Goal: Task Accomplishment & Management: Use online tool/utility

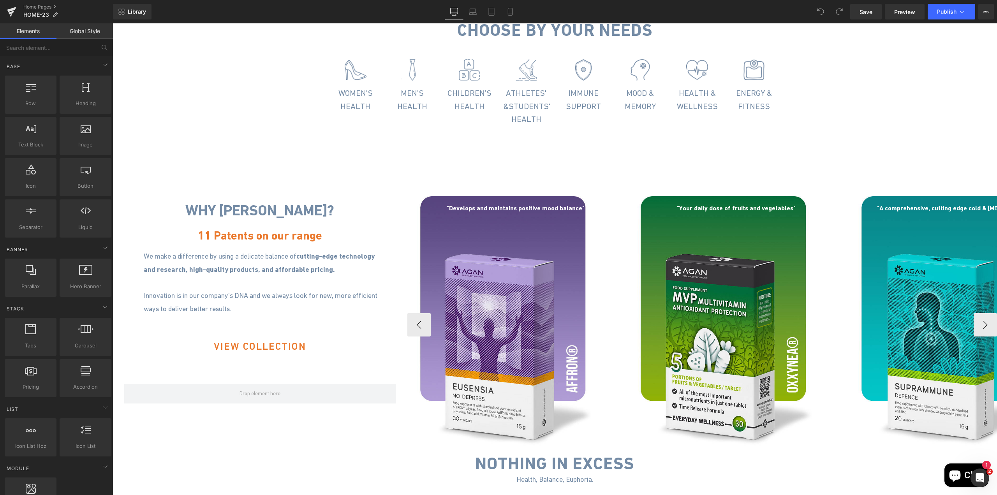
scroll to position [468, 0]
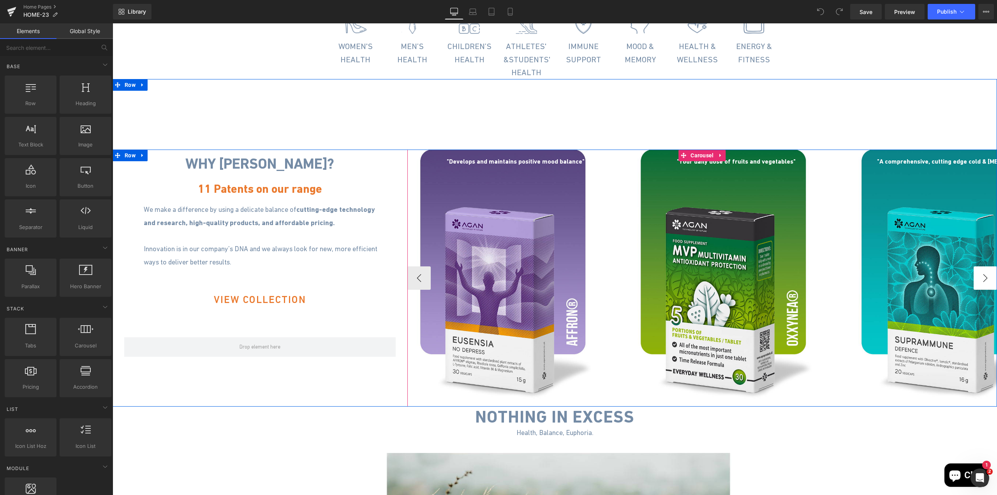
click at [985, 290] on button "›" at bounding box center [985, 277] width 23 height 23
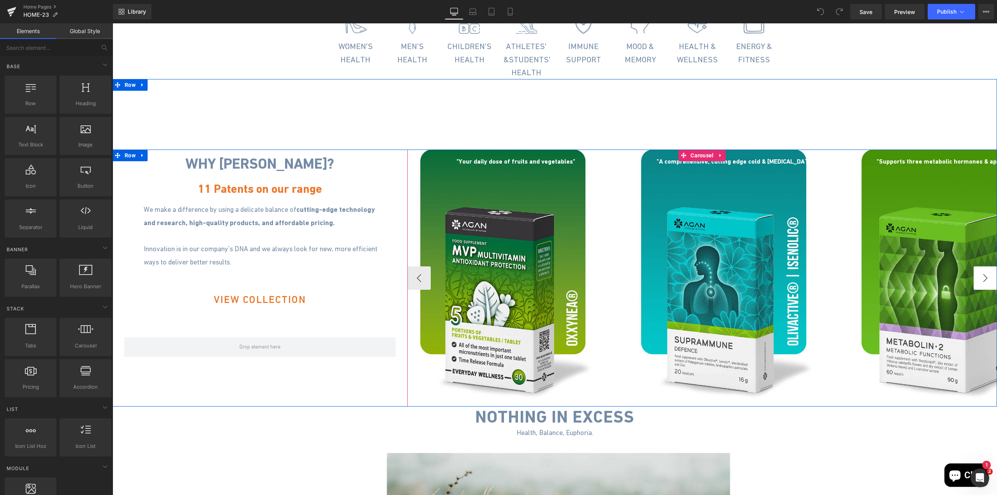
click at [985, 290] on button "›" at bounding box center [985, 277] width 23 height 23
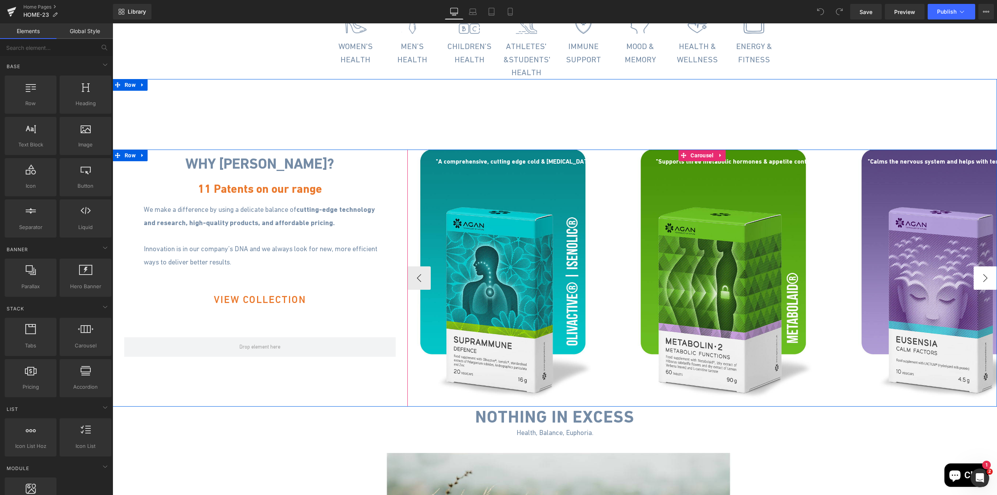
click at [985, 290] on button "›" at bounding box center [985, 277] width 23 height 23
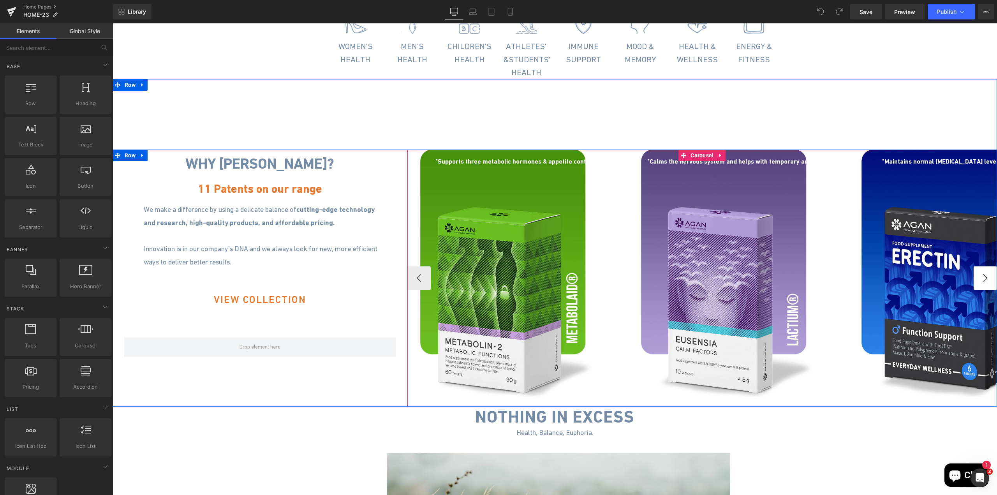
click at [985, 290] on button "›" at bounding box center [985, 277] width 23 height 23
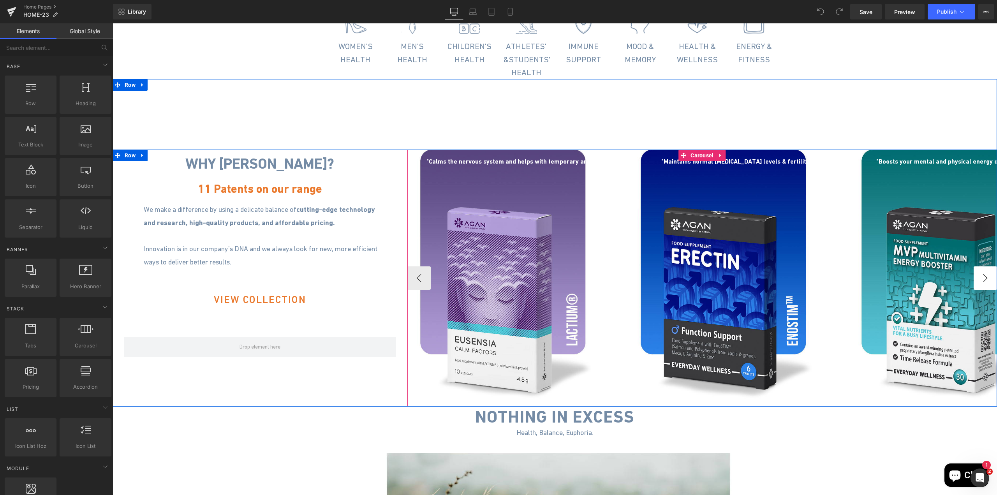
click at [985, 290] on button "›" at bounding box center [985, 277] width 23 height 23
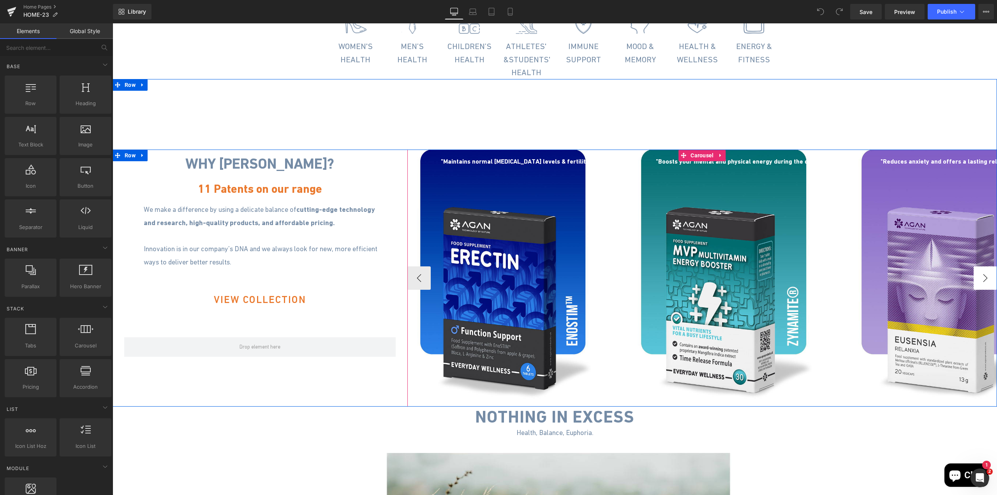
click at [985, 290] on button "›" at bounding box center [985, 277] width 23 height 23
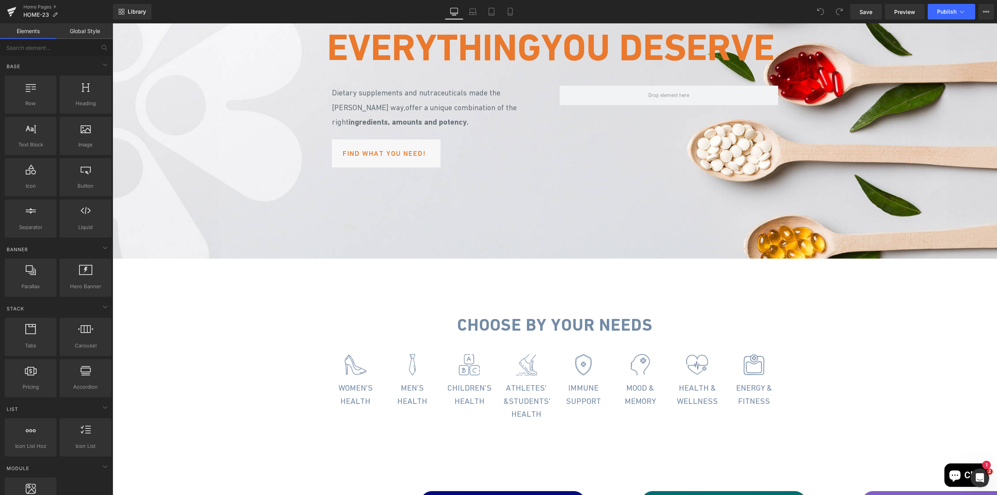
scroll to position [0, 0]
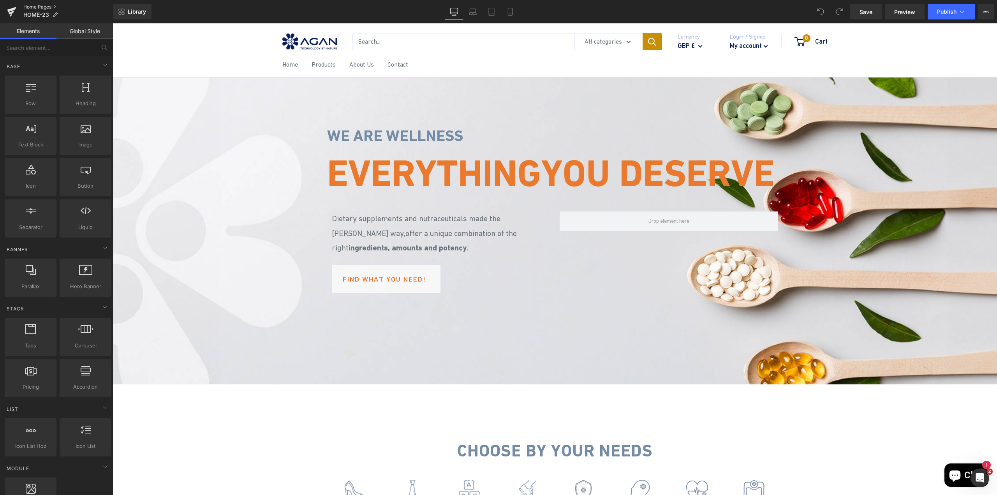
click at [41, 5] on link "Home Pages" at bounding box center [68, 7] width 90 height 6
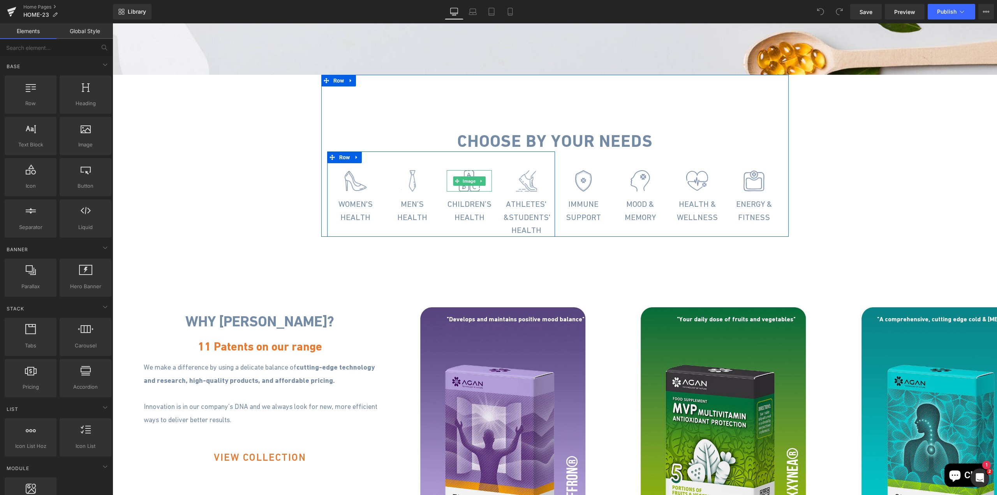
scroll to position [312, 0]
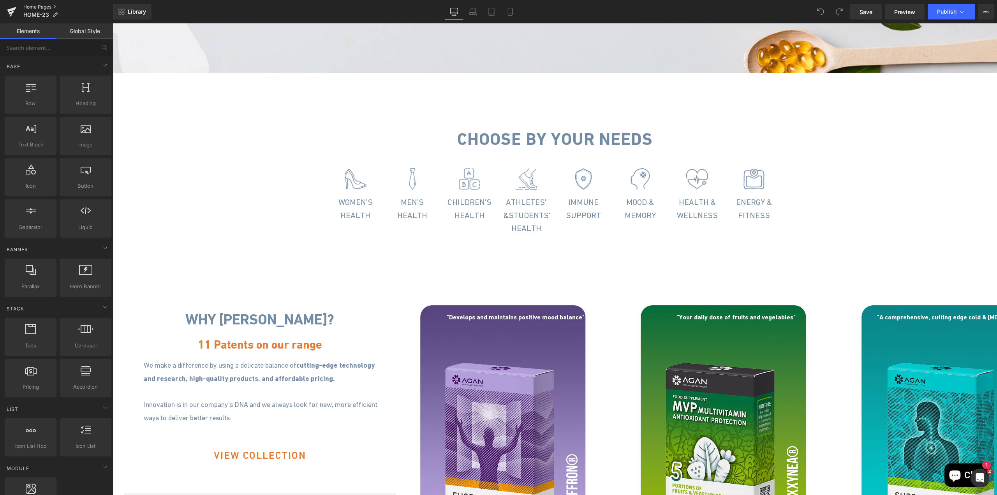
click at [34, 4] on link "Home Pages" at bounding box center [68, 7] width 90 height 6
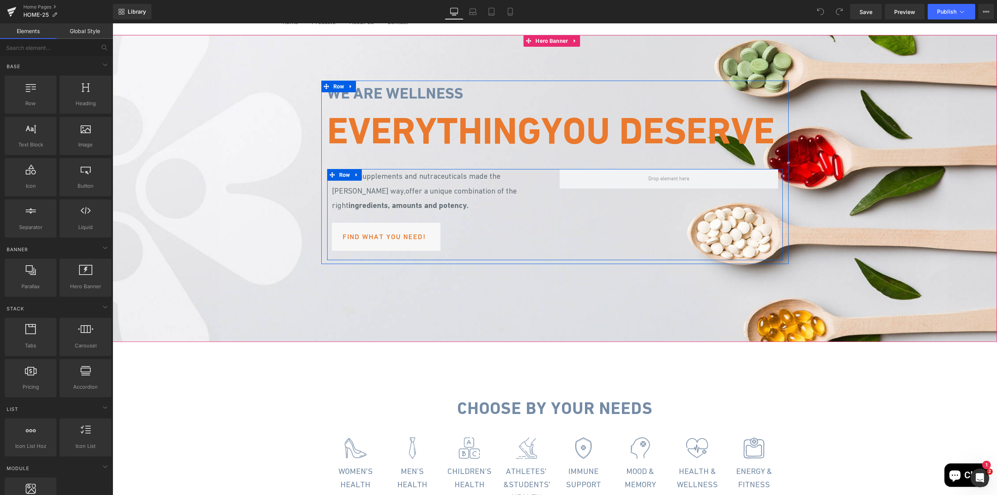
scroll to position [156, 0]
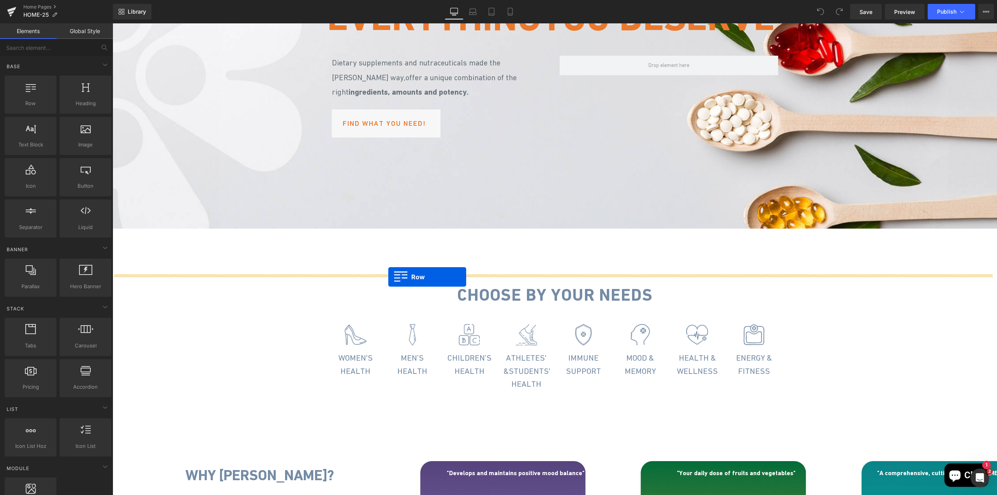
drag, startPoint x: 147, startPoint y: 124, endPoint x: 388, endPoint y: 277, distance: 285.5
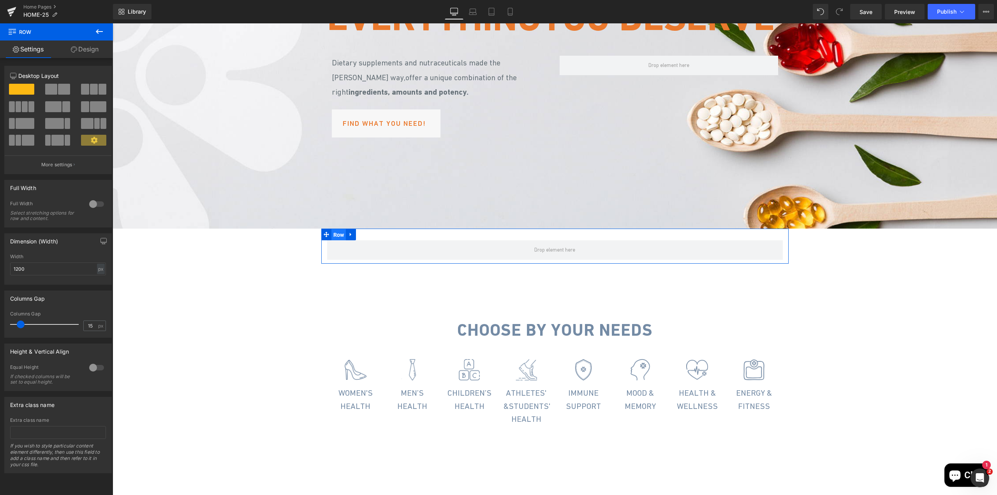
click at [335, 241] on span "Row" at bounding box center [339, 235] width 15 height 12
click at [101, 31] on icon at bounding box center [99, 31] width 9 height 9
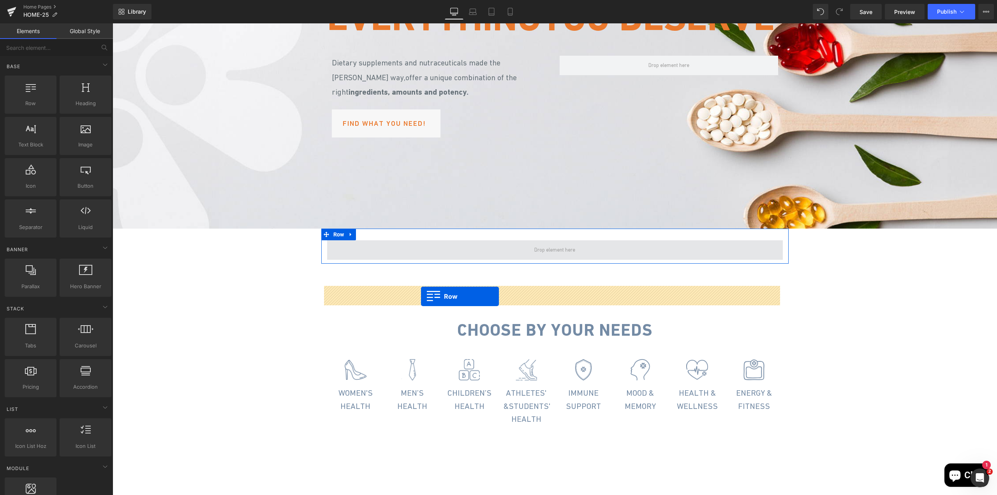
drag, startPoint x: 144, startPoint y: 122, endPoint x: 421, endPoint y: 296, distance: 327.9
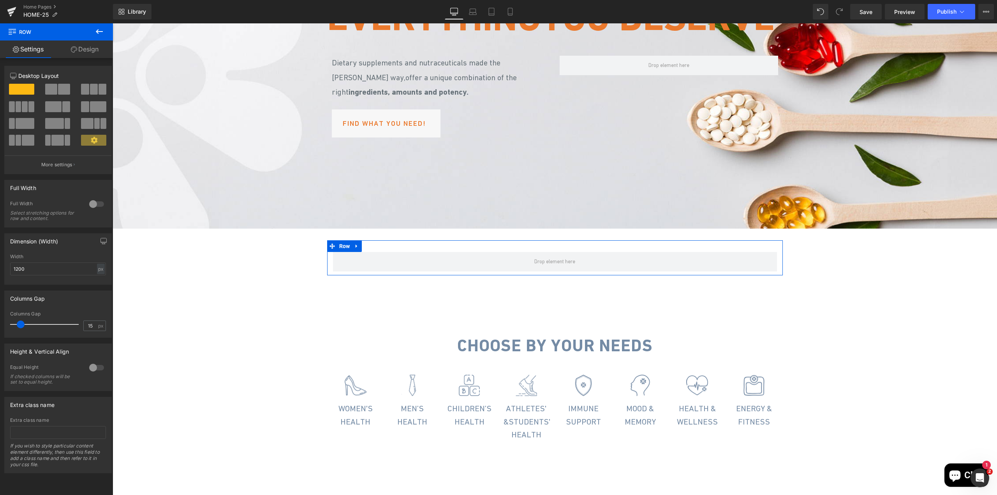
click at [60, 89] on span at bounding box center [64, 89] width 12 height 11
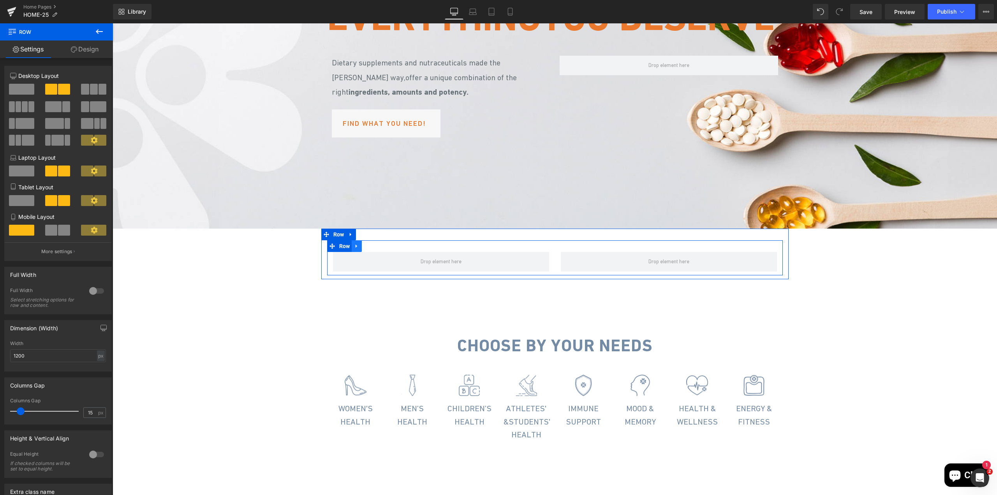
click at [354, 249] on icon at bounding box center [356, 247] width 5 height 6
click at [364, 249] on icon at bounding box center [366, 246] width 5 height 5
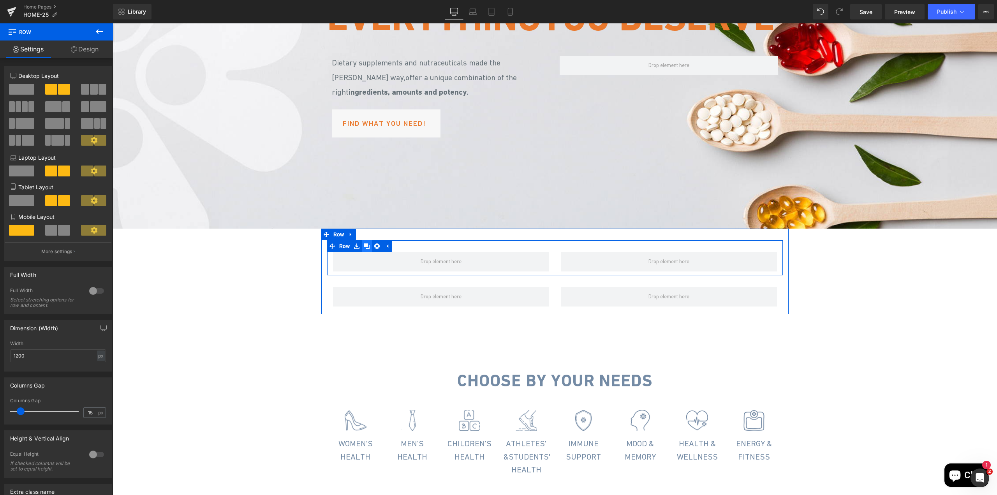
click at [365, 249] on icon at bounding box center [366, 246] width 5 height 5
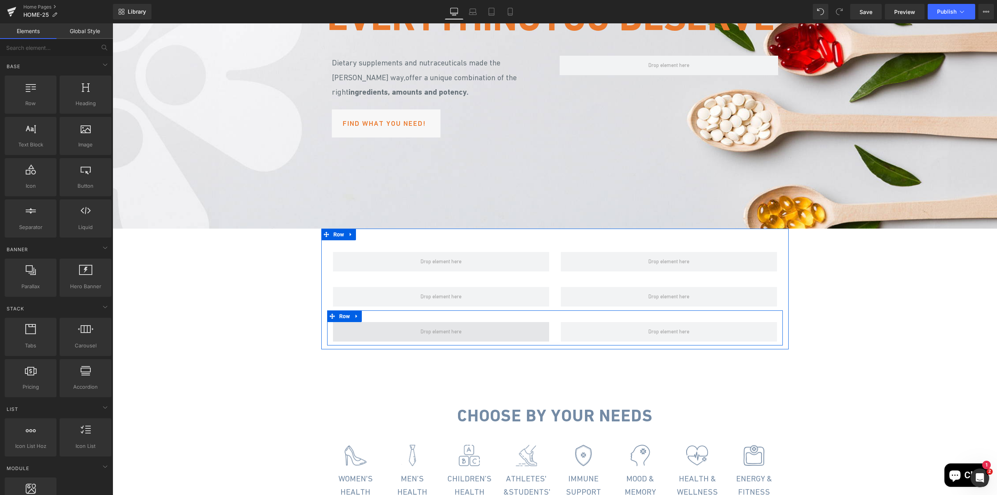
click at [424, 339] on span at bounding box center [441, 331] width 46 height 13
click at [339, 322] on span "Row" at bounding box center [344, 317] width 15 height 12
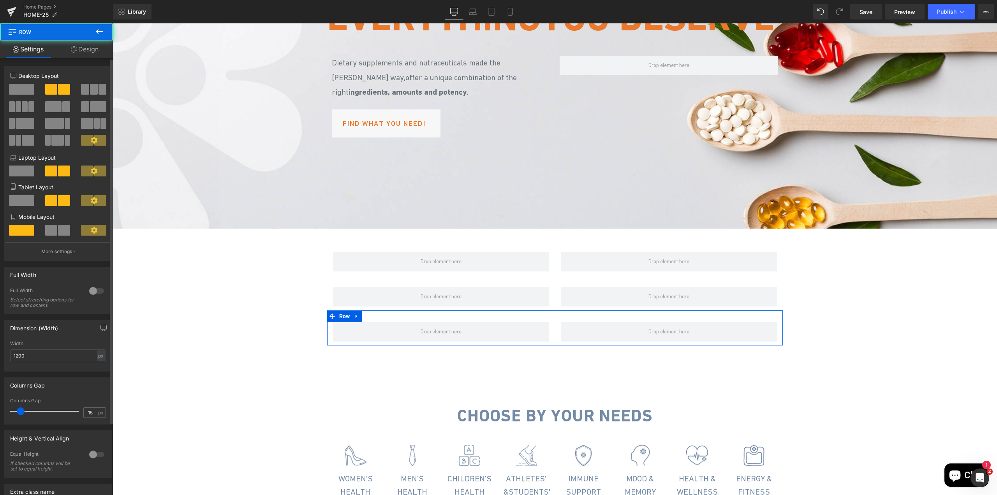
click at [27, 90] on span at bounding box center [21, 89] width 25 height 11
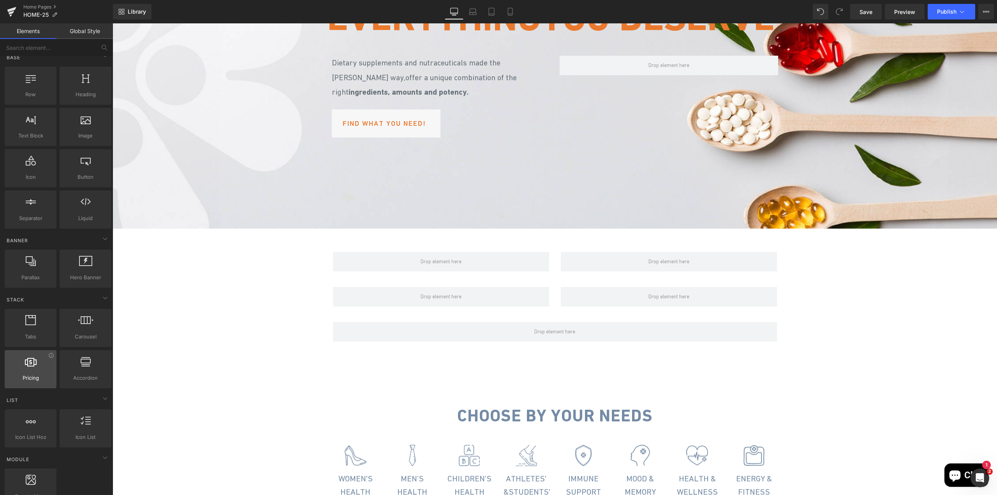
scroll to position [0, 0]
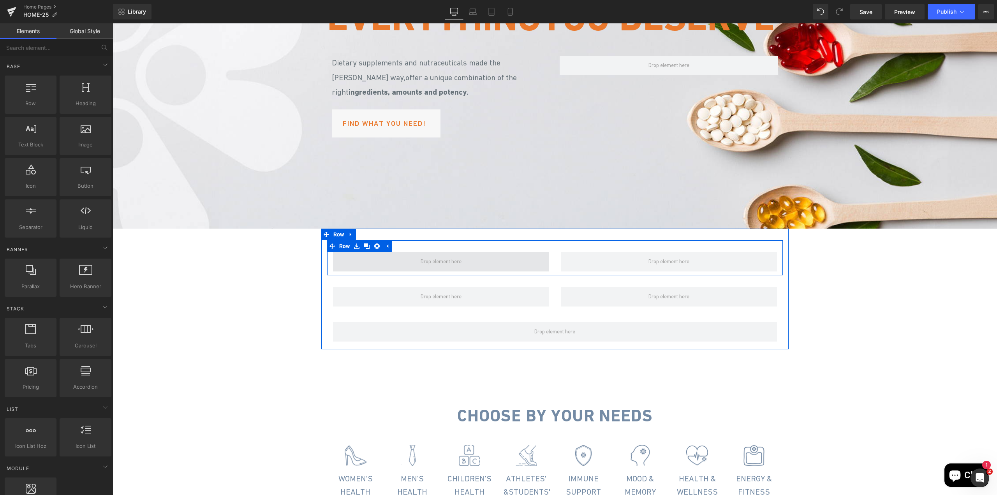
click at [387, 272] on span at bounding box center [441, 261] width 216 height 19
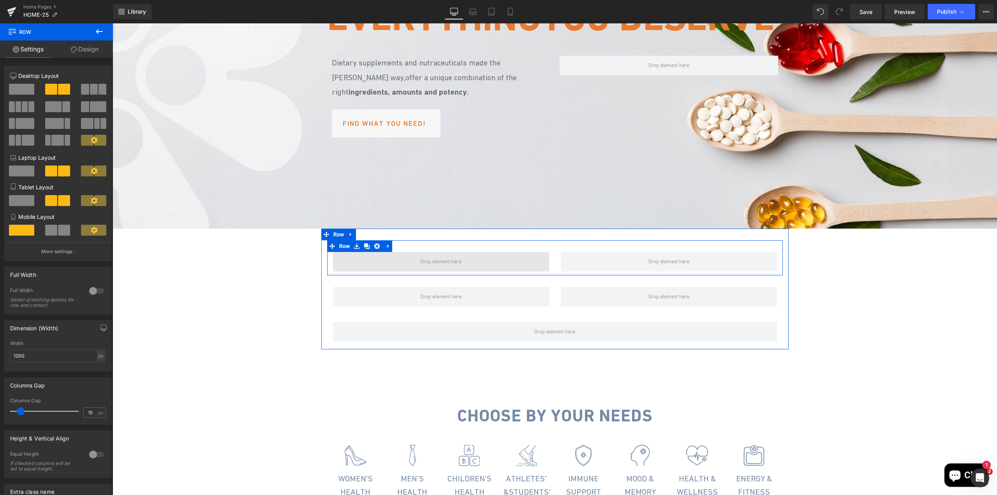
click at [366, 272] on span at bounding box center [441, 261] width 216 height 19
click at [84, 49] on link "Design" at bounding box center [84, 50] width 56 height 18
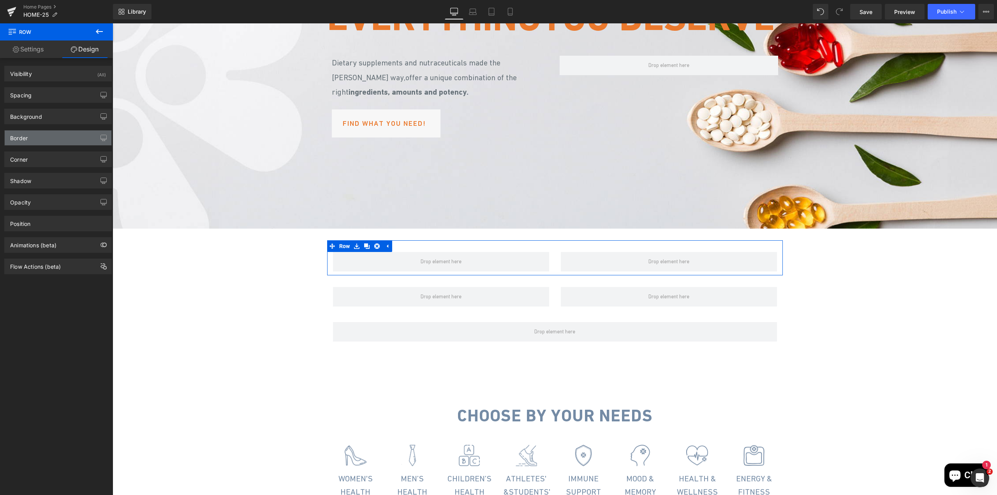
click at [63, 140] on div "Border" at bounding box center [58, 138] width 107 height 15
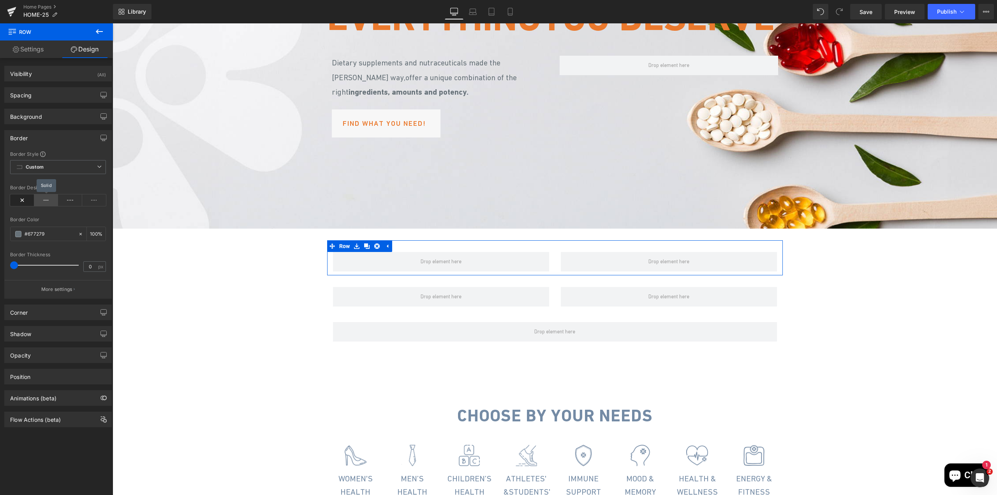
click at [46, 203] on icon at bounding box center [46, 200] width 24 height 12
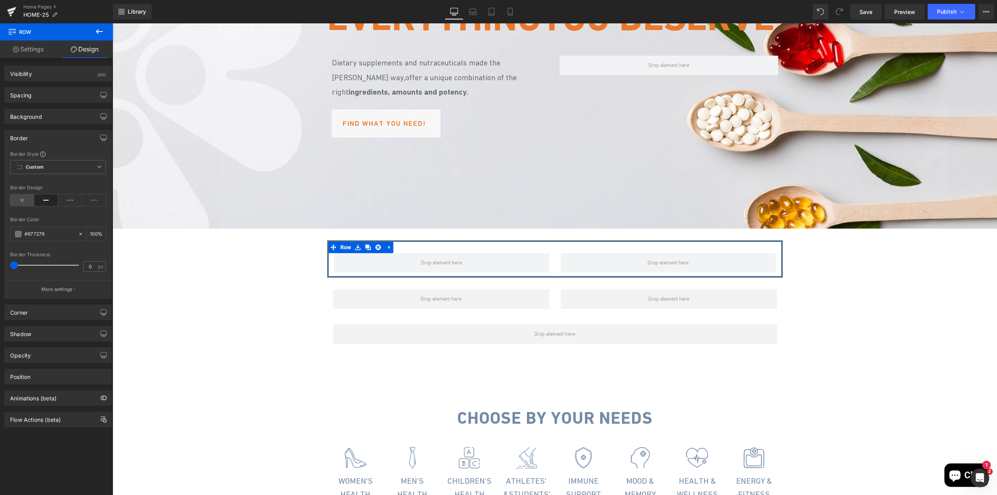
click at [20, 201] on icon at bounding box center [22, 200] width 24 height 12
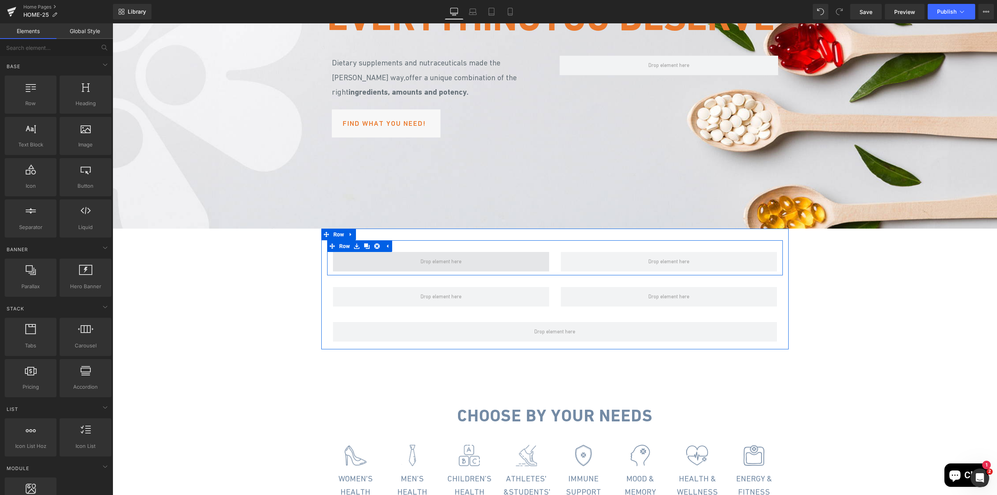
click at [439, 268] on span at bounding box center [441, 261] width 46 height 13
drag, startPoint x: 29, startPoint y: 93, endPoint x: 20, endPoint y: 95, distance: 9.6
click at [20, 95] on div at bounding box center [30, 91] width 47 height 18
click at [103, 365] on icon at bounding box center [106, 365] width 6 height 6
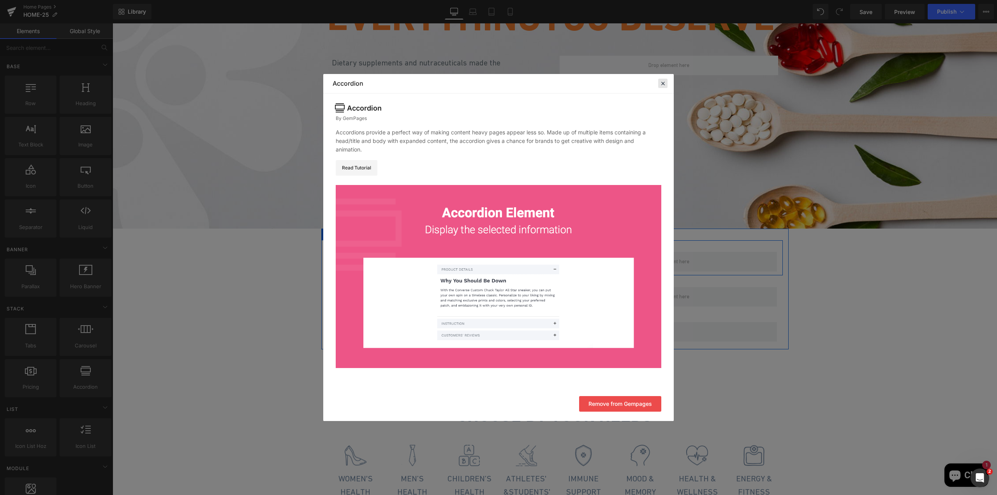
click at [662, 83] on icon at bounding box center [663, 83] width 7 height 7
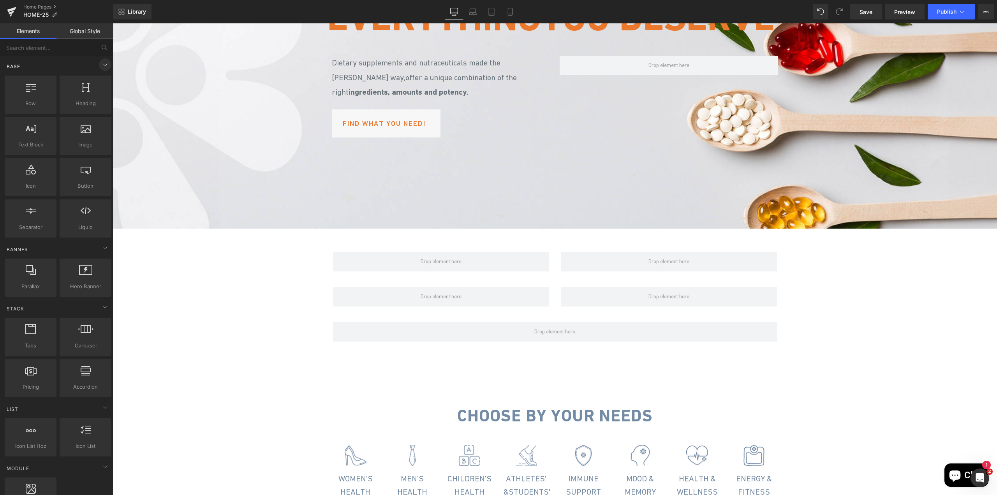
click at [104, 66] on icon at bounding box center [105, 64] width 9 height 9
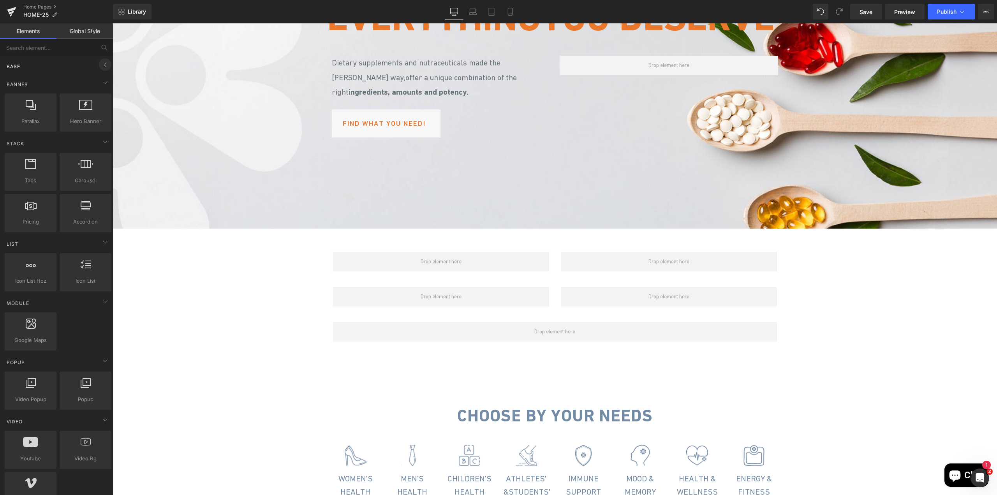
click at [104, 66] on icon at bounding box center [105, 64] width 9 height 9
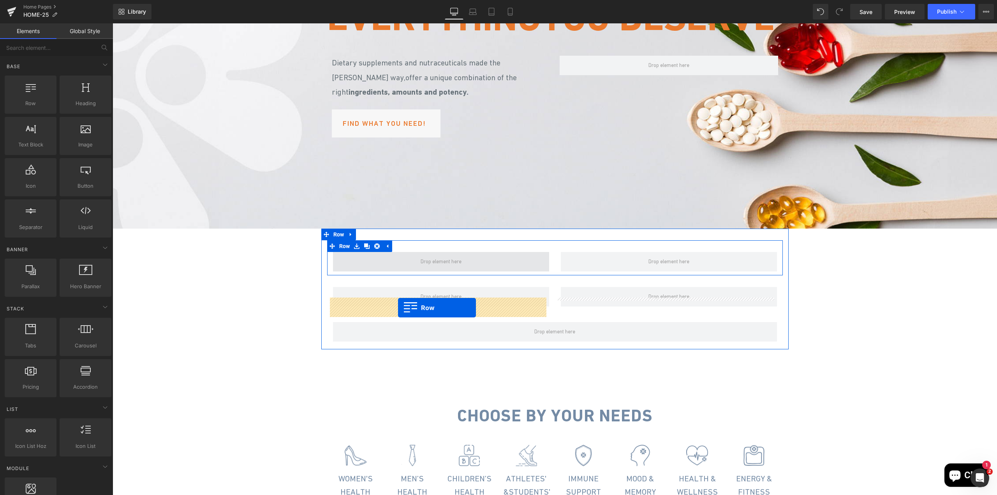
drag, startPoint x: 142, startPoint y: 117, endPoint x: 398, endPoint y: 308, distance: 319.4
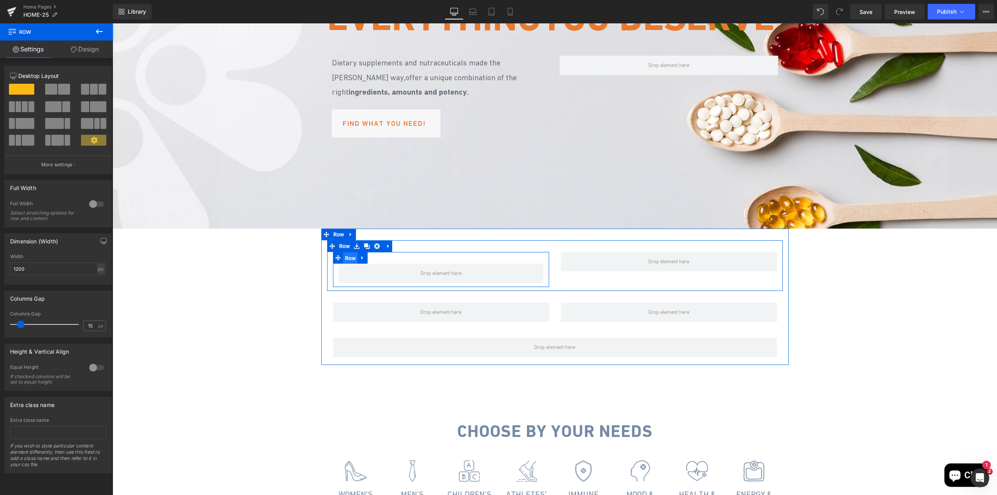
click at [346, 264] on span "Row" at bounding box center [350, 258] width 15 height 12
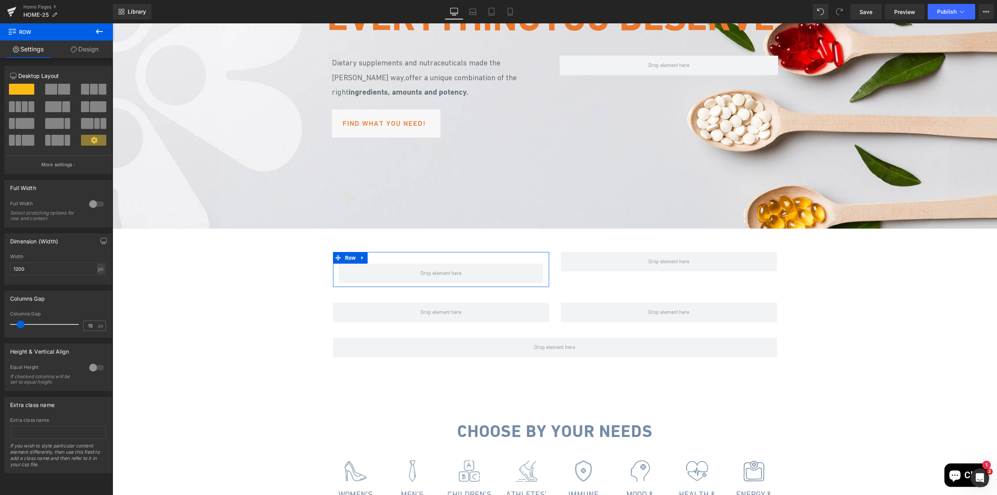
click at [80, 48] on link "Design" at bounding box center [84, 50] width 56 height 18
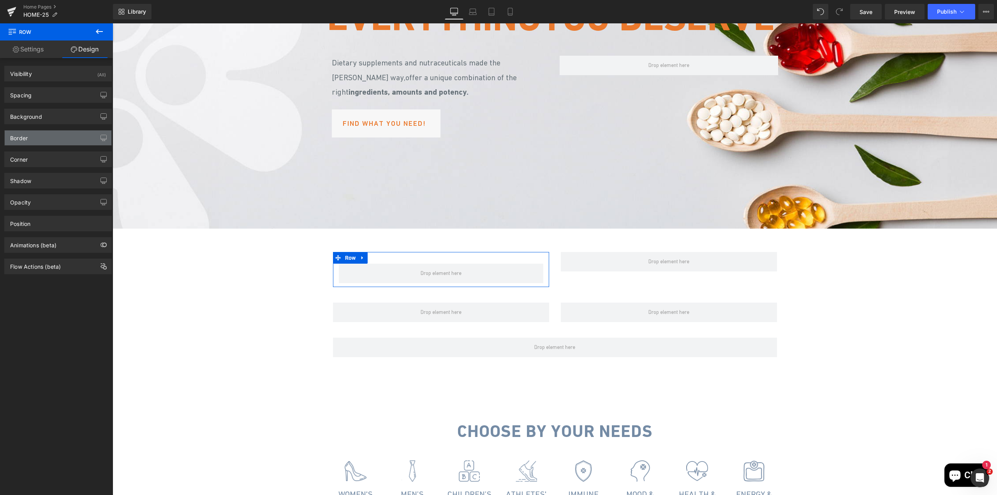
click at [40, 141] on div "Border" at bounding box center [58, 138] width 107 height 15
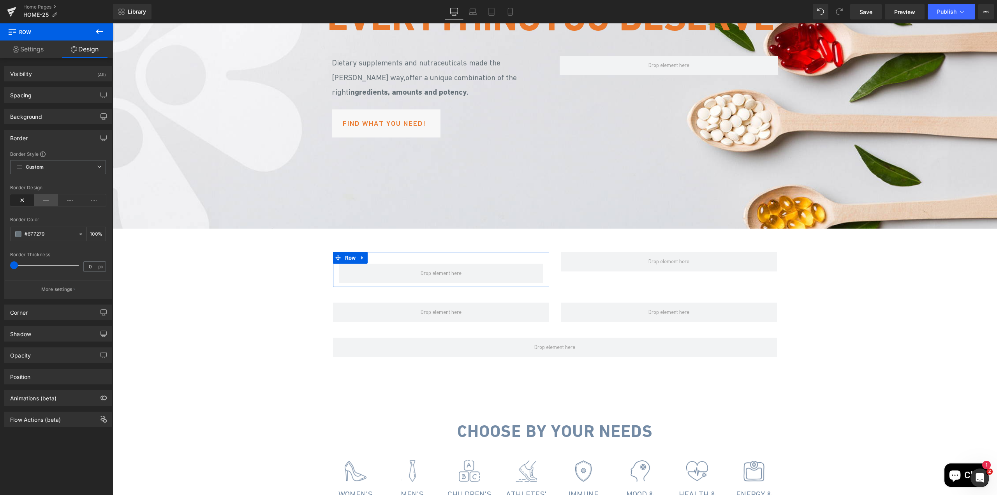
click at [45, 203] on icon at bounding box center [46, 200] width 24 height 12
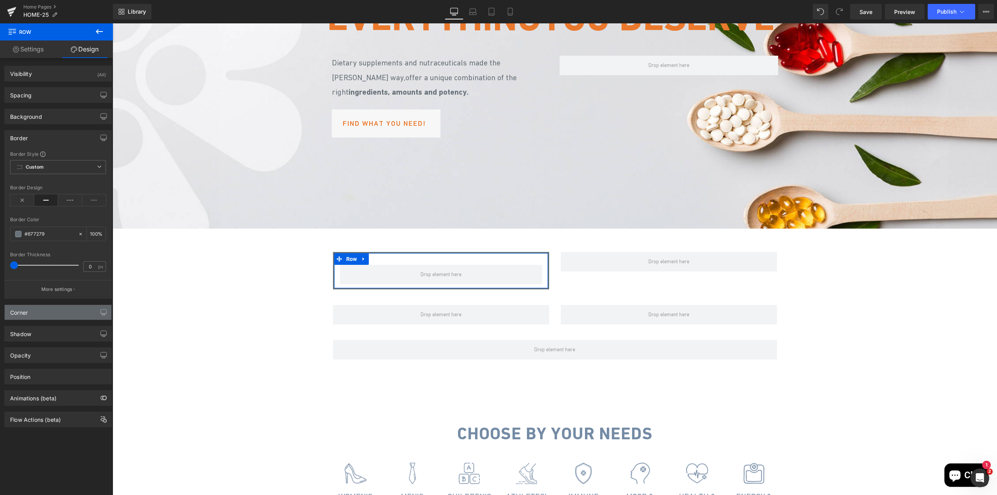
click at [25, 318] on div "Corner" at bounding box center [58, 312] width 107 height 15
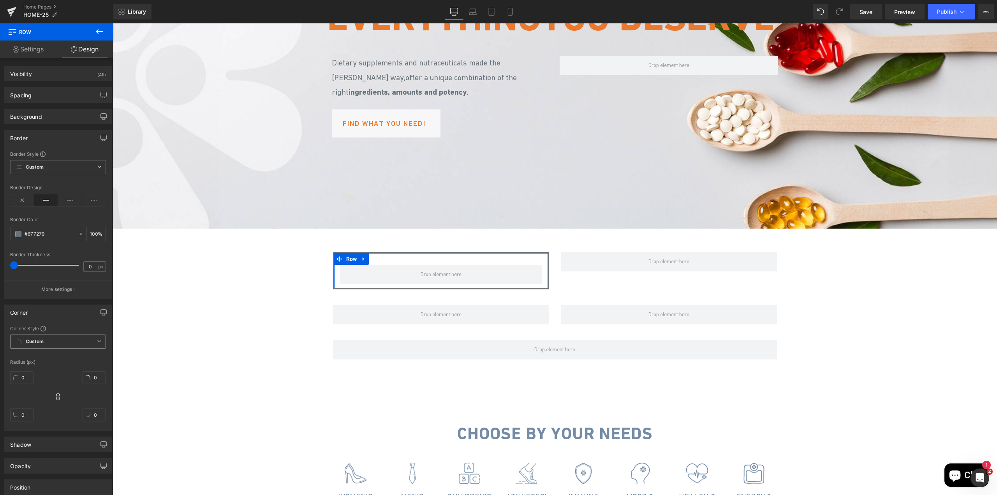
click at [55, 343] on span "Custom Setup Global Style" at bounding box center [58, 342] width 96 height 14
click at [56, 343] on span "Custom Setup Global Style" at bounding box center [58, 342] width 96 height 14
type input "165"
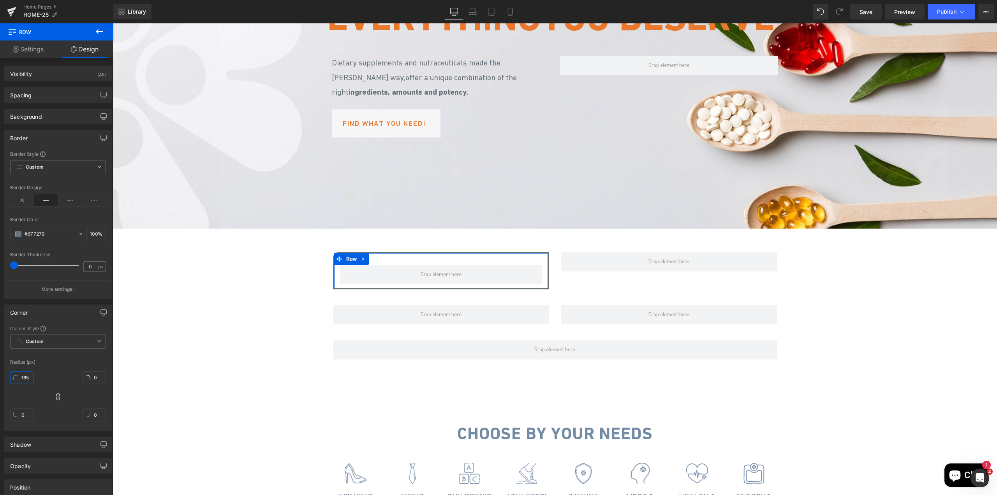
type input "165"
click at [26, 376] on input "4" at bounding box center [21, 377] width 23 height 13
type input "4"
click at [69, 372] on div "4px 4 165px 165 165px 165 165px 165" at bounding box center [58, 399] width 96 height 62
click at [56, 399] on icon at bounding box center [58, 396] width 4 height 7
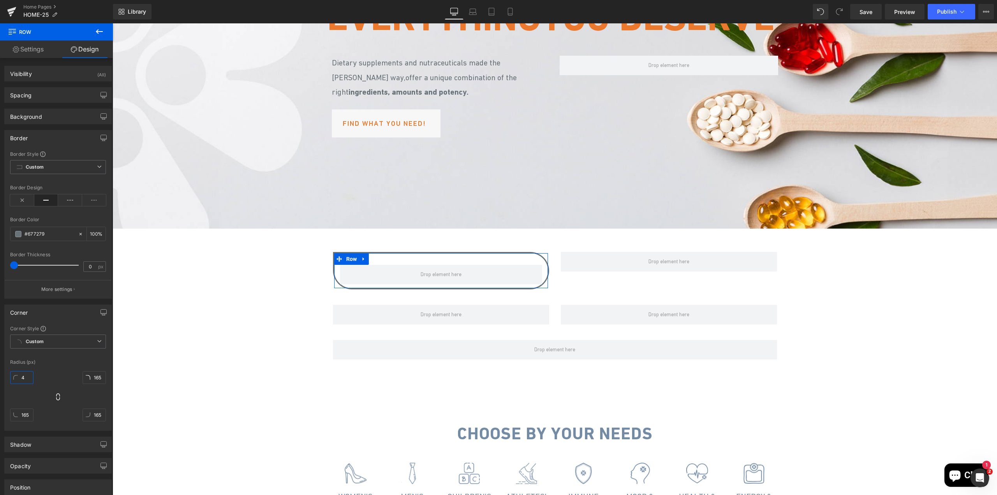
click at [29, 376] on input "4" at bounding box center [21, 377] width 23 height 13
click at [55, 393] on icon at bounding box center [58, 397] width 8 height 8
type input "4"
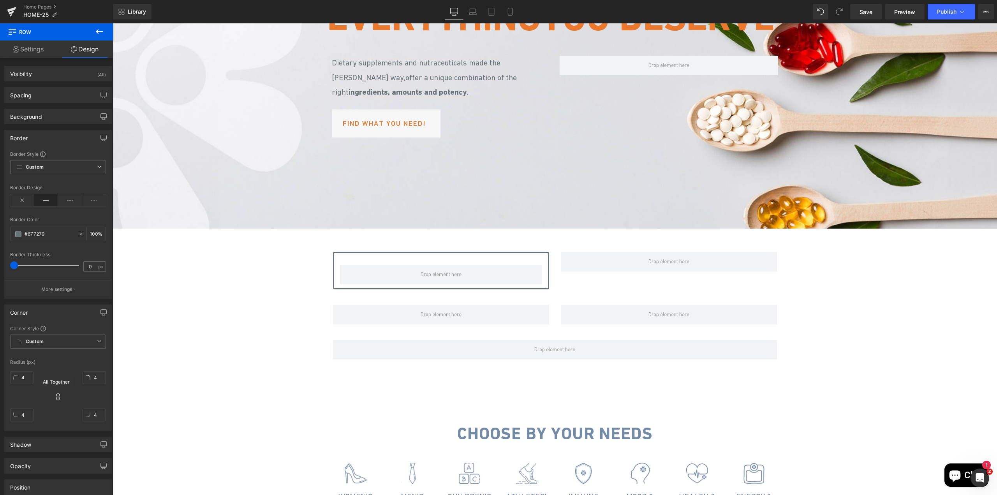
click at [56, 0] on div "Row You are previewing how the will restyle your page. You can not edit Element…" at bounding box center [498, 0] width 997 height 0
click at [28, 381] on input "1" at bounding box center [21, 377] width 23 height 13
type input "50"
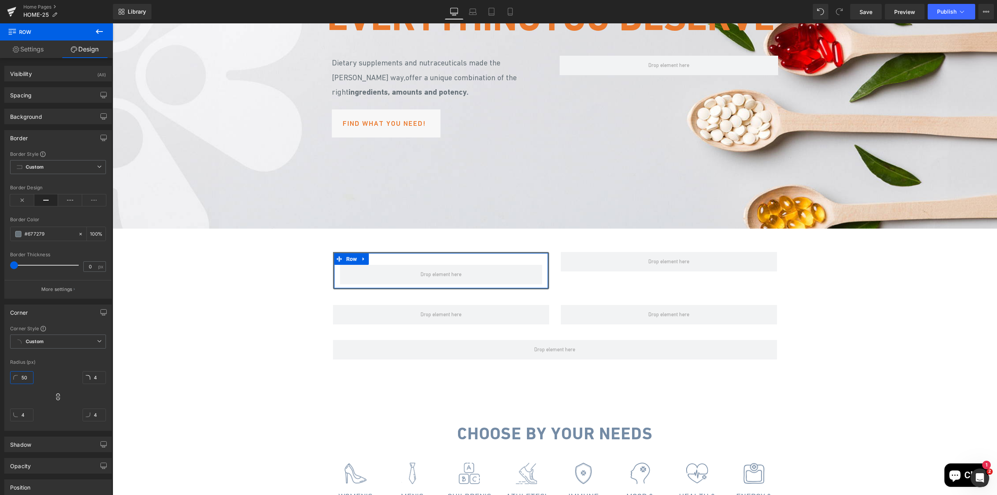
type input "50"
click at [28, 381] on input "50" at bounding box center [21, 377] width 23 height 13
type input "30"
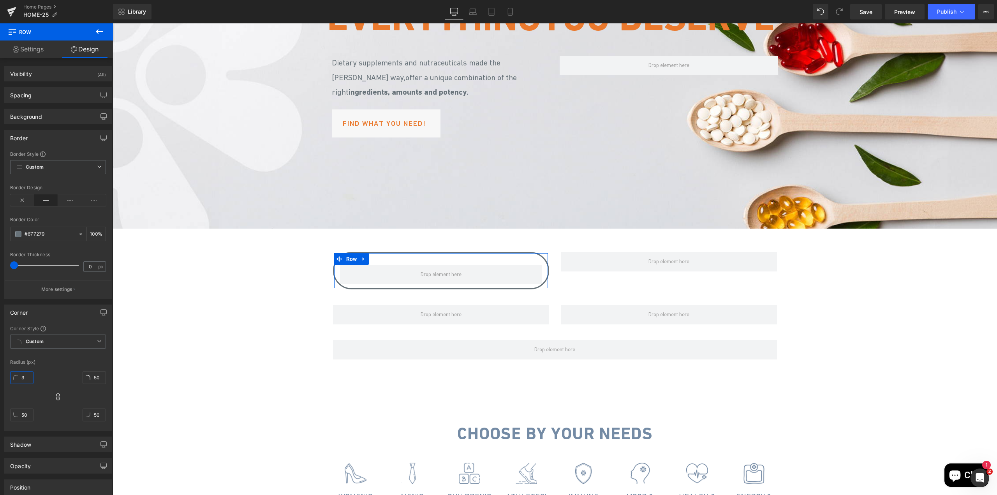
type input "3"
type input "30"
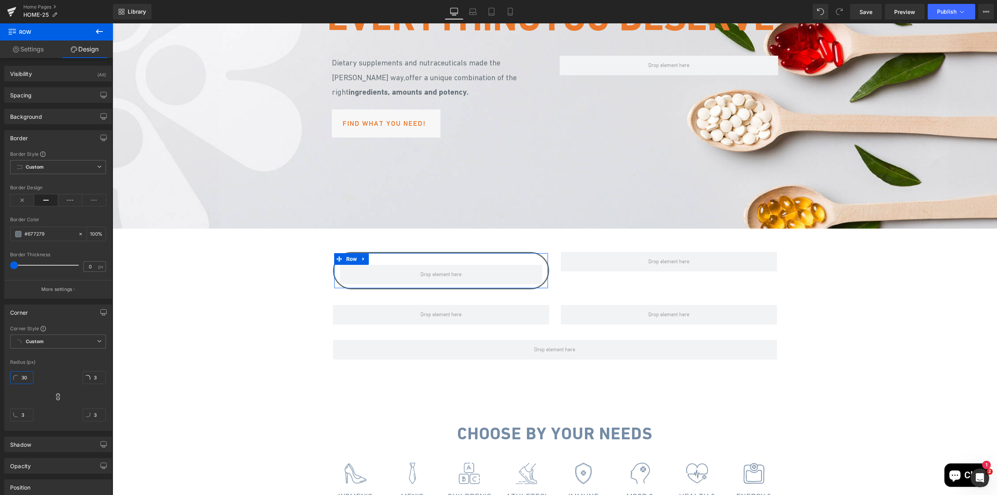
type input "30"
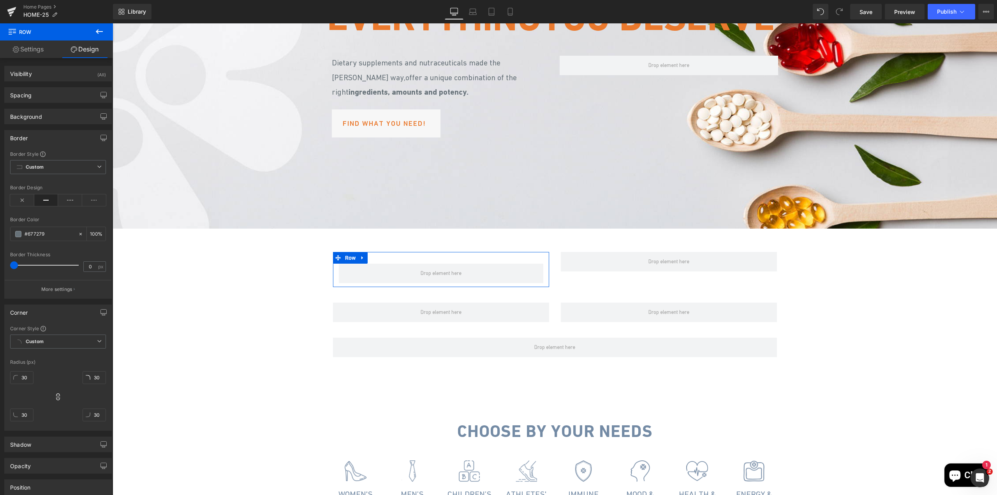
click at [14, 266] on span at bounding box center [14, 265] width 8 height 8
type input "3"
click at [86, 267] on input "3" at bounding box center [91, 267] width 14 height 10
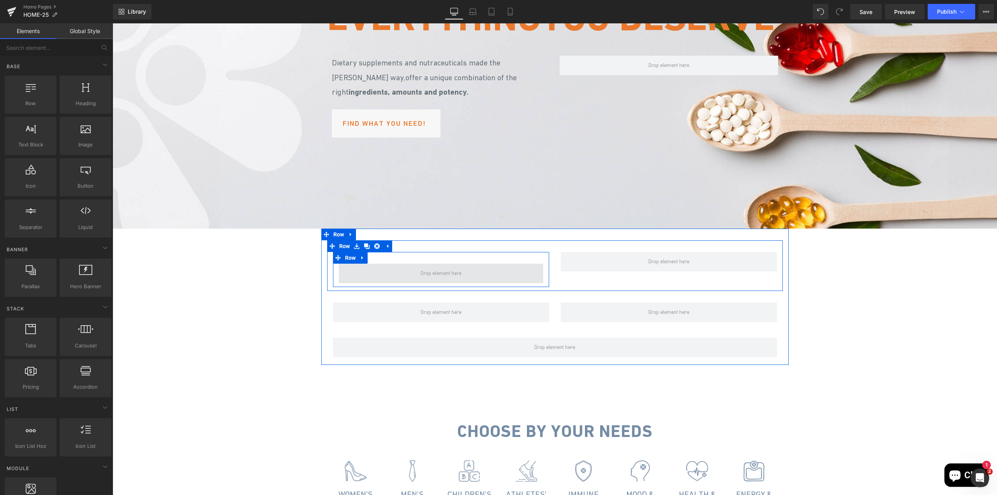
click at [366, 283] on span at bounding box center [441, 273] width 205 height 19
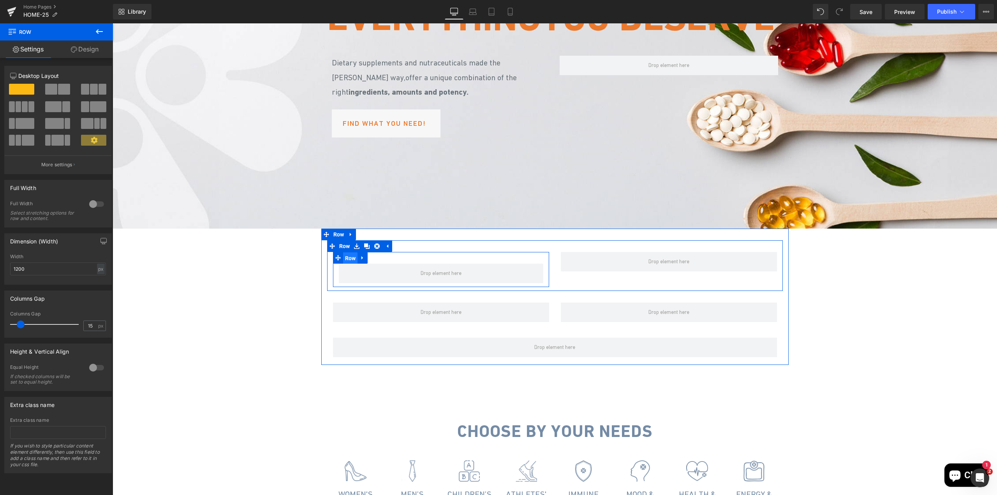
click at [349, 264] on span "Row" at bounding box center [350, 258] width 15 height 12
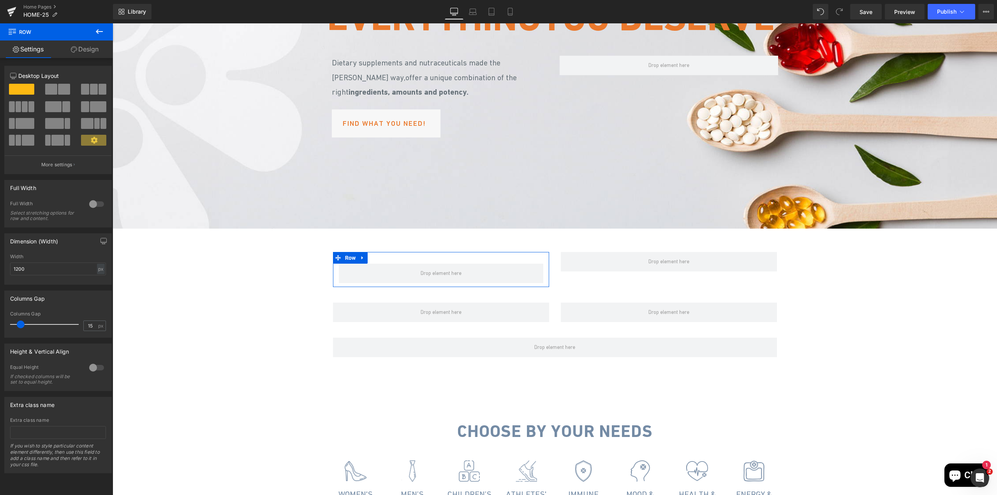
click at [88, 50] on link "Design" at bounding box center [84, 50] width 56 height 18
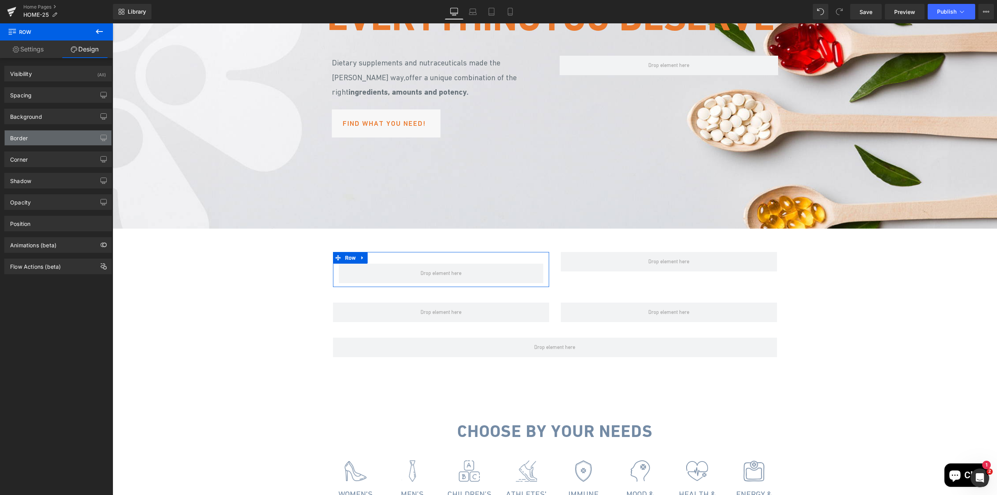
click at [39, 141] on div "Border" at bounding box center [58, 138] width 107 height 15
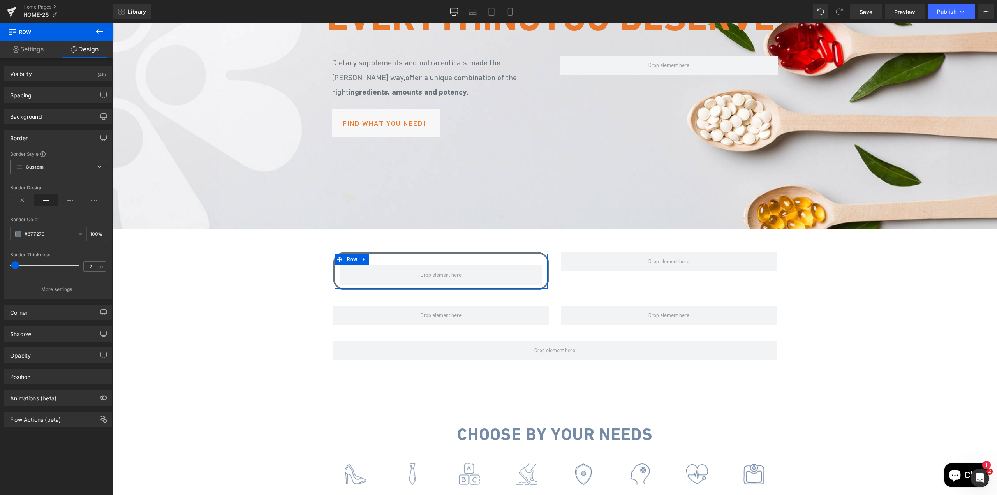
type input "1"
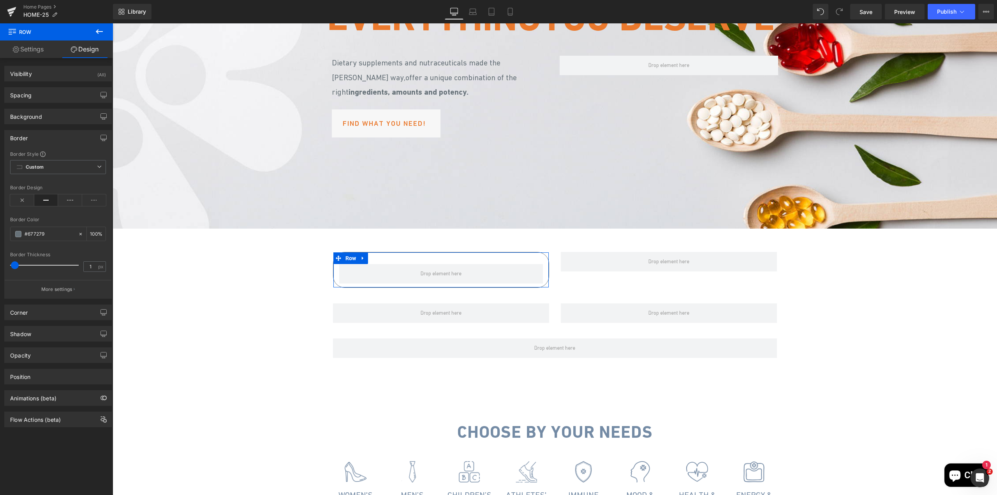
click at [15, 265] on span at bounding box center [15, 265] width 8 height 8
click at [31, 310] on div "Corner" at bounding box center [58, 312] width 107 height 15
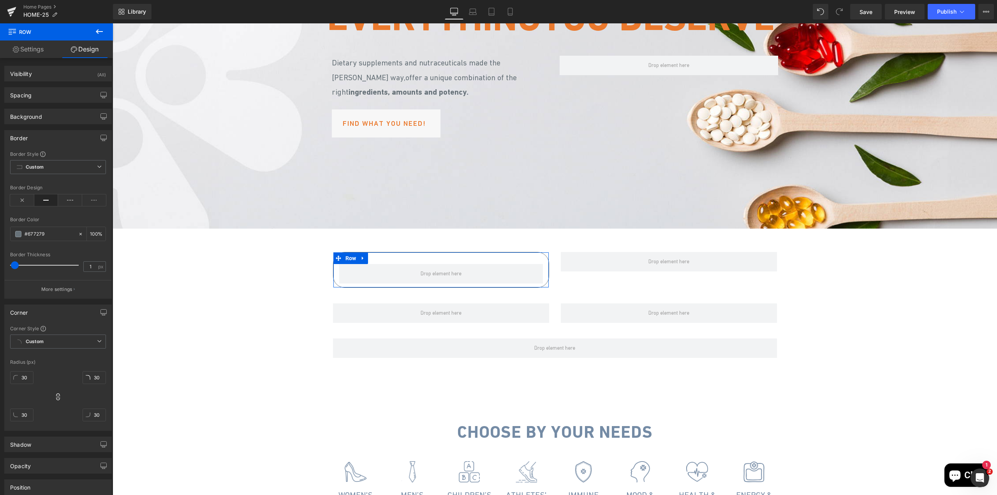
click at [31, 310] on div "Corner" at bounding box center [58, 312] width 107 height 15
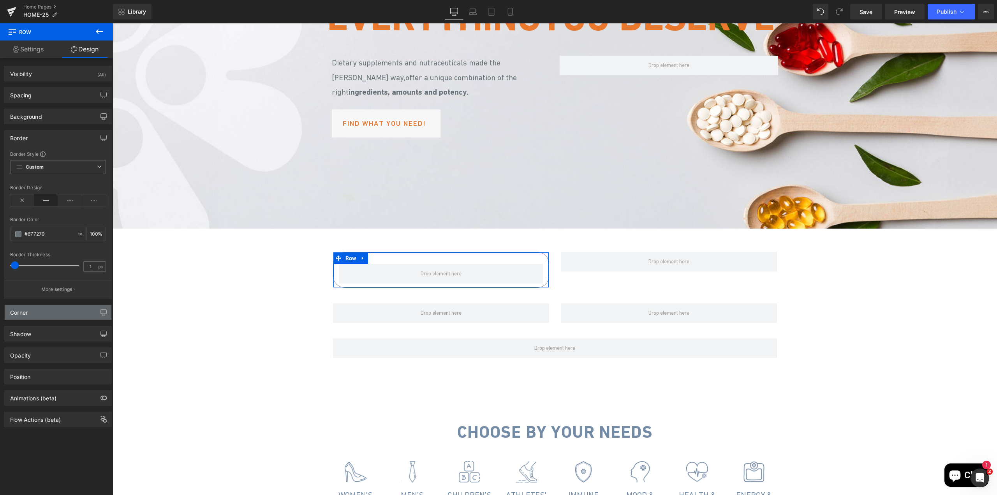
click at [53, 312] on div "Corner" at bounding box center [58, 312] width 107 height 15
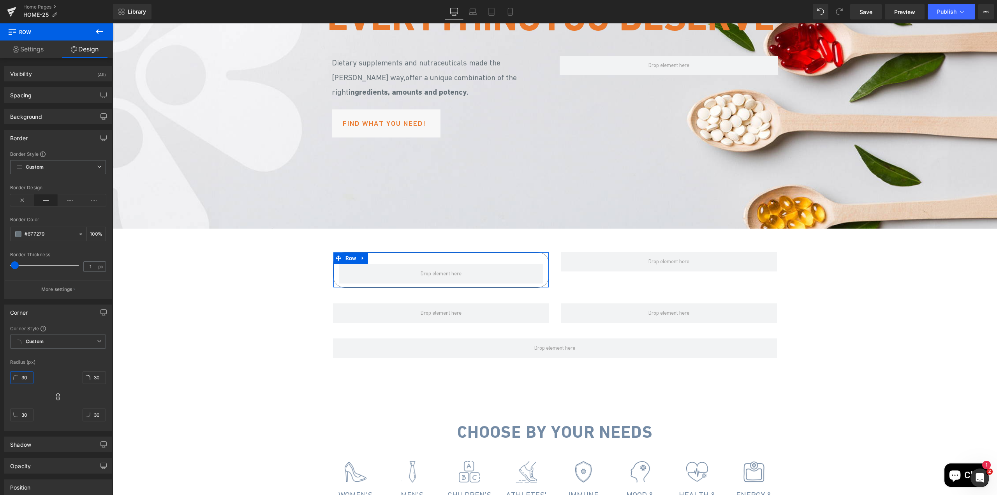
click at [27, 378] on input "30" at bounding box center [21, 377] width 23 height 13
click at [26, 378] on input "30" at bounding box center [21, 377] width 23 height 13
type input "10"
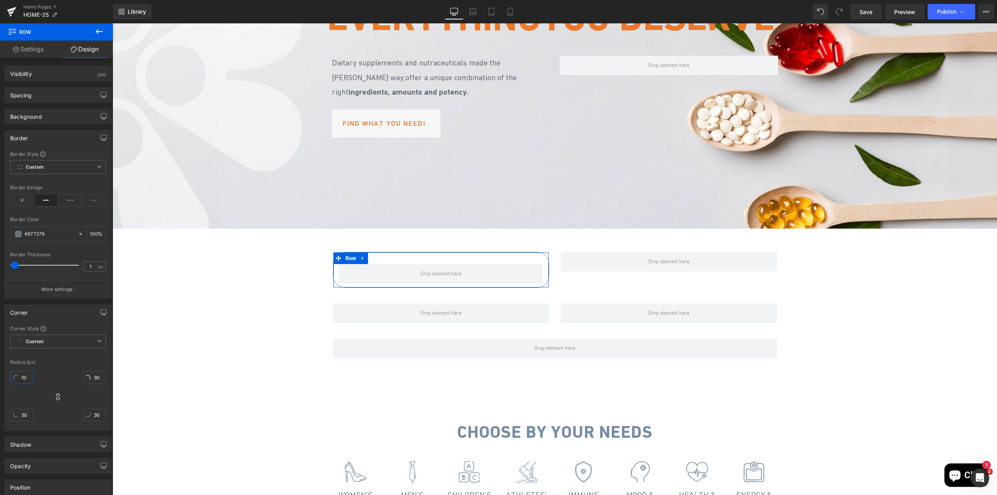
type input "10"
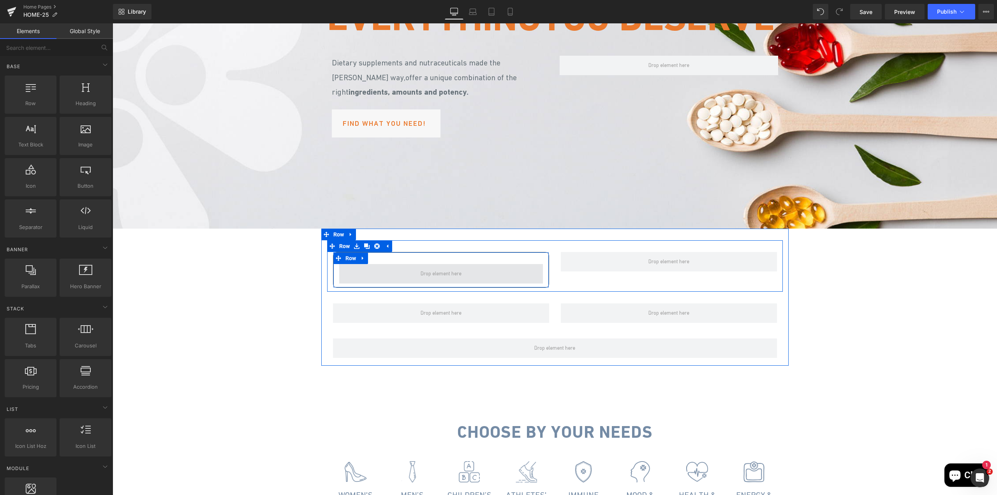
click at [365, 284] on span at bounding box center [441, 273] width 204 height 19
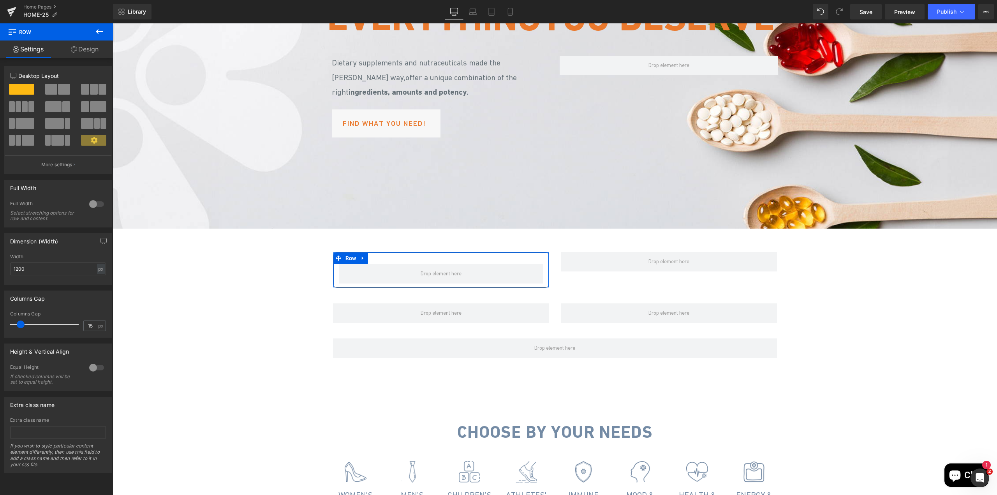
click at [83, 52] on link "Design" at bounding box center [84, 50] width 56 height 18
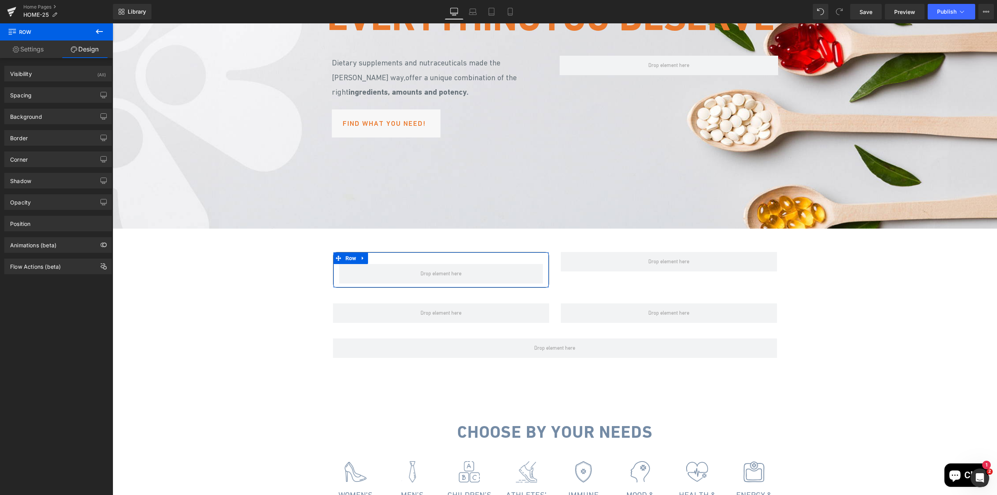
click at [35, 48] on link "Settings" at bounding box center [28, 50] width 56 height 18
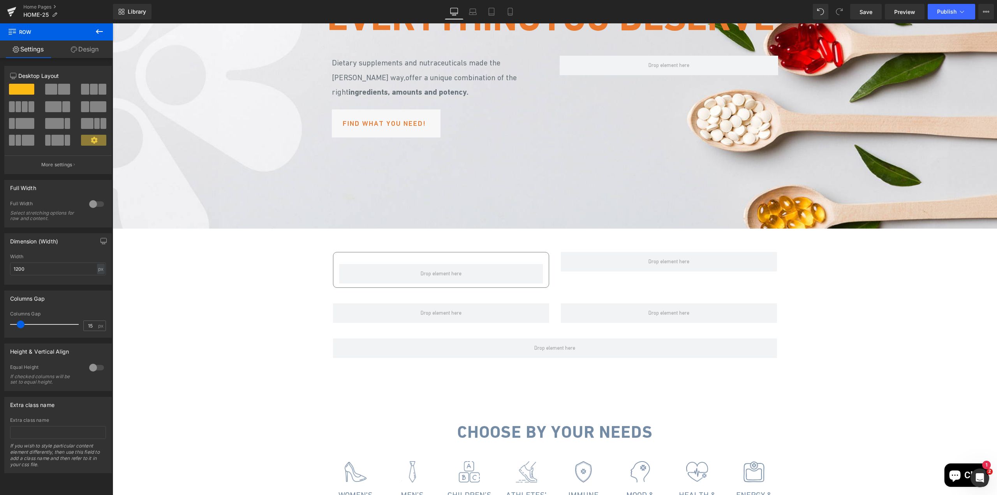
click at [98, 31] on icon at bounding box center [99, 31] width 9 height 9
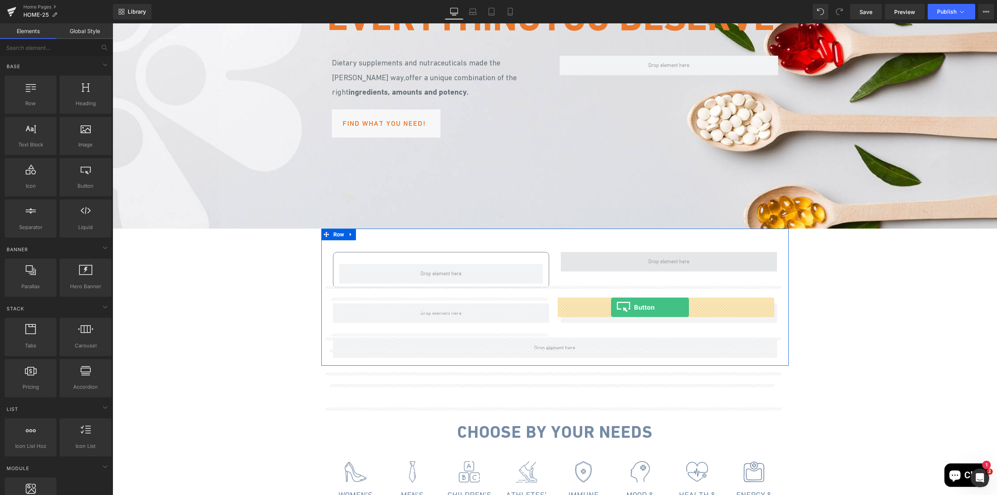
drag, startPoint x: 198, startPoint y: 198, endPoint x: 611, endPoint y: 307, distance: 427.2
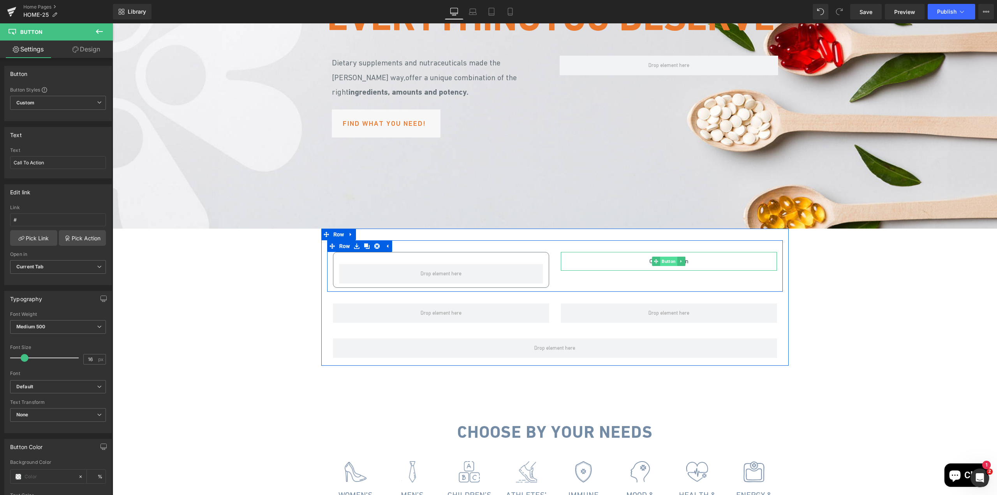
click at [669, 266] on span "Button" at bounding box center [668, 261] width 17 height 9
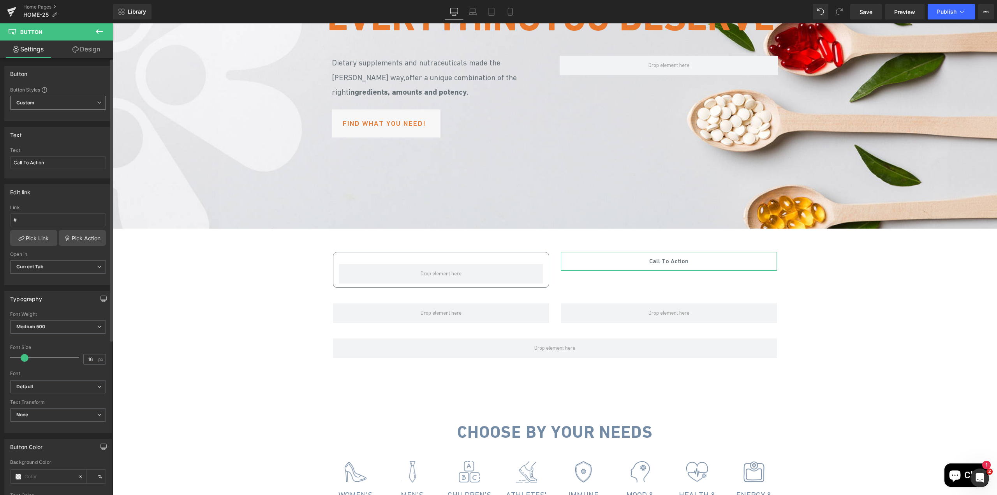
click at [43, 100] on span "Custom Setup Global Style" at bounding box center [58, 103] width 96 height 14
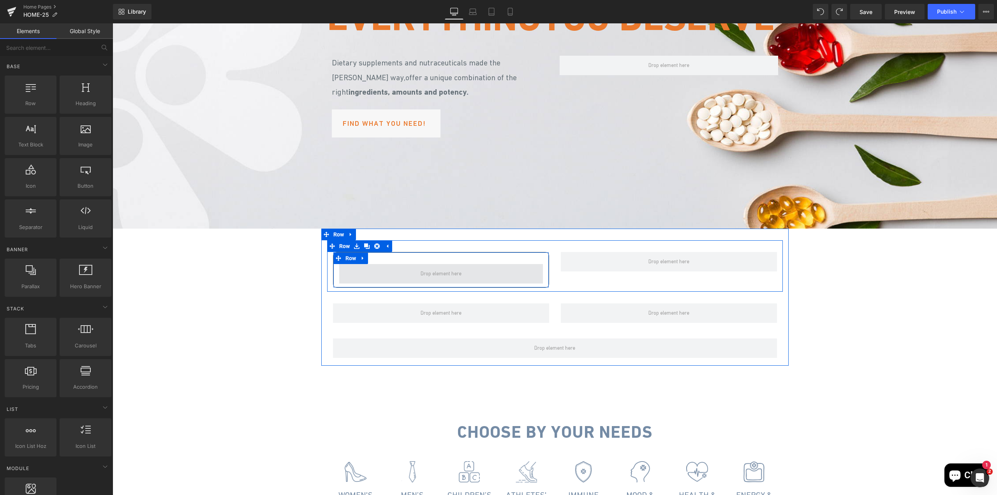
click at [456, 281] on span at bounding box center [441, 273] width 46 height 13
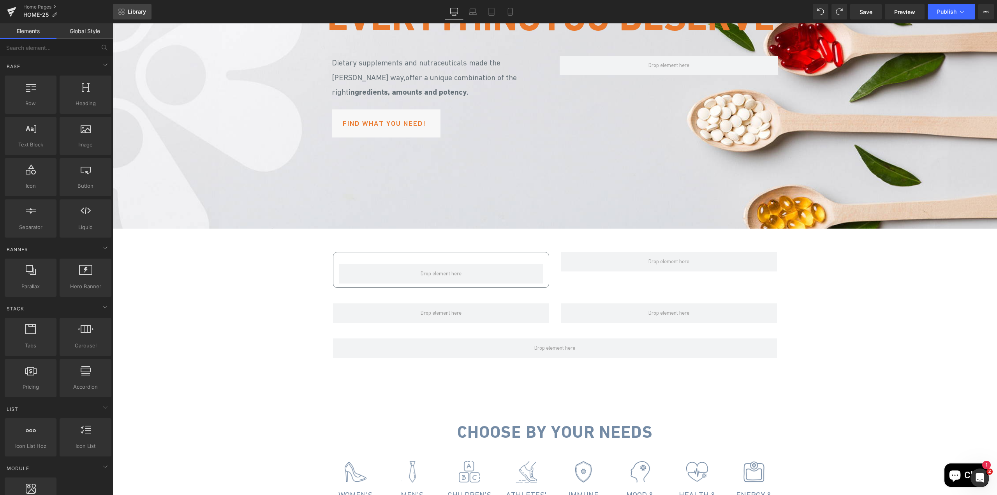
click at [128, 14] on span "Library" at bounding box center [137, 11] width 18 height 7
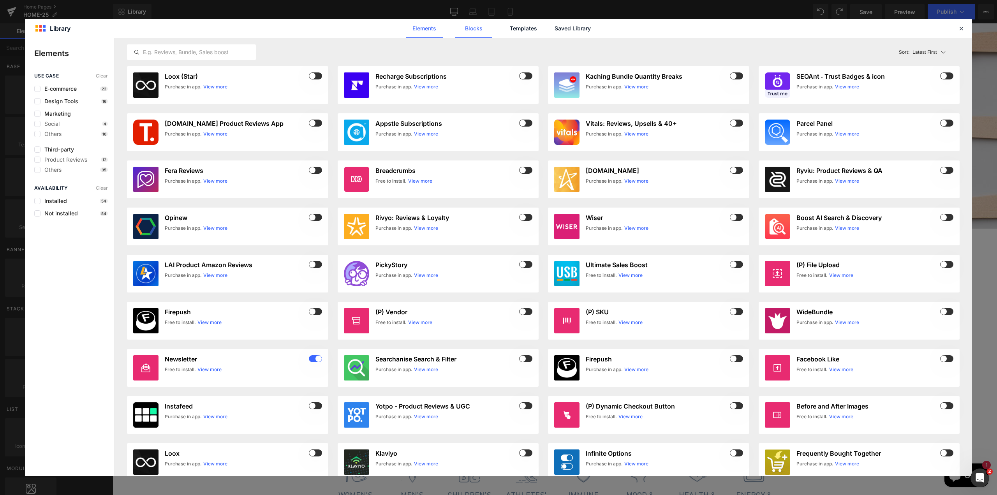
click at [473, 30] on link "Blocks" at bounding box center [473, 28] width 37 height 19
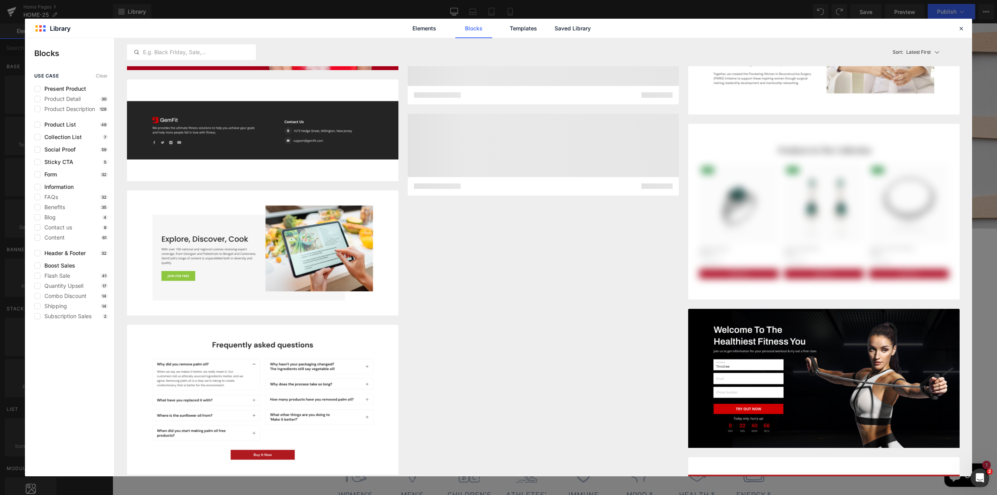
scroll to position [2537, 0]
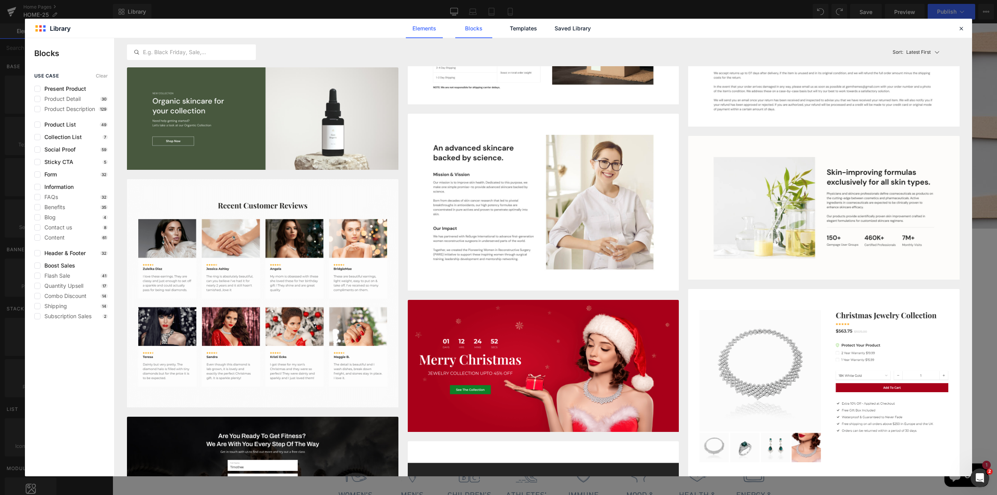
click at [422, 31] on link "Elements" at bounding box center [424, 28] width 37 height 19
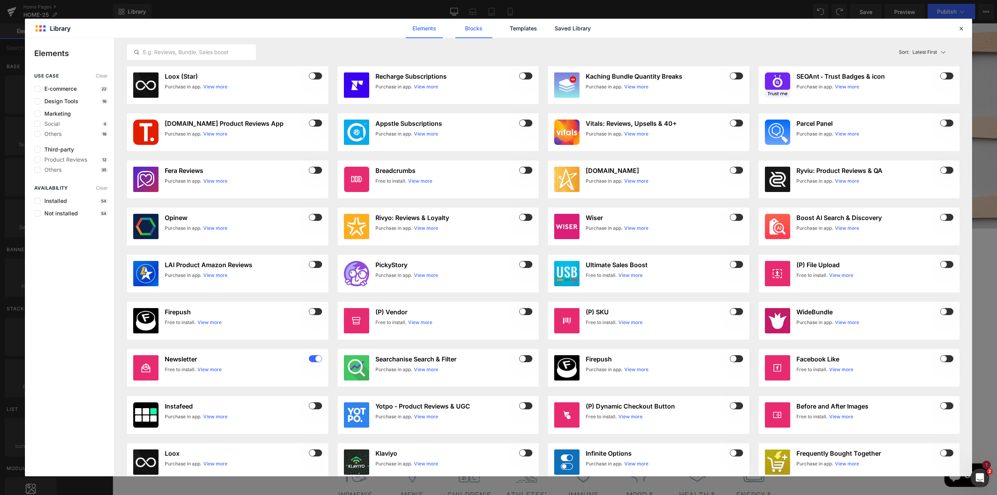
click at [470, 27] on link "Blocks" at bounding box center [473, 28] width 37 height 19
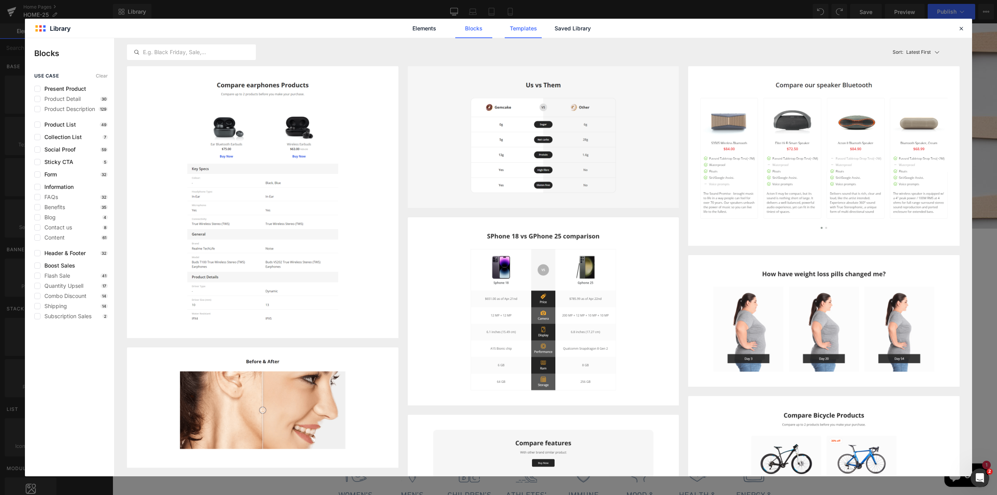
click at [527, 30] on link "Templates" at bounding box center [523, 28] width 37 height 19
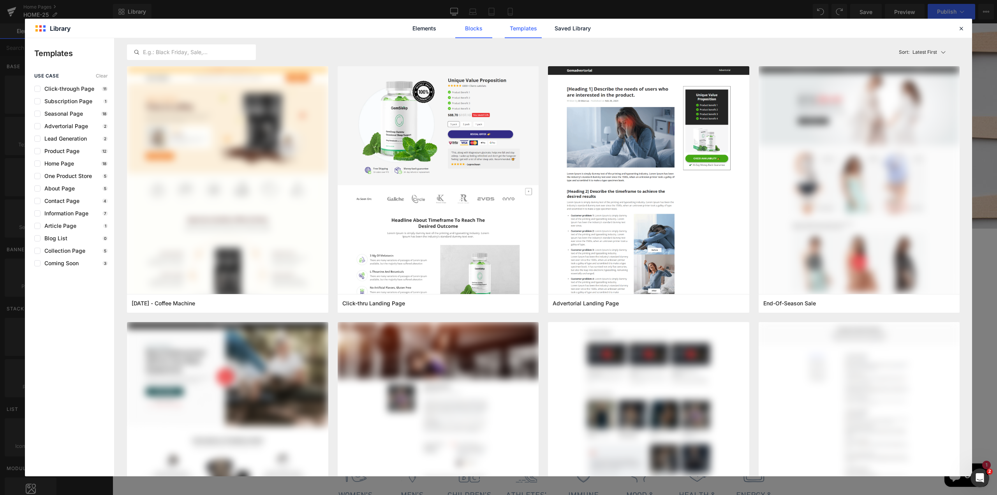
click at [475, 30] on link "Blocks" at bounding box center [473, 28] width 37 height 19
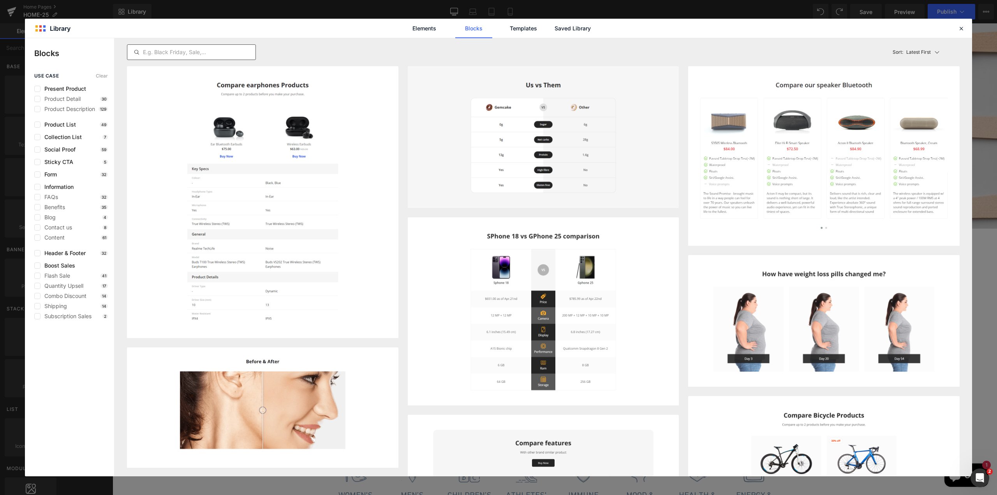
click at [182, 51] on input "text" at bounding box center [191, 52] width 128 height 9
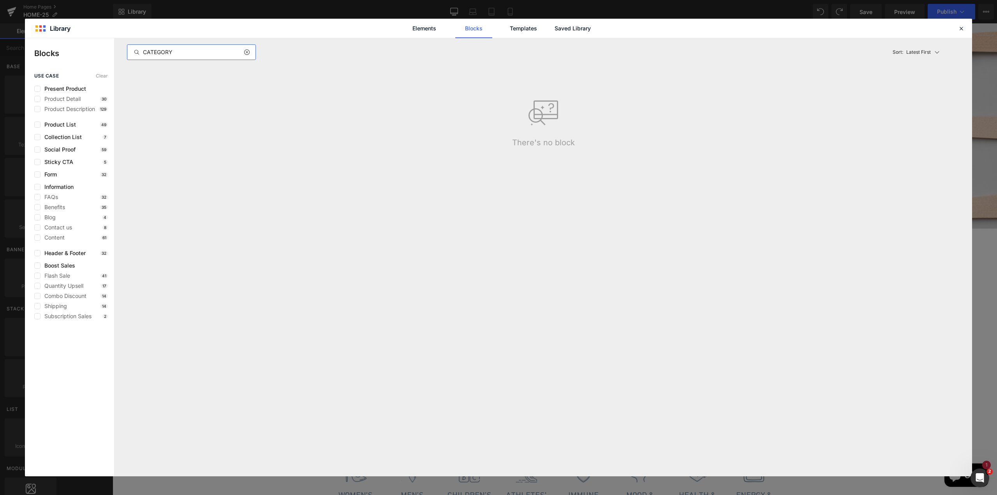
click at [172, 51] on input "CATEGORY" at bounding box center [191, 52] width 128 height 9
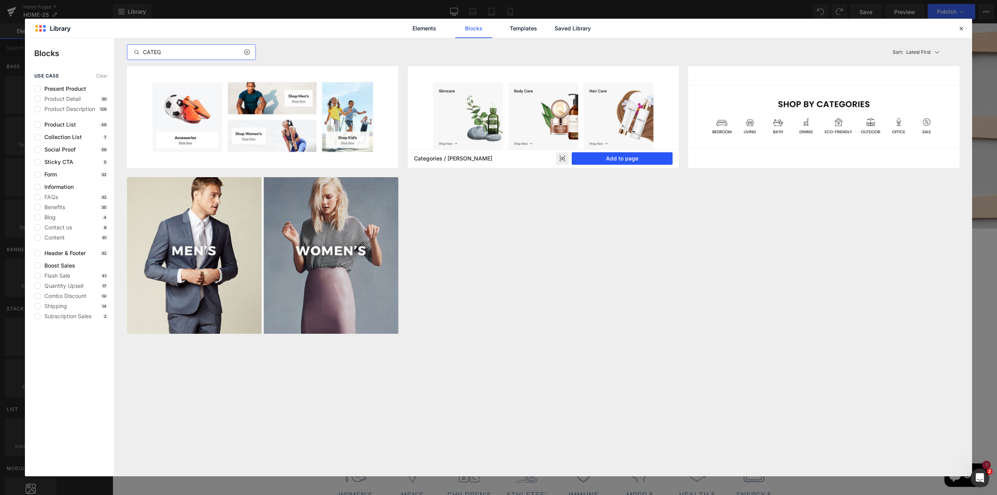
type input "CATEG"
click at [599, 159] on button "Add to page" at bounding box center [622, 158] width 101 height 12
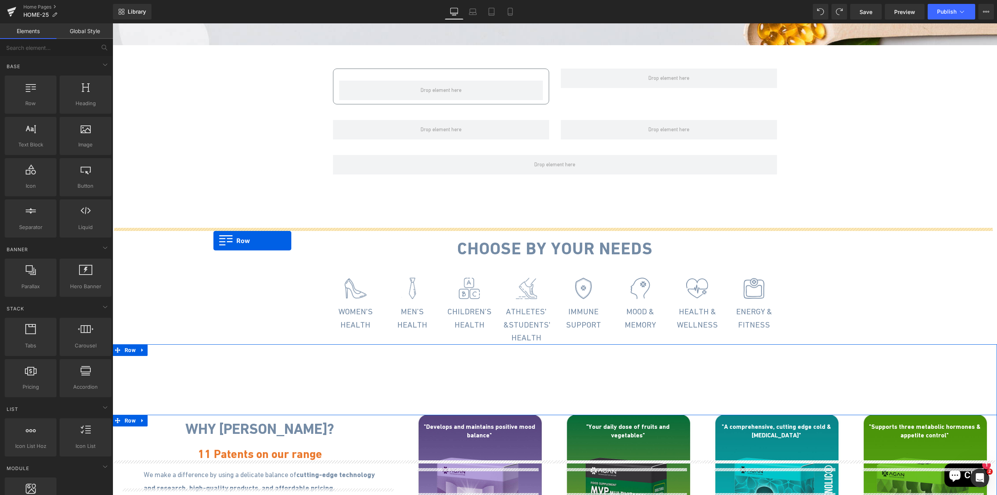
scroll to position [261, 0]
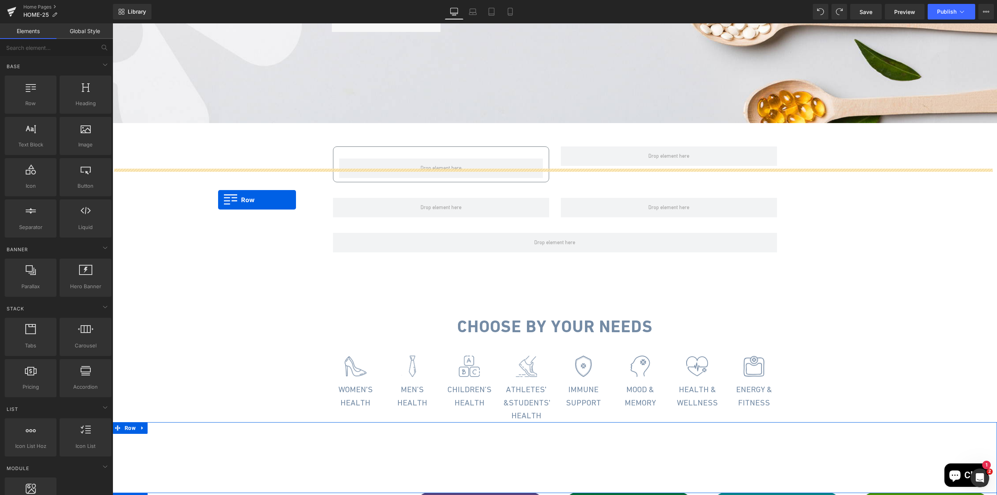
drag, startPoint x: 129, startPoint y: 270, endPoint x: 218, endPoint y: 200, distance: 113.8
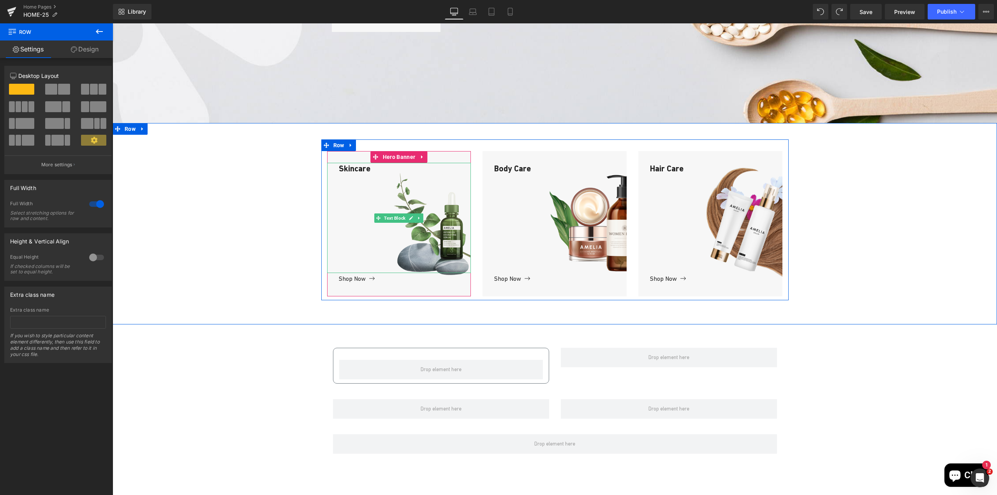
click at [354, 214] on div "Skincare" at bounding box center [399, 218] width 144 height 110
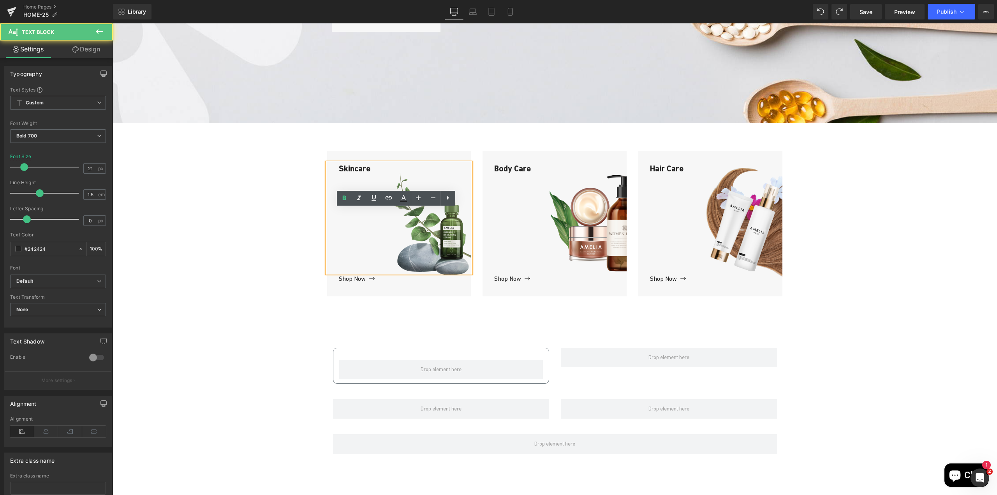
click at [354, 214] on div "Skincare" at bounding box center [399, 218] width 144 height 110
click at [290, 279] on div "Skincare Text Block Shop Now Button Hero Banner Body Care Text Block Shop Now B…" at bounding box center [555, 219] width 885 height 161
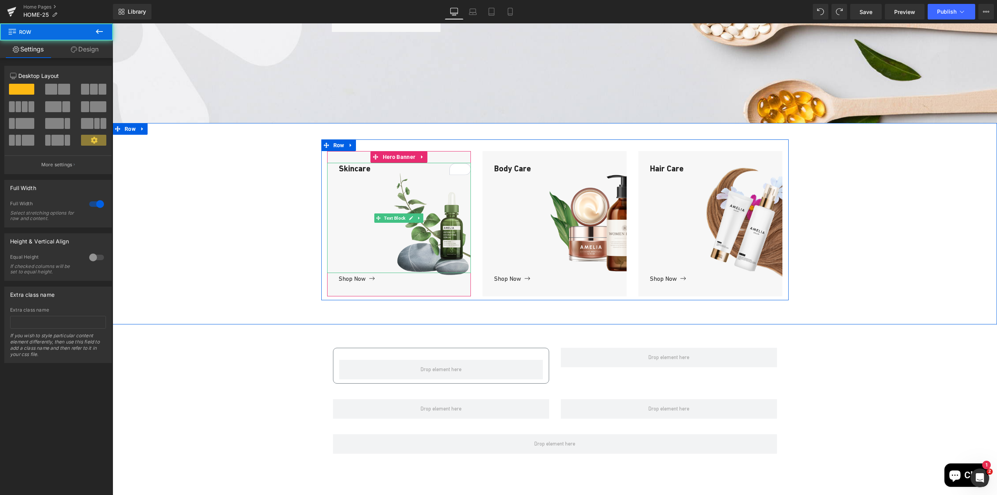
click at [441, 273] on div "Skincare" at bounding box center [399, 218] width 144 height 110
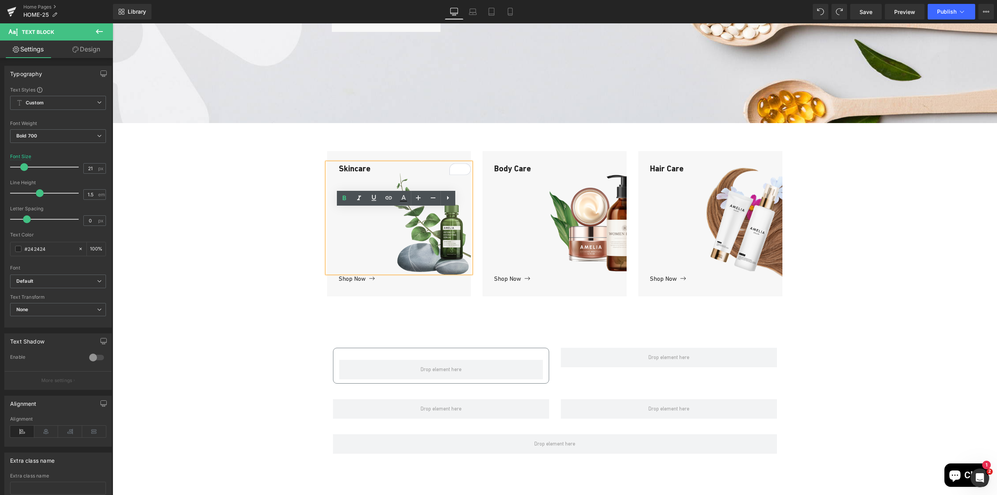
click at [292, 300] on div "Skincare Text Block Shop Now Button Hero Banner Body Care Text Block Shop Now B…" at bounding box center [555, 219] width 885 height 161
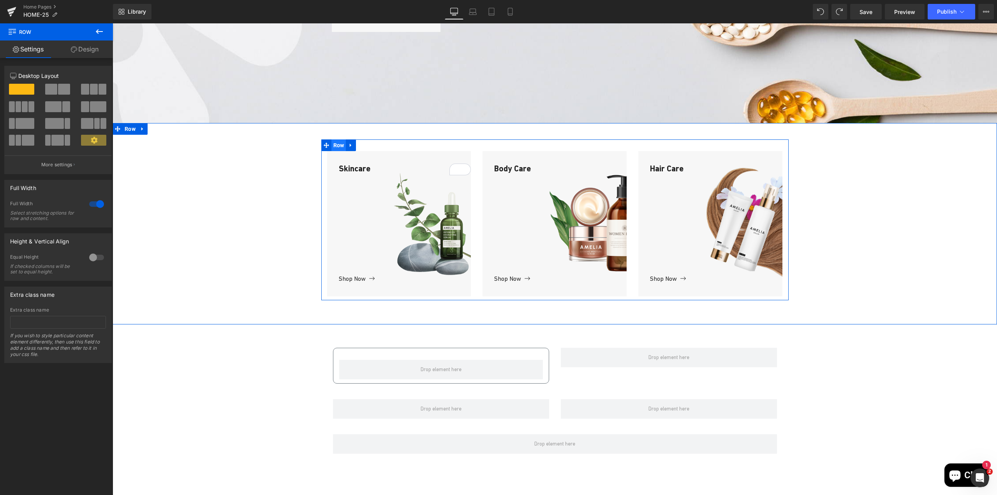
click at [334, 151] on span "Row" at bounding box center [339, 145] width 15 height 12
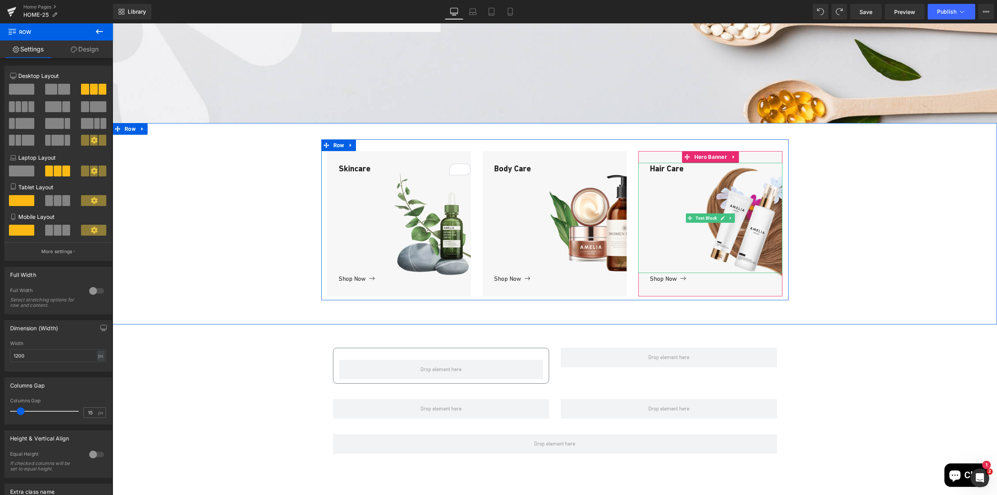
click at [639, 256] on div "Hair Care" at bounding box center [711, 218] width 144 height 110
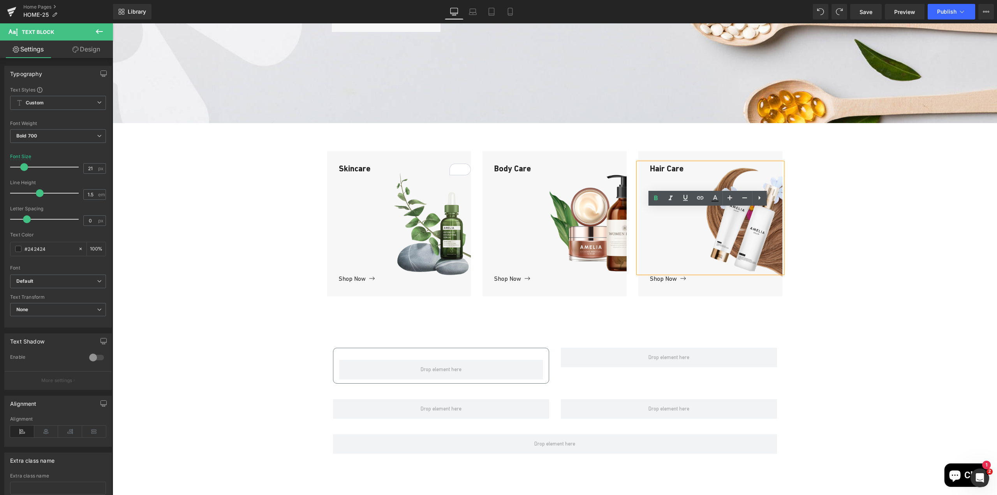
click at [639, 198] on div at bounding box center [711, 223] width 144 height 145
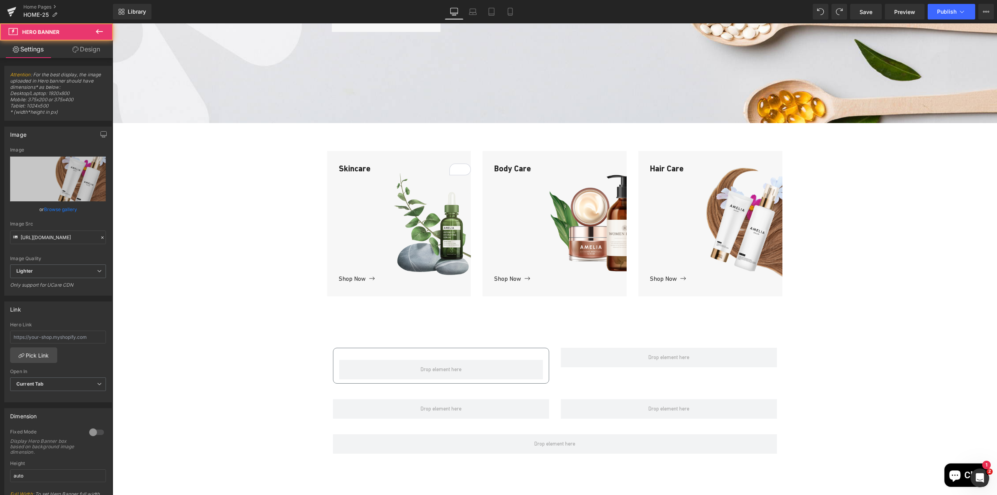
drag, startPoint x: 638, startPoint y: 198, endPoint x: 637, endPoint y: 205, distance: 6.8
click at [639, 199] on div "Hair Care Text Block Shop Now Button Hero Banner" at bounding box center [711, 223] width 144 height 145
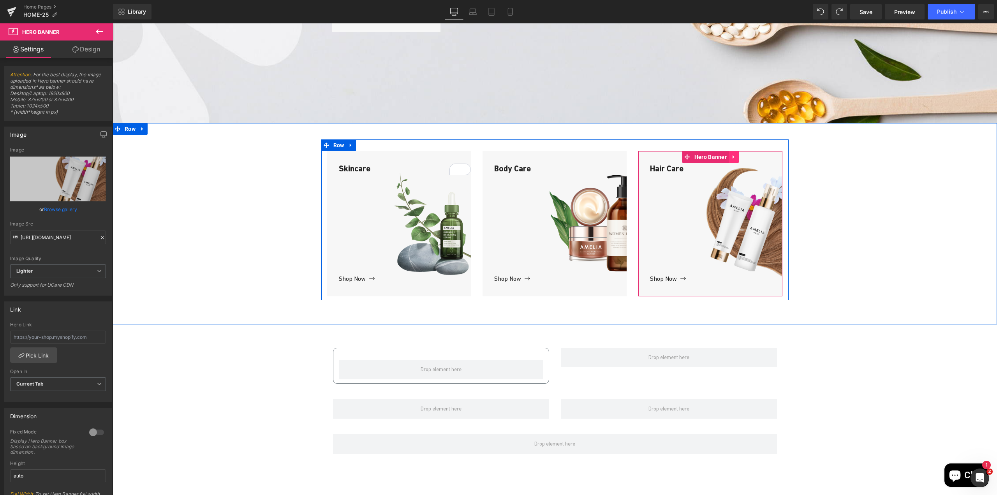
click at [729, 163] on link at bounding box center [734, 157] width 10 height 12
click at [726, 160] on icon at bounding box center [728, 156] width 5 height 5
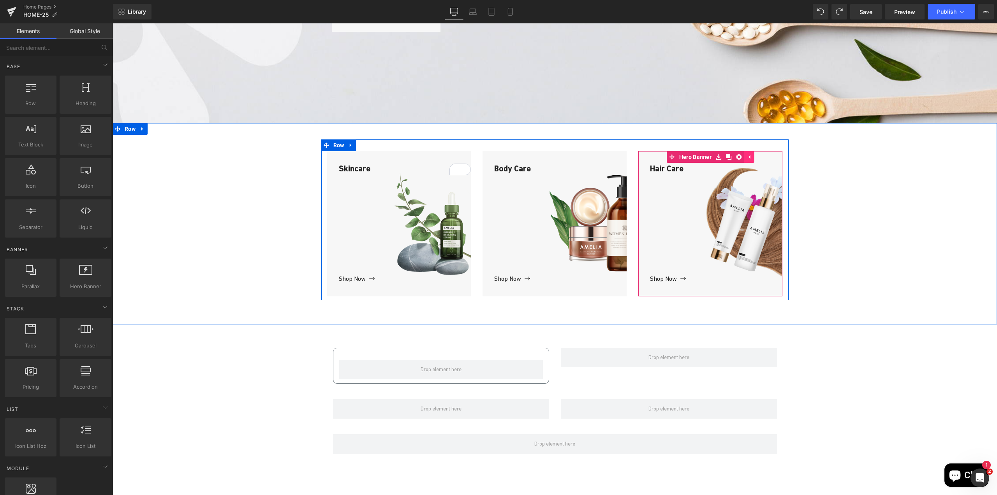
click at [749, 160] on icon at bounding box center [748, 157] width 5 height 6
click at [733, 159] on icon at bounding box center [734, 157] width 2 height 4
click at [337, 151] on span "Row" at bounding box center [339, 145] width 15 height 12
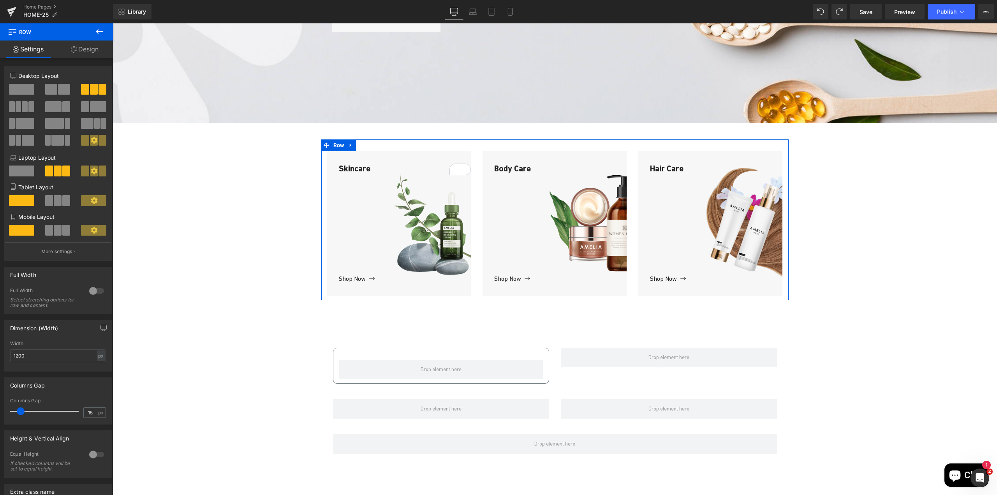
click at [58, 90] on span at bounding box center [64, 89] width 12 height 11
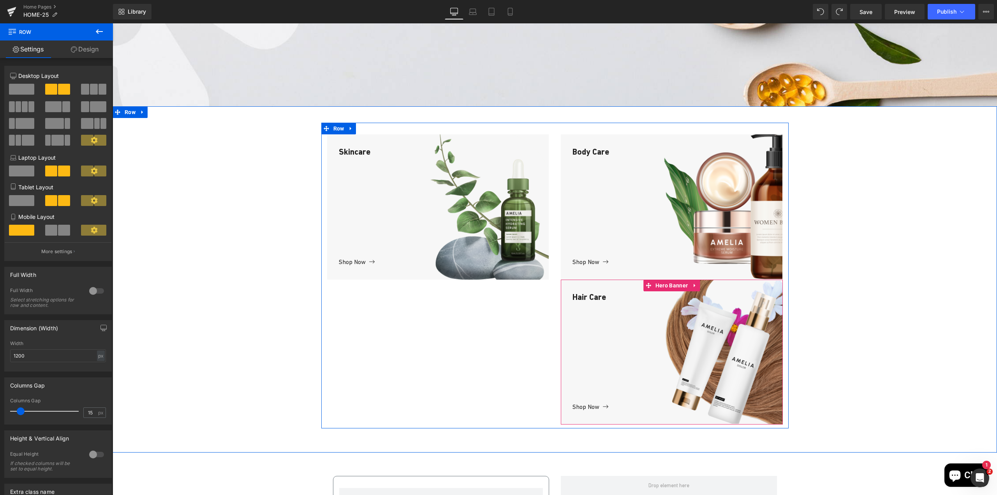
scroll to position [378, 0]
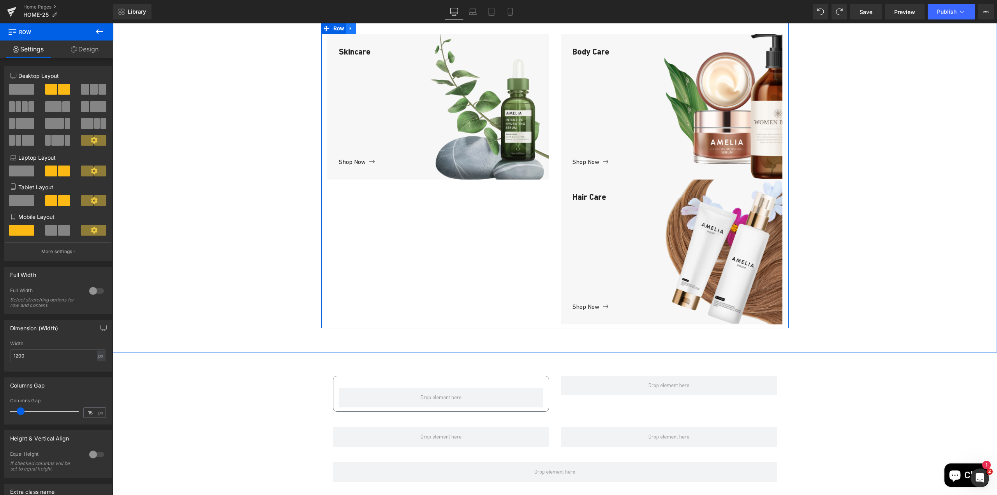
click at [349, 32] on icon at bounding box center [350, 29] width 5 height 6
click at [694, 188] on icon at bounding box center [694, 185] width 5 height 6
click at [699, 188] on icon at bounding box center [699, 185] width 5 height 5
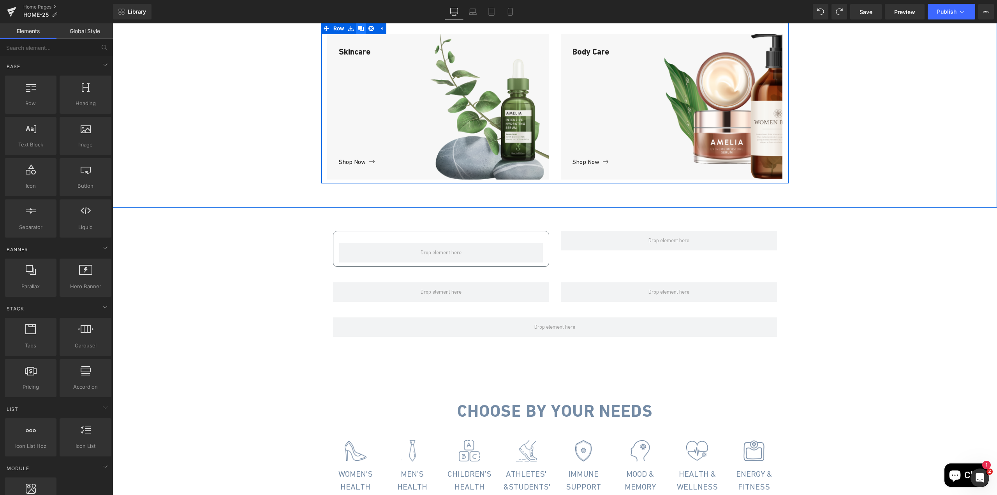
click at [359, 31] on icon at bounding box center [360, 28] width 5 height 5
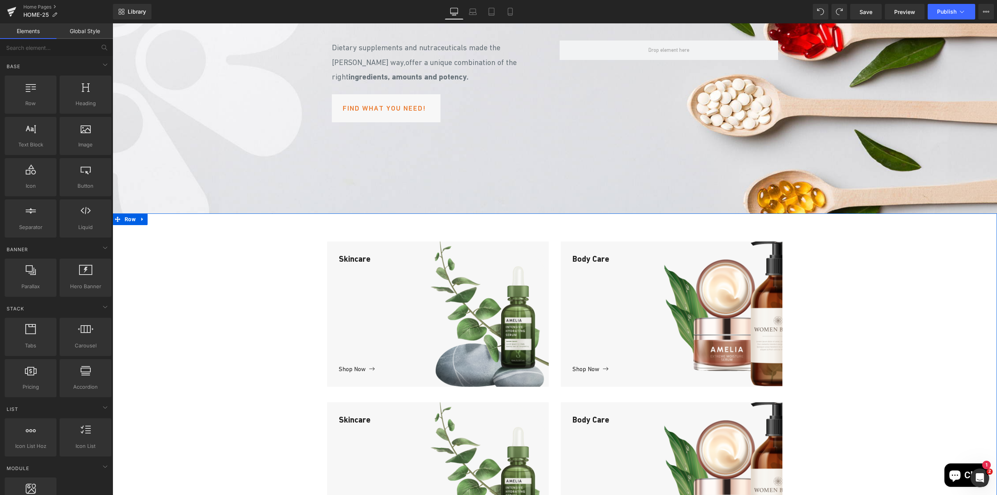
scroll to position [145, 0]
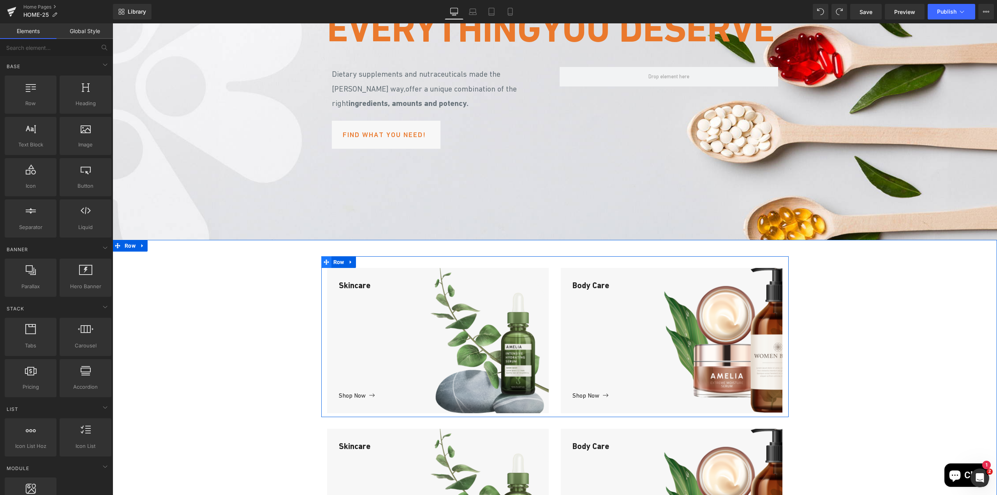
click at [324, 265] on icon at bounding box center [326, 261] width 5 height 5
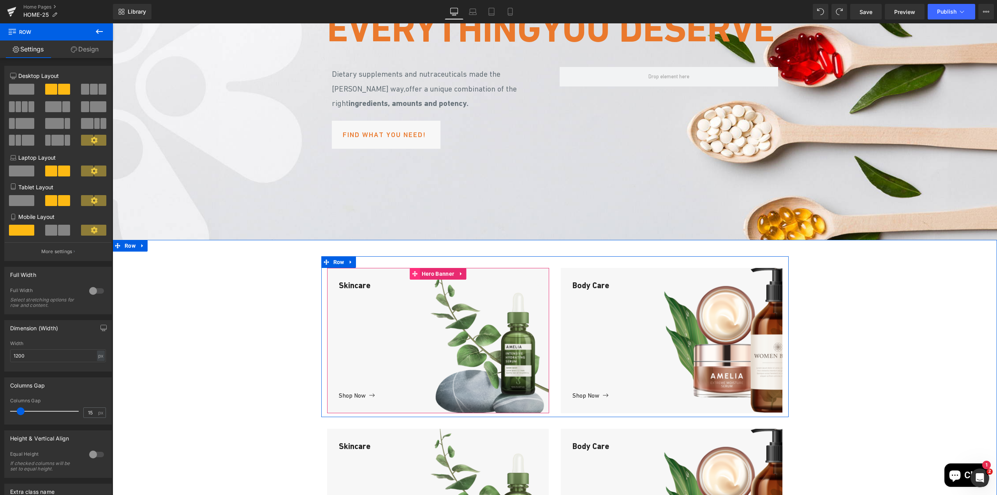
click at [412, 277] on icon at bounding box center [414, 274] width 5 height 6
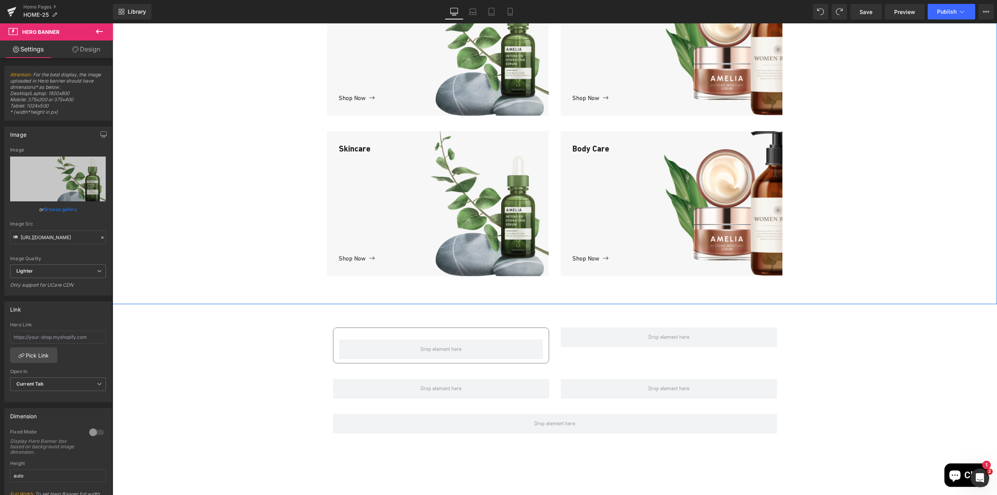
scroll to position [456, 0]
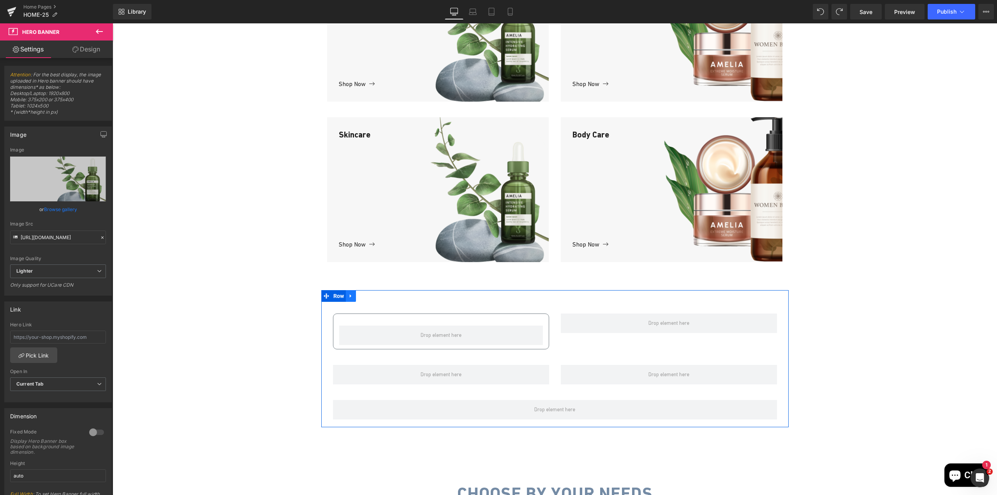
click at [349, 299] on icon at bounding box center [350, 296] width 5 height 6
click at [370, 299] on icon at bounding box center [371, 295] width 5 height 5
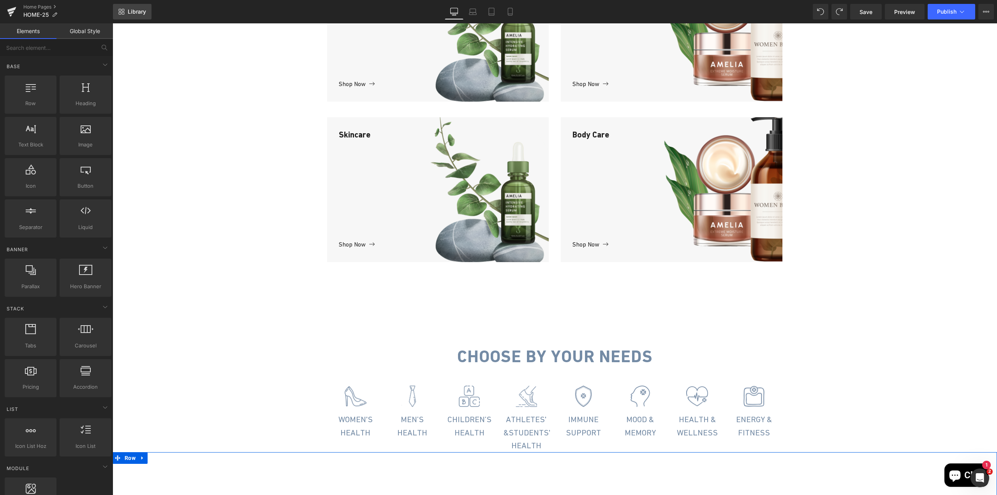
click at [122, 17] on link "Library" at bounding box center [132, 12] width 39 height 16
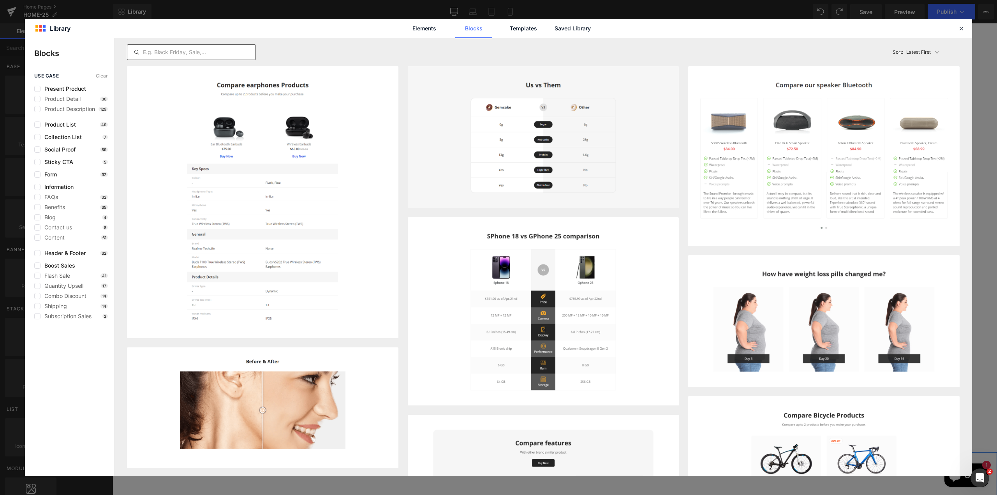
click at [229, 55] on input "text" at bounding box center [191, 52] width 128 height 9
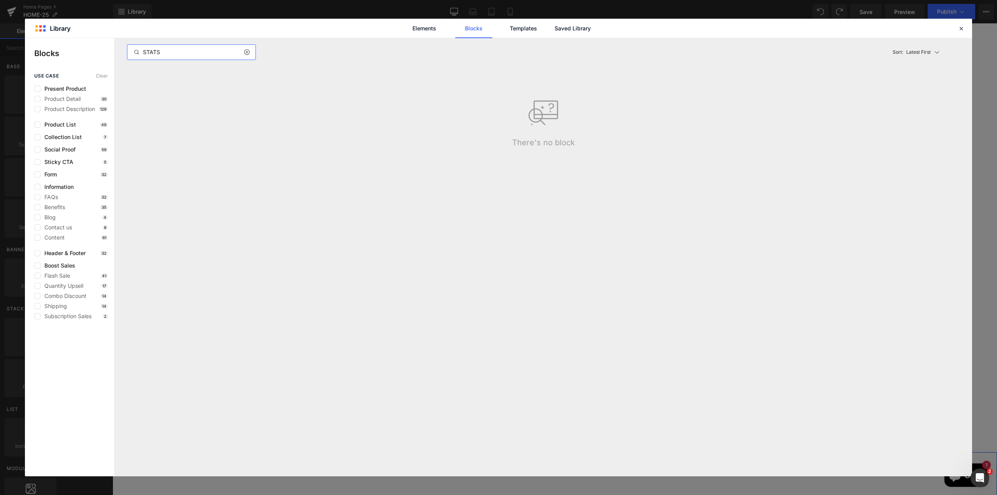
click at [228, 55] on input "STATS" at bounding box center [191, 52] width 128 height 9
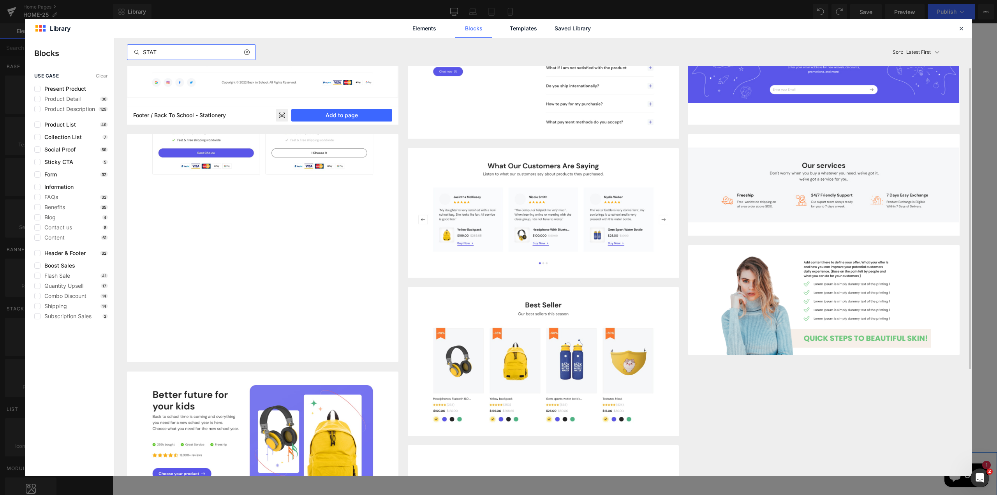
scroll to position [5, 0]
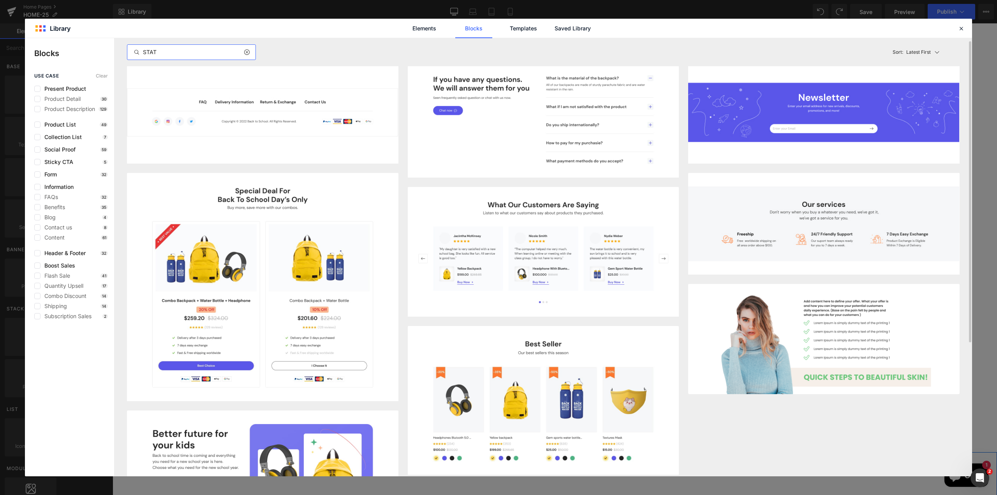
click at [173, 55] on input "STAT" at bounding box center [191, 52] width 128 height 9
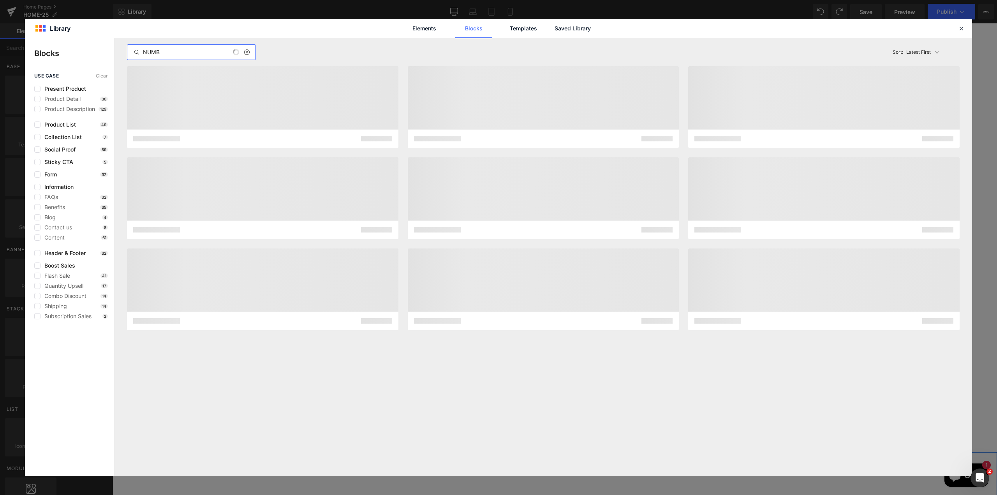
scroll to position [0, 0]
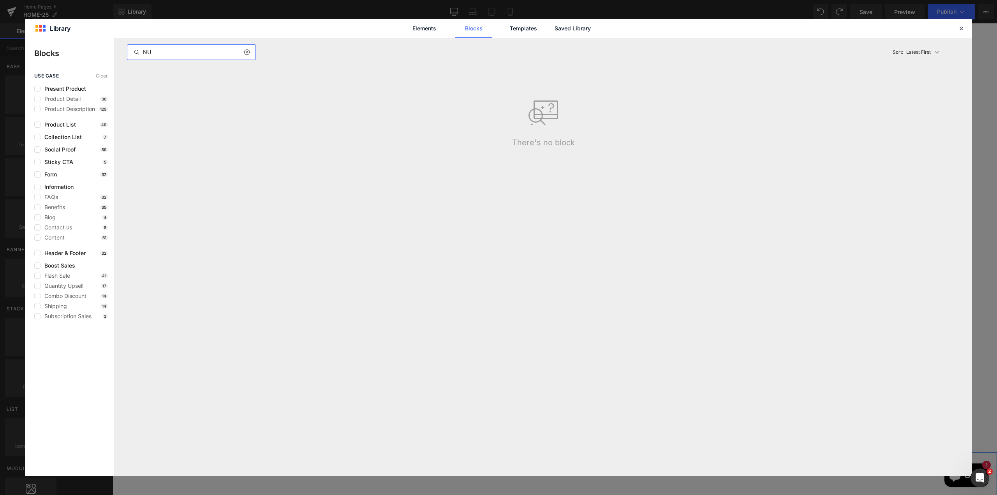
type input "N"
type input "S"
type input "M"
type input "CLIENT"
click at [170, 55] on input "CLIENT" at bounding box center [191, 52] width 128 height 9
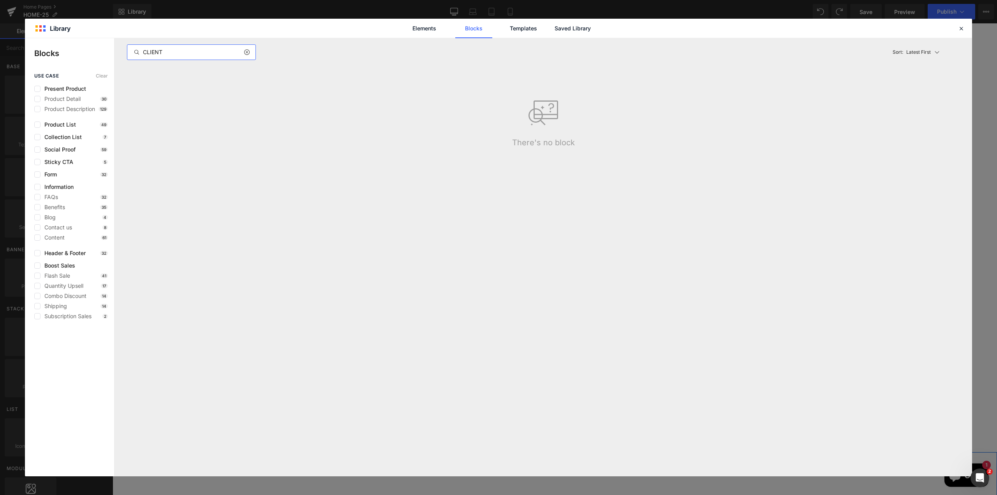
click at [170, 55] on input "CLIENT" at bounding box center [191, 52] width 128 height 9
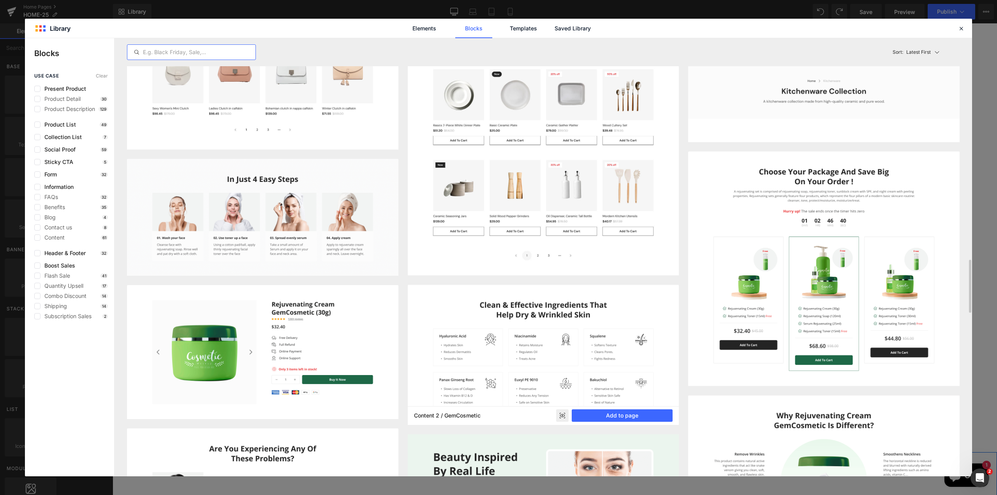
scroll to position [1541, 0]
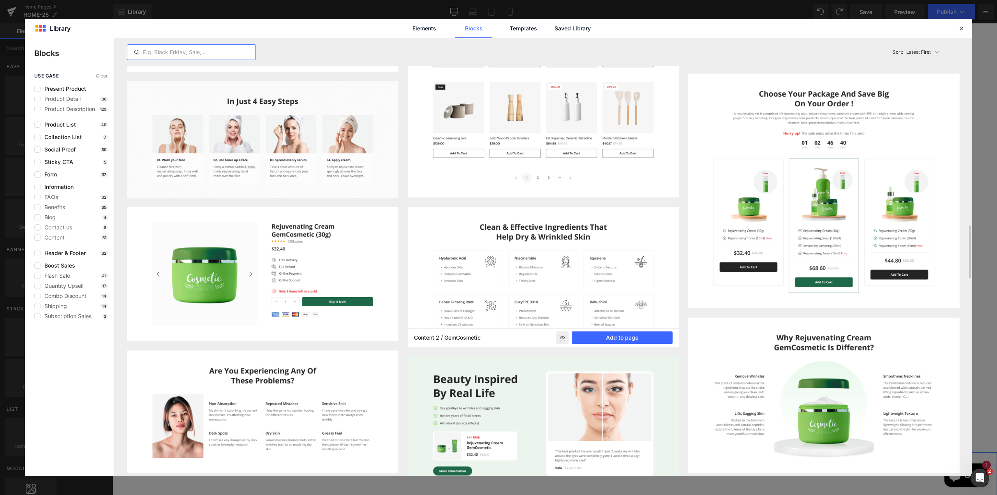
click at [563, 338] on icon at bounding box center [563, 338] width 2 height 2
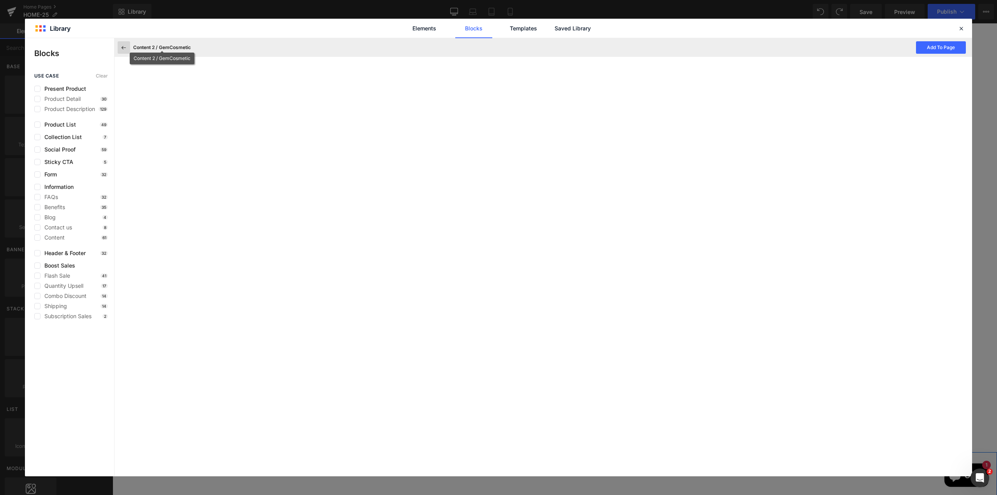
click at [124, 45] on icon at bounding box center [123, 47] width 7 height 7
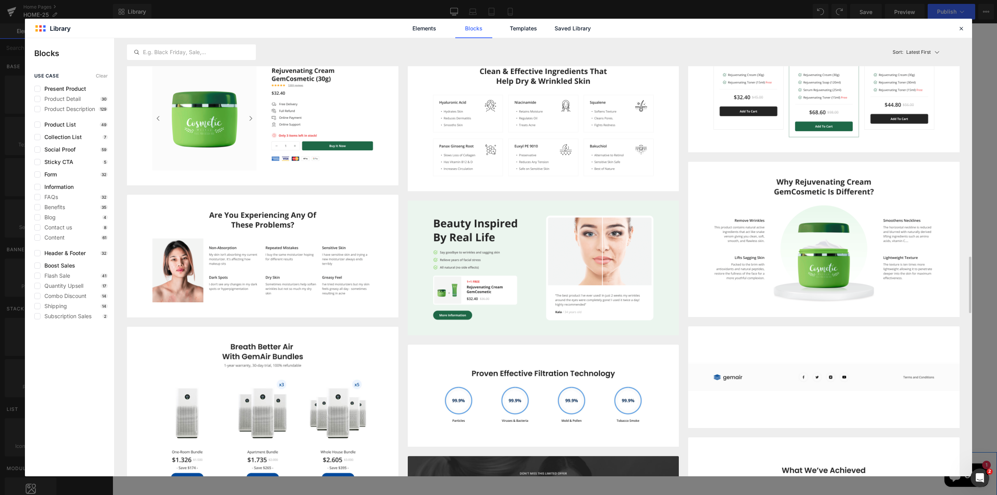
scroll to position [1814, 0]
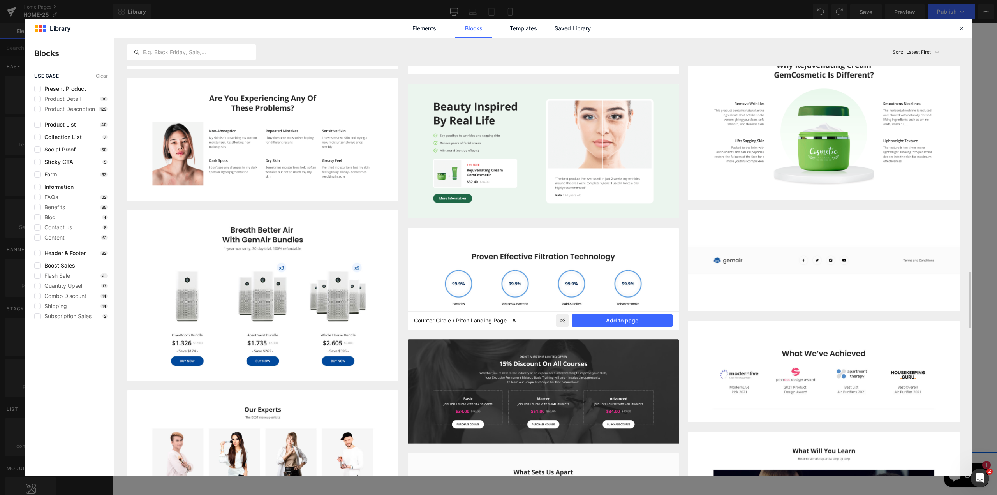
click at [565, 319] on rect at bounding box center [562, 320] width 12 height 12
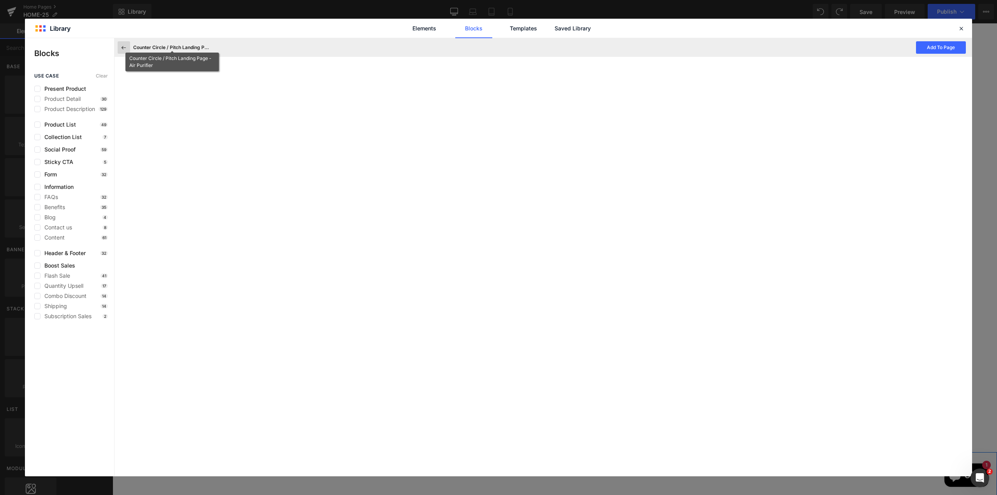
click at [128, 47] on button at bounding box center [124, 47] width 12 height 12
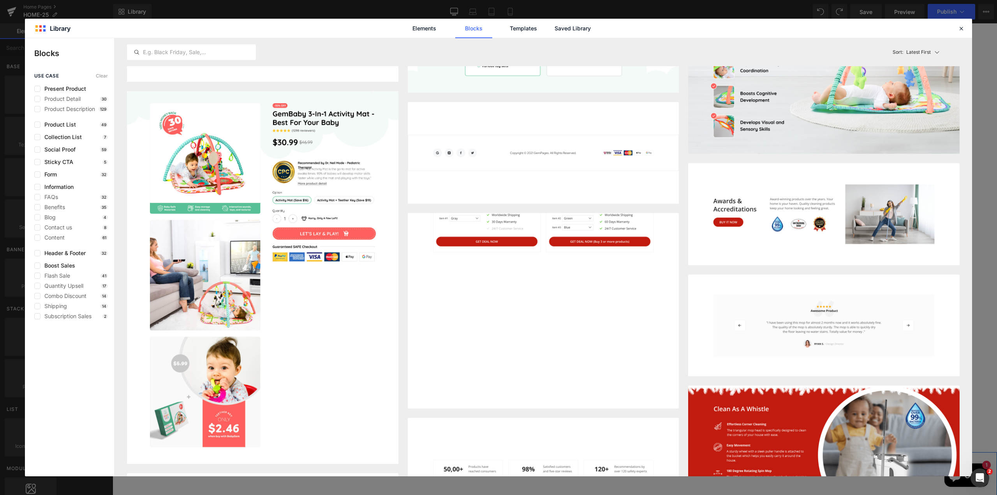
scroll to position [4858, 0]
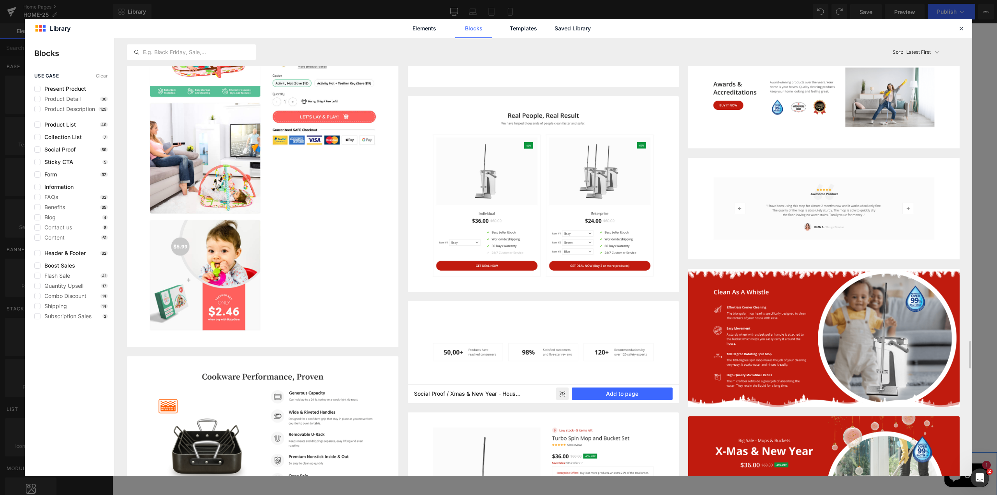
click at [562, 395] on rect at bounding box center [562, 394] width 12 height 12
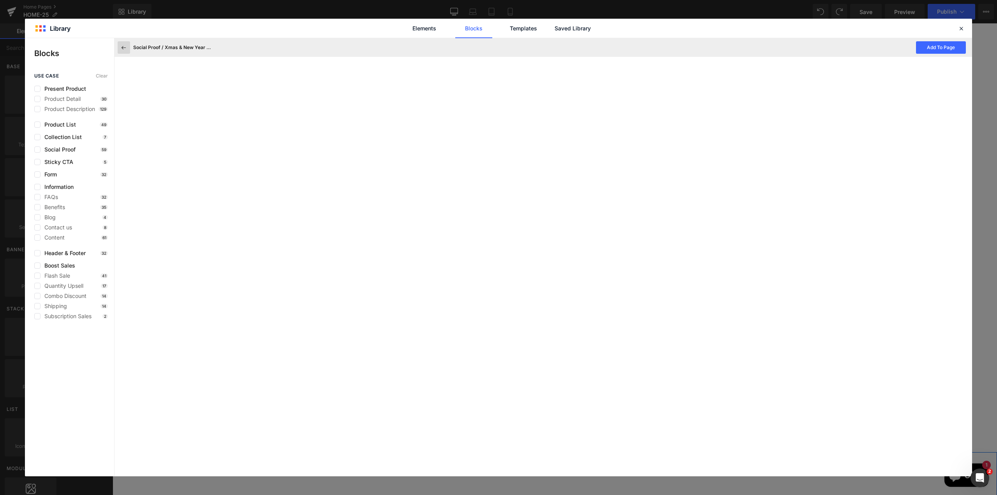
click at [125, 48] on icon at bounding box center [123, 47] width 7 height 7
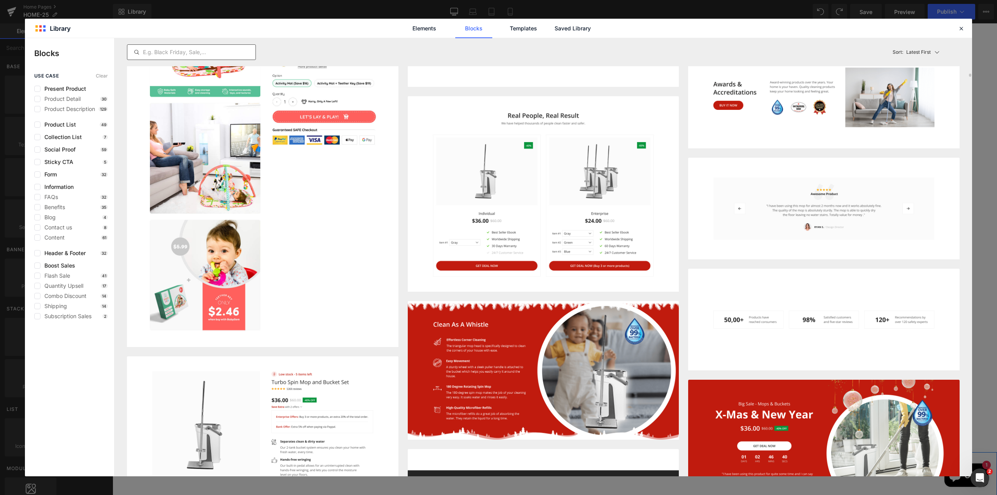
click at [169, 55] on input "text" at bounding box center [191, 52] width 128 height 9
type input "PROOF"
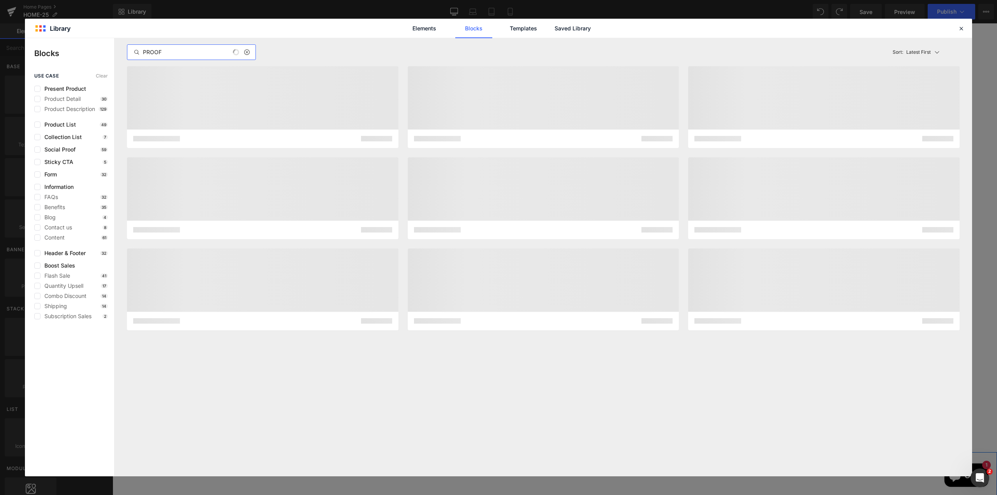
scroll to position [0, 0]
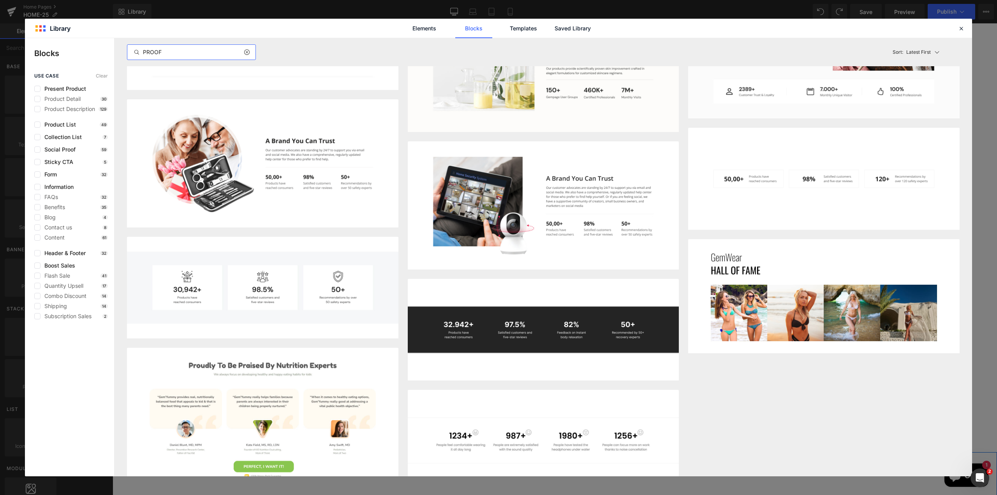
scroll to position [106, 0]
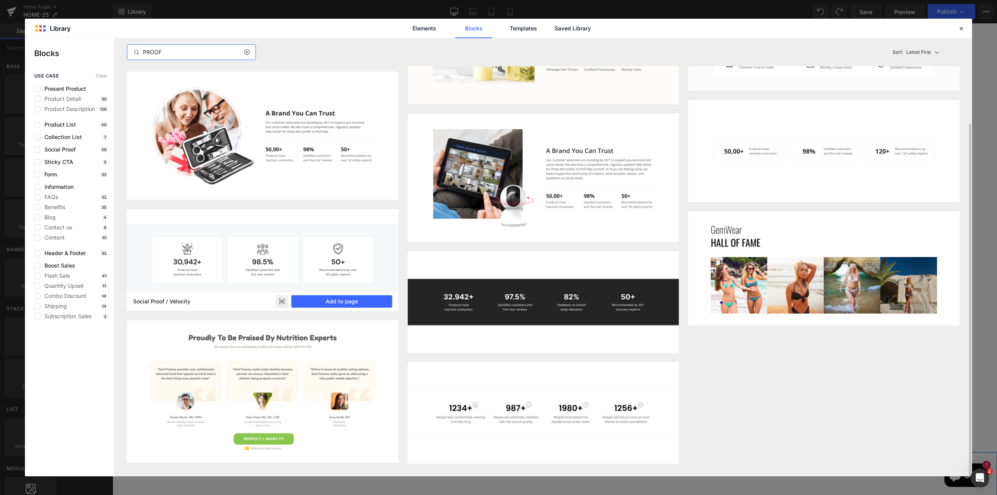
type input "PROOF"
click at [283, 301] on rect at bounding box center [282, 302] width 12 height 12
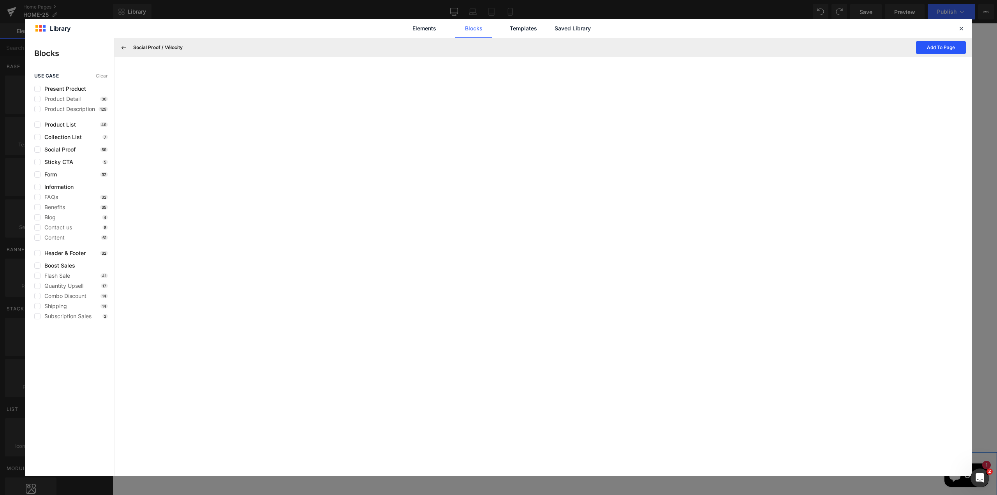
click at [949, 48] on button "Add To Page" at bounding box center [941, 47] width 50 height 12
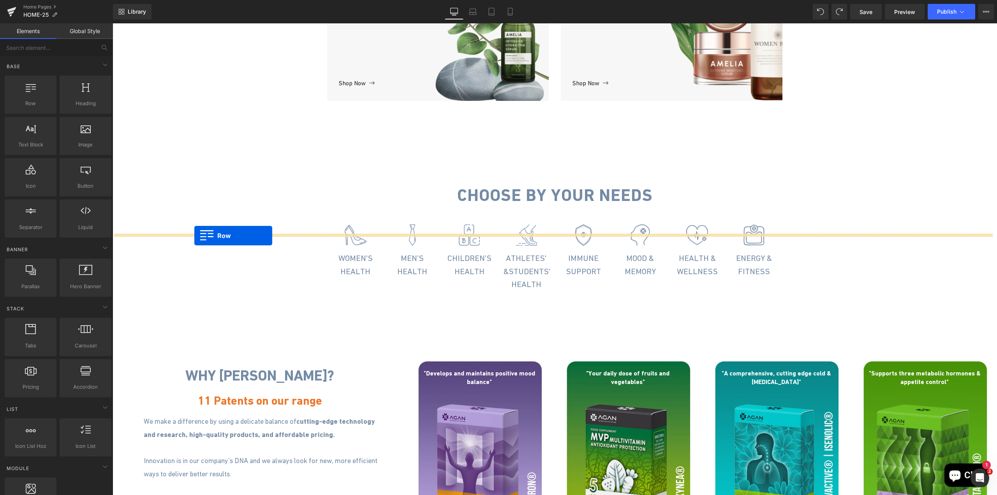
scroll to position [611, 0]
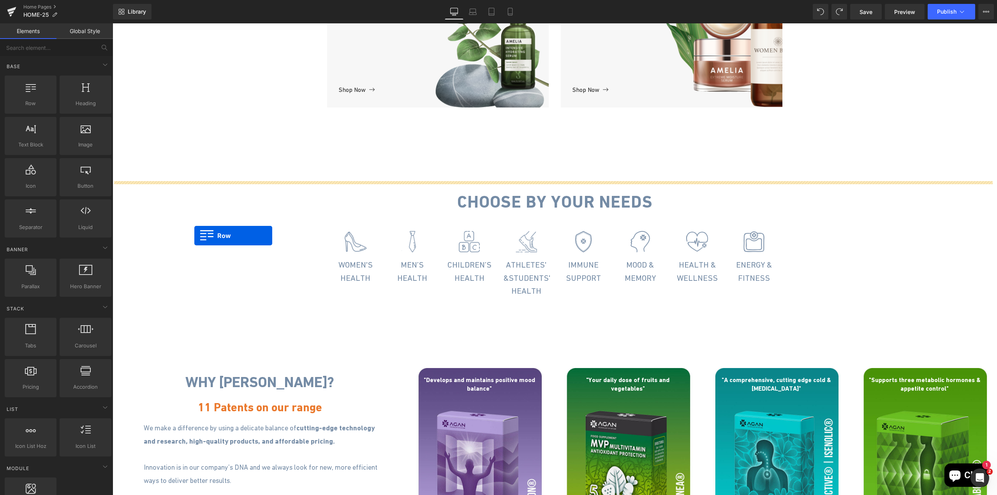
drag, startPoint x: 117, startPoint y: 346, endPoint x: 194, endPoint y: 229, distance: 140.3
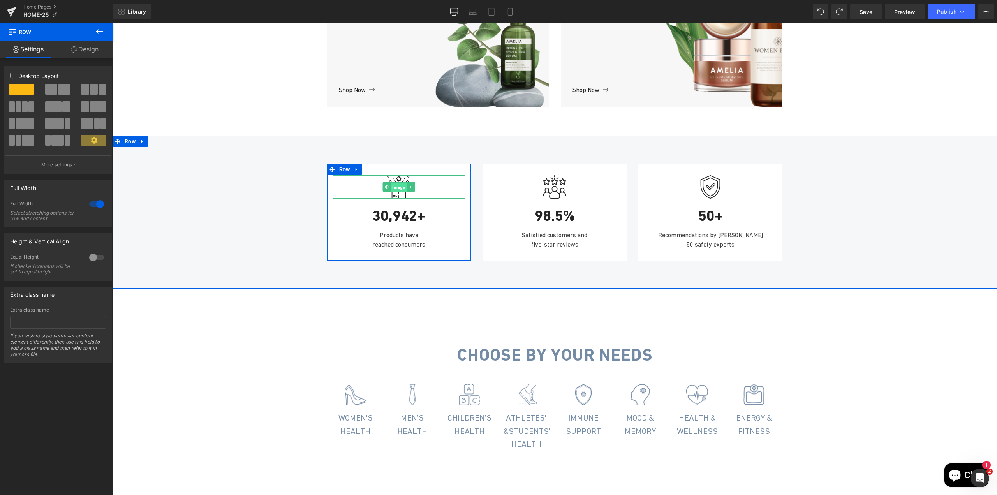
click at [395, 192] on span "Image" at bounding box center [399, 187] width 16 height 9
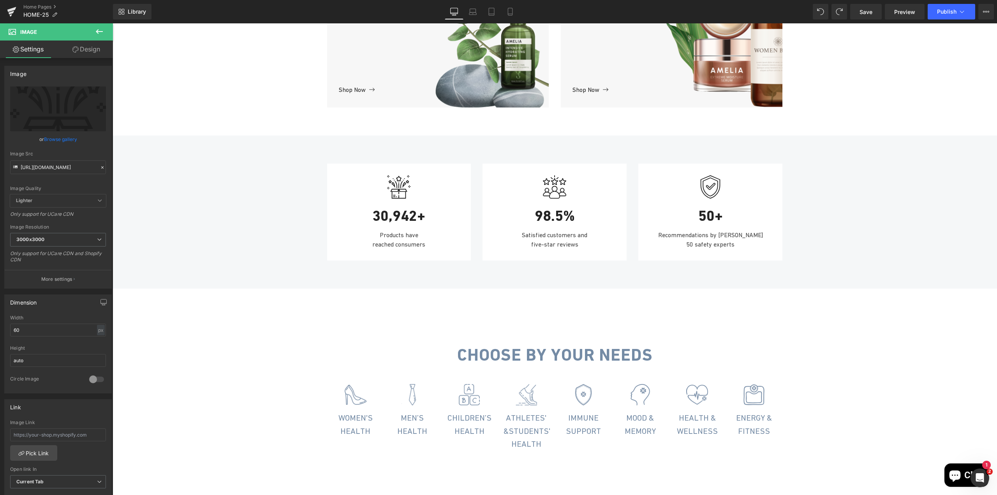
click at [101, 28] on icon at bounding box center [99, 31] width 9 height 9
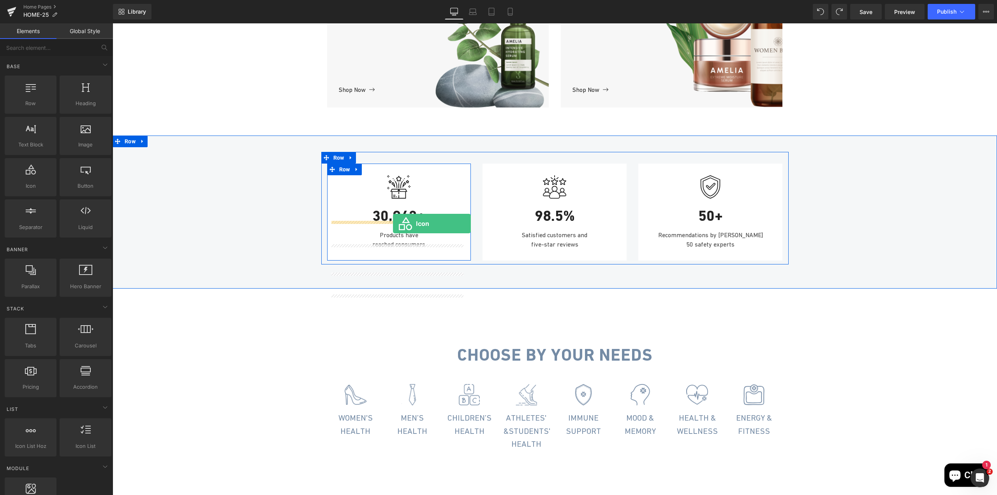
drag, startPoint x: 146, startPoint y: 200, endPoint x: 393, endPoint y: 224, distance: 248.1
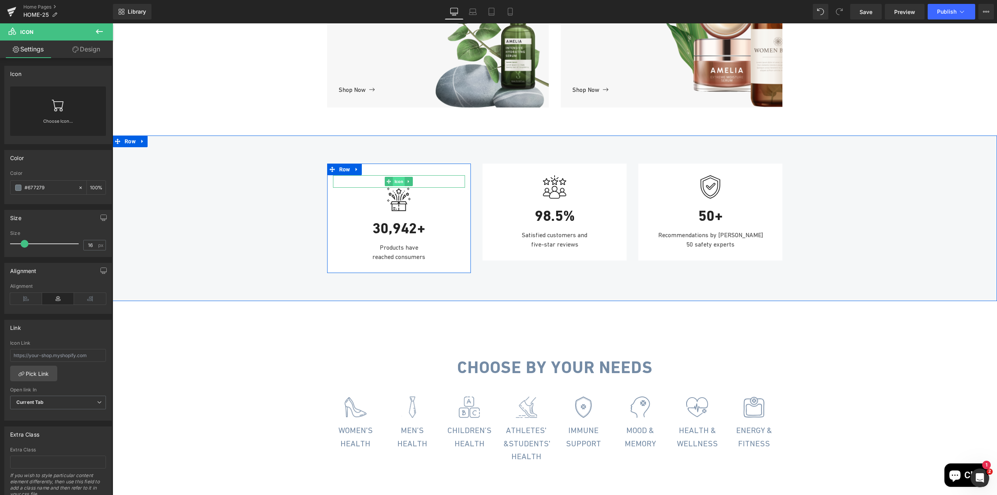
click at [397, 186] on span "Icon" at bounding box center [399, 181] width 12 height 9
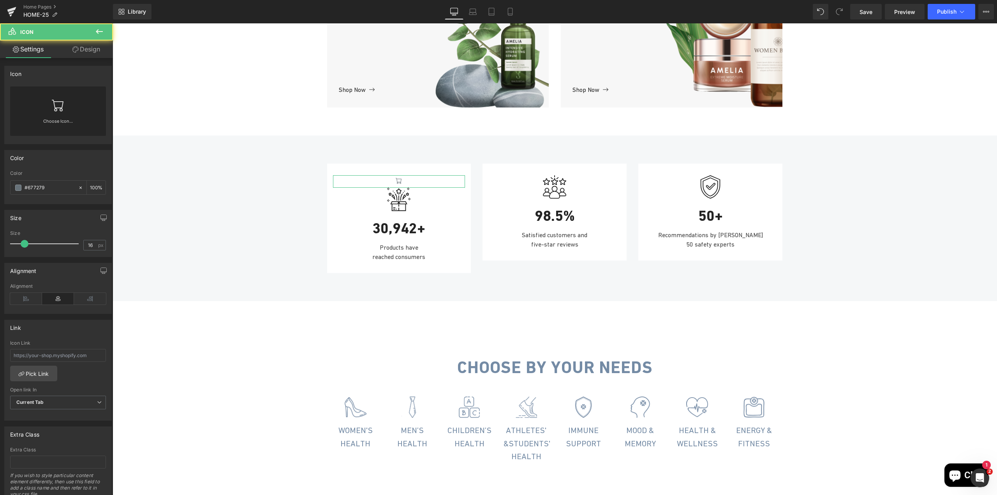
click at [58, 115] on link at bounding box center [58, 101] width 12 height 31
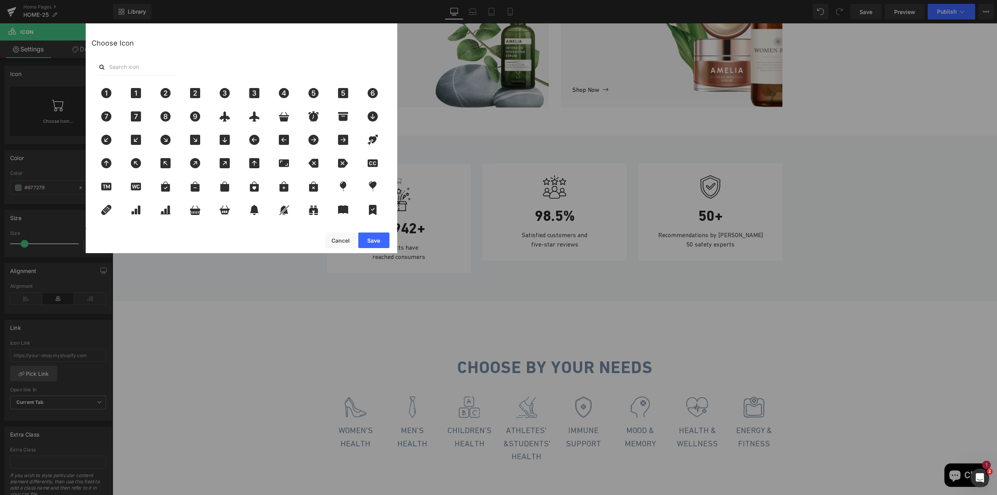
click at [129, 68] on input "text" at bounding box center [138, 66] width 78 height 17
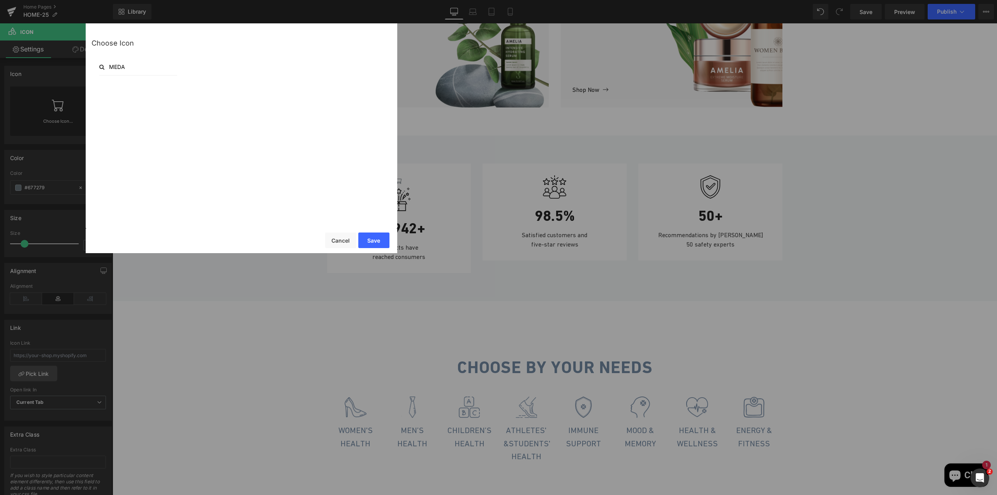
type input "MEDAL"
click at [129, 68] on input "MEDAL" at bounding box center [138, 66] width 78 height 17
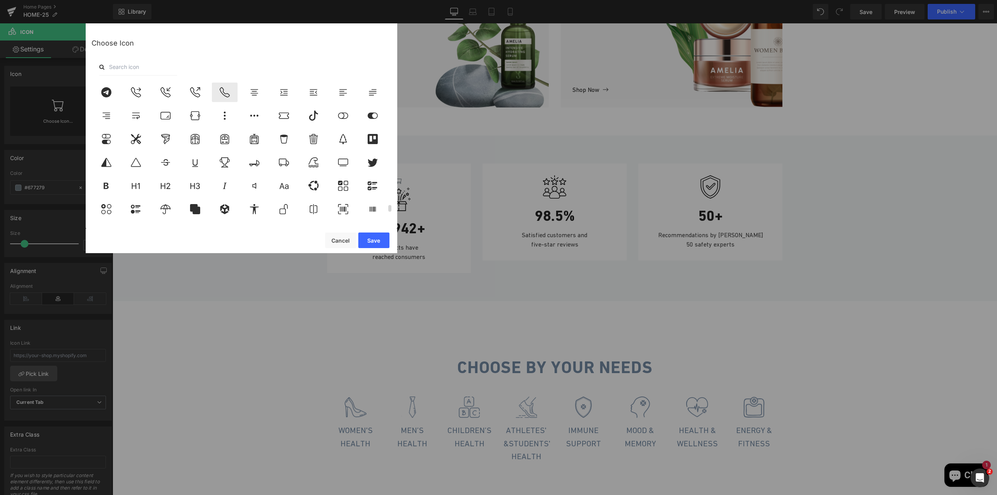
scroll to position [2649, 0]
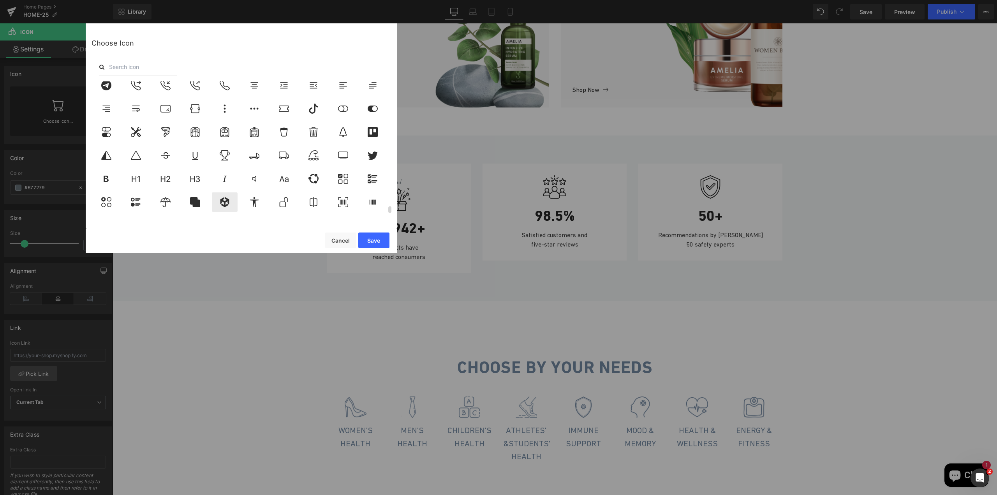
click at [224, 206] on icon at bounding box center [225, 202] width 9 height 10
click at [382, 244] on button "Save" at bounding box center [373, 241] width 31 height 16
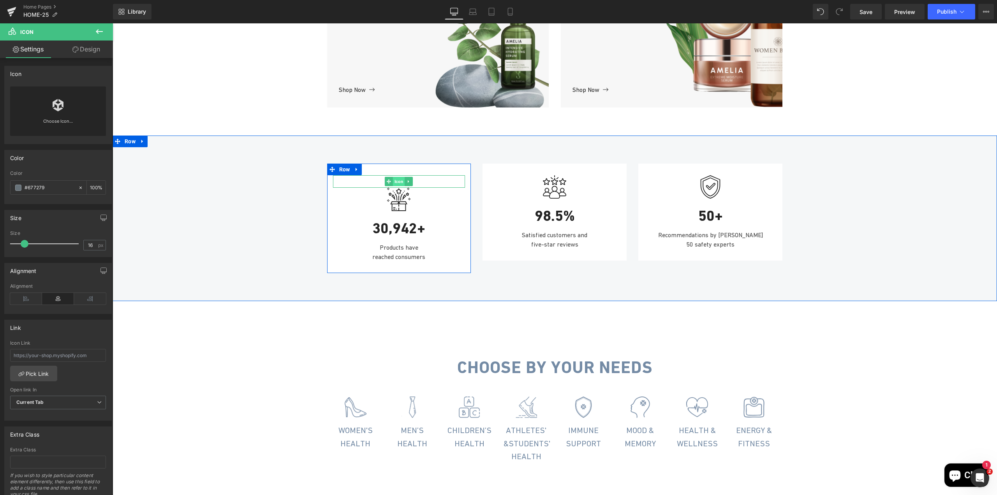
click at [395, 186] on span "Icon" at bounding box center [399, 181] width 12 height 9
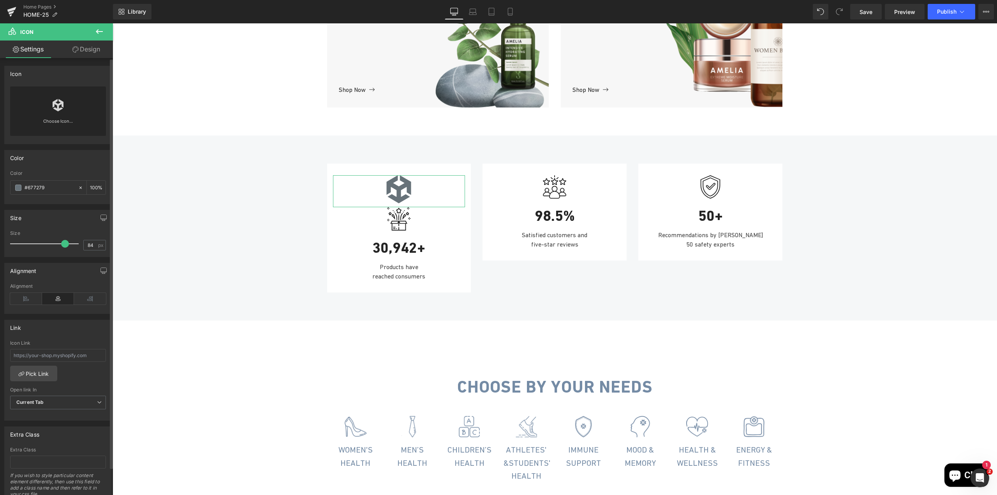
type input "85"
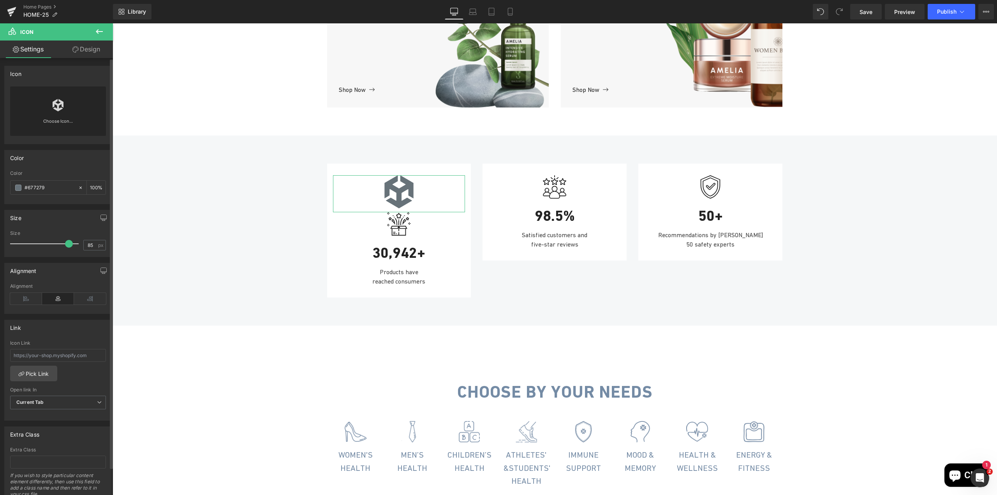
drag, startPoint x: 24, startPoint y: 244, endPoint x: 66, endPoint y: 241, distance: 42.5
click at [66, 241] on span at bounding box center [69, 244] width 8 height 8
click at [397, 199] on span "Icon" at bounding box center [399, 193] width 12 height 9
click at [393, 199] on span "Icon" at bounding box center [399, 193] width 12 height 9
click at [34, 111] on div "Choose Icon..." at bounding box center [58, 110] width 96 height 49
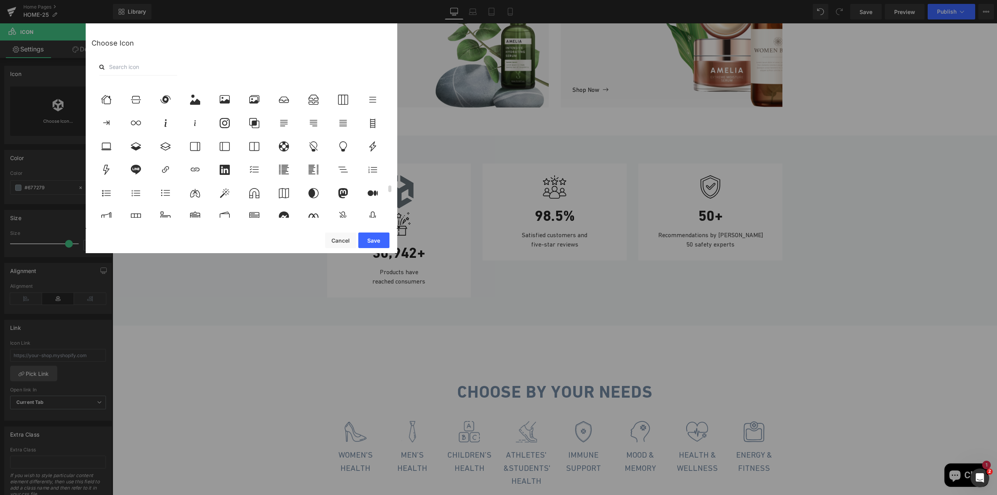
scroll to position [2132, 0]
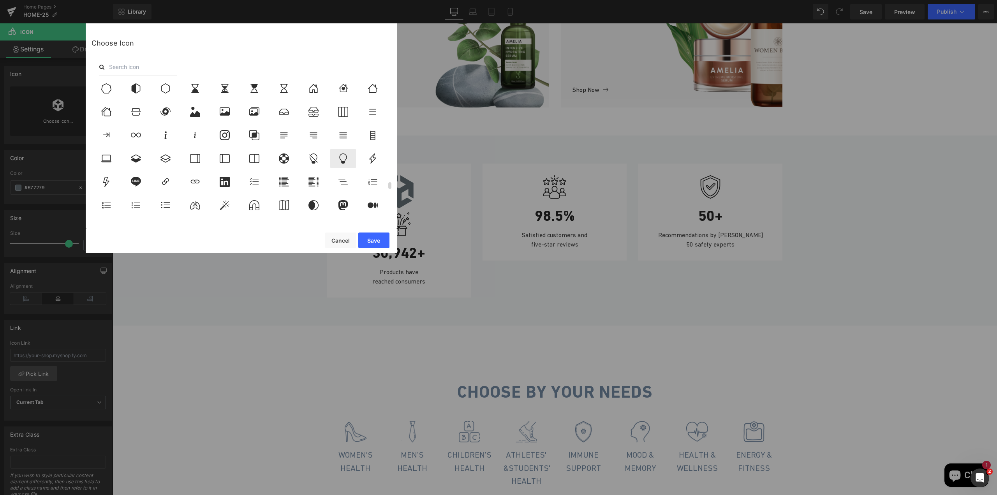
click at [342, 162] on icon at bounding box center [343, 159] width 8 height 10
click at [376, 242] on button "Save" at bounding box center [373, 241] width 31 height 16
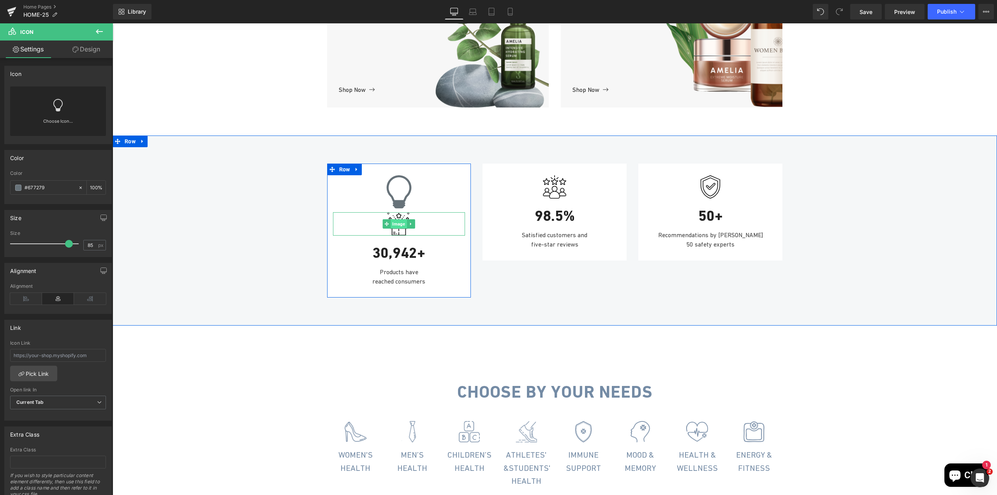
click at [398, 229] on span "Image" at bounding box center [399, 223] width 16 height 9
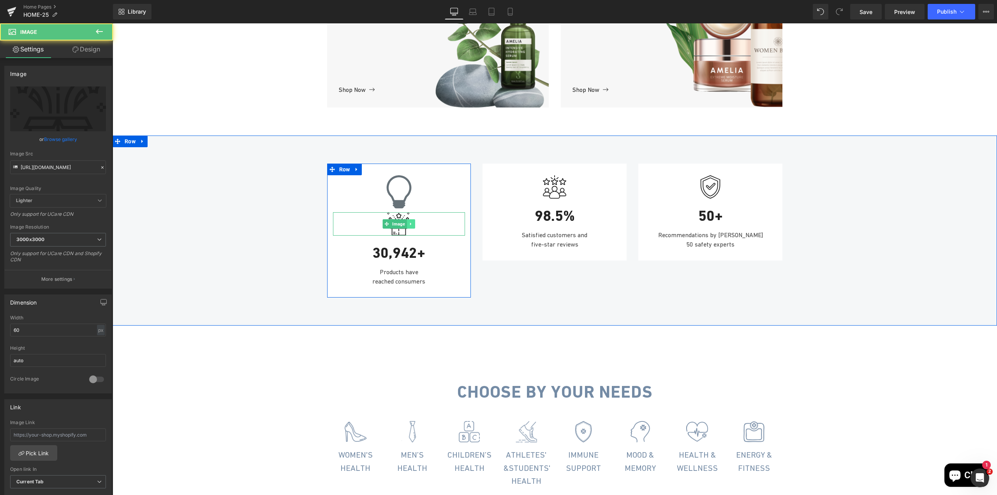
click at [410, 226] on icon at bounding box center [410, 224] width 1 height 3
click at [413, 226] on icon at bounding box center [415, 224] width 4 height 4
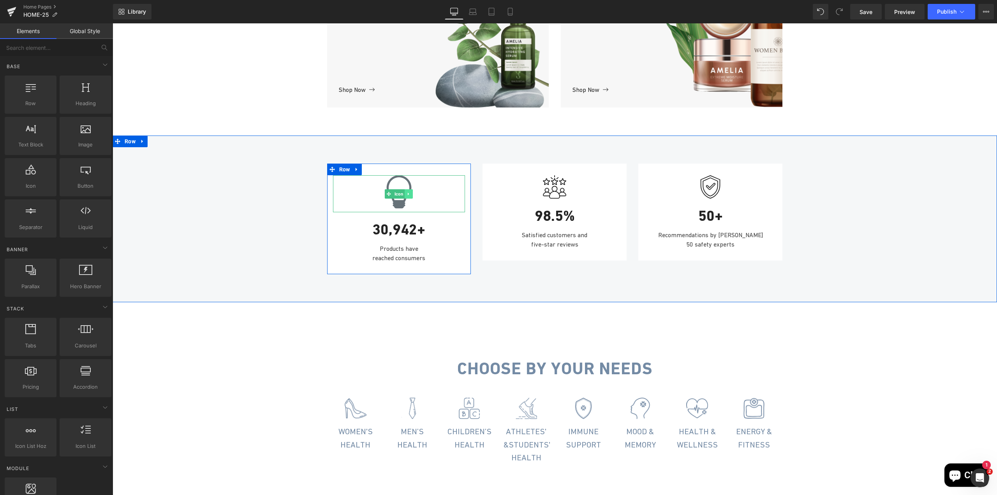
click at [406, 199] on link at bounding box center [409, 193] width 8 height 9
click at [383, 199] on link "Icon" at bounding box center [383, 193] width 20 height 9
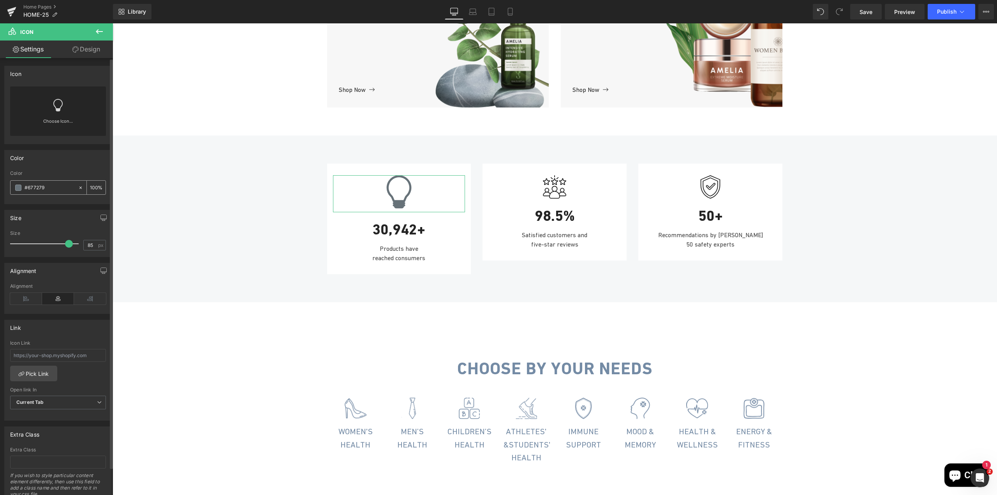
click at [38, 188] on input "#677279" at bounding box center [50, 188] width 50 height 9
click at [17, 187] on span at bounding box center [18, 188] width 6 height 6
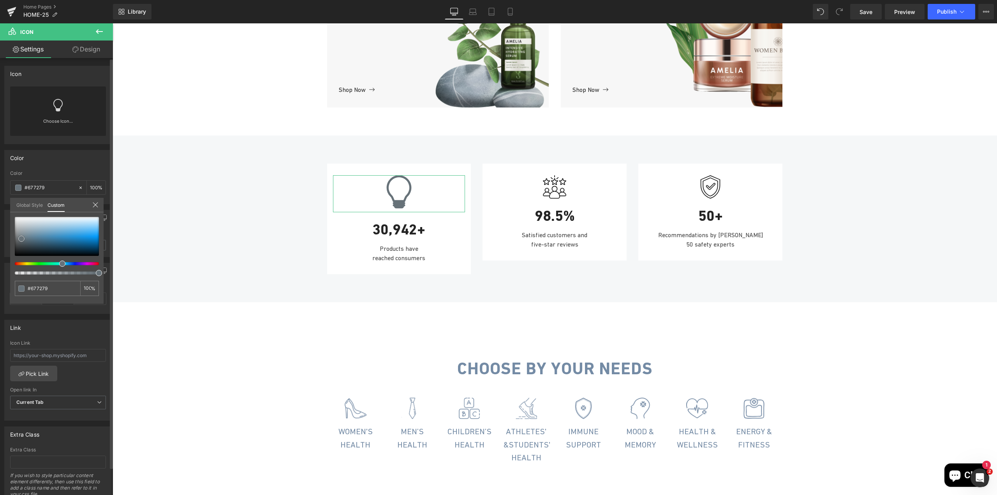
type input "#1791dd"
type input "#1691de"
type input "#0d87d2"
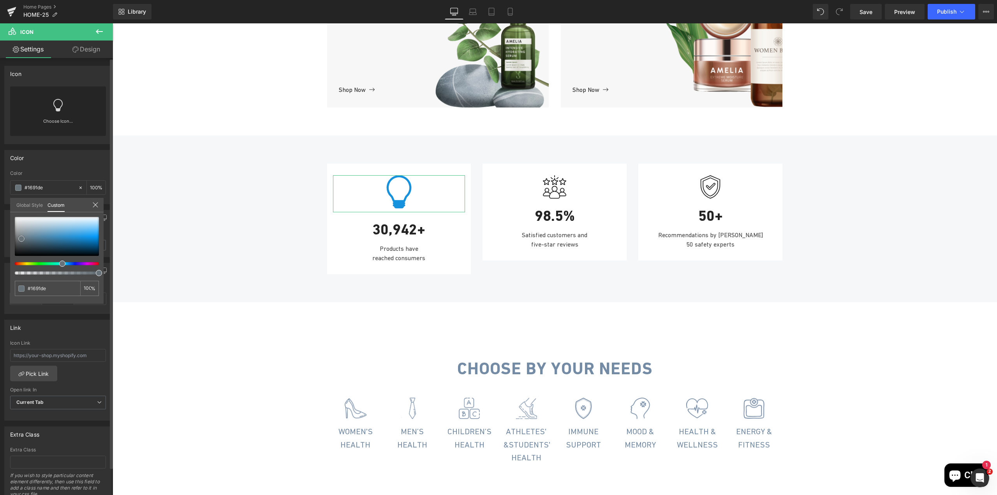
type input "#0d87d2"
type input "#0875b9"
type input "#0470b3"
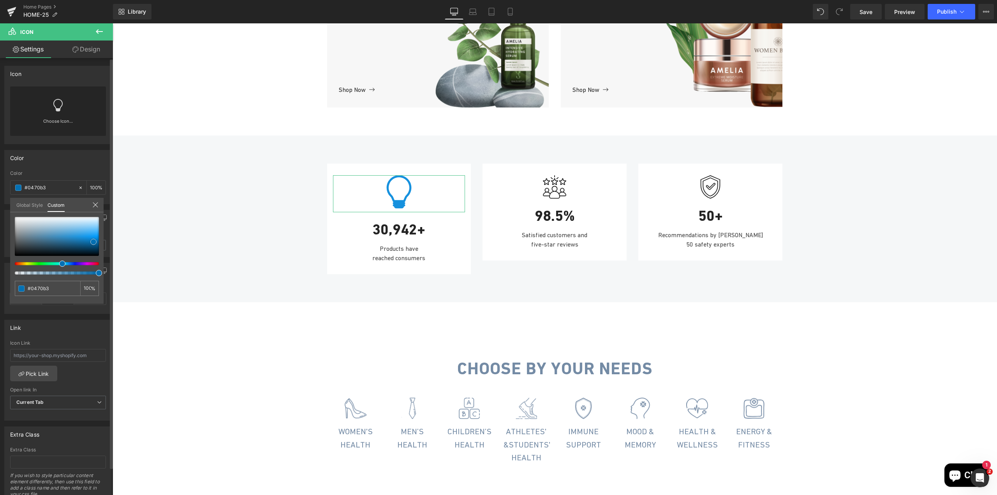
type input "#036dae"
type input "#026daf"
type input "#016db0"
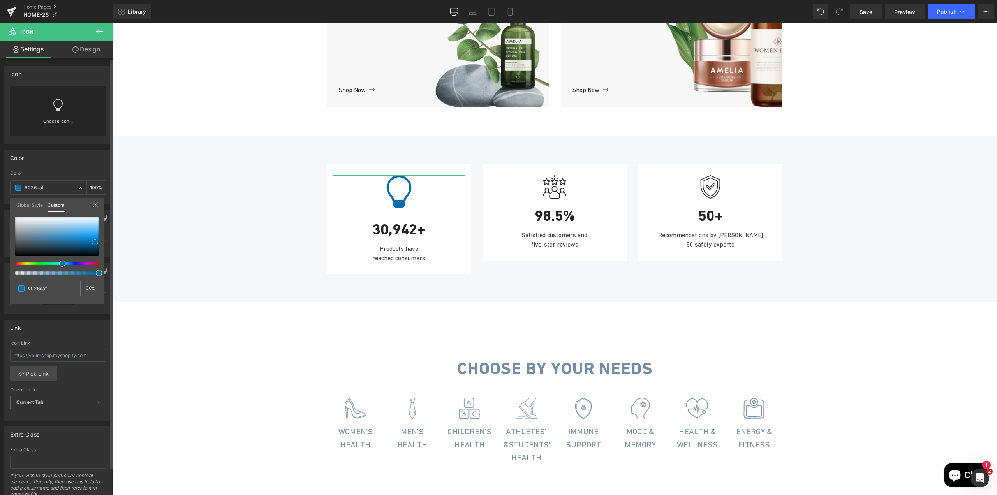
type input "#016db0"
type input "#006db1"
type input "#006eb2"
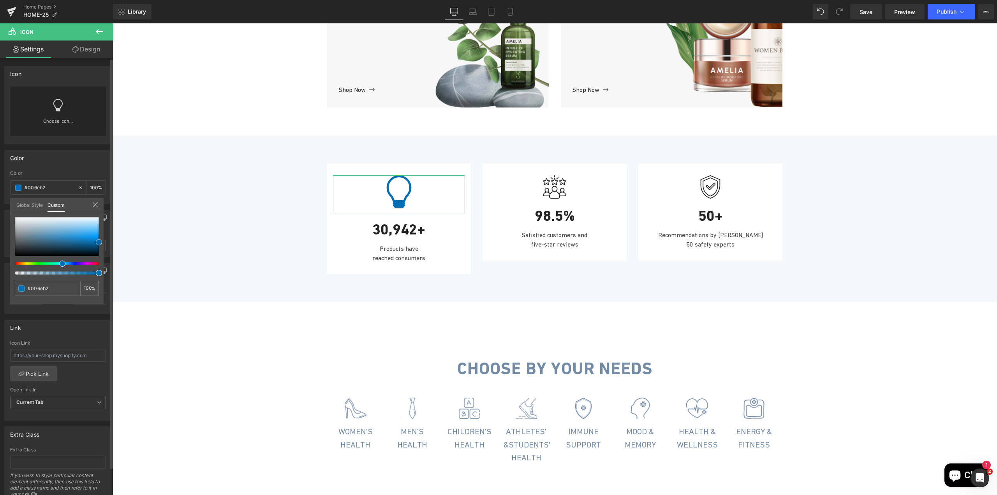
drag, startPoint x: 83, startPoint y: 237, endPoint x: 101, endPoint y: 242, distance: 17.9
click at [99, 242] on div at bounding box center [57, 236] width 84 height 39
type input "99"
type input "97"
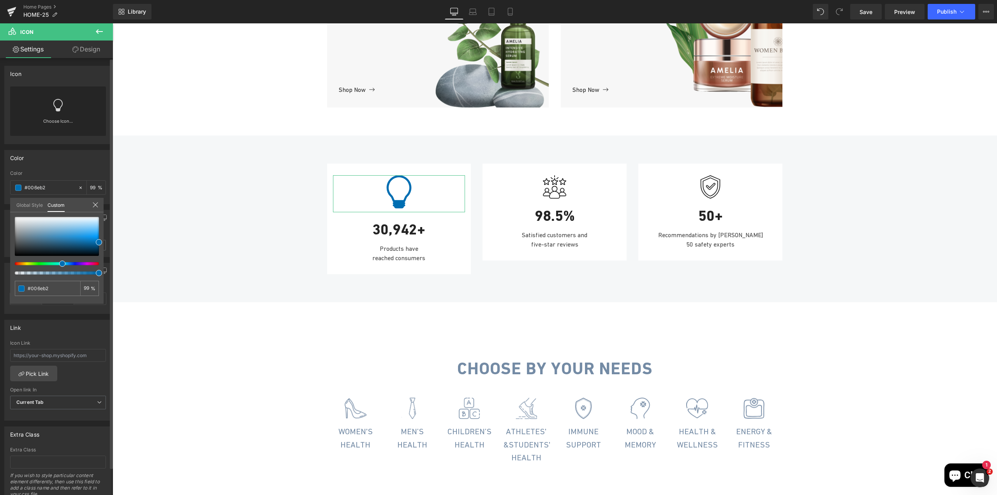
type input "97"
type input "94"
type input "92"
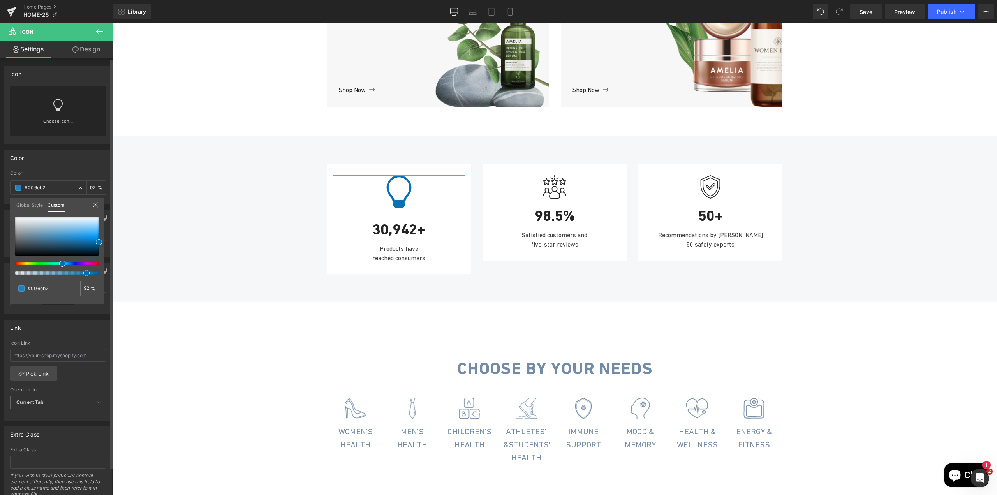
type input "89"
type input "85"
type input "81"
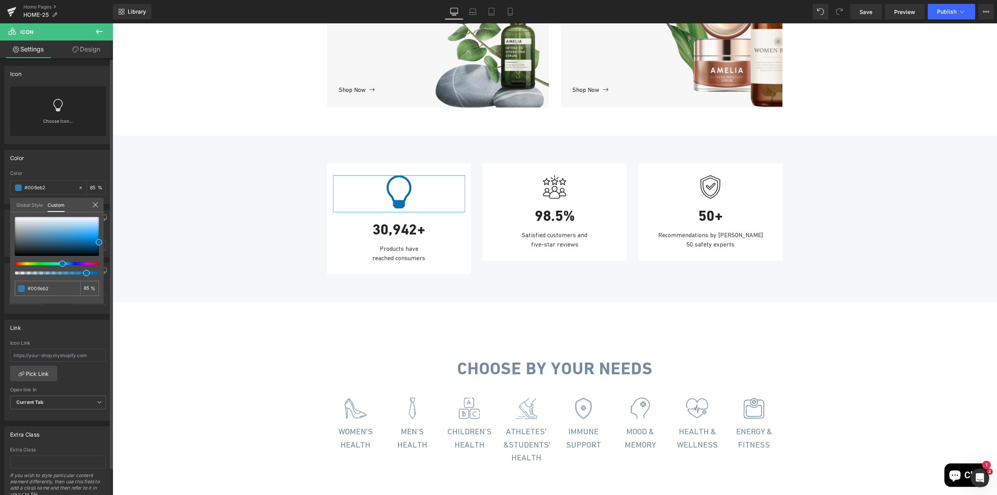
type input "81"
type input "79"
type input "76"
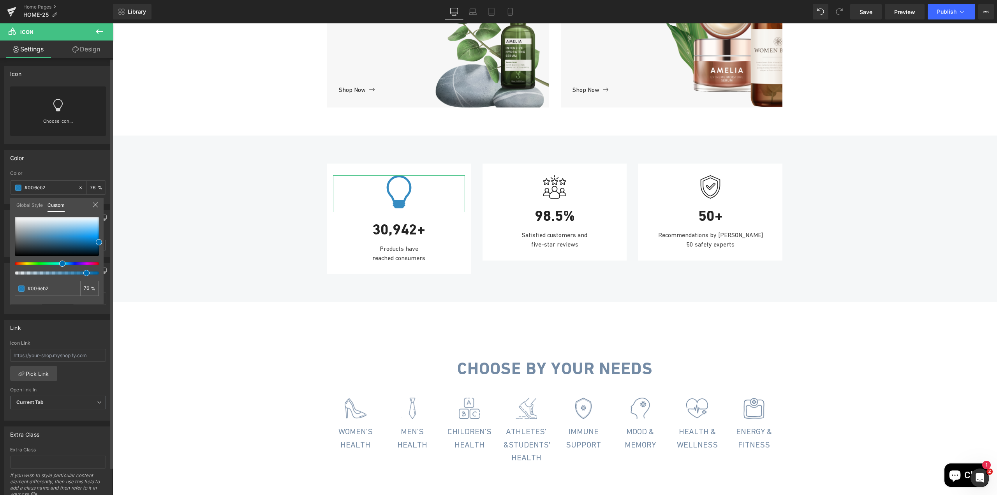
type input "74"
type input "73"
type input "71"
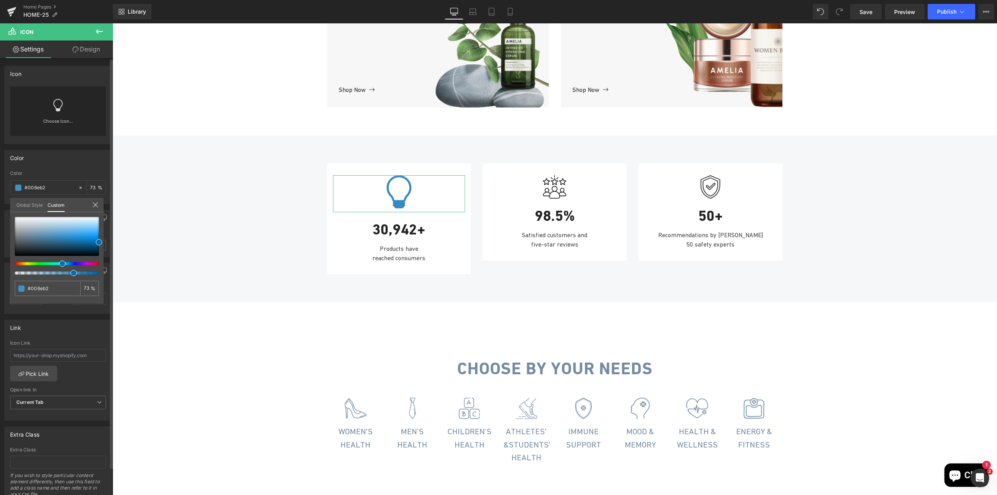
type input "71"
type input "69"
type input "68"
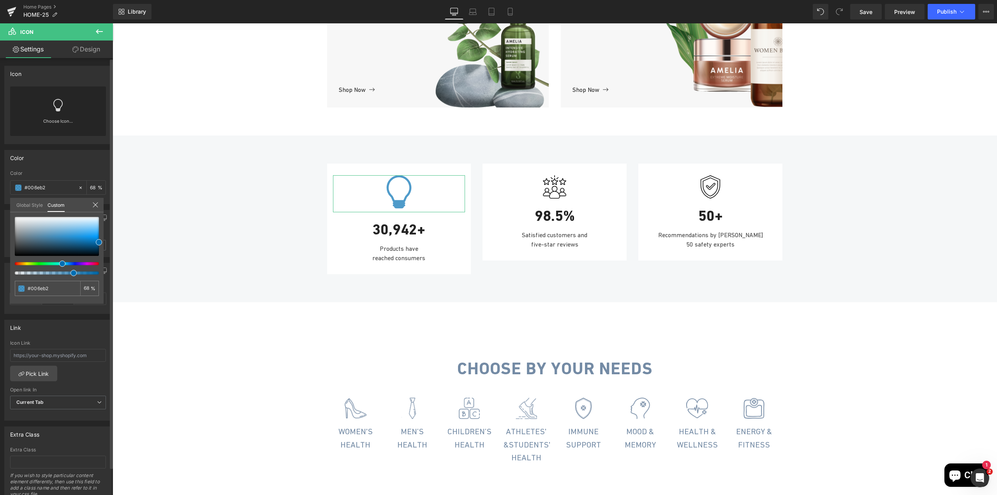
type input "67"
type input "68"
type input "70"
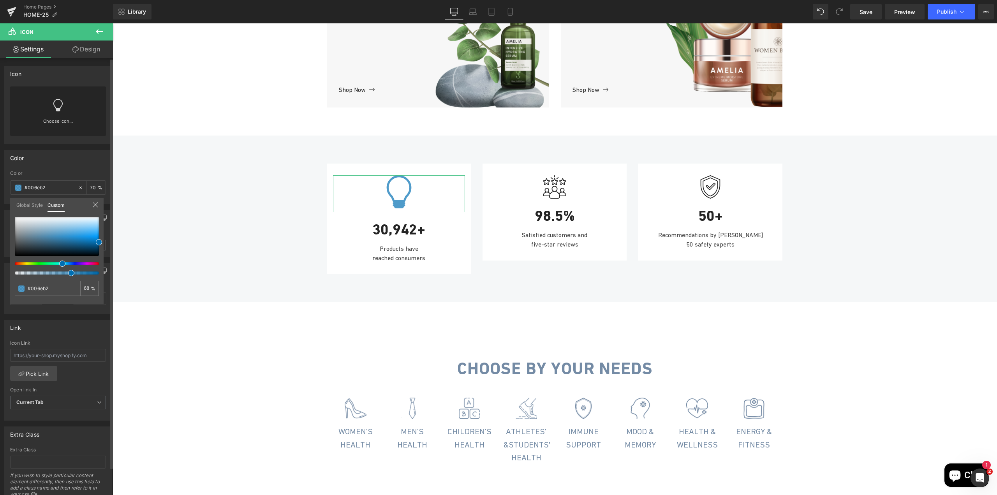
type input "70"
type input "74"
type input "79"
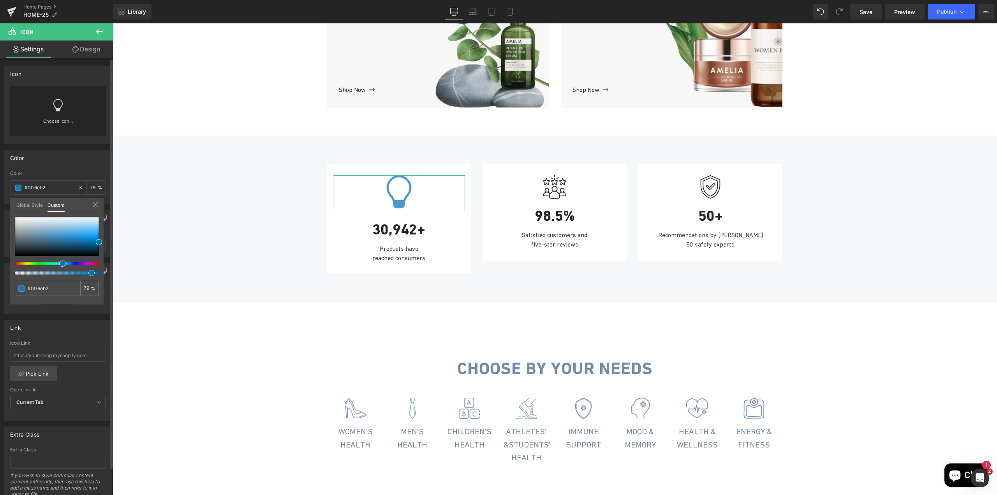
type input "85"
type input "90"
type input "96"
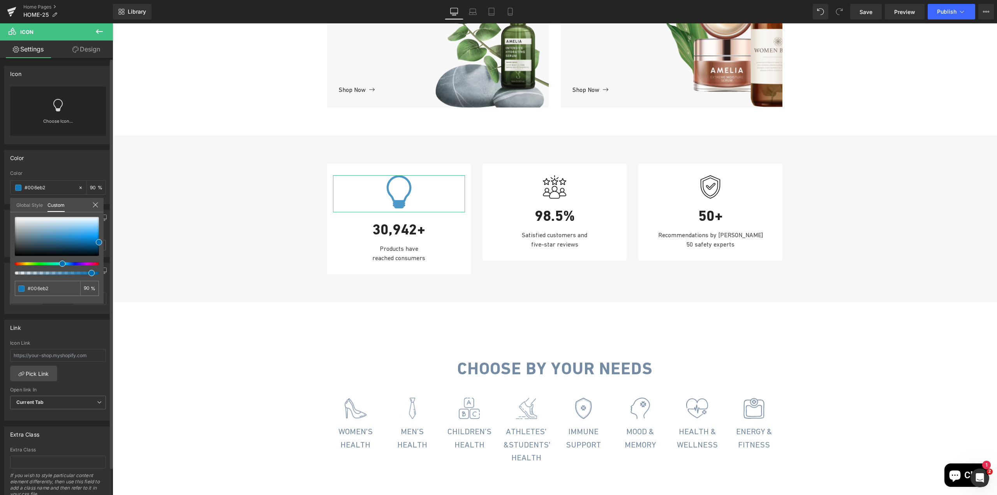
type input "96"
drag, startPoint x: 208, startPoint y: 296, endPoint x: 113, endPoint y: 272, distance: 97.7
type input "#0050b2"
type input "100"
type input "#0050b2"
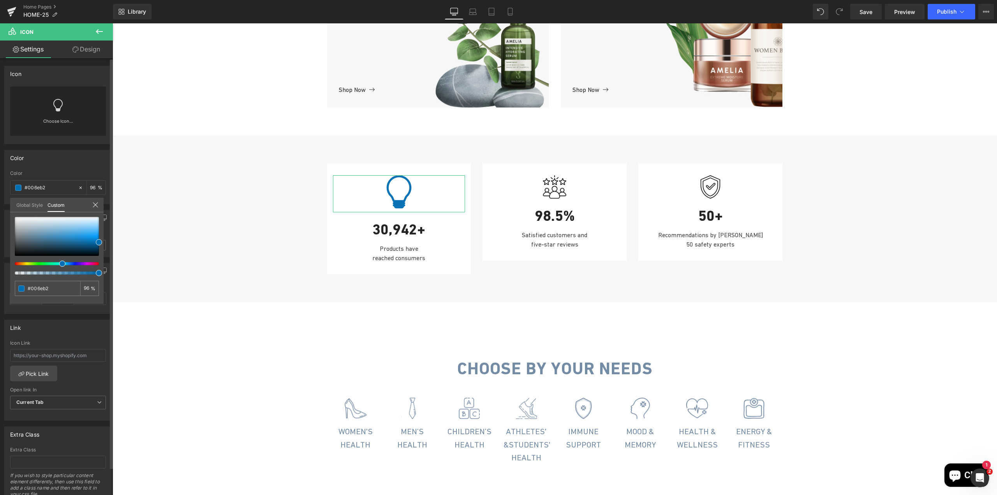
type input "100"
type input "#004ab2"
type input "#0038b2"
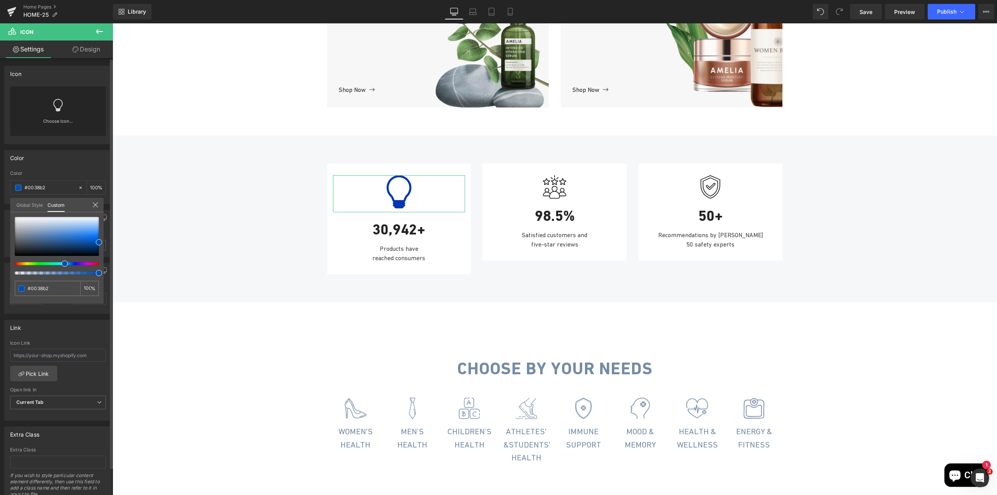
type input "#0029b2"
type input "#0023b2"
type input "#001db2"
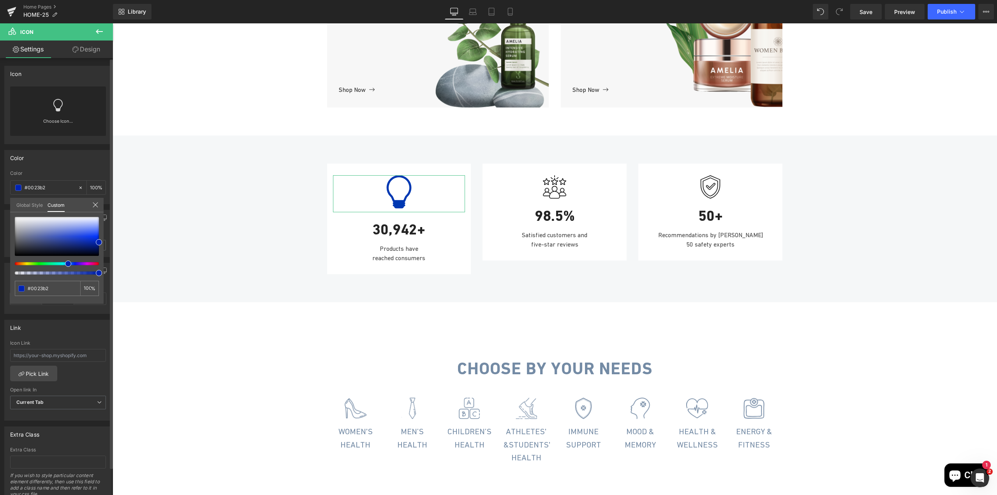
type input "#001db2"
type input "#001ab2"
type input "#0014b2"
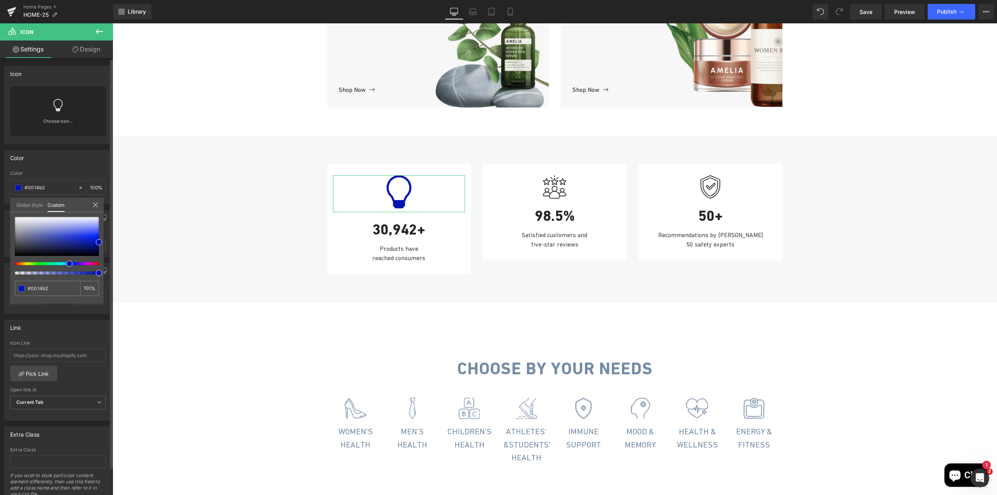
type input "#001ab2"
type input "#002cb2"
type input "#003bb2"
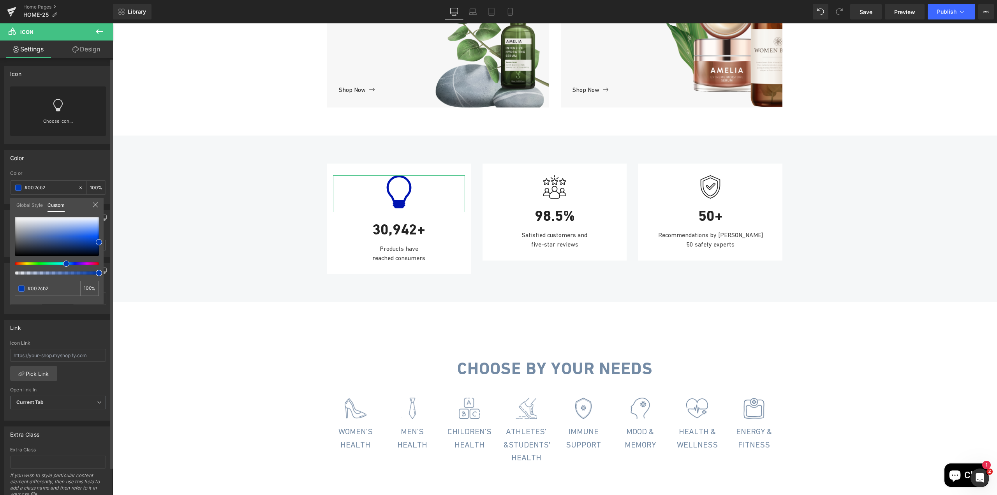
type input "#003bb2"
type input "#0038b2"
click at [66, 265] on span at bounding box center [67, 264] width 6 height 6
type input "#0011b2"
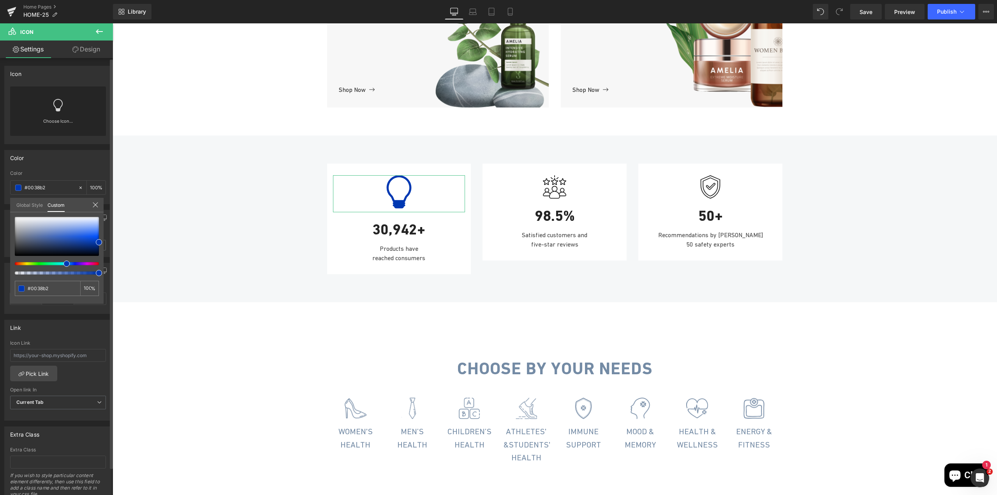
type input "#0011b2"
type input "#0005b2"
type input "#0800b2"
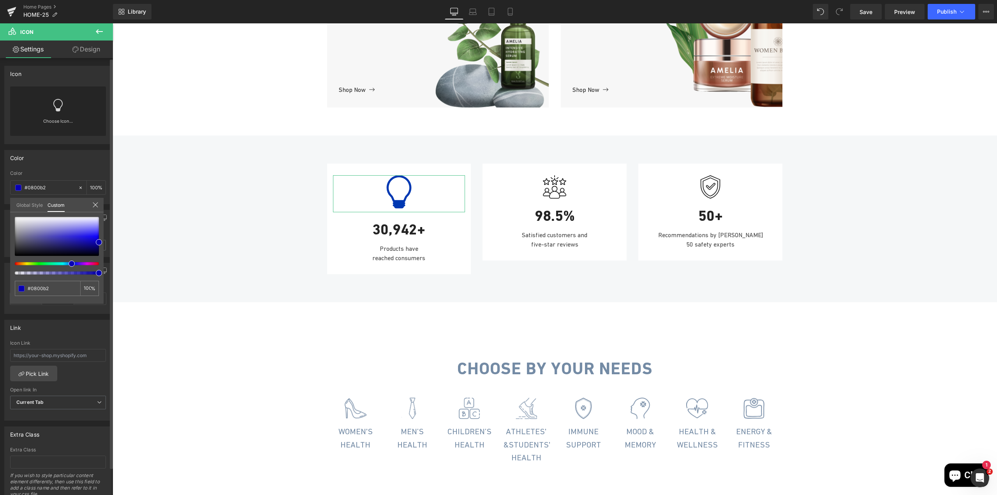
type input "#0b00b2"
type input "#0800b2"
type input "#0002b2"
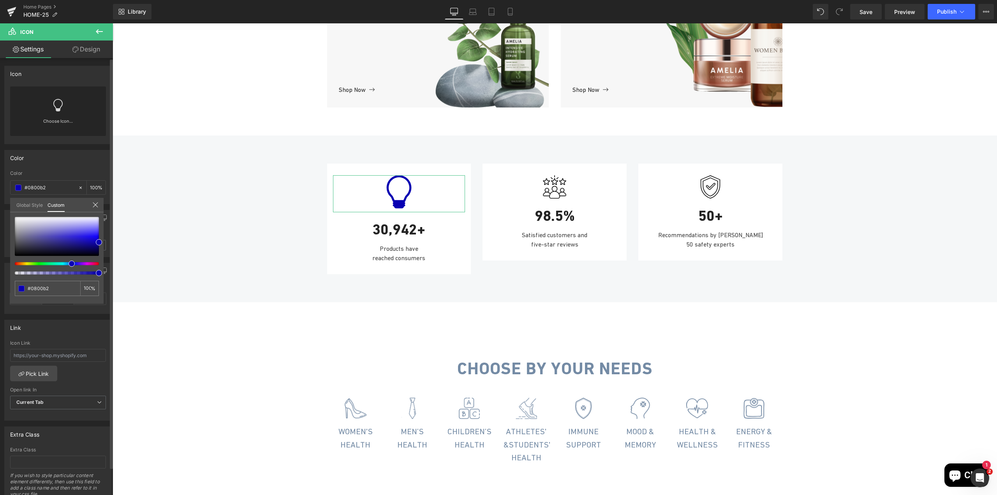
type input "#0002b2"
type input "#0005b2"
type input "#000bb2"
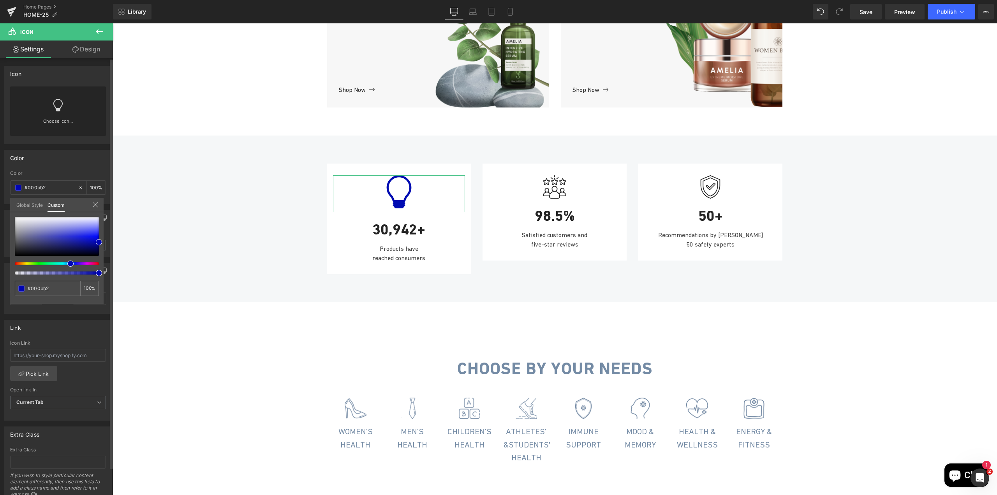
click at [67, 266] on div at bounding box center [57, 246] width 84 height 58
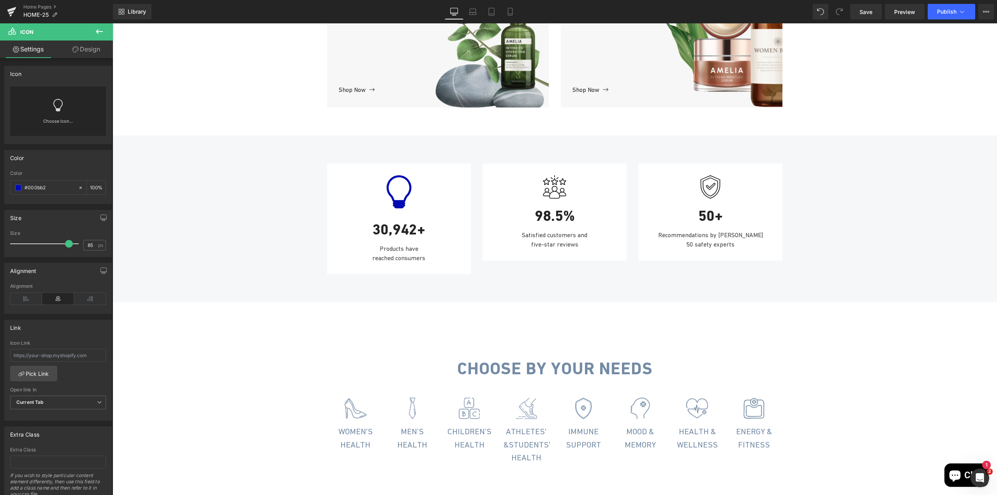
click at [398, 199] on span "Icon" at bounding box center [399, 193] width 12 height 9
click at [31, 187] on input "#000bb2" at bounding box center [50, 188] width 50 height 9
click at [15, 190] on span at bounding box center [18, 188] width 6 height 6
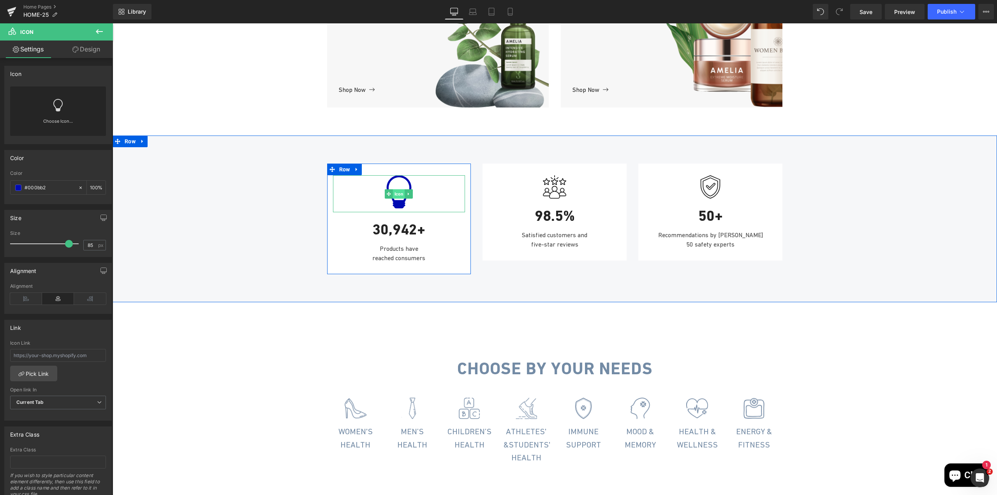
click at [394, 199] on span "Icon" at bounding box center [399, 193] width 12 height 9
click at [397, 199] on span "Icon" at bounding box center [399, 193] width 12 height 9
drag, startPoint x: 66, startPoint y: 243, endPoint x: 58, endPoint y: 243, distance: 8.2
drag, startPoint x: 66, startPoint y: 243, endPoint x: 61, endPoint y: 244, distance: 5.5
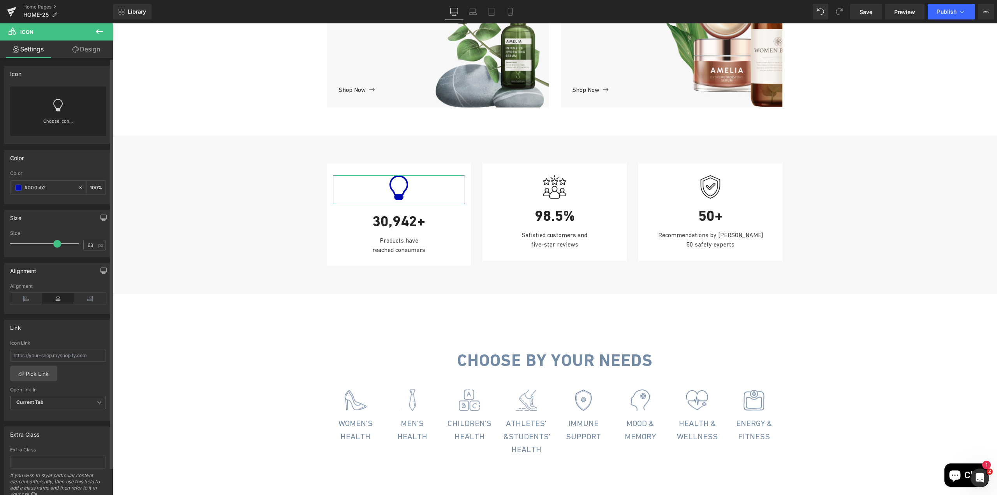
type input "62"
drag, startPoint x: 66, startPoint y: 244, endPoint x: 52, endPoint y: 244, distance: 14.0
click at [52, 244] on span at bounding box center [54, 244] width 8 height 8
click at [391, 222] on span "Text Block" at bounding box center [395, 217] width 25 height 9
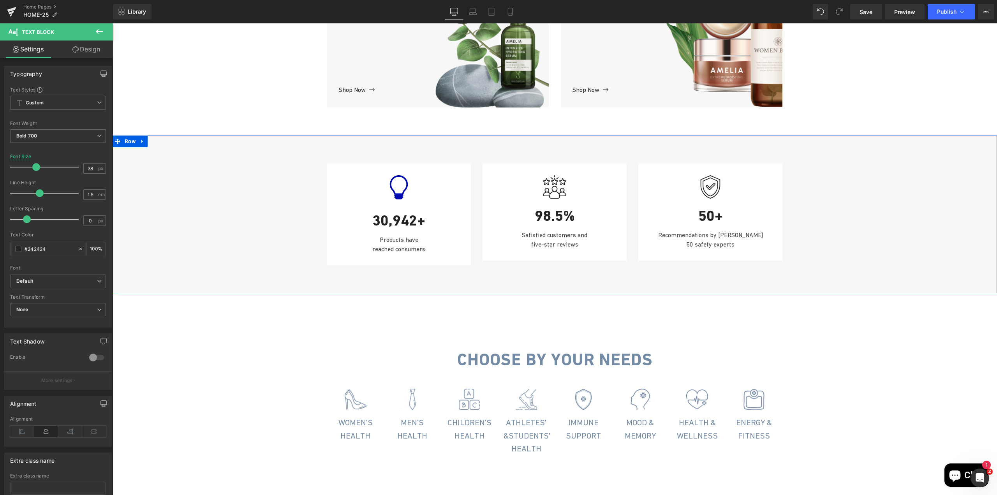
click at [303, 269] on div "Icon 30,942+ Text Block Products have reached consumers Text Block Row Image 98…" at bounding box center [555, 210] width 885 height 117
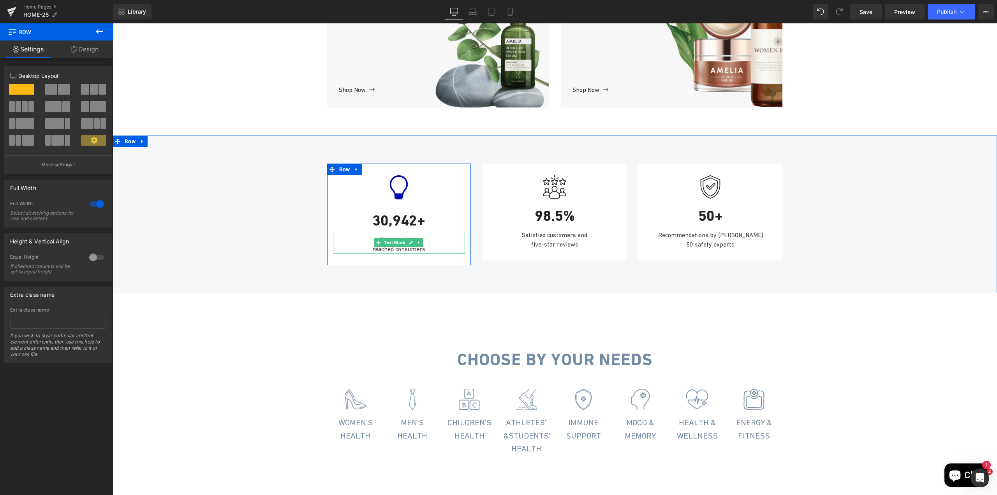
click at [421, 254] on div "reached consumers" at bounding box center [399, 248] width 132 height 9
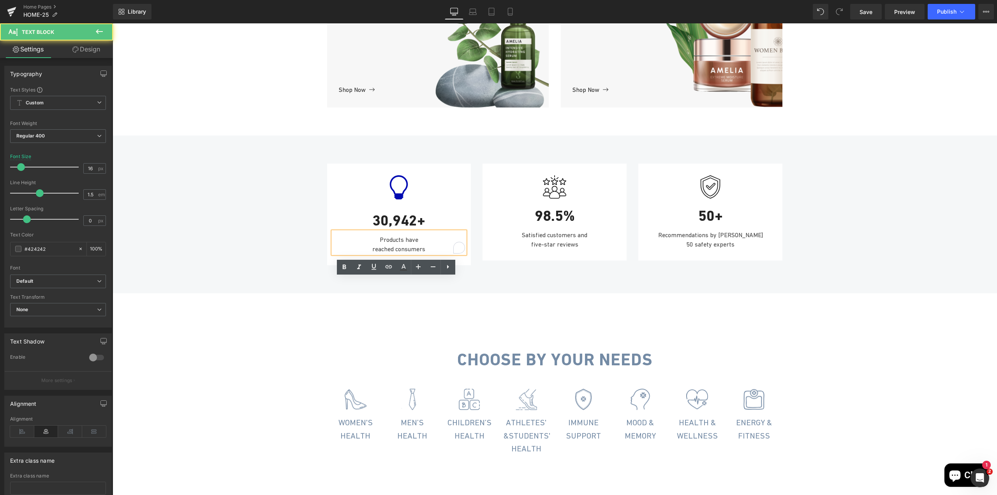
click at [422, 254] on div "reached consumers" at bounding box center [399, 248] width 132 height 9
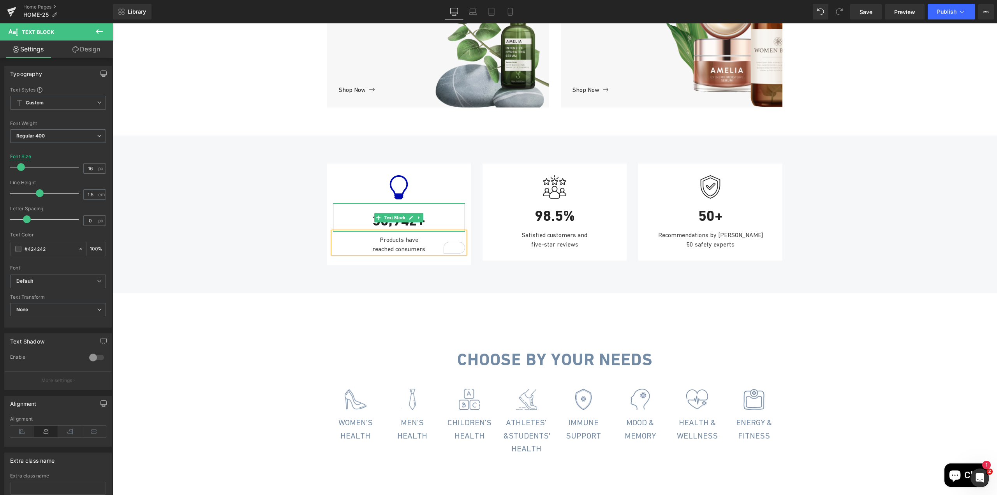
click at [409, 232] on div "30,942+" at bounding box center [399, 217] width 132 height 28
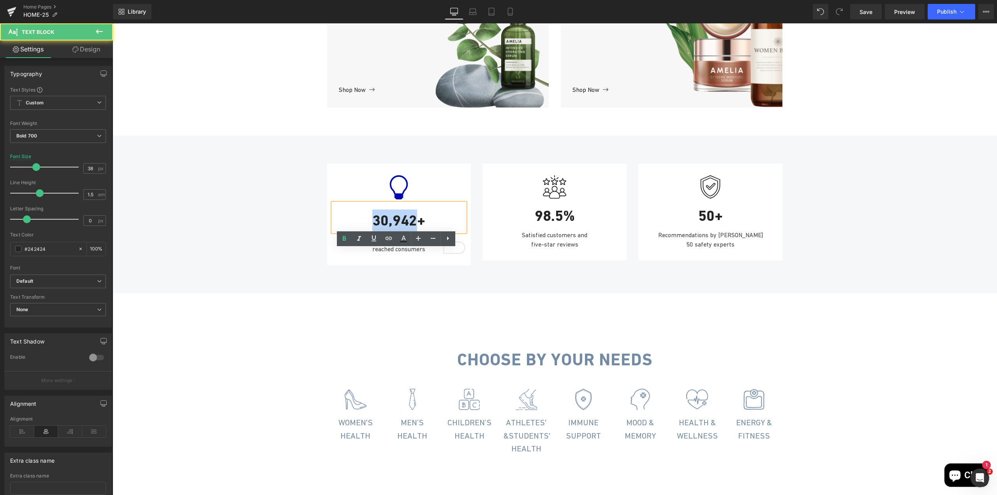
click at [409, 232] on div "30,942+" at bounding box center [399, 217] width 132 height 28
click at [411, 232] on div "30,942+" at bounding box center [399, 217] width 132 height 28
click at [399, 232] on div "30,942+" at bounding box center [399, 217] width 132 height 28
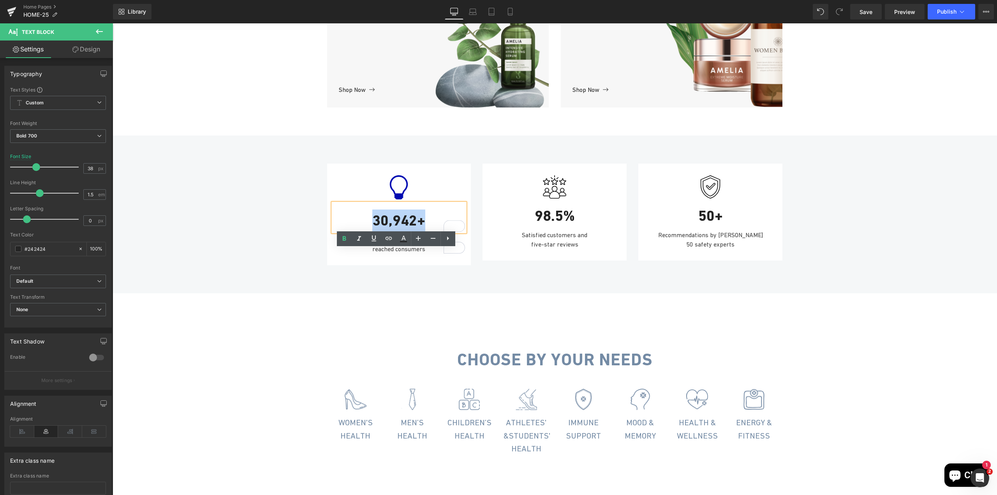
drag, startPoint x: 371, startPoint y: 266, endPoint x: 422, endPoint y: 267, distance: 51.4
click at [422, 232] on div "30,942+" at bounding box center [399, 217] width 132 height 28
click at [418, 219] on div "Icon 30,942+ Text Block Products have reached consumers Text Block Row" at bounding box center [399, 215] width 144 height 102
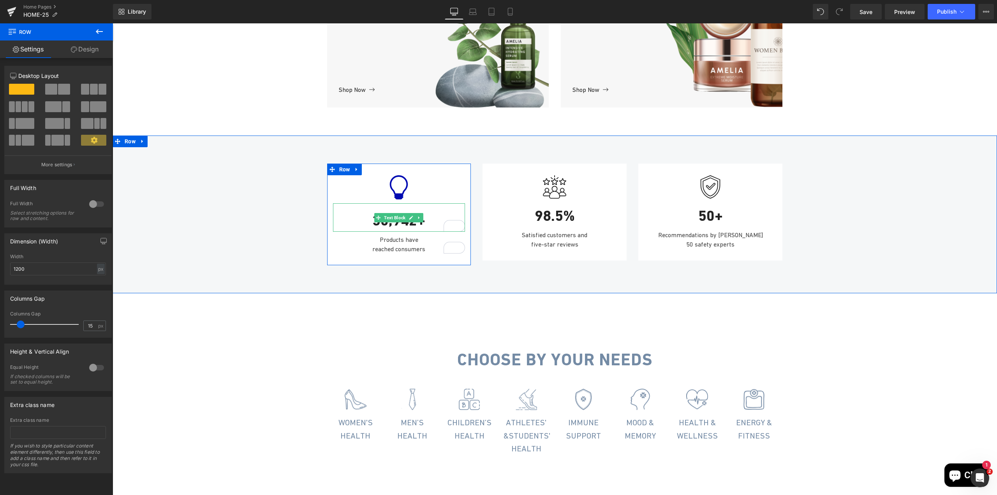
click at [418, 232] on div "30,942+" at bounding box center [399, 217] width 132 height 28
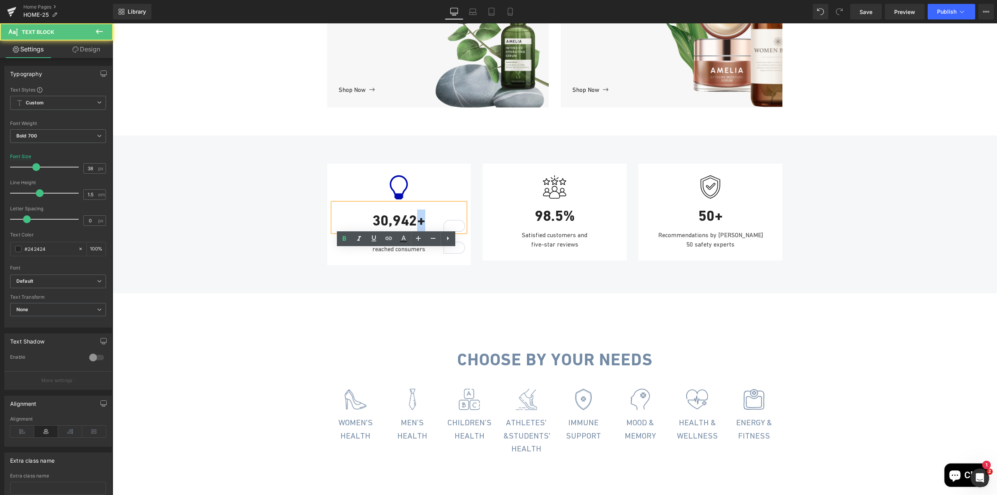
click at [418, 232] on div "30,942+" at bounding box center [399, 217] width 132 height 28
drag, startPoint x: 372, startPoint y: 268, endPoint x: 421, endPoint y: 265, distance: 48.8
click at [421, 232] on div "30,942+" at bounding box center [399, 217] width 132 height 28
click at [402, 243] on icon at bounding box center [403, 238] width 9 height 9
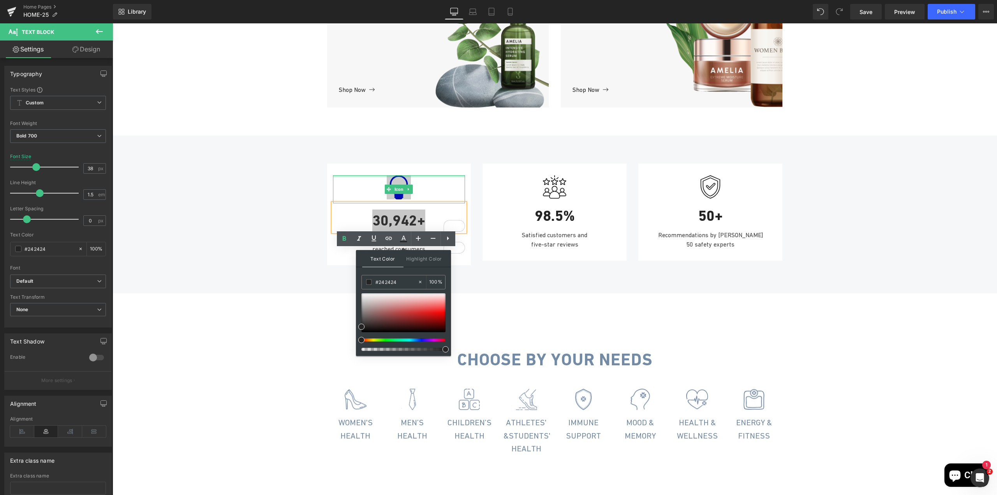
click at [397, 177] on div at bounding box center [399, 176] width 132 height 2
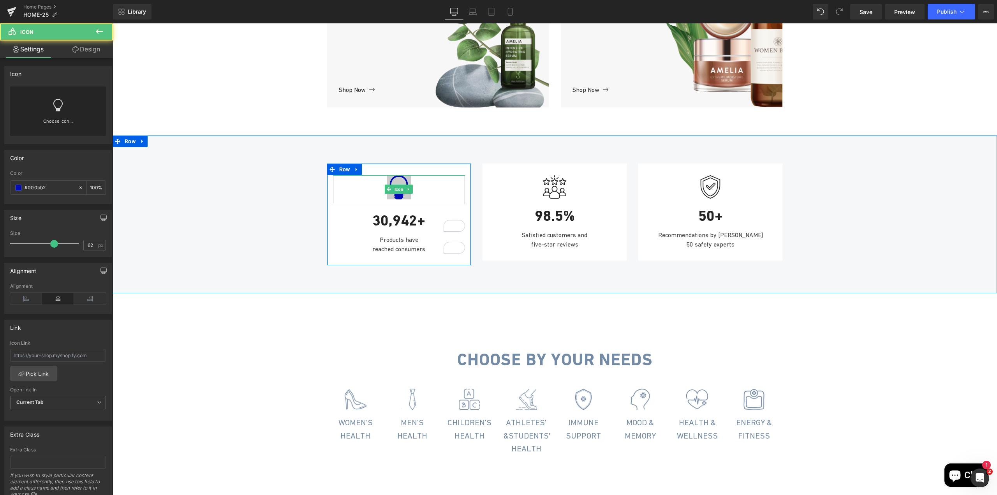
click at [397, 199] on icon at bounding box center [399, 187] width 24 height 24
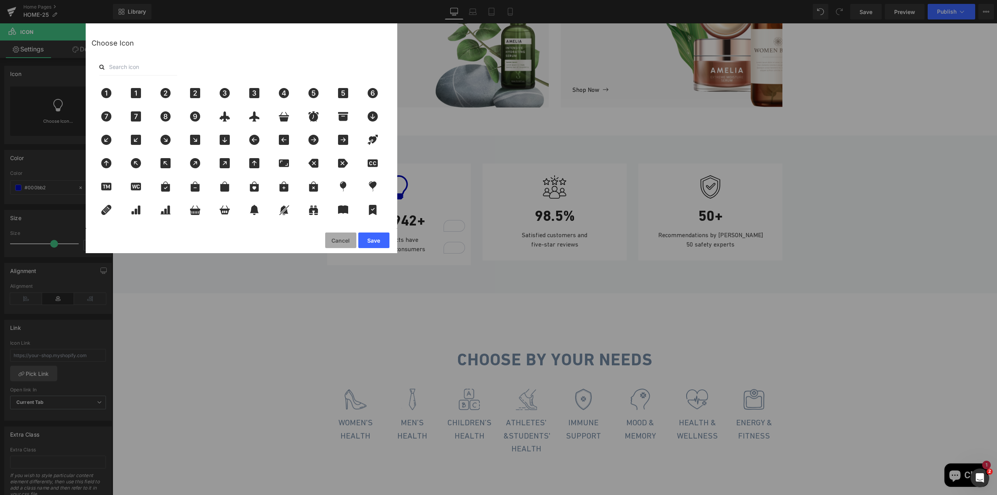
click at [343, 241] on button "Cancel" at bounding box center [340, 241] width 31 height 16
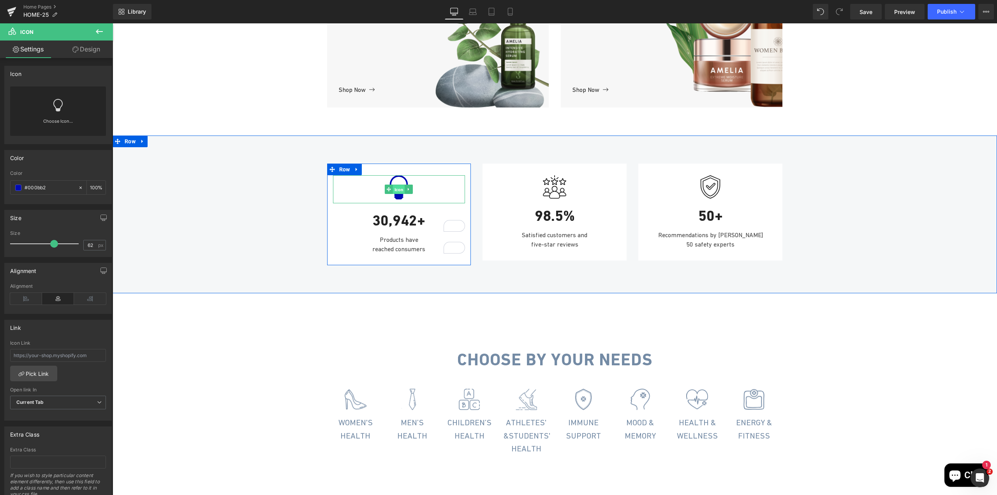
click at [394, 194] on span "Icon" at bounding box center [399, 189] width 12 height 9
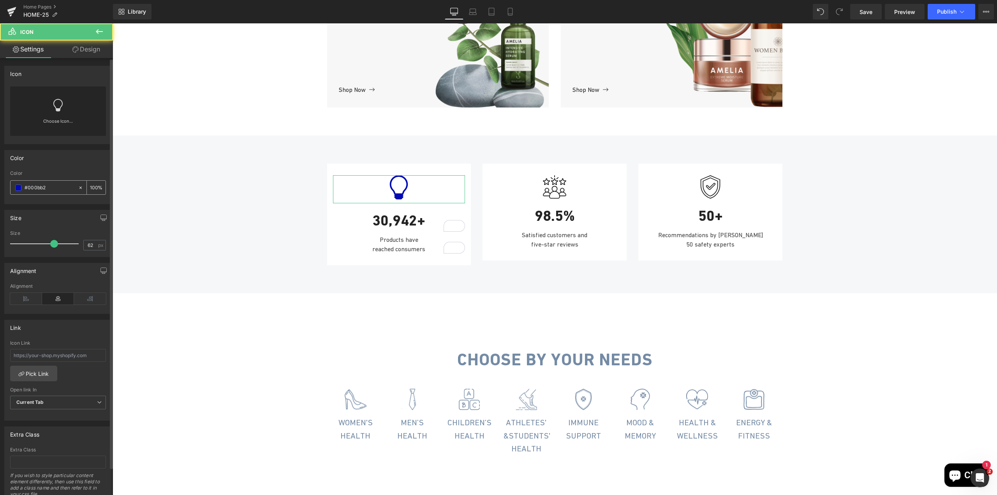
click at [38, 187] on input "#000bb2" at bounding box center [50, 188] width 50 height 9
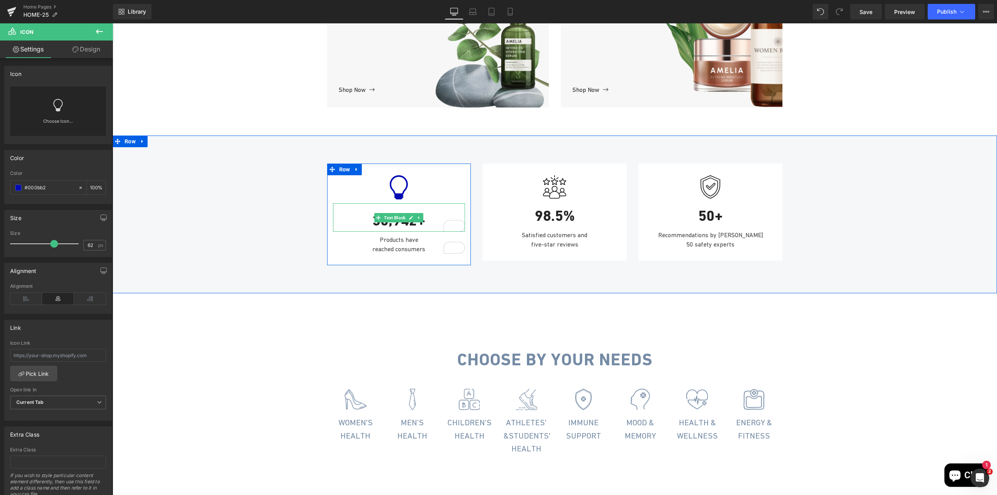
click at [367, 232] on div "30,942+" at bounding box center [399, 217] width 132 height 28
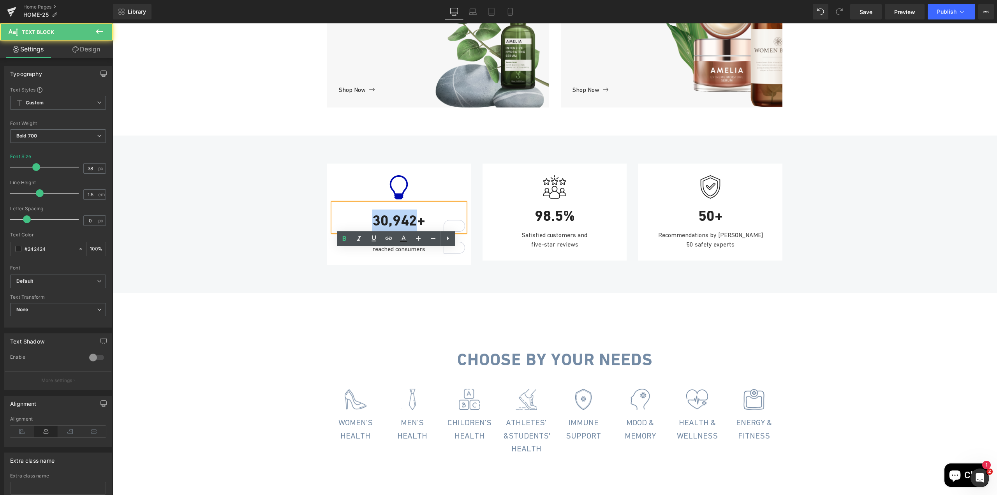
click at [367, 232] on div "30,942+" at bounding box center [399, 217] width 132 height 28
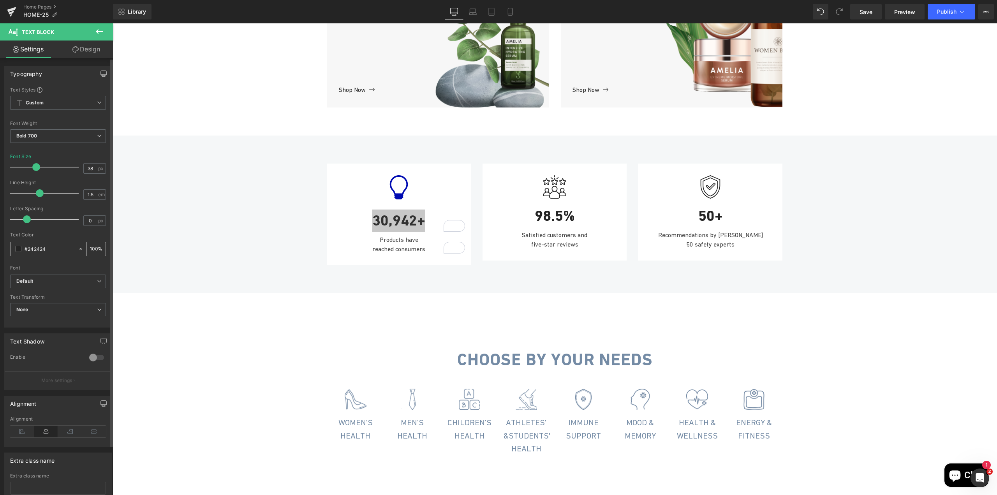
click at [41, 247] on input "#242424" at bounding box center [50, 249] width 50 height 9
type input "#000bb2"
click at [309, 269] on div "Icon 30,942+ Text Block Products have reached consumers Text Block Row Image 98…" at bounding box center [555, 210] width 885 height 117
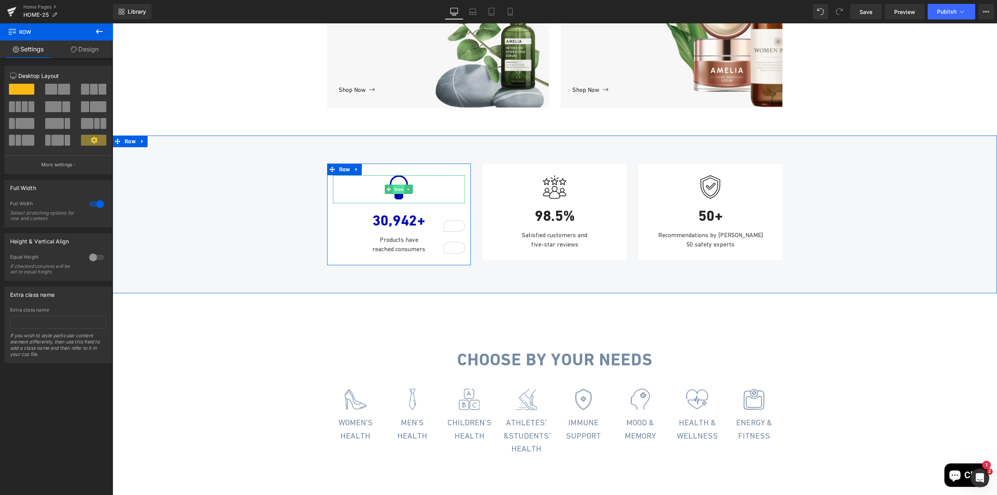
click at [393, 194] on span "Icon" at bounding box center [399, 189] width 12 height 9
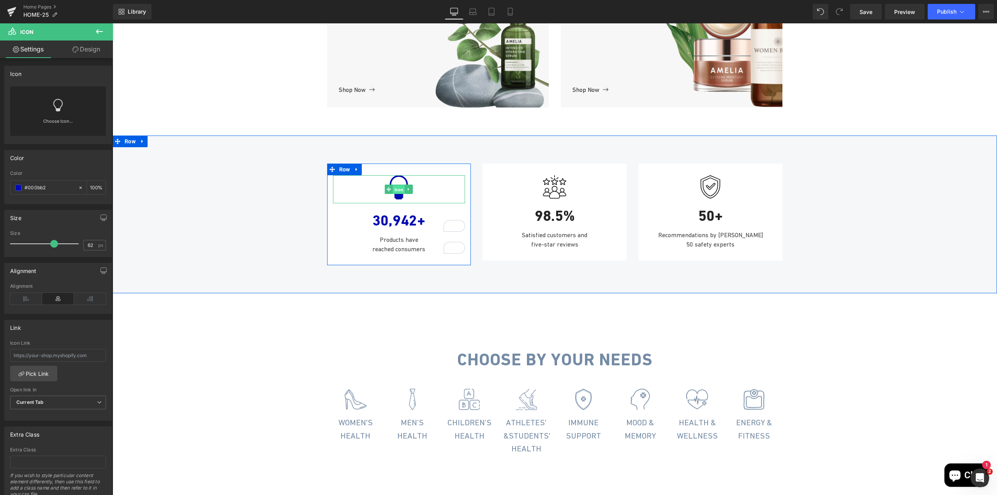
click at [396, 194] on span "Icon" at bounding box center [399, 189] width 12 height 9
click at [398, 194] on span "Icon" at bounding box center [399, 189] width 12 height 9
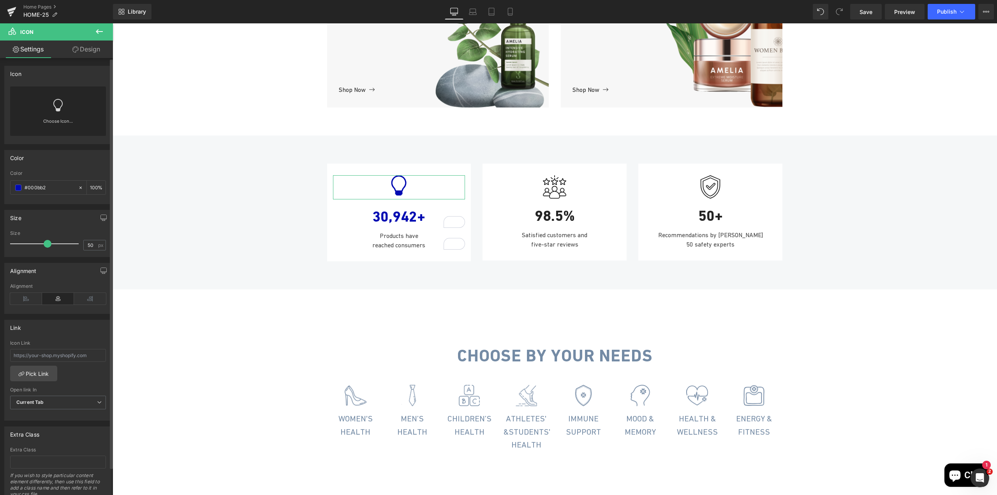
type input "49"
drag, startPoint x: 53, startPoint y: 246, endPoint x: 44, endPoint y: 245, distance: 8.2
click at [44, 245] on span at bounding box center [46, 244] width 8 height 8
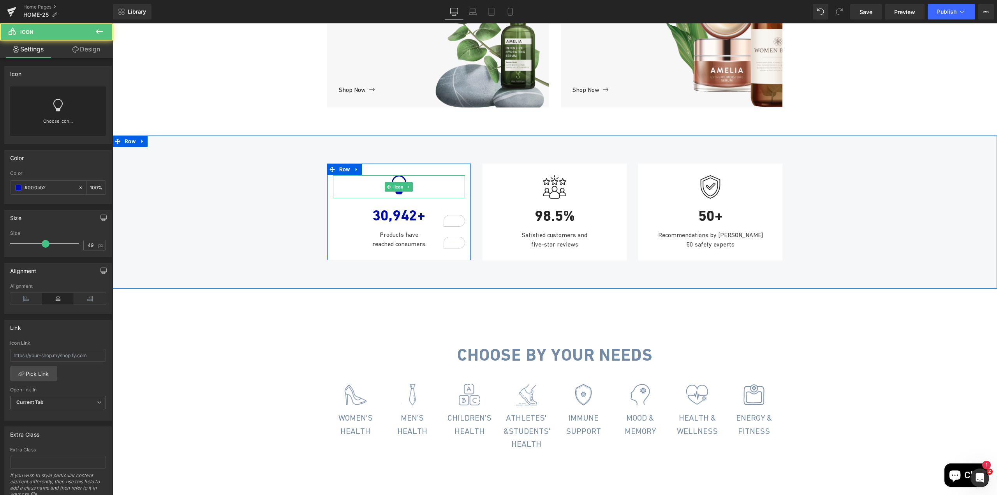
click at [375, 198] on div at bounding box center [399, 186] width 132 height 23
click at [386, 192] on span at bounding box center [389, 186] width 8 height 9
click at [389, 242] on span "Text Block" at bounding box center [395, 237] width 25 height 9
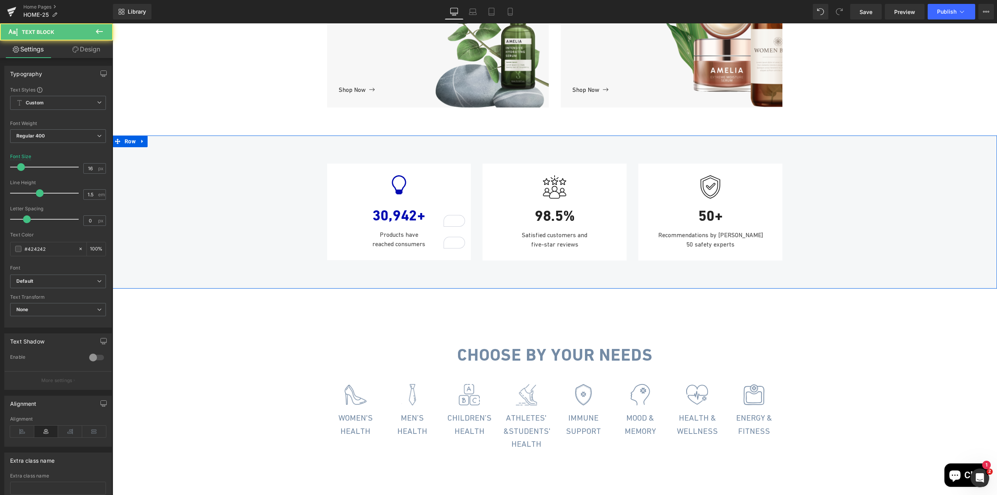
click at [225, 265] on div "Icon 30,942+ Text Block Products have reached consumers Text Block Row Image 98…" at bounding box center [555, 208] width 885 height 113
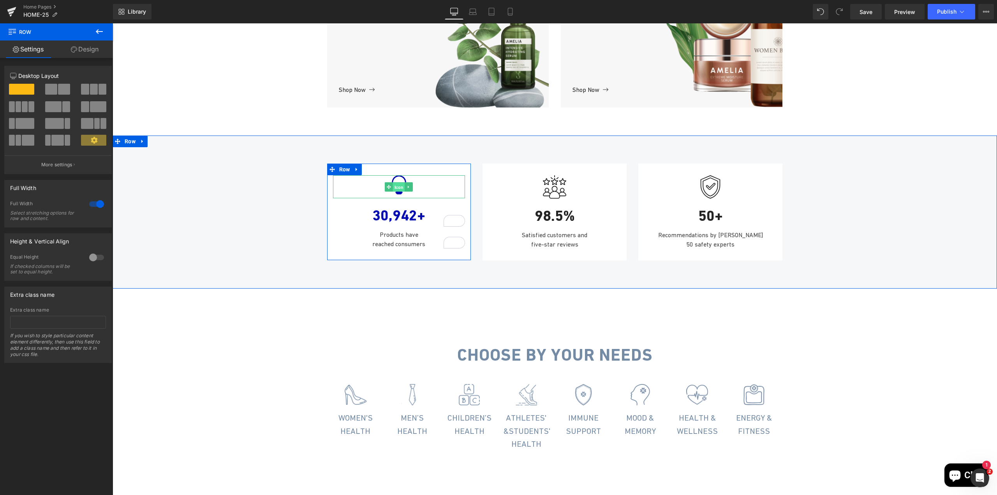
click at [395, 192] on span "Icon" at bounding box center [399, 186] width 12 height 9
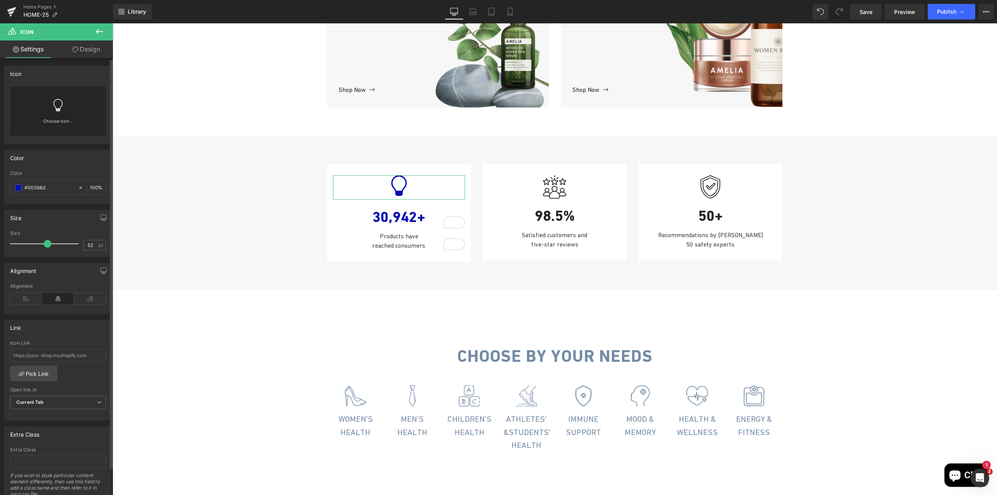
type input "51"
click at [44, 246] on span at bounding box center [47, 244] width 8 height 8
click at [48, 187] on input "#000bb2" at bounding box center [50, 188] width 50 height 9
click at [387, 244] on span "Text Block" at bounding box center [395, 238] width 25 height 9
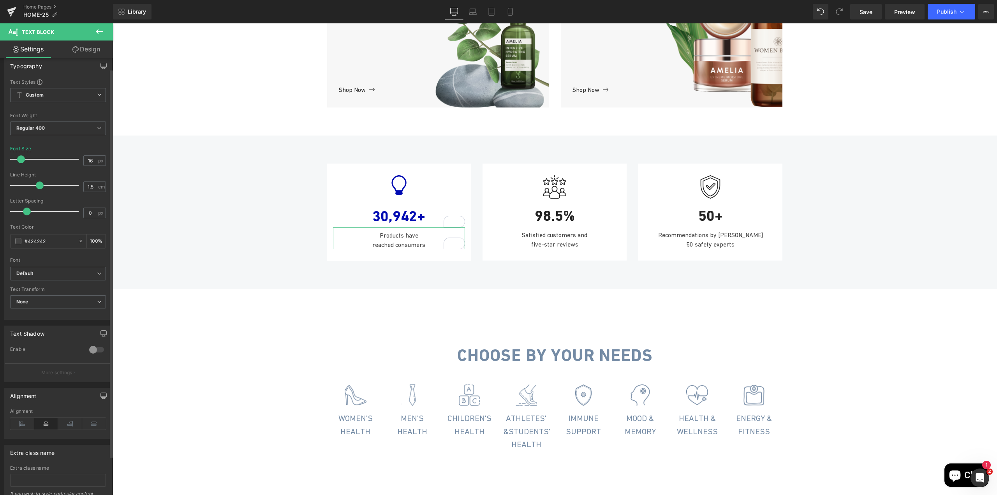
scroll to position [0, 0]
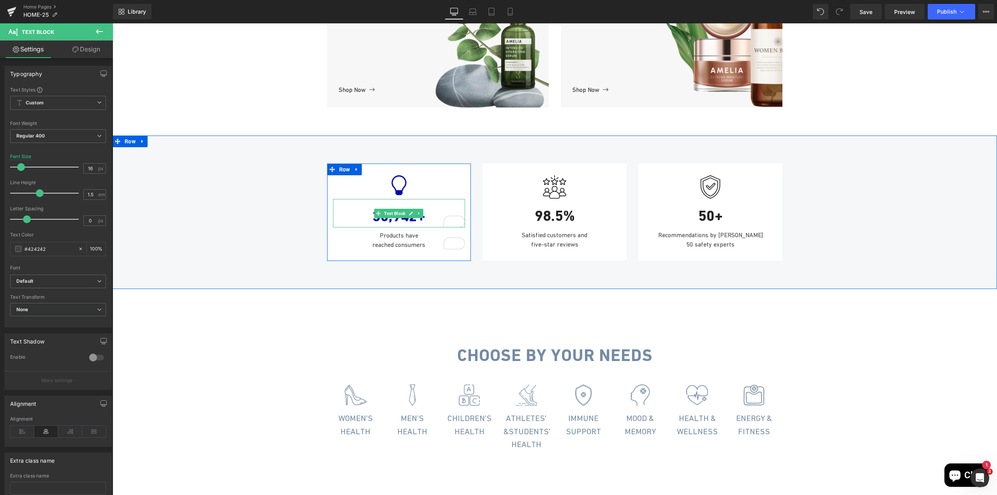
click at [387, 228] on div "30,942+" at bounding box center [399, 213] width 132 height 28
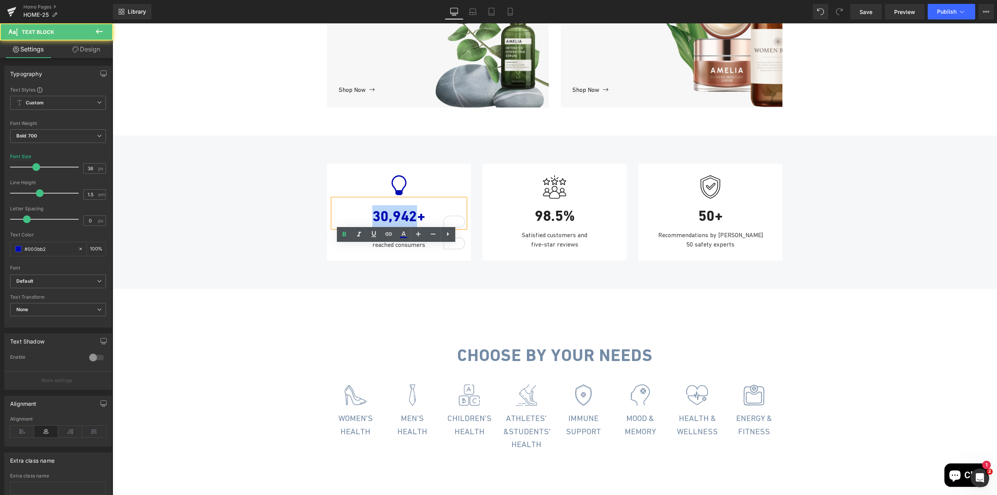
click at [387, 228] on div "30,942+" at bounding box center [399, 213] width 132 height 28
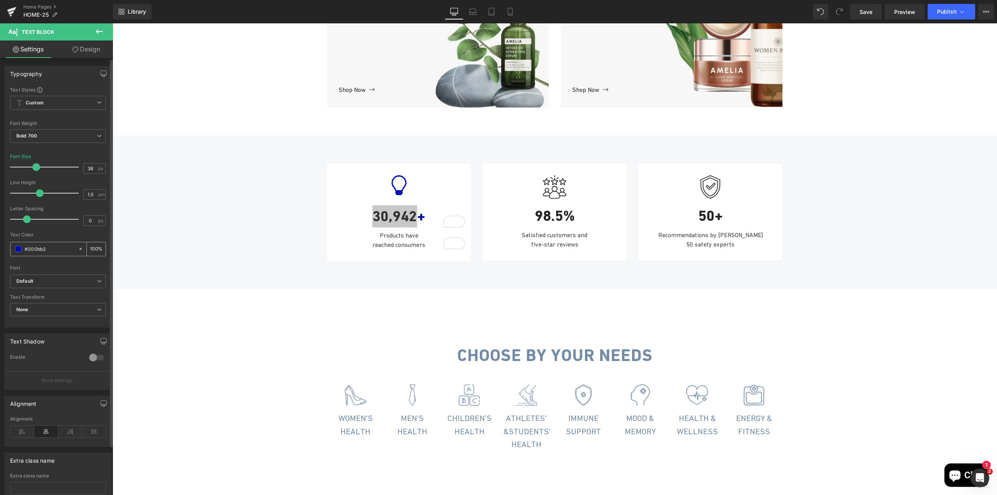
click at [39, 247] on input "#000bb2" at bounding box center [50, 249] width 50 height 9
click at [398, 228] on div "30,942+" at bounding box center [399, 213] width 132 height 28
click at [301, 265] on div "Icon 30,942+ Text Block Products have reached consumers Text Block Row Image 98…" at bounding box center [555, 208] width 885 height 113
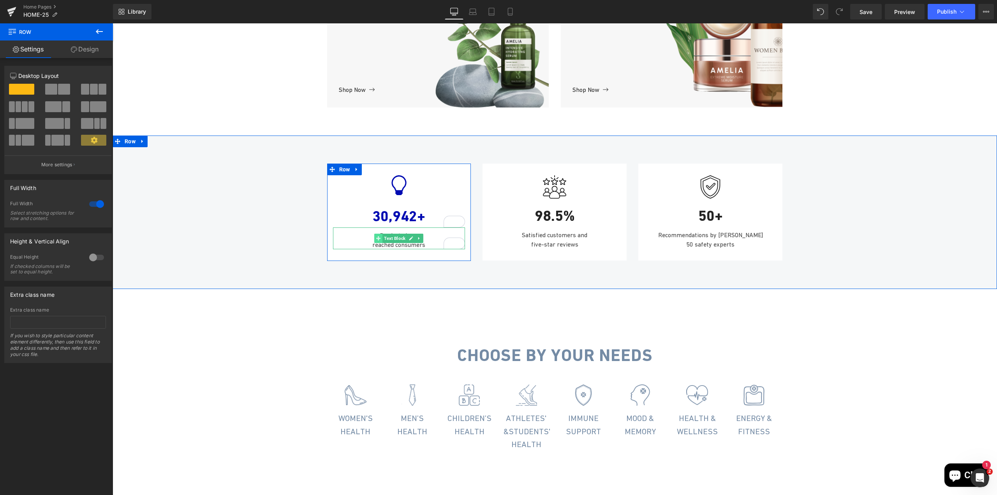
click at [376, 241] on icon at bounding box center [378, 238] width 4 height 4
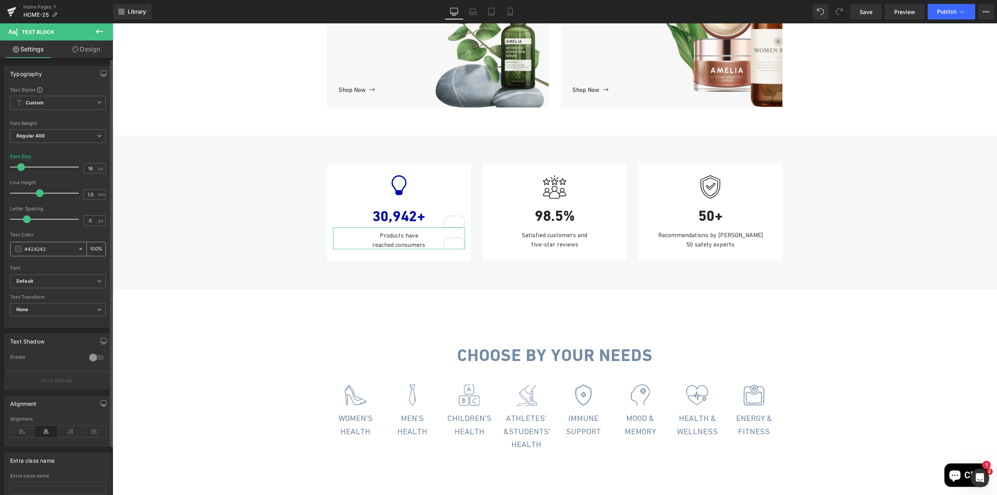
click at [45, 248] on input "#424242" at bounding box center [50, 249] width 50 height 9
click at [38, 248] on input "#424242" at bounding box center [50, 249] width 50 height 9
click at [397, 192] on span "Icon" at bounding box center [399, 187] width 12 height 9
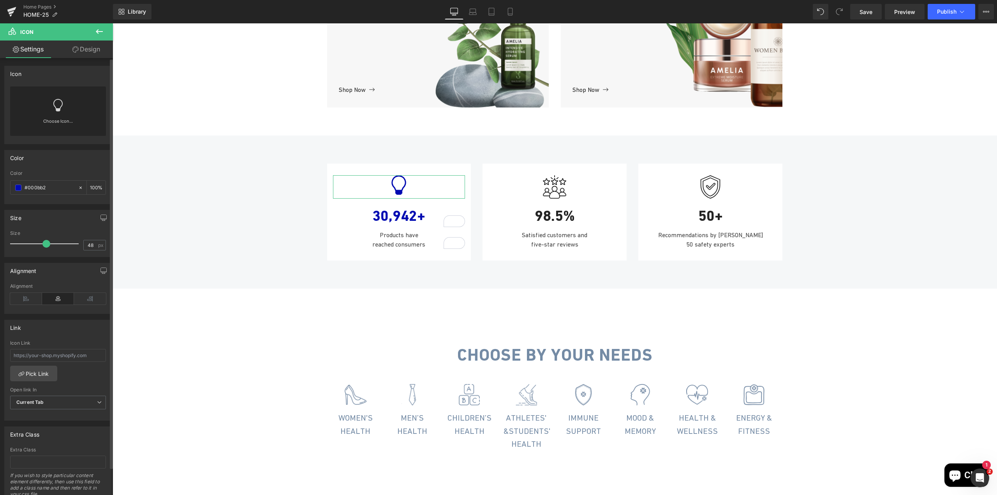
type input "47"
click at [45, 243] on span at bounding box center [45, 244] width 8 height 8
click at [387, 189] on icon at bounding box center [389, 186] width 4 height 5
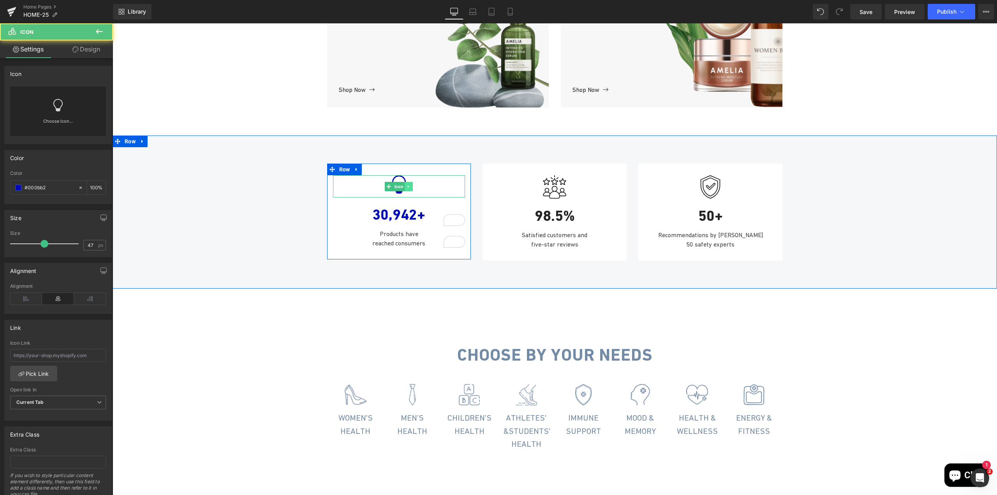
click at [408, 188] on icon at bounding box center [408, 186] width 1 height 3
click at [404, 189] on icon at bounding box center [405, 186] width 4 height 4
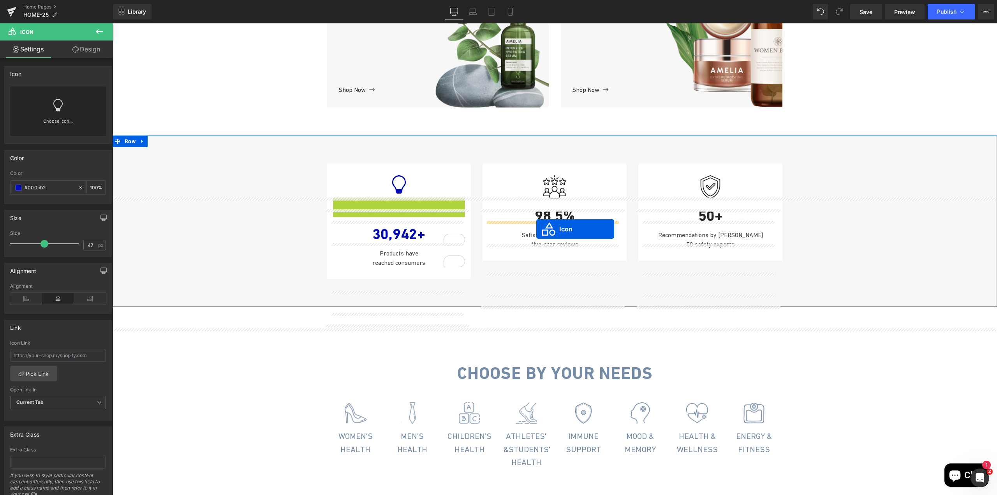
drag, startPoint x: 386, startPoint y: 254, endPoint x: 536, endPoint y: 229, distance: 152.8
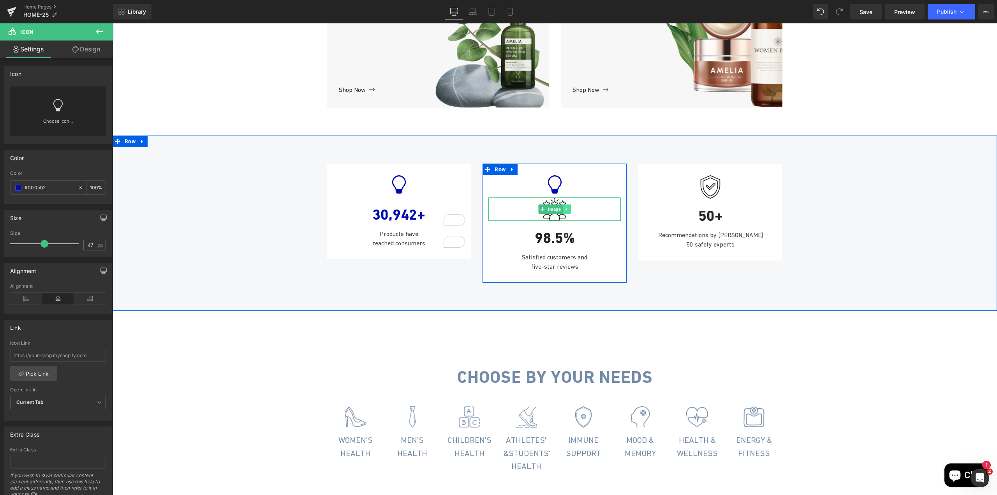
click at [566, 214] on link at bounding box center [567, 209] width 8 height 9
click at [569, 212] on icon at bounding box center [571, 209] width 4 height 4
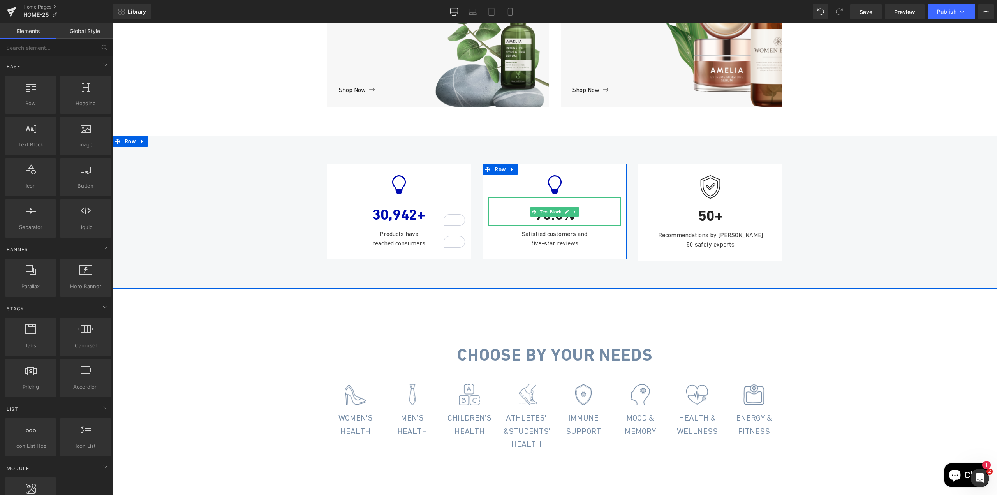
click at [567, 226] on div "98.5%" at bounding box center [555, 212] width 132 height 28
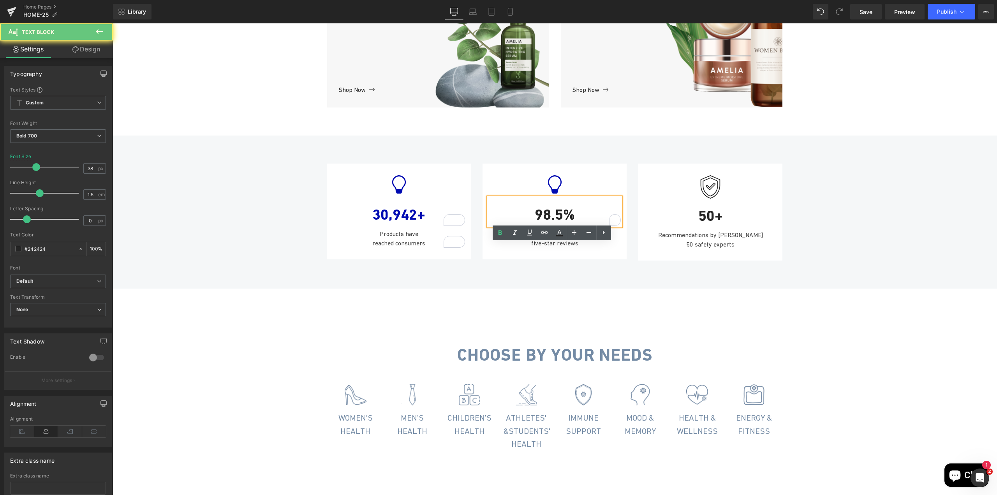
click at [567, 226] on div "98.5%" at bounding box center [555, 212] width 132 height 28
click at [561, 235] on icon at bounding box center [559, 235] width 7 height 1
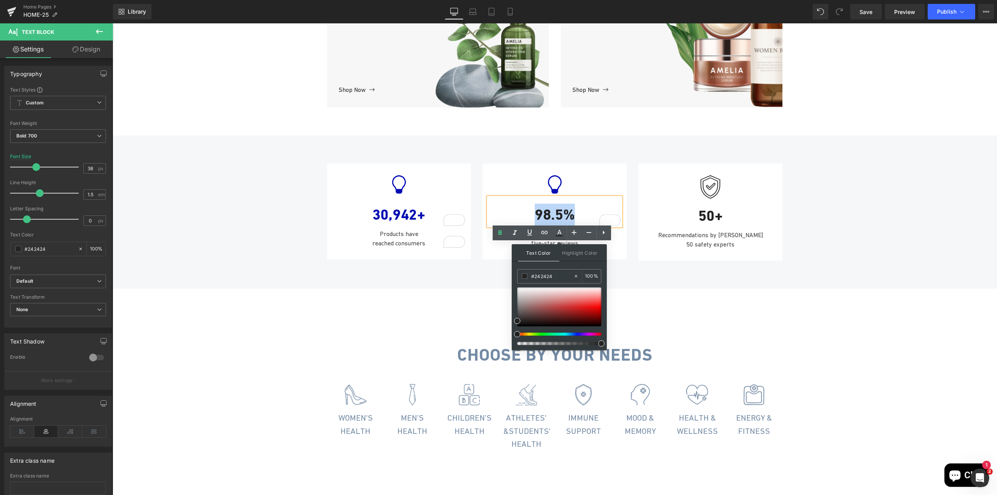
click at [315, 265] on div "Icon 30,942+ Text Block Products have reached consumers Text Block Row Icon 98.…" at bounding box center [555, 208] width 885 height 113
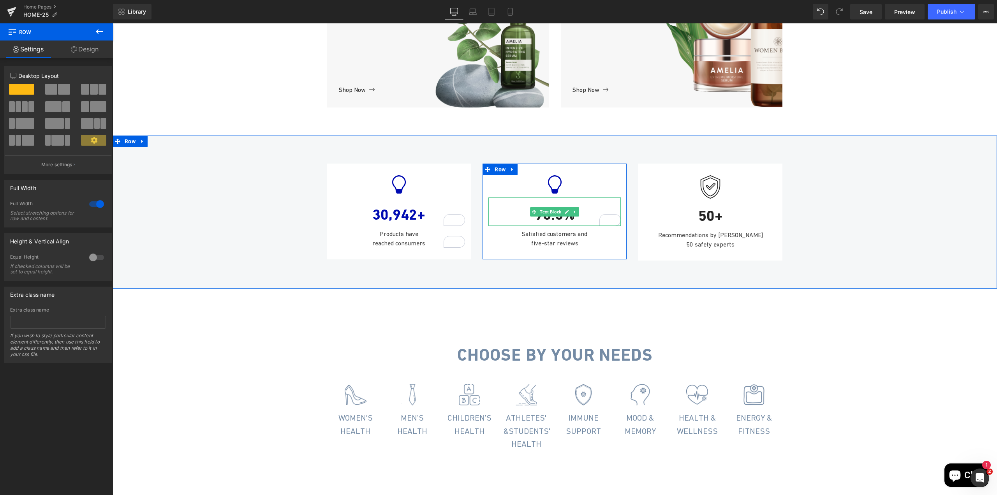
click at [559, 226] on div "98.5%" at bounding box center [555, 212] width 132 height 28
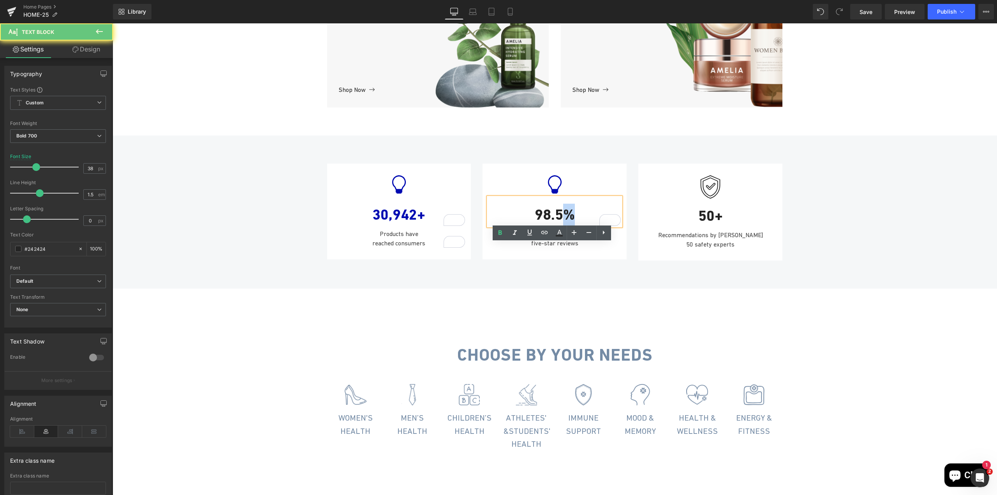
click at [559, 226] on div "98.5%" at bounding box center [555, 212] width 132 height 28
click at [563, 233] on icon at bounding box center [559, 232] width 9 height 9
type input "100"
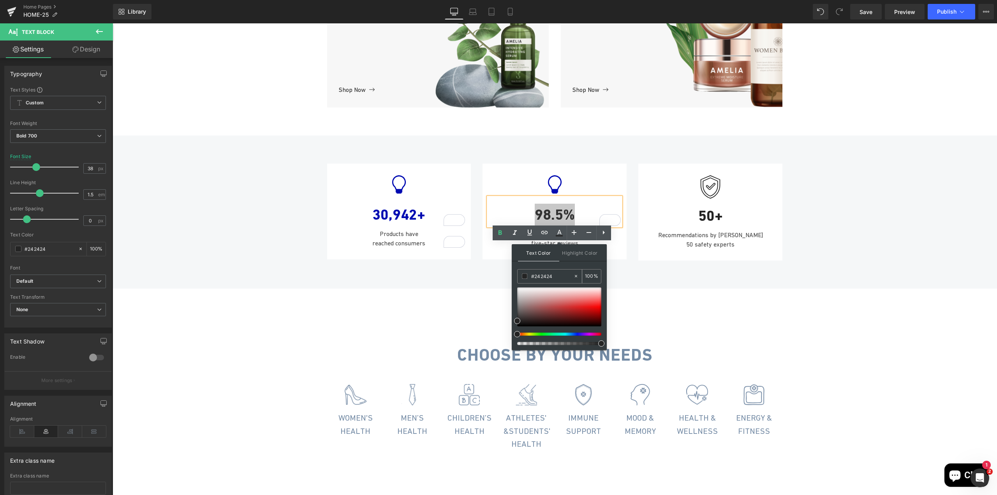
click at [546, 272] on input "#242424" at bounding box center [552, 276] width 42 height 9
paste input "000bb2"
type input "#000bb2"
click at [633, 261] on div "Image 50+ Text Block Recommendations by over 50 safety experts Text Block Row" at bounding box center [711, 212] width 156 height 97
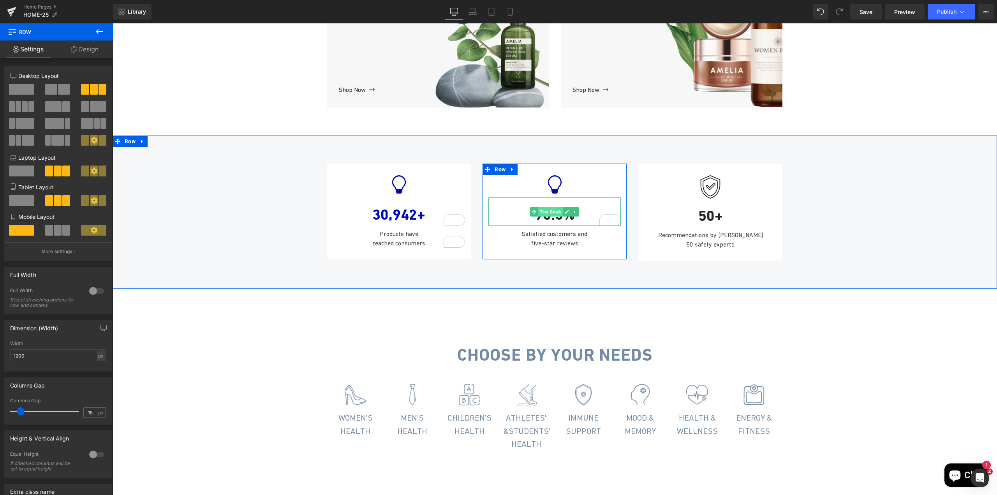
click at [547, 217] on span "Text Block" at bounding box center [550, 211] width 25 height 9
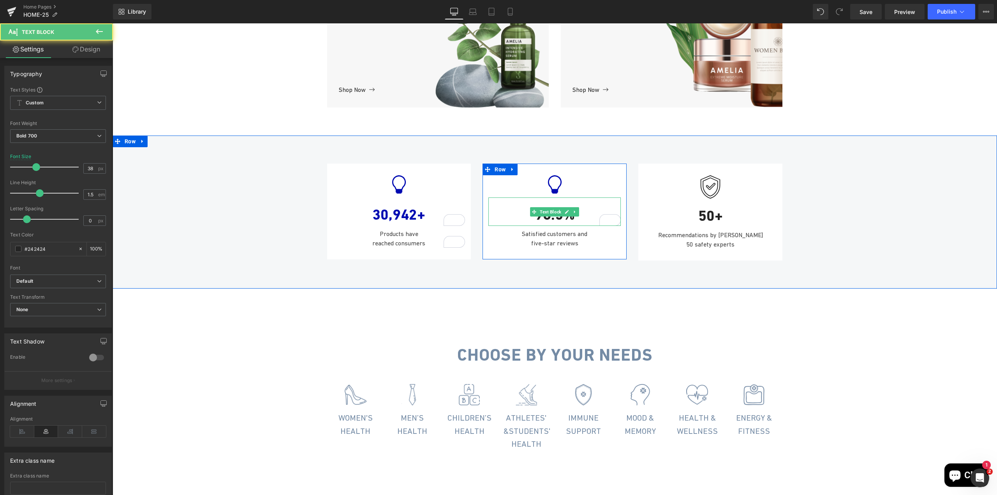
click at [542, 226] on div "98.5%" at bounding box center [555, 212] width 132 height 28
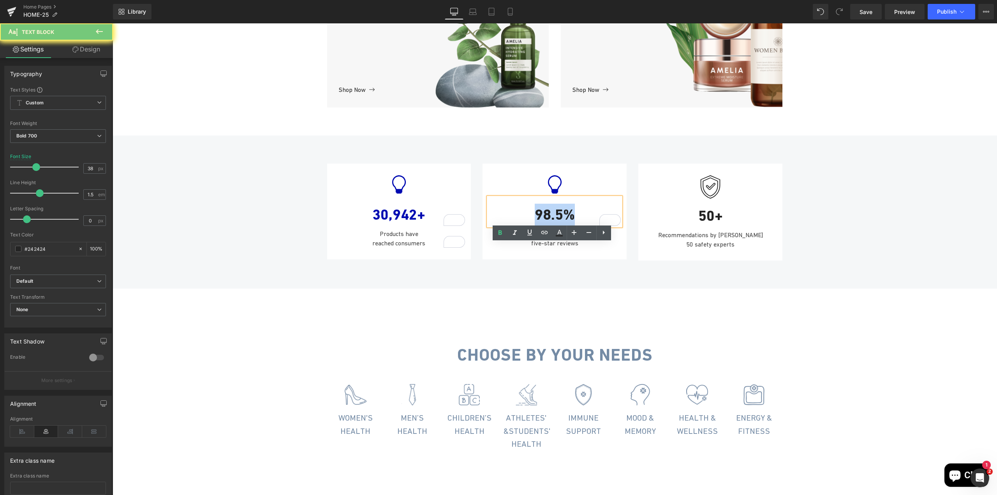
click at [542, 226] on div "98.5%" at bounding box center [555, 212] width 132 height 28
click at [559, 236] on icon at bounding box center [559, 235] width 7 height 1
type input "#242424"
type input "100"
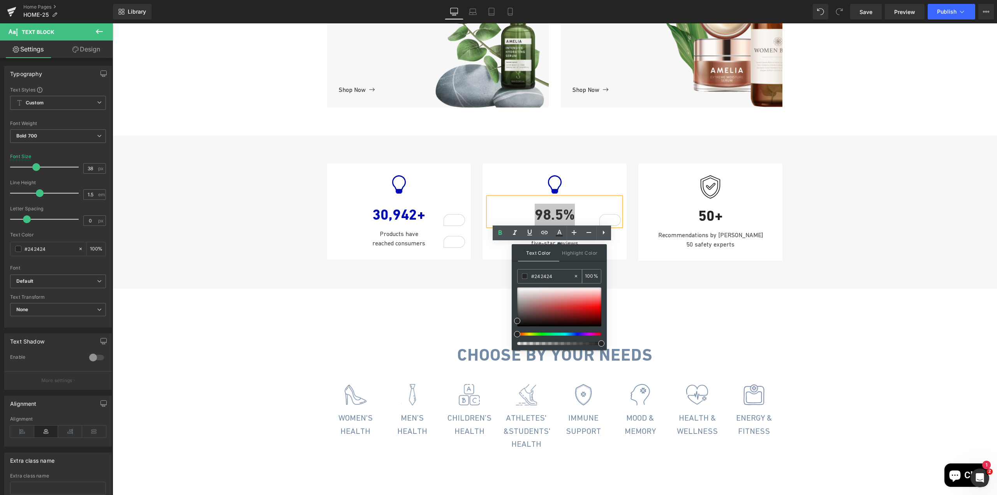
click at [547, 277] on input "#242424" at bounding box center [552, 276] width 42 height 9
paste input "000bb2"
type input "#000bb2"
click at [626, 259] on div "Icon 98.5% Text Block Satisfied customers and five-star reviews Text Block Row" at bounding box center [555, 212] width 156 height 96
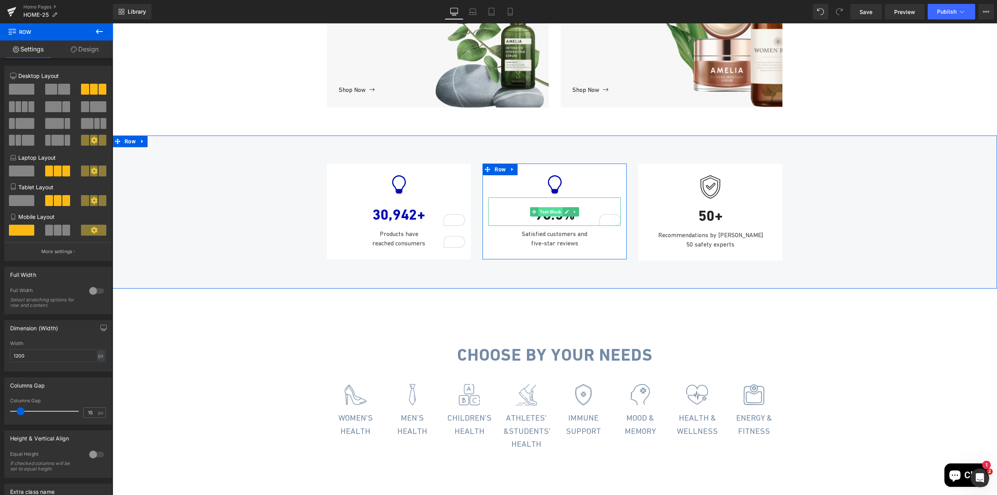
click at [555, 217] on span "Text Block" at bounding box center [550, 211] width 25 height 9
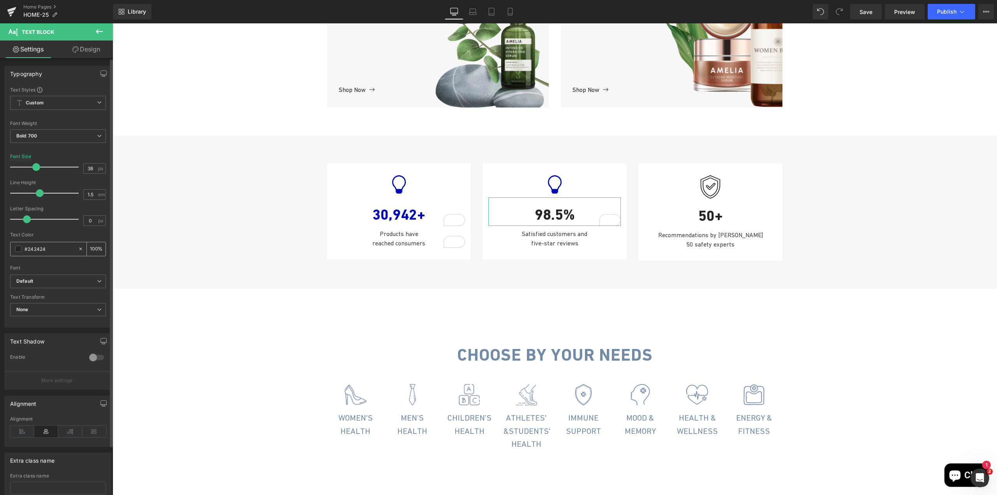
click at [37, 249] on input "#242424" at bounding box center [50, 249] width 50 height 9
paste input "000bb2"
type input "#000bb2"
click at [339, 164] on span "Row" at bounding box center [339, 158] width 15 height 12
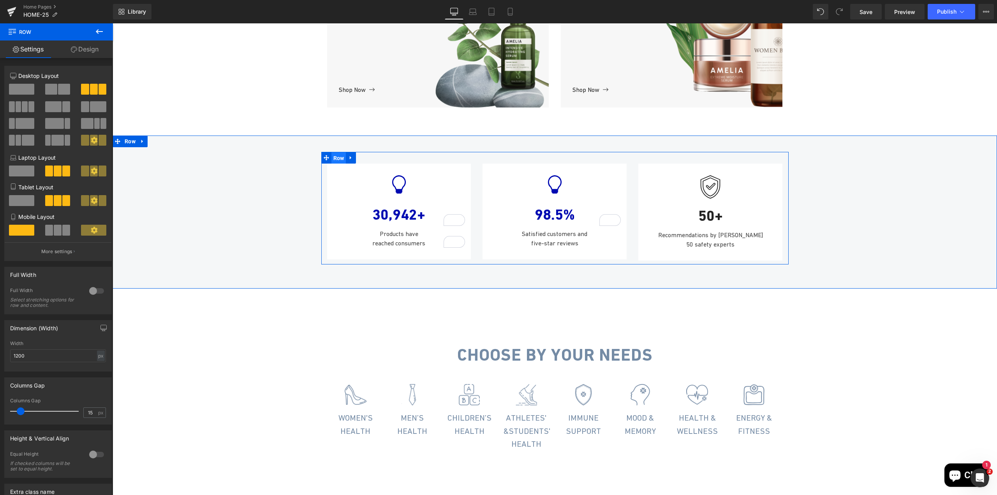
click at [337, 164] on span "Row" at bounding box center [339, 158] width 15 height 12
click at [17, 109] on span at bounding box center [19, 106] width 6 height 11
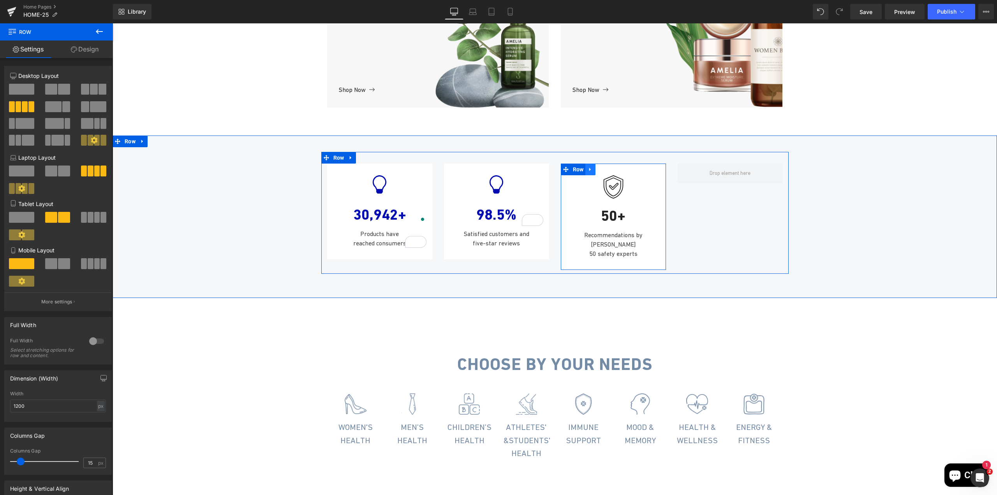
click at [586, 175] on link at bounding box center [591, 170] width 10 height 12
click at [596, 175] on link at bounding box center [601, 170] width 10 height 12
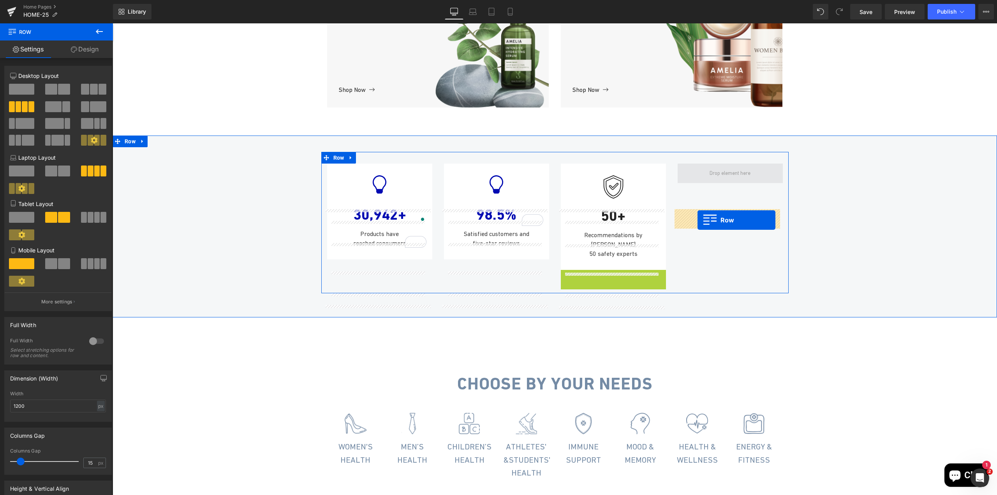
drag, startPoint x: 563, startPoint y: 310, endPoint x: 698, endPoint y: 220, distance: 161.8
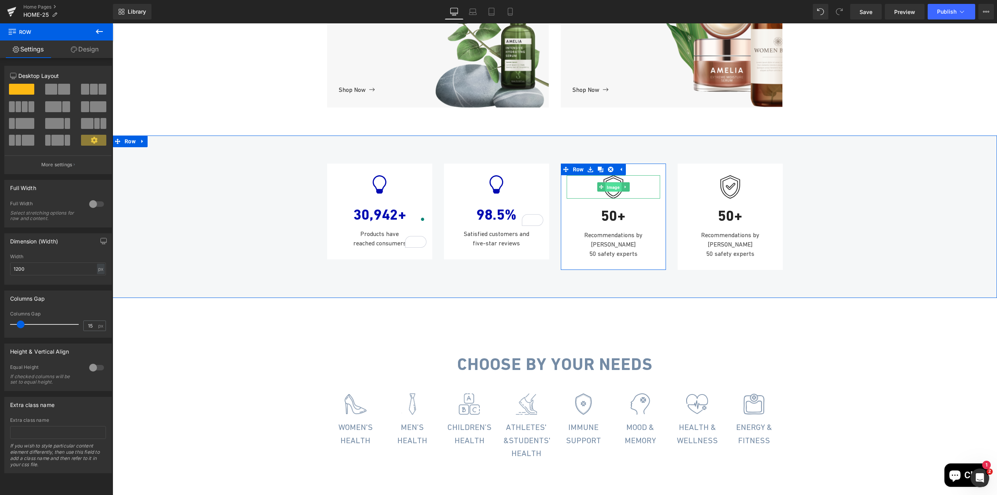
click at [611, 192] on span "Image" at bounding box center [613, 187] width 16 height 9
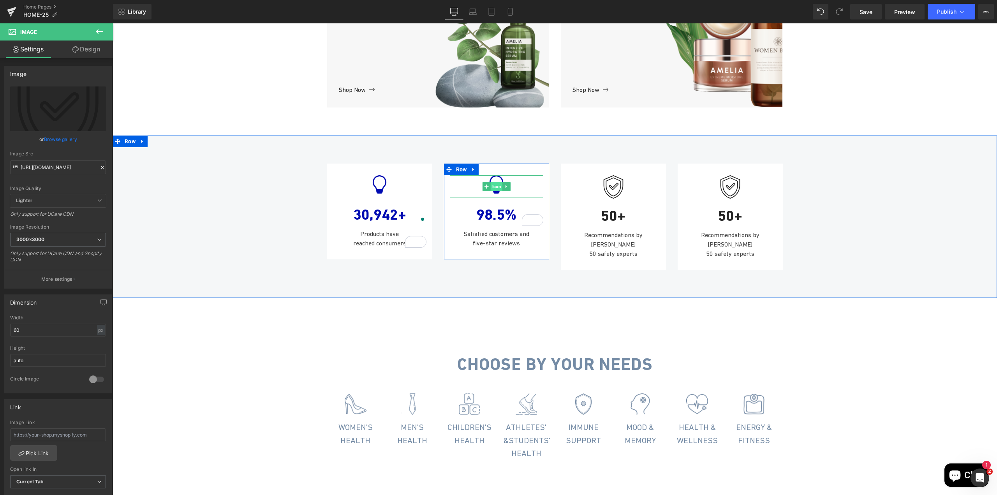
click at [494, 191] on span "Icon" at bounding box center [497, 186] width 12 height 9
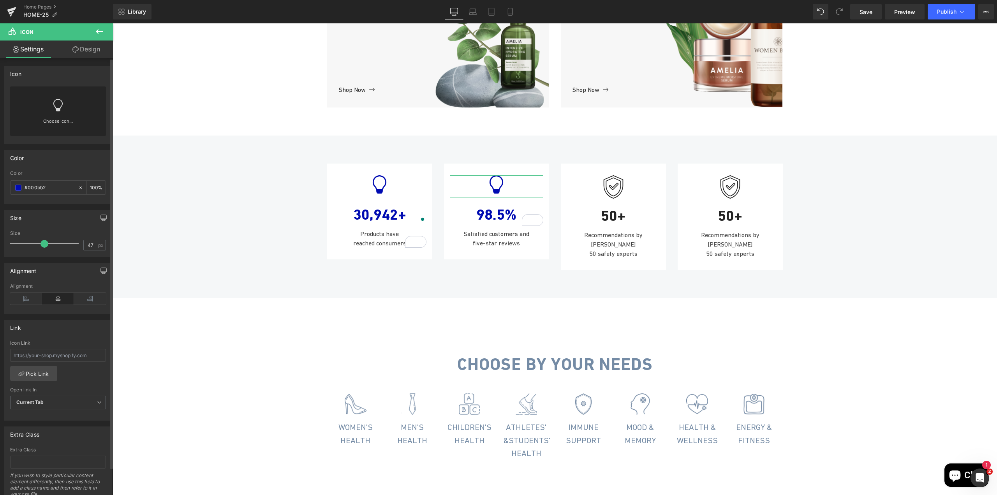
click at [58, 120] on link "Choose Icon..." at bounding box center [58, 127] width 96 height 18
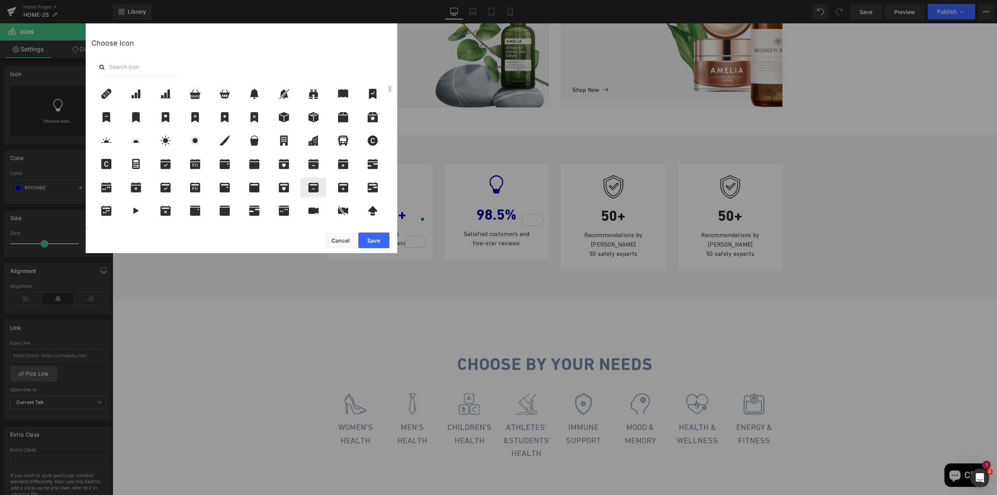
scroll to position [117, 0]
click at [137, 69] on input "text" at bounding box center [138, 66] width 78 height 17
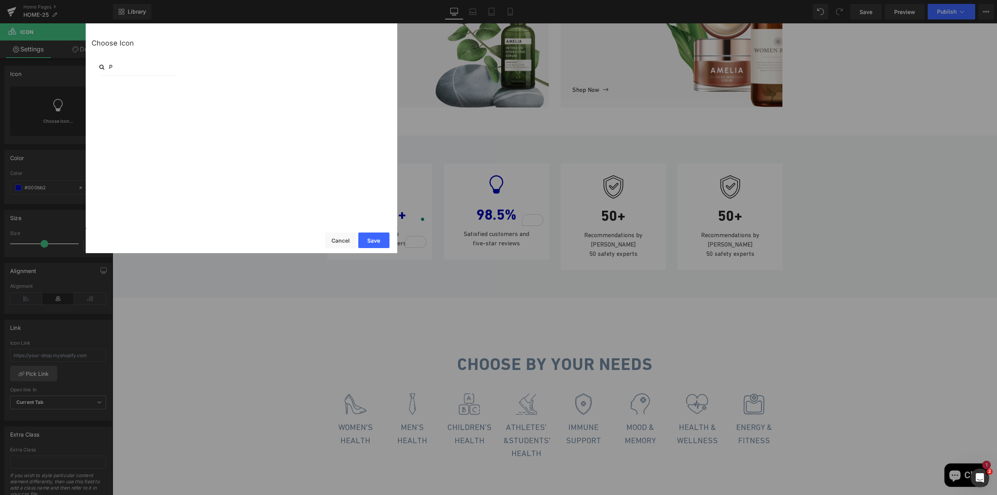
scroll to position [0, 0]
type input "PERSON"
click at [137, 69] on input "PERSON" at bounding box center [138, 66] width 78 height 17
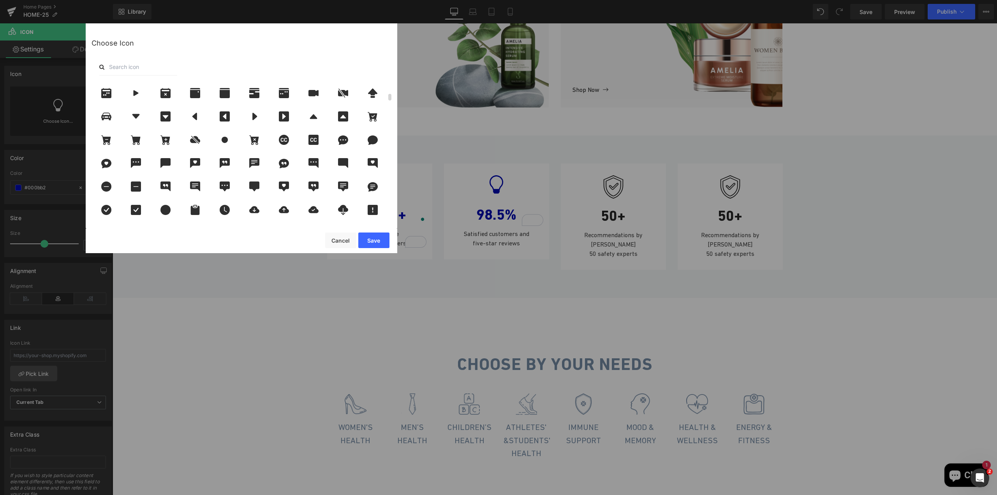
scroll to position [252, 0]
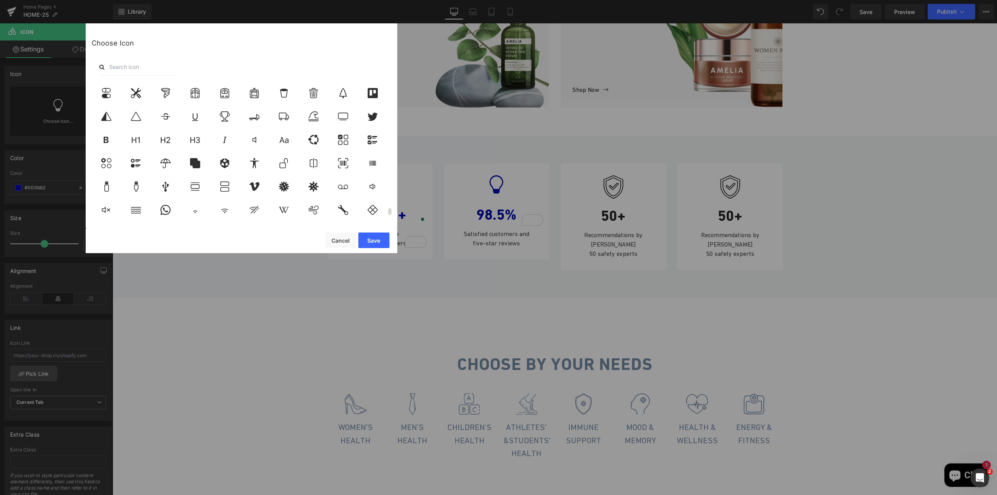
scroll to position [2716, 0]
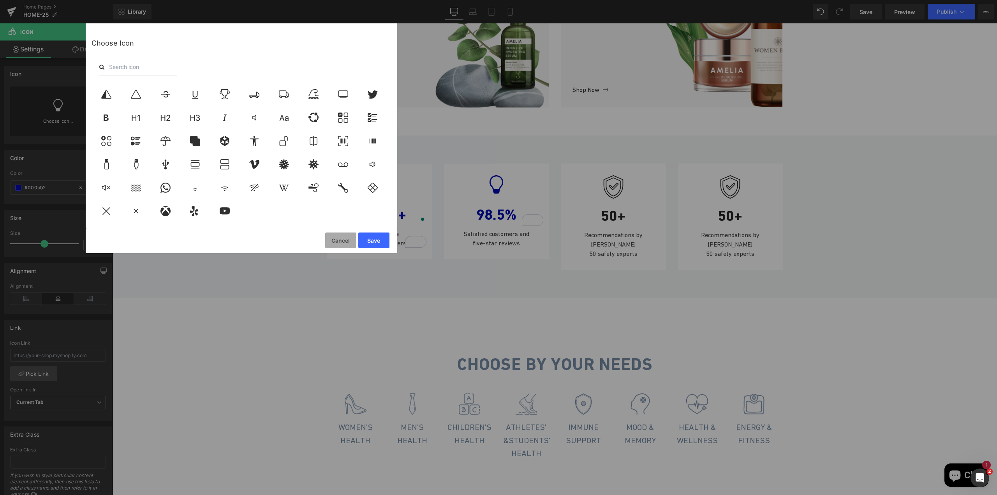
click at [332, 239] on button "Cancel" at bounding box center [340, 241] width 31 height 16
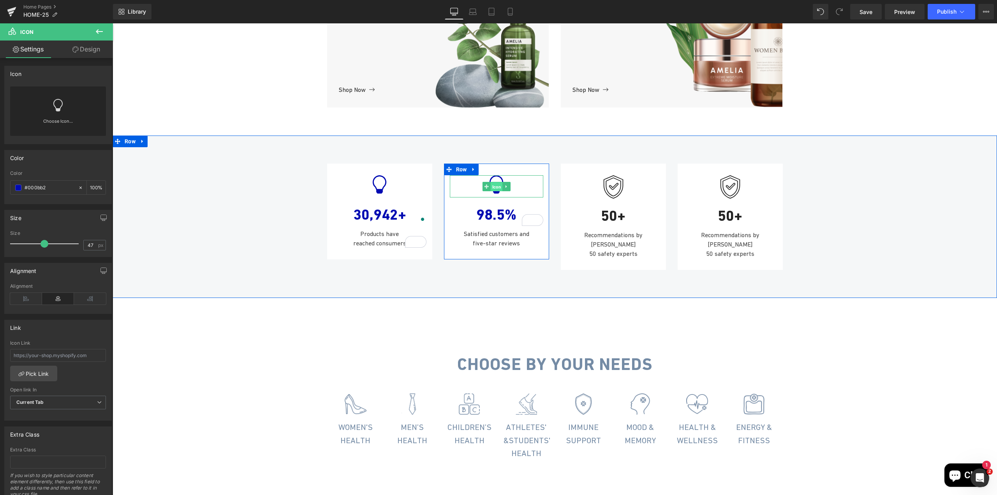
click at [493, 191] on span "Icon" at bounding box center [497, 186] width 12 height 9
click at [611, 192] on span "Image" at bounding box center [613, 186] width 16 height 9
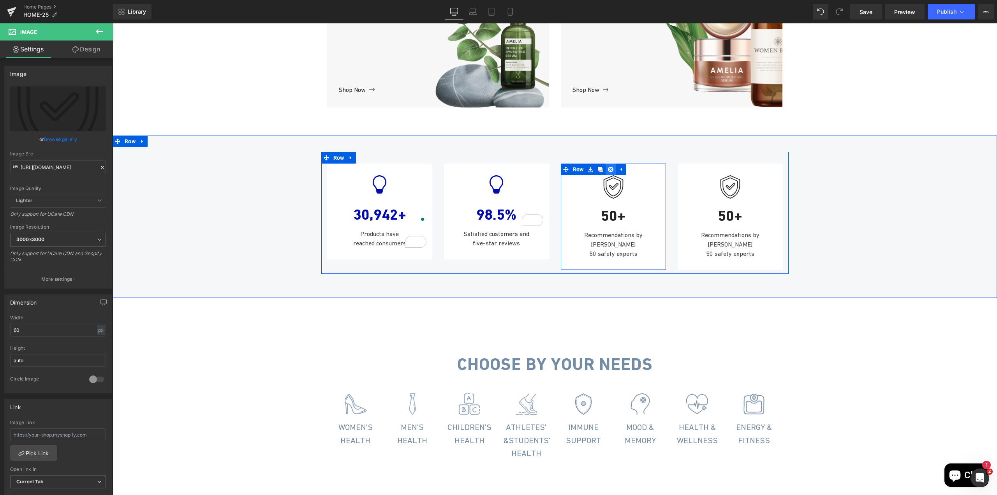
click at [609, 172] on icon at bounding box center [610, 169] width 5 height 5
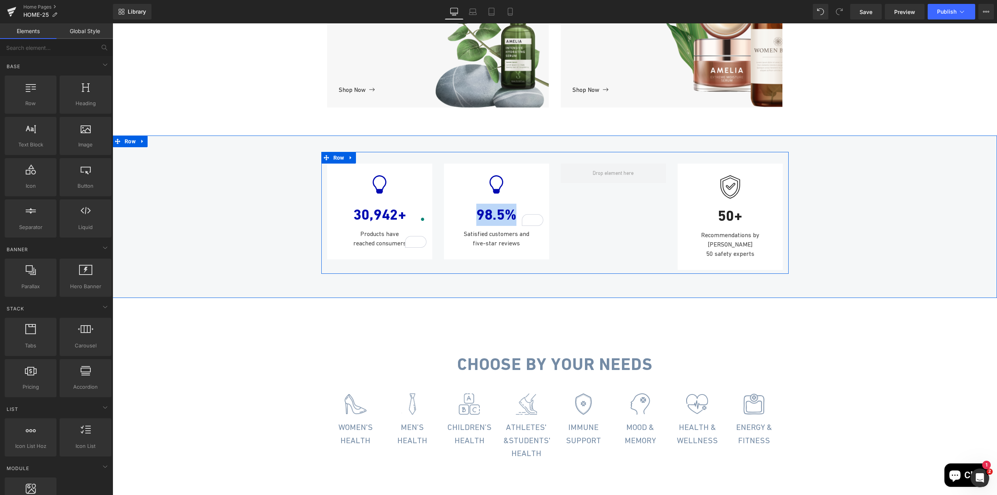
click at [583, 263] on div "Icon 30,942+ Text Block Products have reached consumers Text Block Row Icon 98.…" at bounding box center [555, 213] width 468 height 122
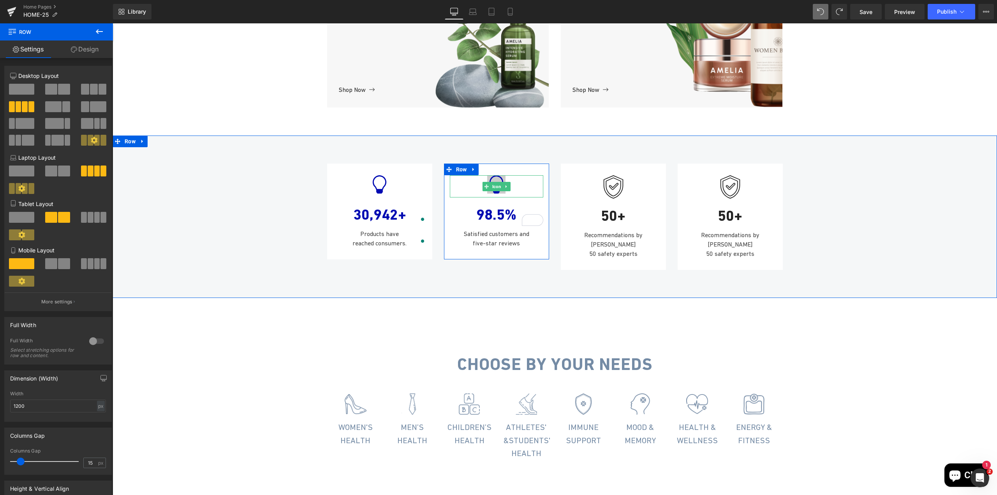
click at [493, 191] on span "Icon" at bounding box center [497, 186] width 12 height 9
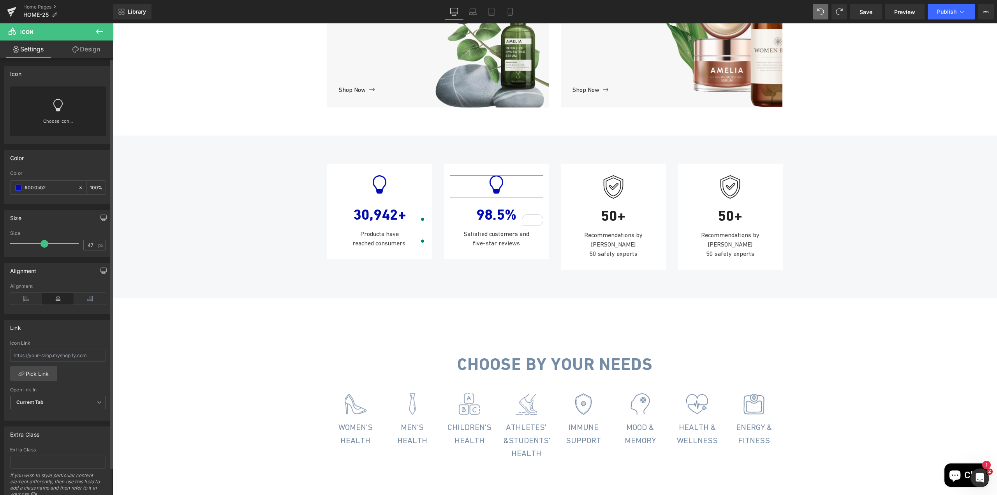
click at [49, 115] on div "Choose Icon..." at bounding box center [58, 110] width 96 height 49
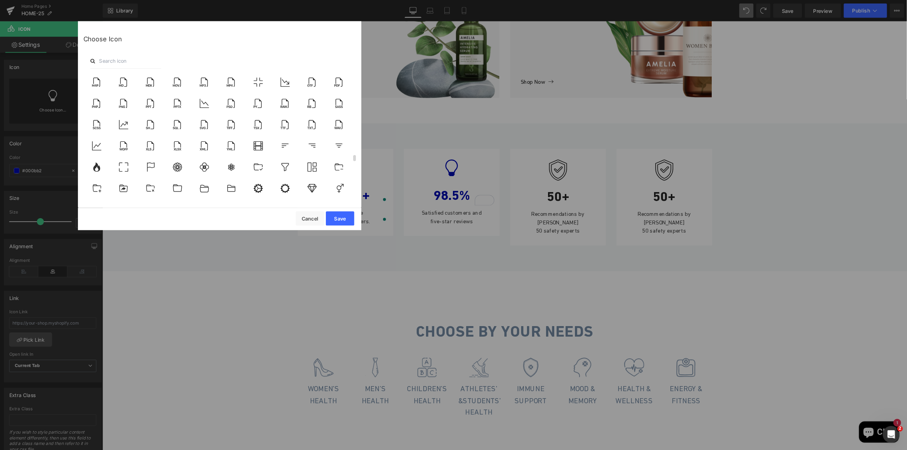
scroll to position [1948, 0]
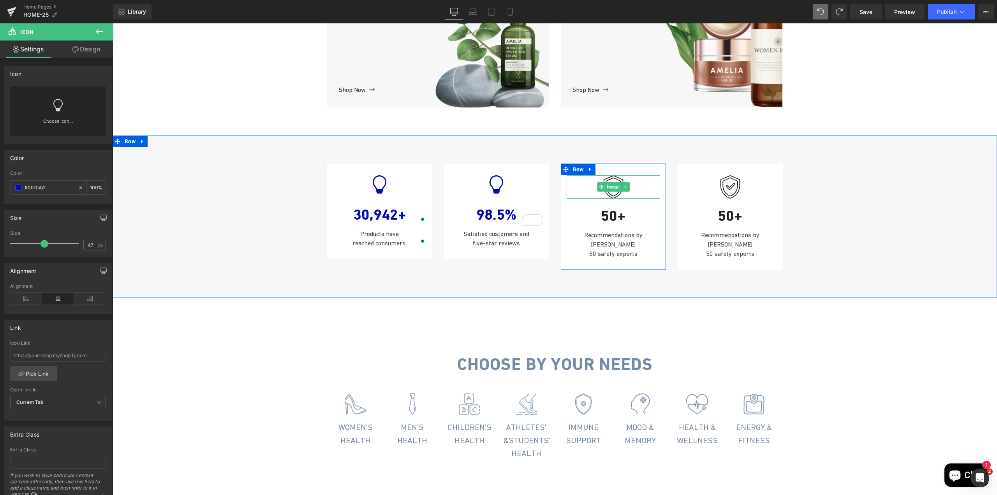
click at [625, 189] on icon at bounding box center [625, 187] width 4 height 5
click at [628, 189] on icon at bounding box center [629, 187] width 4 height 4
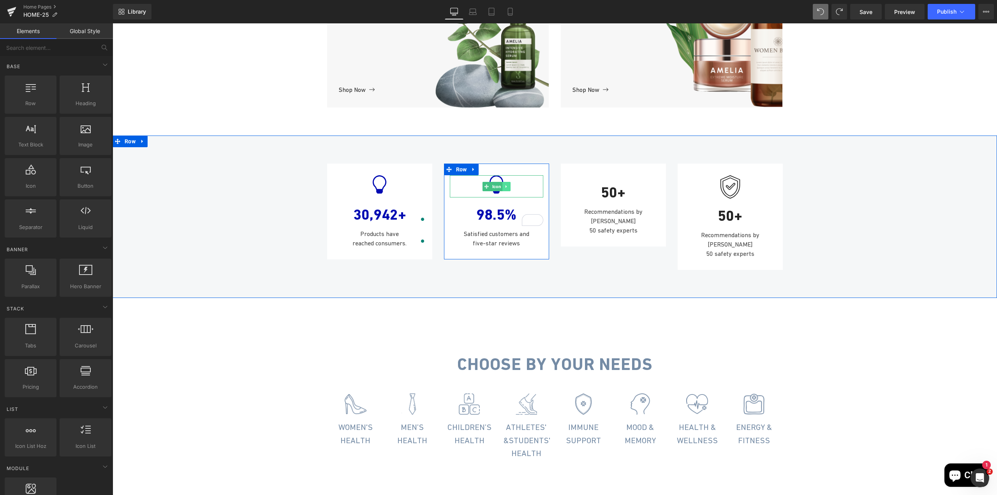
click at [503, 191] on link at bounding box center [507, 186] width 8 height 9
click at [501, 191] on link at bounding box center [502, 186] width 8 height 9
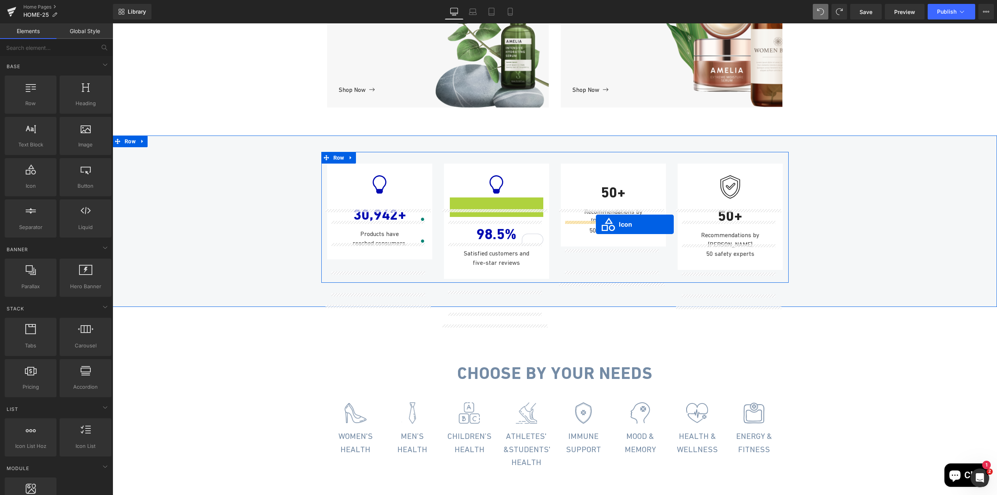
drag, startPoint x: 483, startPoint y: 254, endPoint x: 596, endPoint y: 224, distance: 116.4
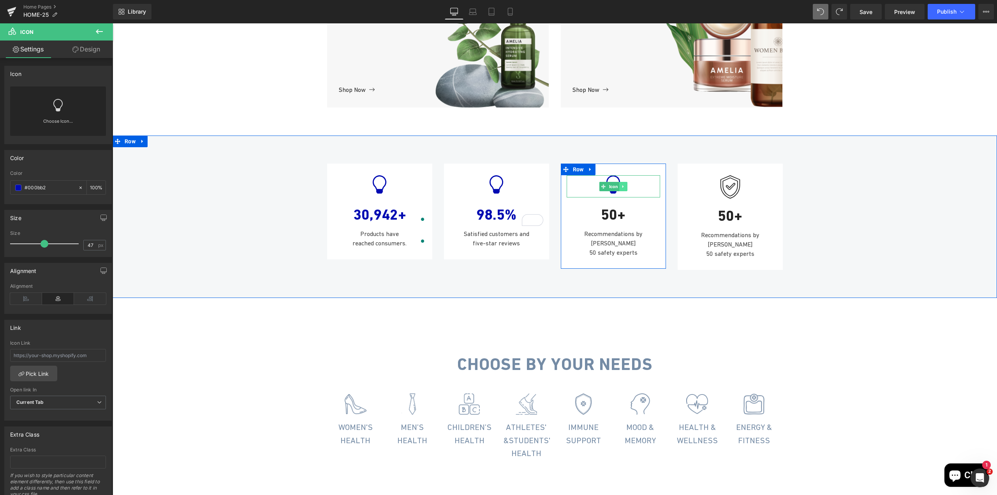
click at [623, 188] on icon at bounding box center [623, 186] width 1 height 3
click at [617, 189] on icon at bounding box center [619, 186] width 4 height 4
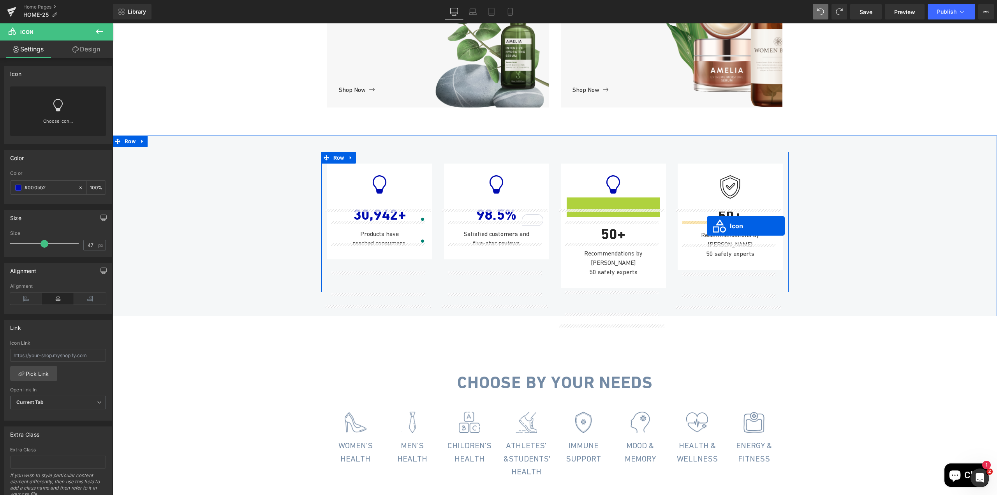
drag, startPoint x: 599, startPoint y: 253, endPoint x: 707, endPoint y: 226, distance: 111.3
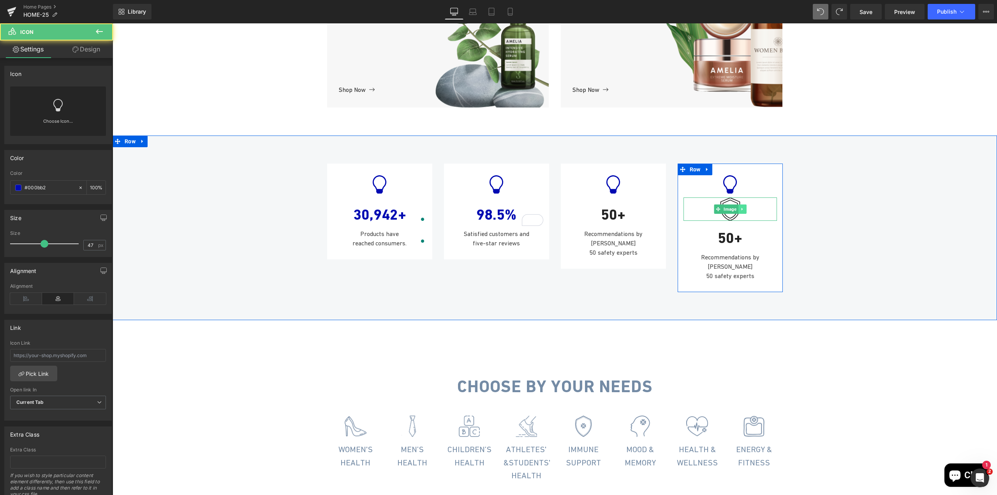
click at [740, 212] on icon at bounding box center [742, 209] width 4 height 5
click at [743, 214] on link at bounding box center [747, 209] width 8 height 9
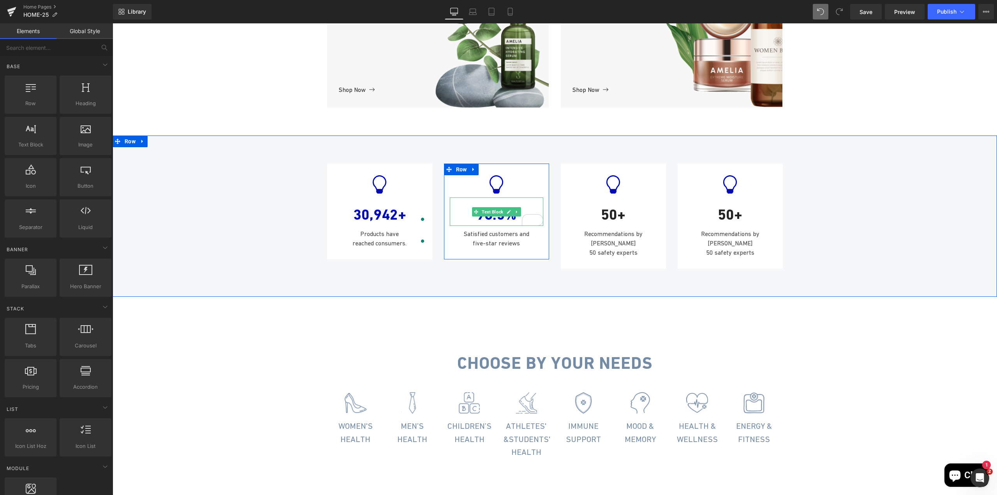
click at [492, 226] on div "98.5%" at bounding box center [497, 212] width 94 height 28
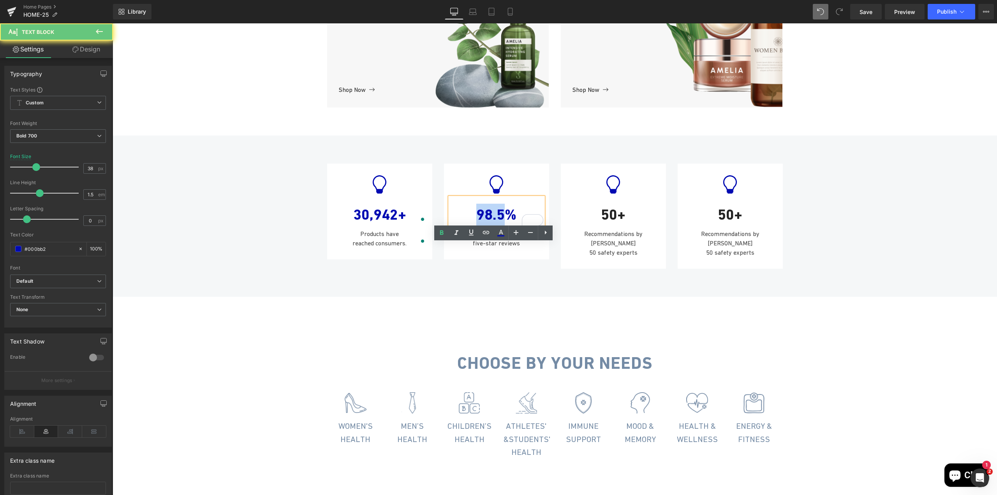
click at [492, 226] on div "98.5%" at bounding box center [497, 212] width 94 height 28
copy div "98.5%"
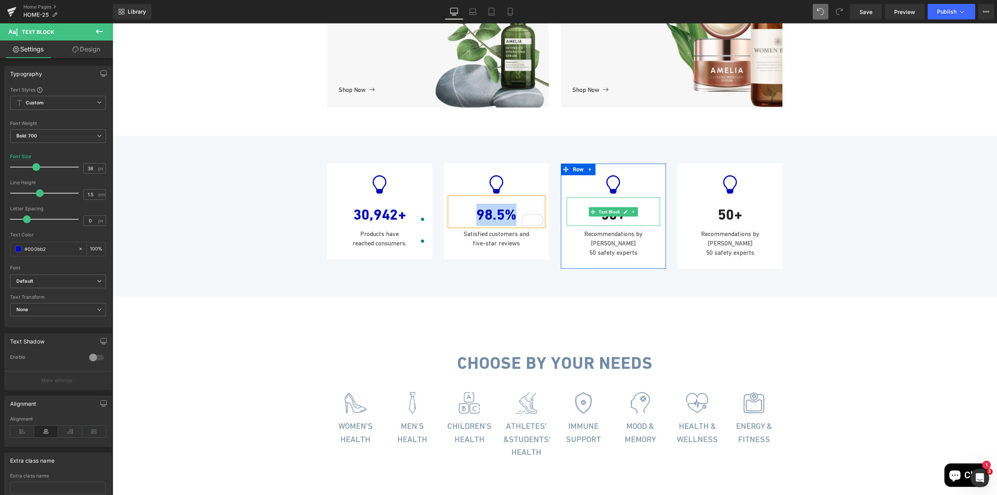
click at [609, 226] on div "50+" at bounding box center [614, 212] width 94 height 28
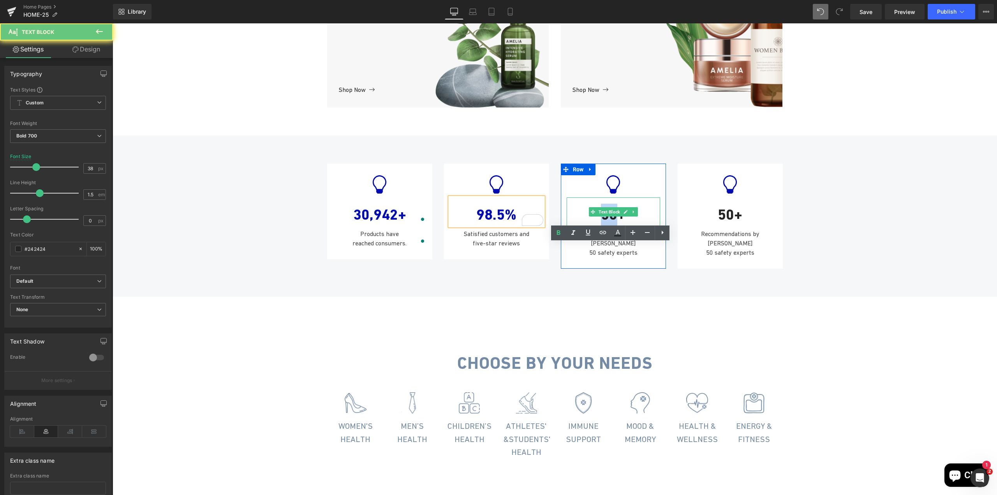
click at [609, 226] on div "50+" at bounding box center [614, 212] width 94 height 28
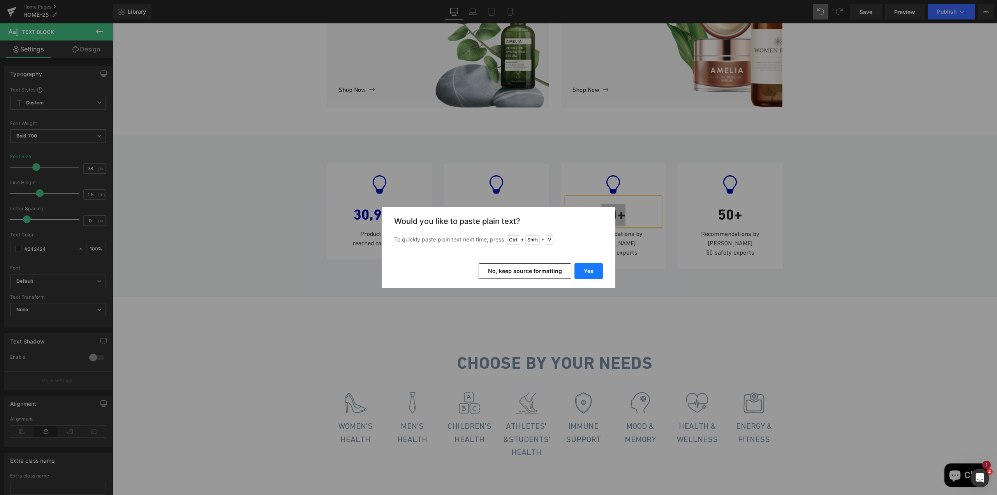
click at [587, 275] on button "Yes" at bounding box center [589, 271] width 28 height 16
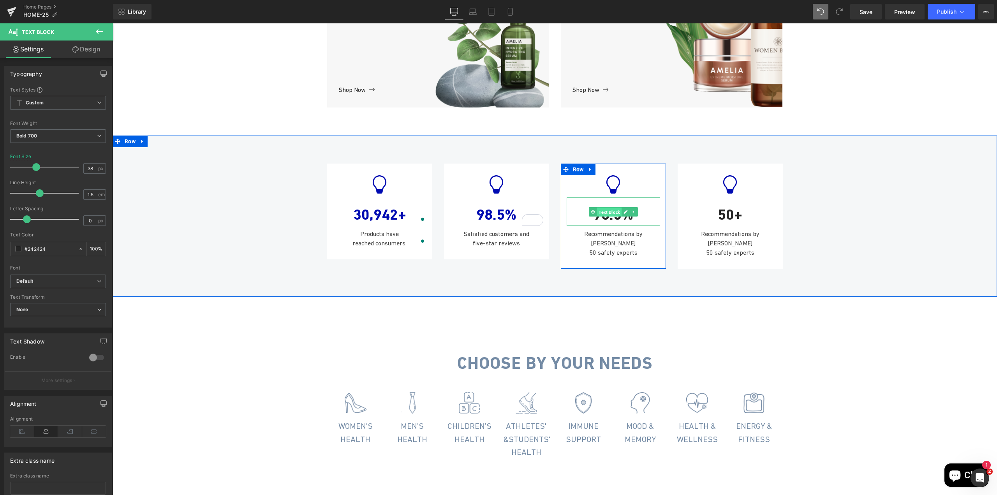
click at [608, 217] on span "Text Block" at bounding box center [609, 211] width 25 height 9
click at [607, 226] on div "98.5%" at bounding box center [614, 212] width 94 height 28
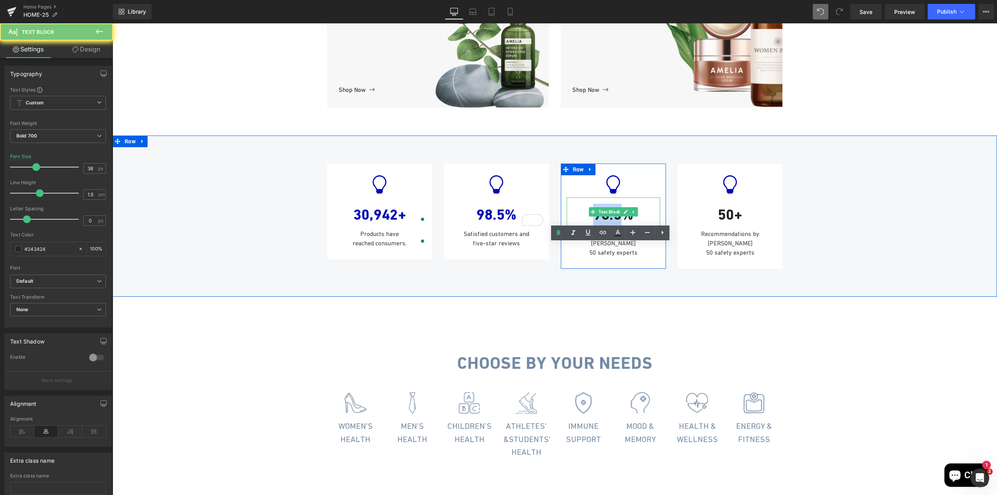
click at [607, 226] on div "98.5%" at bounding box center [614, 212] width 94 height 28
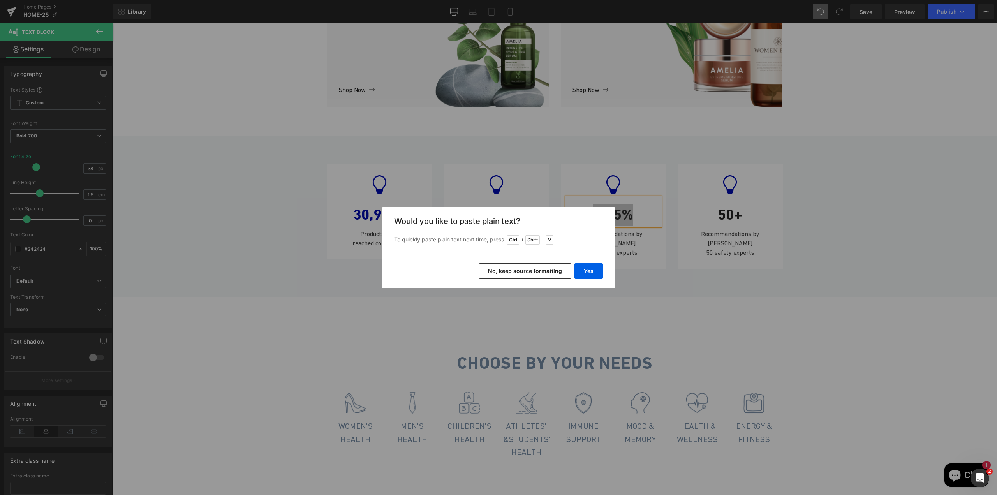
click at [556, 273] on button "No, keep source formatting" at bounding box center [525, 271] width 93 height 16
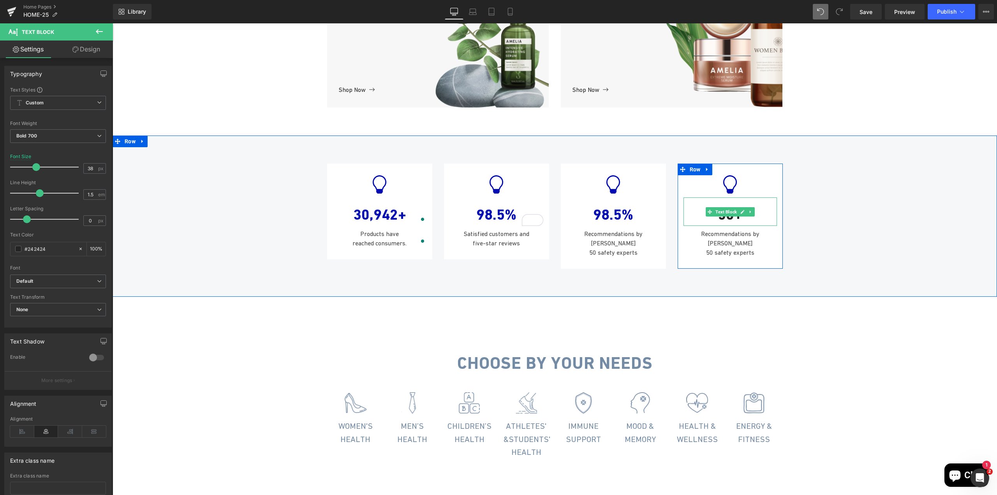
click at [721, 226] on div "50+" at bounding box center [731, 212] width 94 height 28
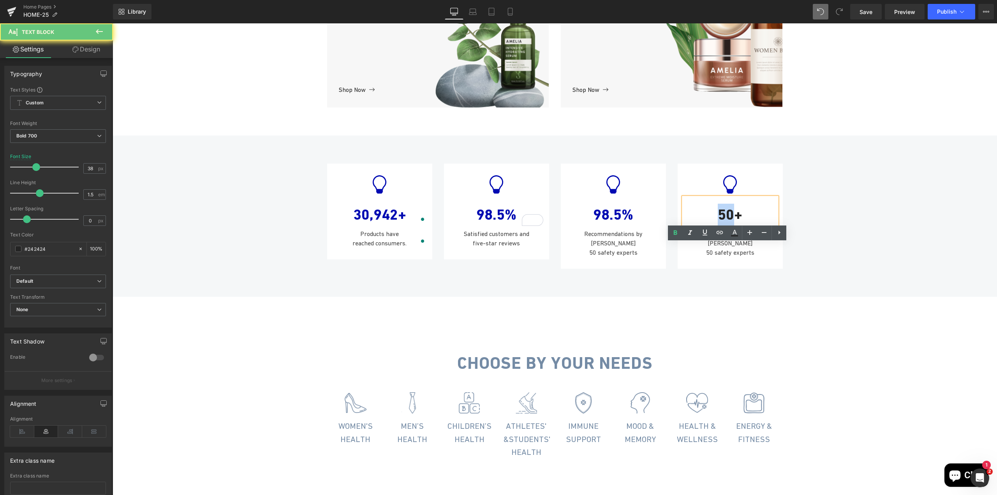
click at [721, 226] on div "50+" at bounding box center [731, 212] width 94 height 28
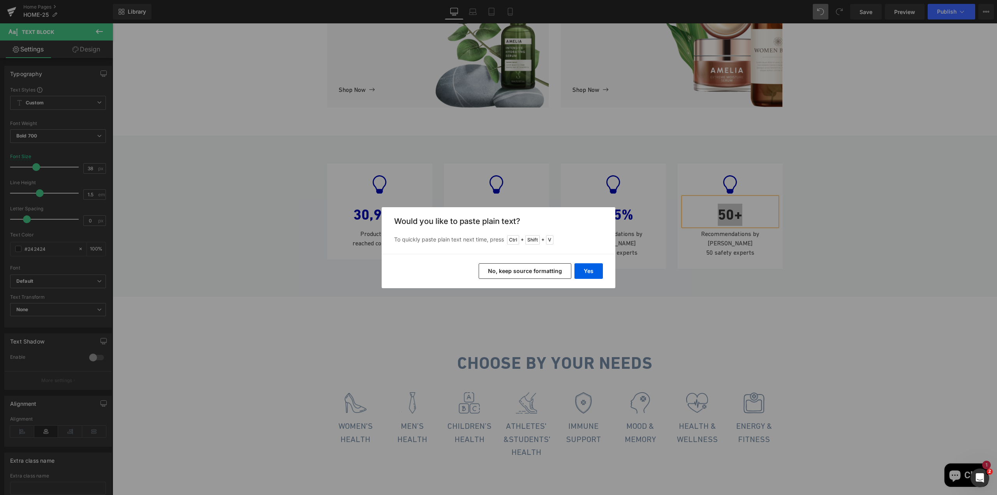
click at [563, 272] on button "No, keep source formatting" at bounding box center [525, 271] width 93 height 16
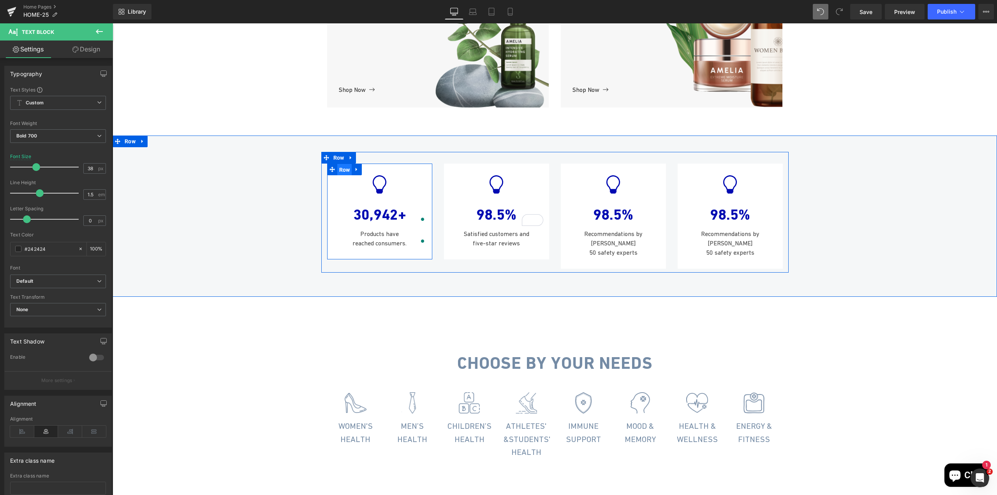
click at [341, 176] on span "Row" at bounding box center [344, 170] width 15 height 12
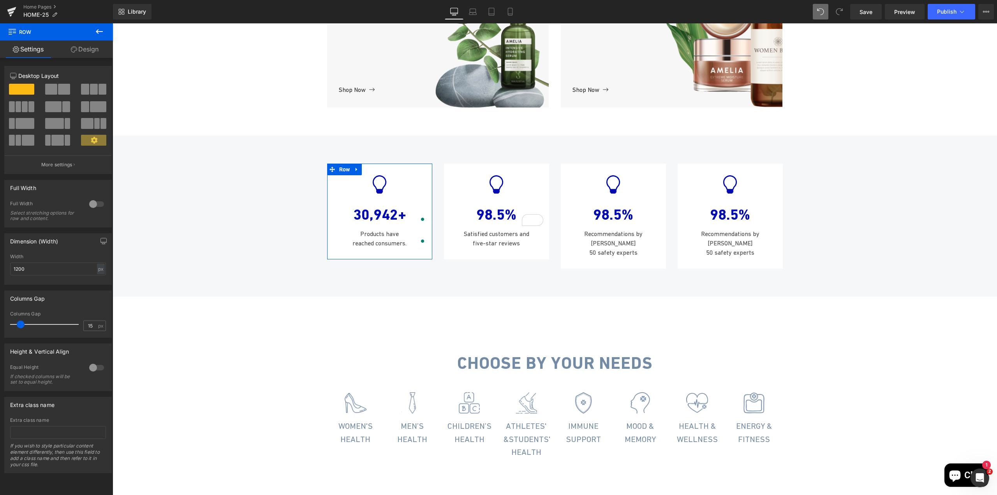
click at [86, 52] on link "Design" at bounding box center [84, 50] width 56 height 18
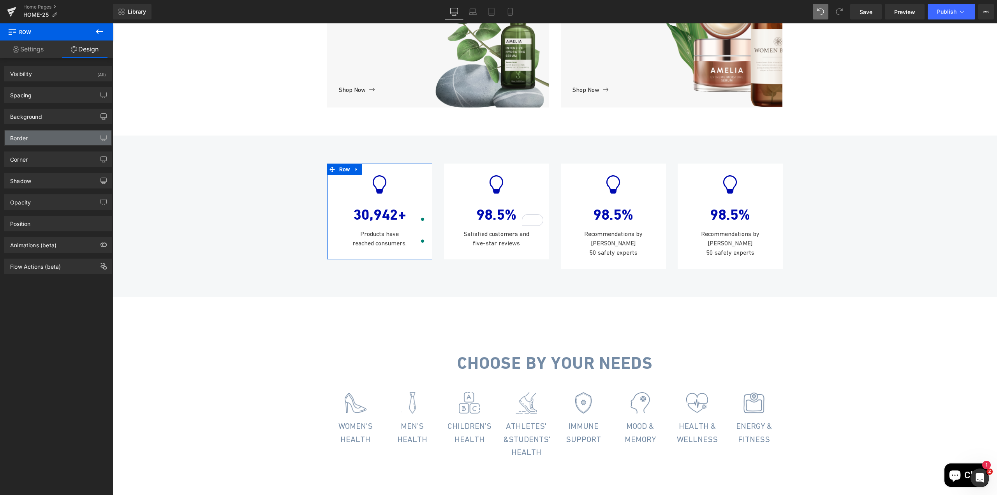
click at [54, 137] on div "Border" at bounding box center [58, 138] width 107 height 15
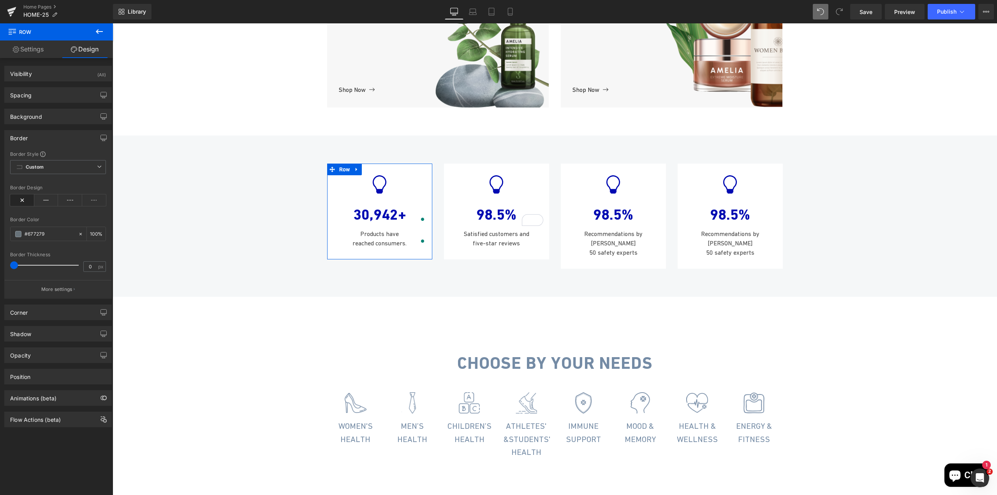
click at [54, 137] on div "Border" at bounding box center [58, 138] width 107 height 15
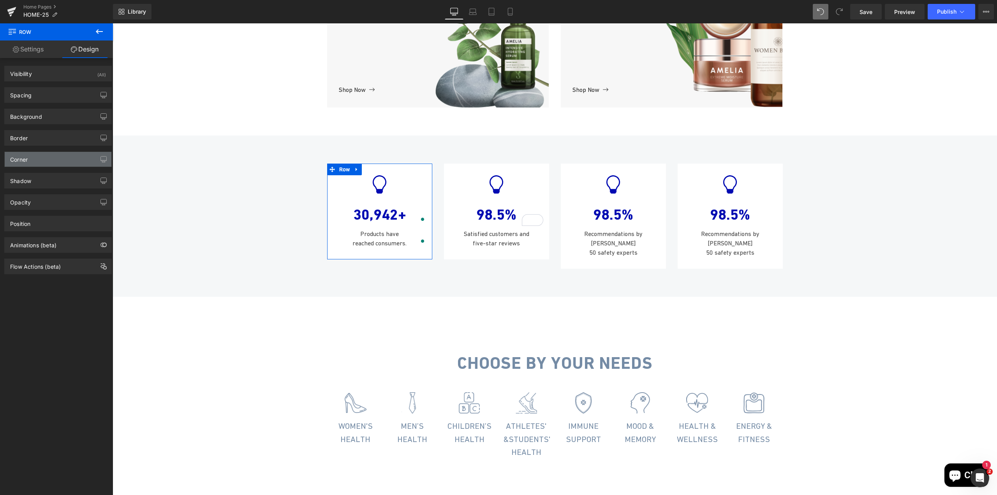
click at [42, 160] on div "Corner" at bounding box center [58, 159] width 107 height 15
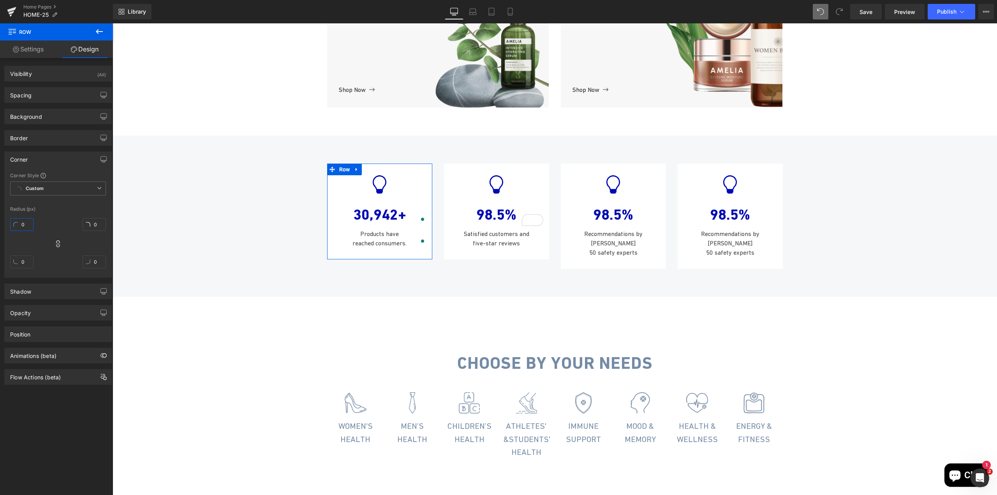
click at [25, 224] on input "0" at bounding box center [21, 224] width 23 height 13
click at [24, 225] on input "0" at bounding box center [21, 224] width 23 height 13
type input "20"
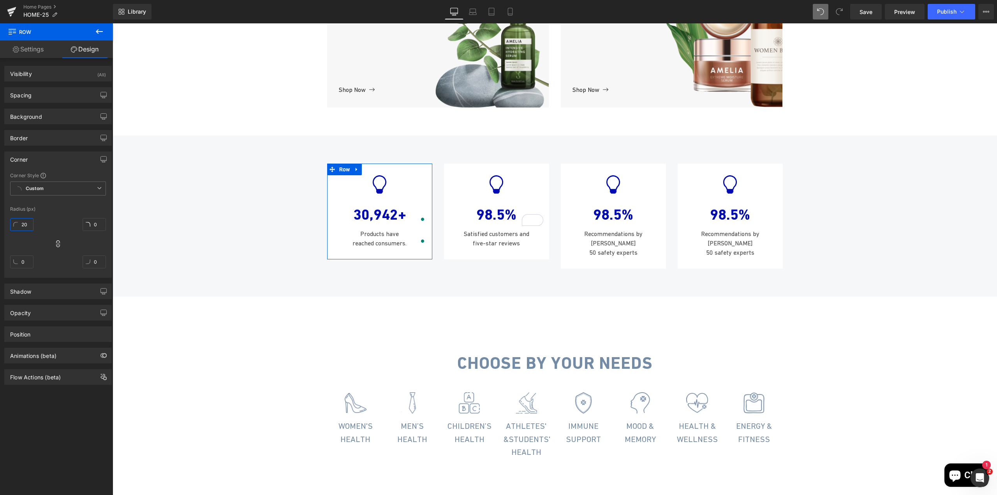
type input "20"
click at [55, 212] on div "Corner Style Custom Custom Setup Global Style Custom Setup Global Style Radius …" at bounding box center [58, 224] width 107 height 105
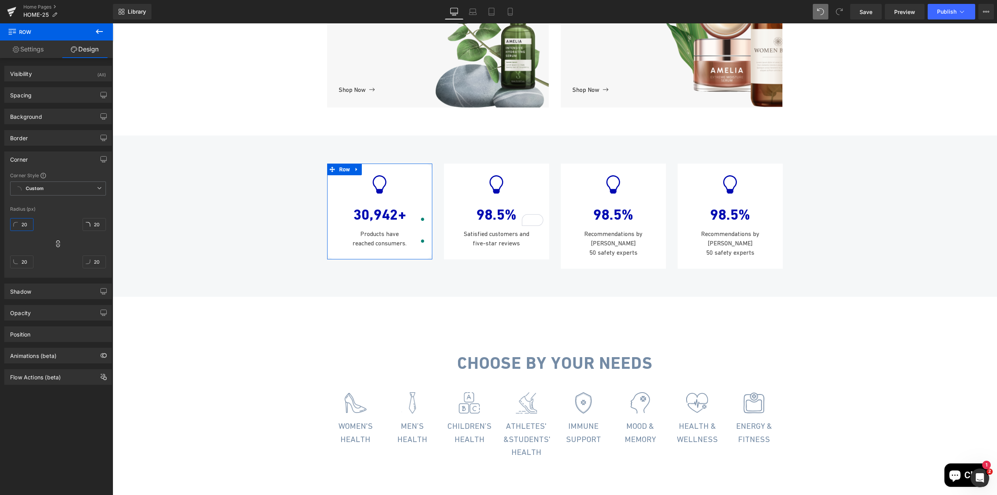
click at [27, 223] on input "20" at bounding box center [21, 224] width 23 height 13
click at [457, 175] on span "Row" at bounding box center [461, 170] width 15 height 12
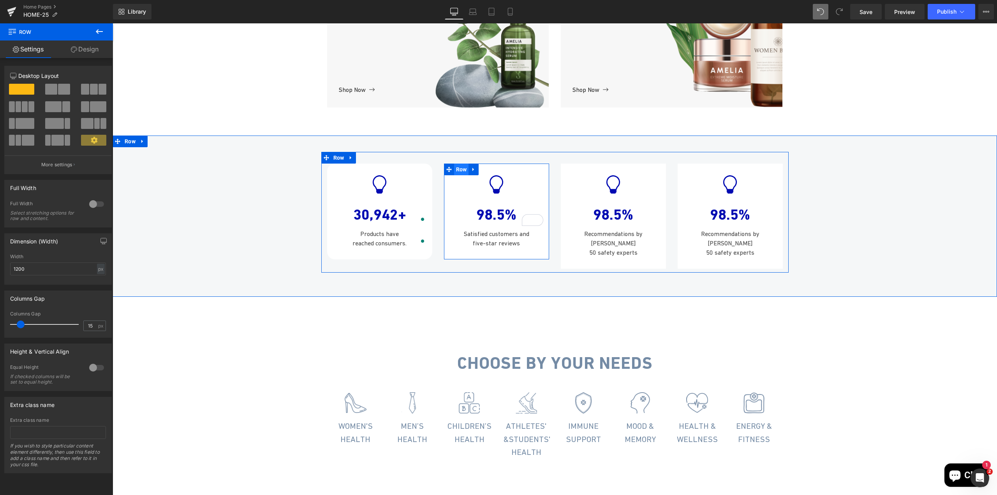
click at [454, 175] on span "Row" at bounding box center [461, 170] width 15 height 12
click at [79, 53] on link "Design" at bounding box center [84, 50] width 56 height 18
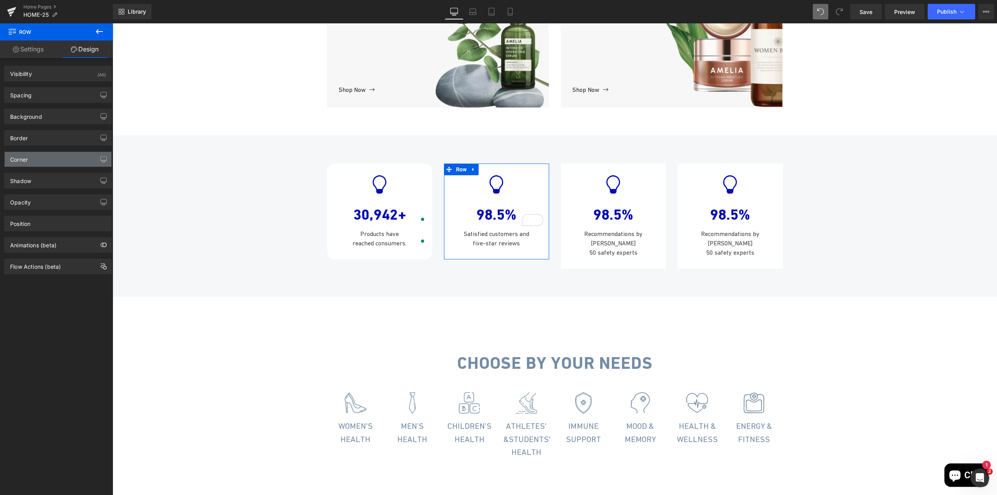
click at [36, 161] on div "Corner" at bounding box center [58, 159] width 107 height 15
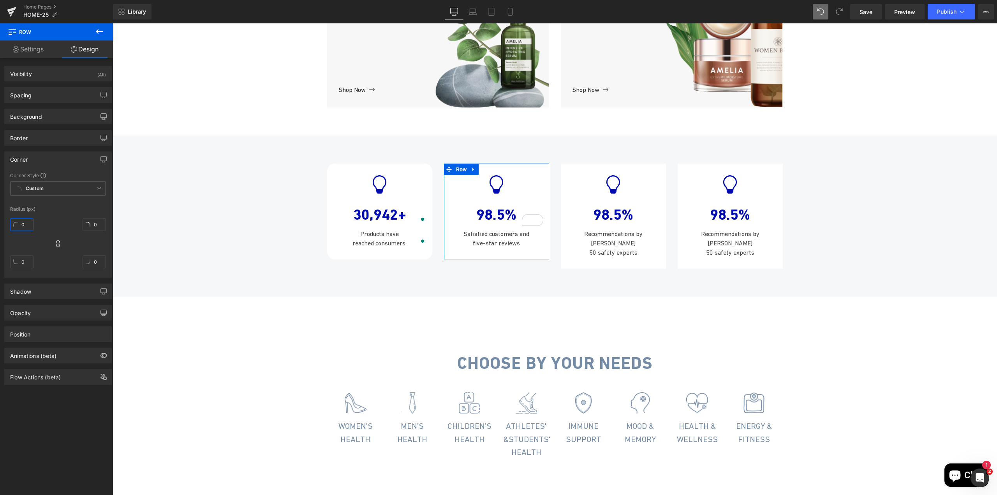
click at [25, 225] on input "0" at bounding box center [21, 224] width 23 height 13
paste input "2"
type input "20"
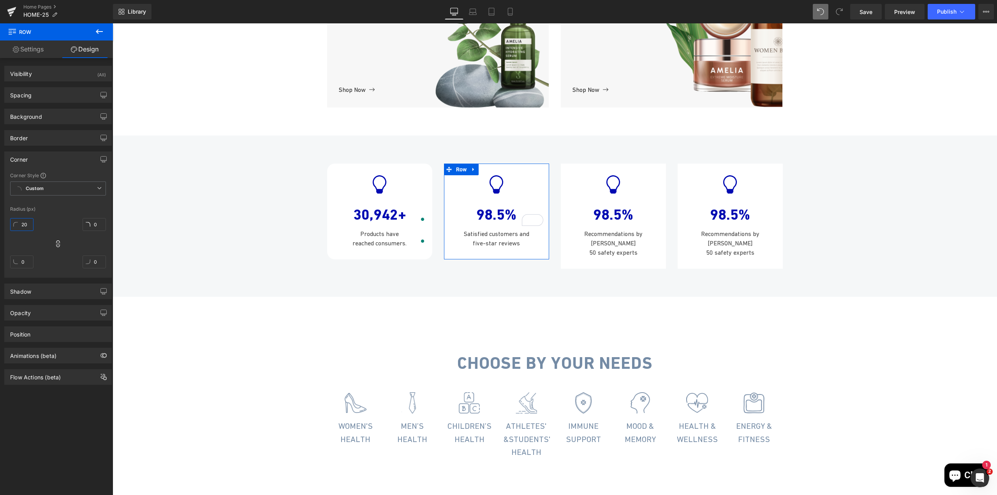
type input "20"
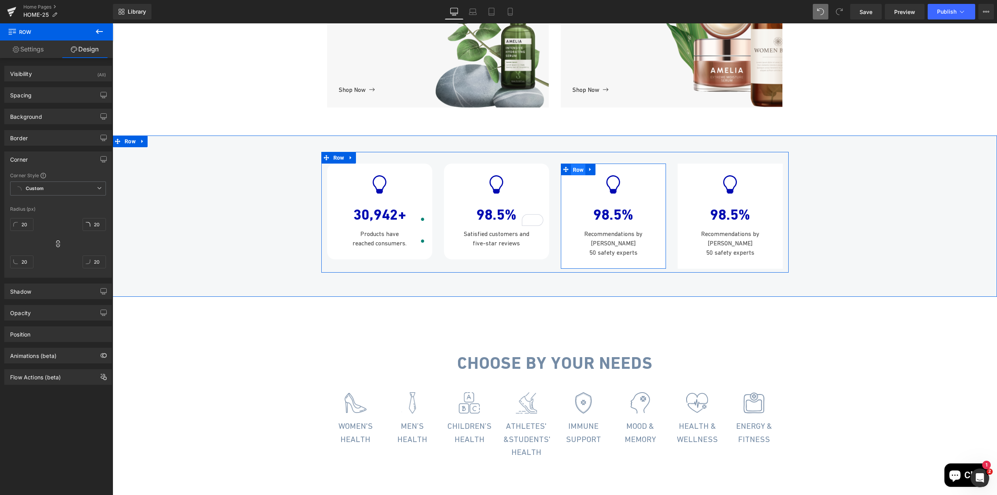
click at [576, 176] on span "Row" at bounding box center [578, 170] width 15 height 12
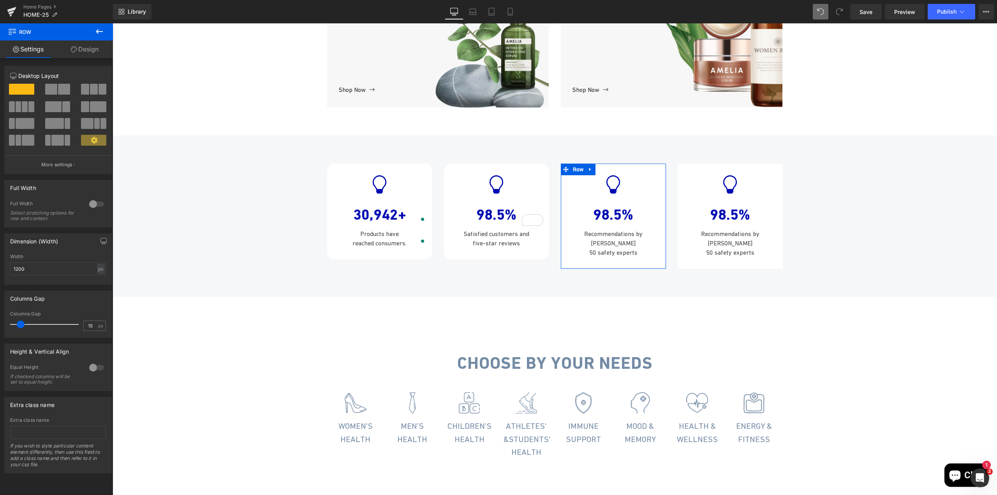
click at [90, 51] on link "Design" at bounding box center [84, 50] width 56 height 18
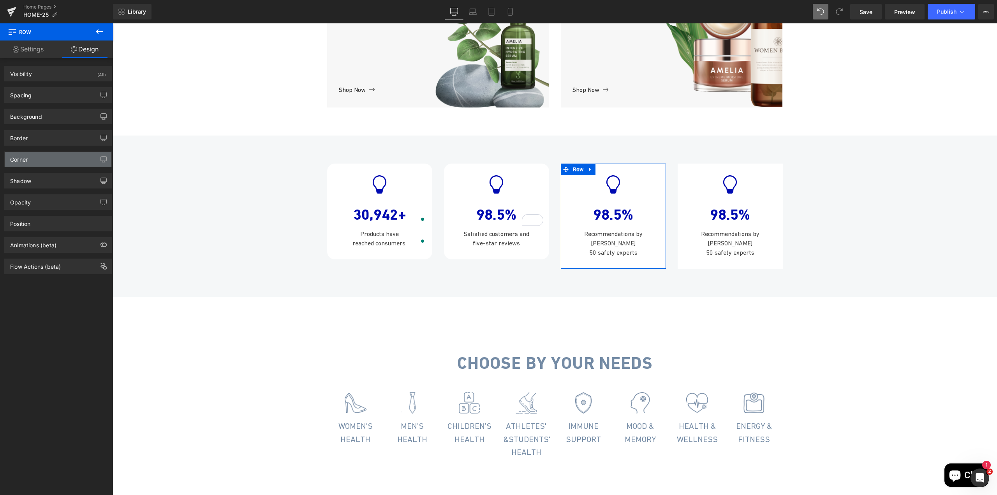
click at [35, 156] on div "Corner" at bounding box center [58, 159] width 107 height 15
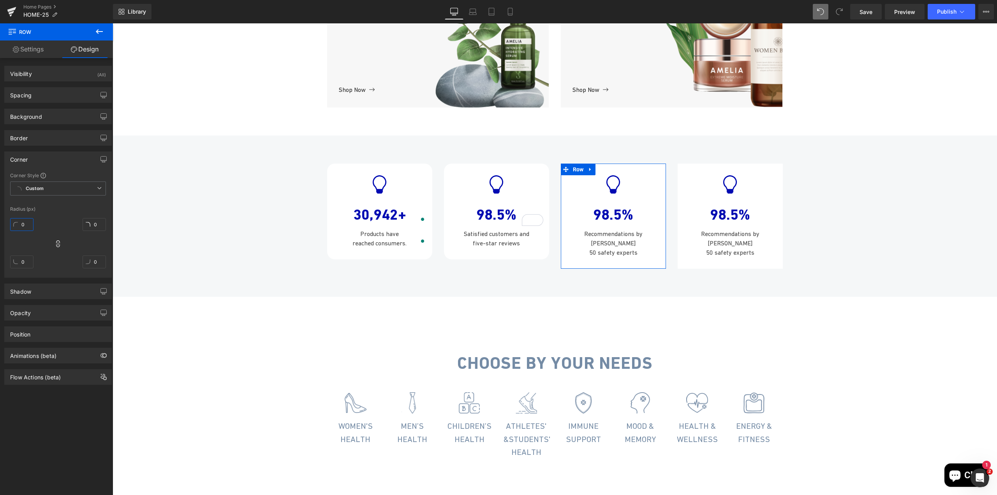
click at [28, 224] on input "0" at bounding box center [21, 224] width 23 height 13
paste input "2"
type input "20"
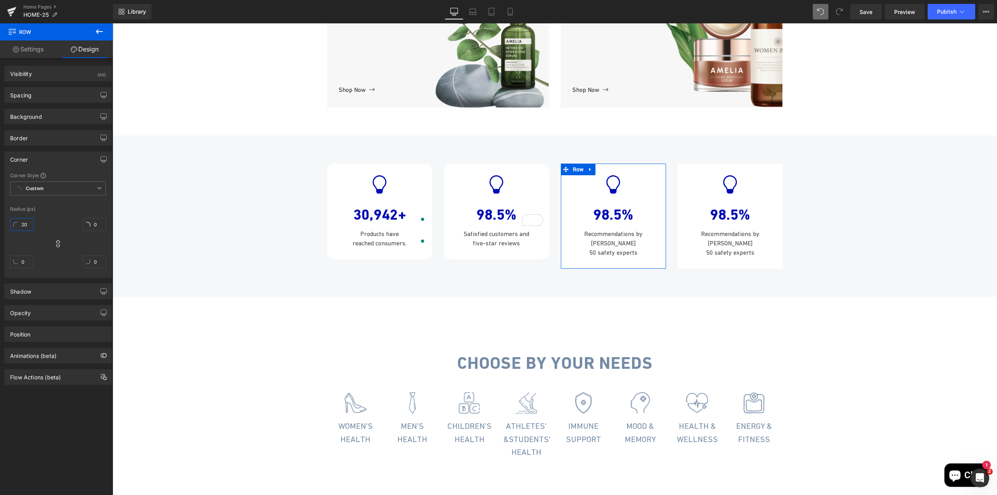
type input "20"
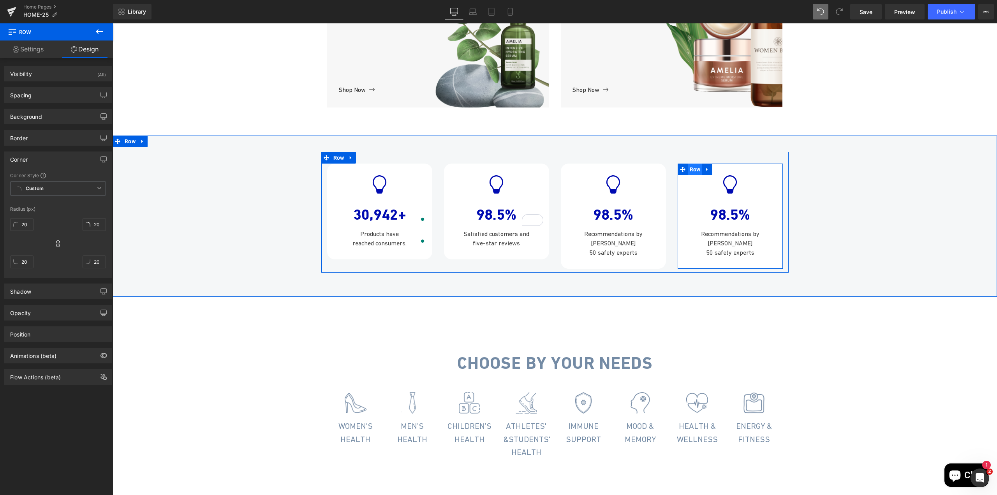
click at [692, 175] on span "Row" at bounding box center [695, 170] width 15 height 12
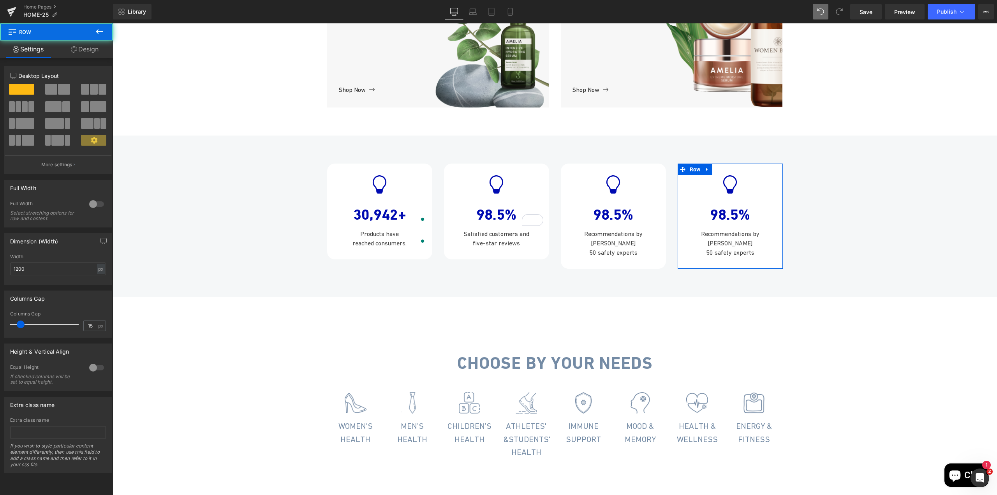
click at [83, 50] on link "Design" at bounding box center [84, 50] width 56 height 18
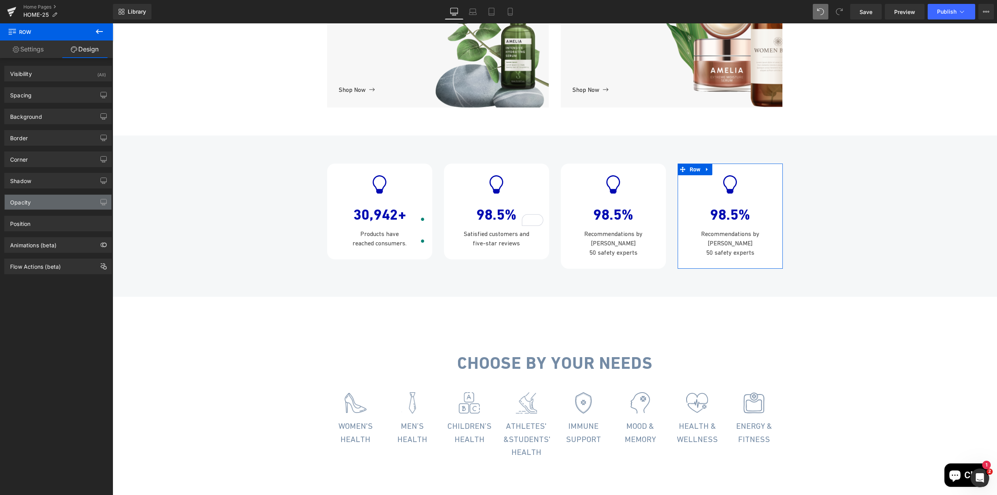
type input "0"
click at [30, 159] on div "Corner" at bounding box center [58, 159] width 107 height 15
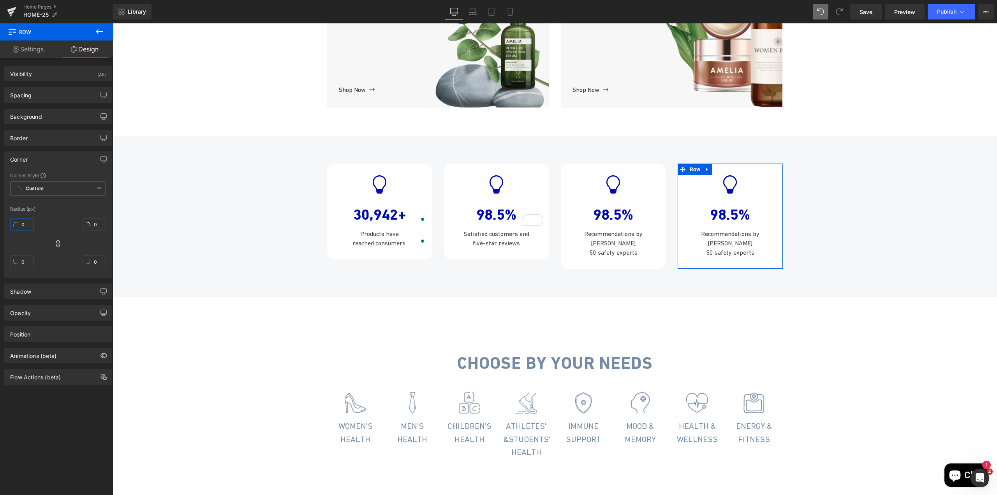
click at [24, 227] on input "0" at bounding box center [21, 224] width 23 height 13
paste input "2"
type input "20"
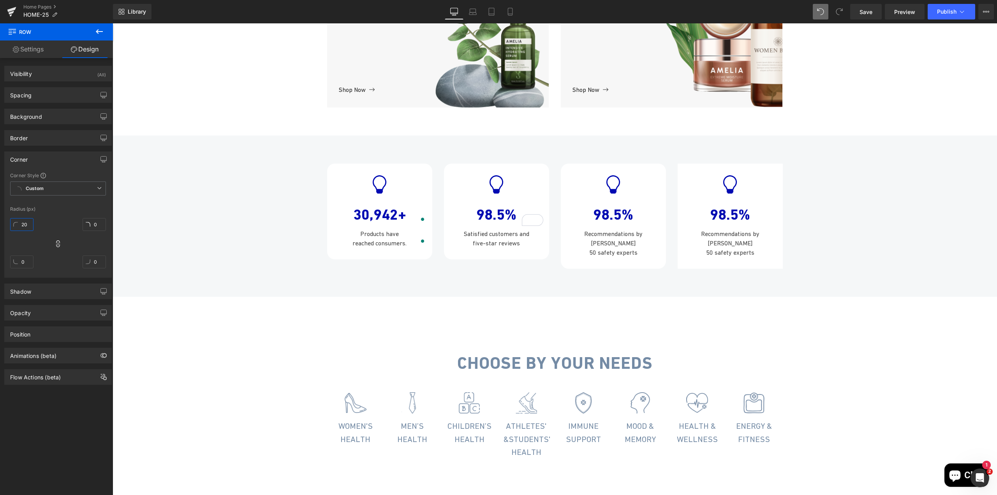
type input "20"
click at [254, 272] on div "Icon 30,942+ Text Block Products have reached consumers. Text Block Row Icon 98…" at bounding box center [555, 212] width 885 height 121
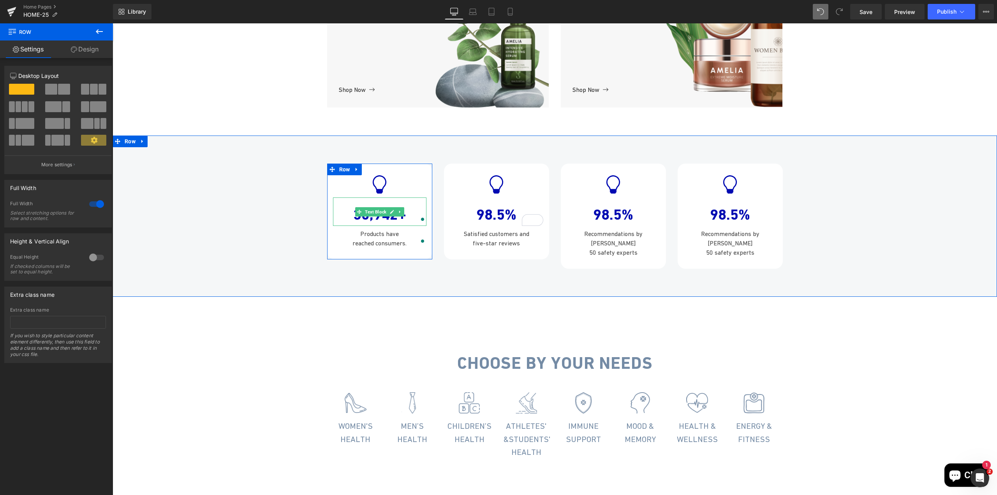
click at [420, 226] on div at bounding box center [423, 219] width 7 height 13
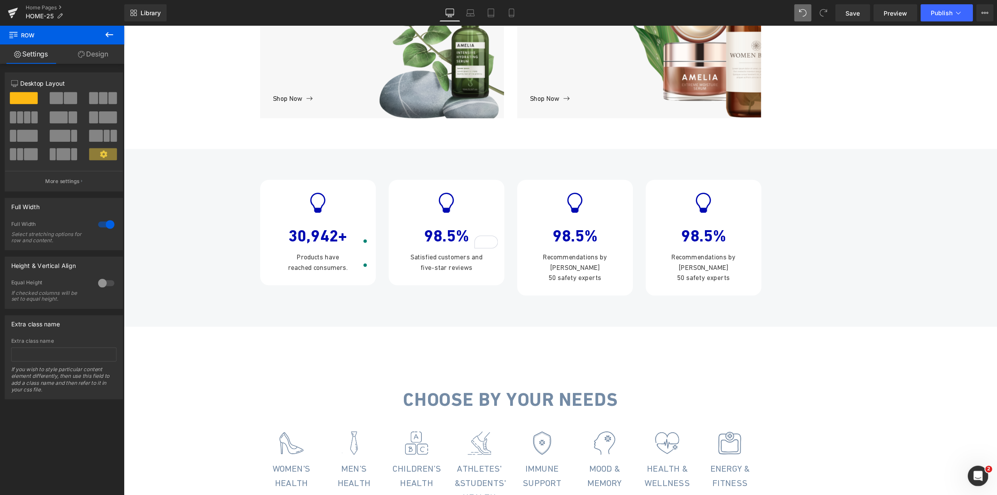
scroll to position [611, 0]
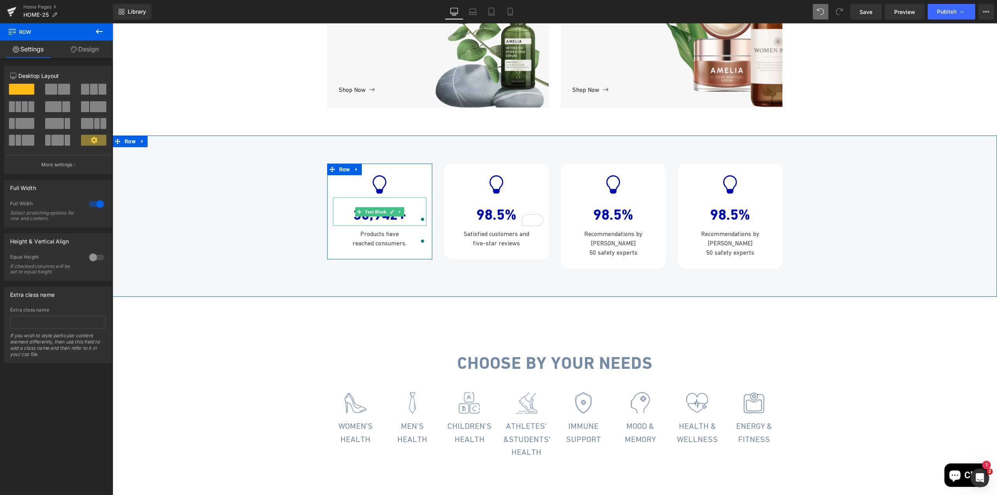
click at [420, 226] on div at bounding box center [423, 219] width 7 height 13
click at [398, 214] on icon at bounding box center [400, 212] width 4 height 5
click at [402, 214] on icon at bounding box center [404, 212] width 4 height 4
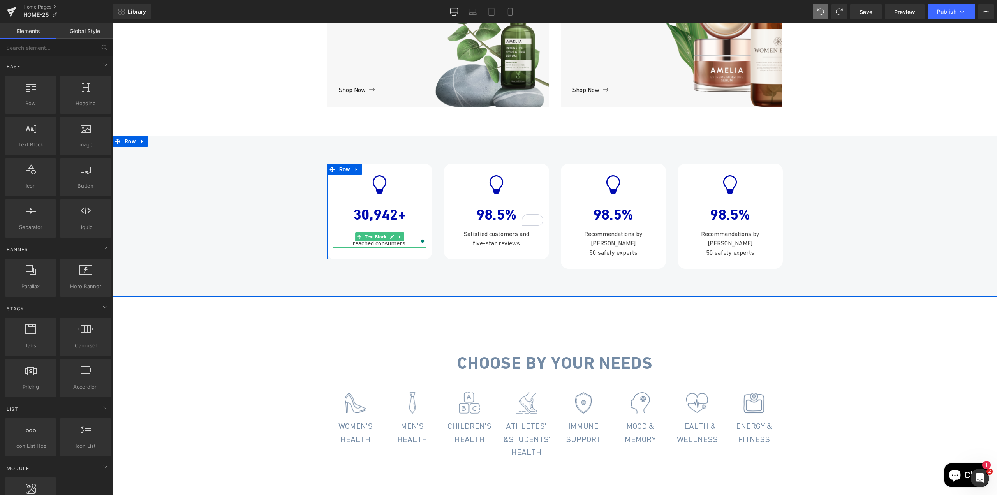
click at [384, 248] on div "reached consumers." at bounding box center [380, 242] width 94 height 9
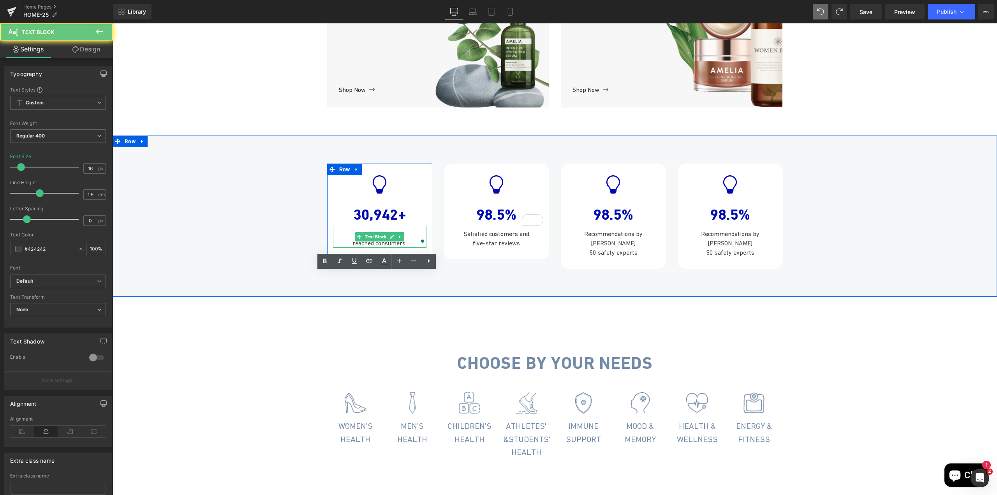
click at [384, 248] on div "reached consumers." at bounding box center [380, 242] width 94 height 9
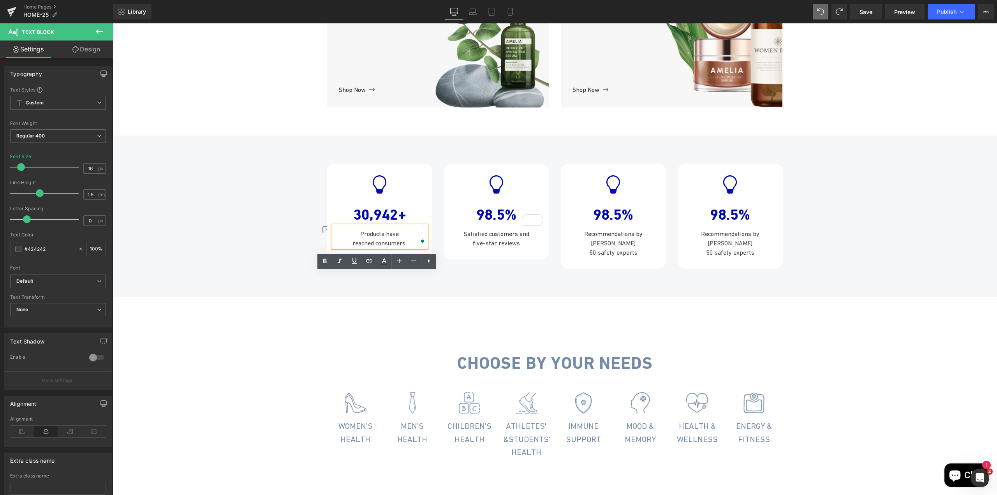
click at [420, 248] on div at bounding box center [423, 241] width 7 height 13
click at [375, 238] on div "Products have" at bounding box center [380, 233] width 94 height 9
click at [300, 273] on div "Icon 30,942+ Text Block Products have reached consumers. Text Block Row Icon 98…" at bounding box center [555, 212] width 885 height 121
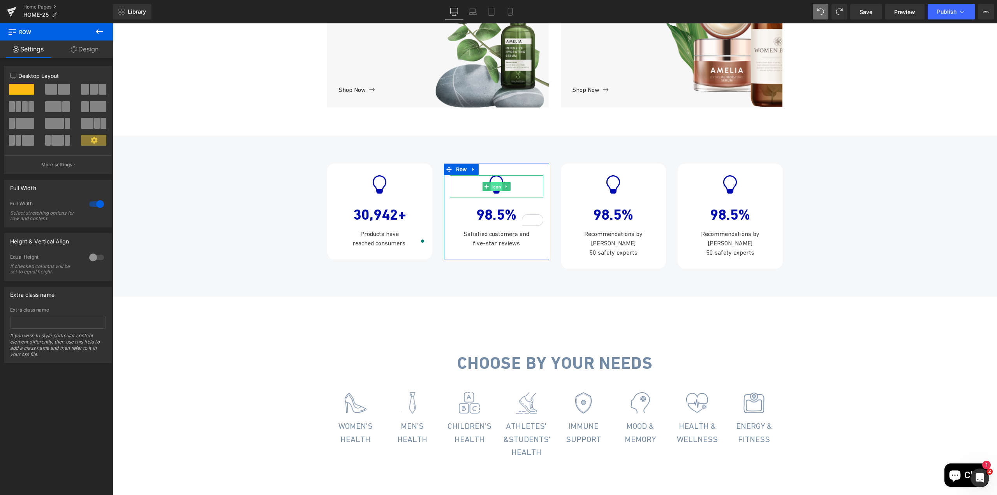
click at [482, 191] on link "Icon" at bounding box center [492, 186] width 20 height 9
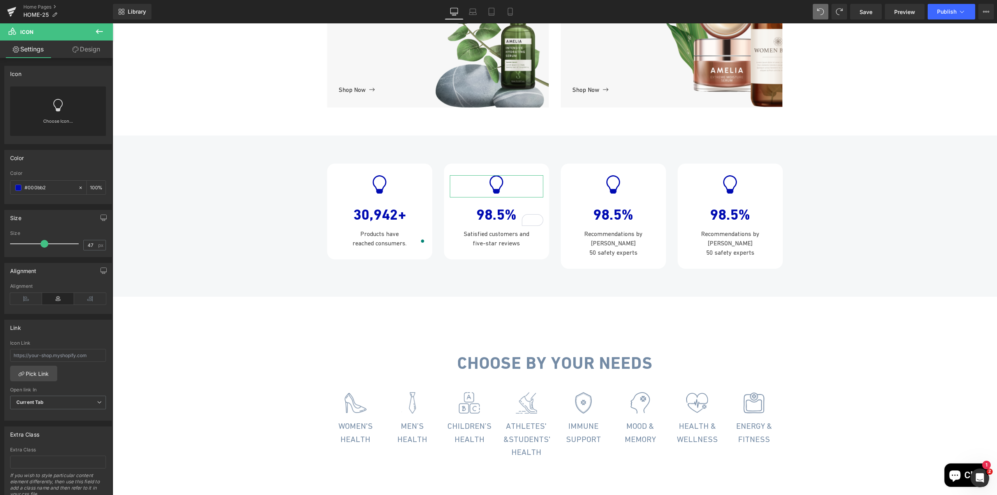
click at [55, 113] on link at bounding box center [58, 101] width 12 height 31
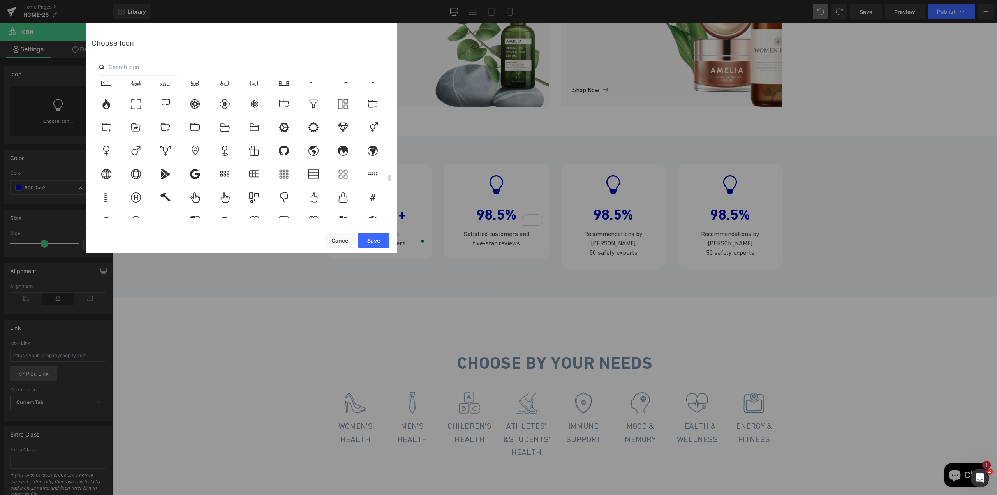
scroll to position [1937, 0]
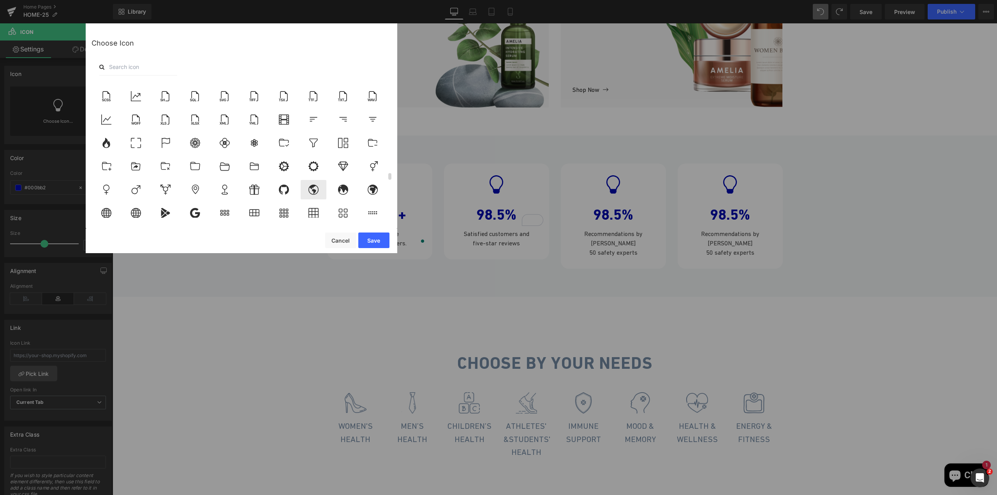
click at [319, 194] on icon at bounding box center [313, 190] width 16 height 10
click at [377, 244] on button "Save" at bounding box center [373, 241] width 31 height 16
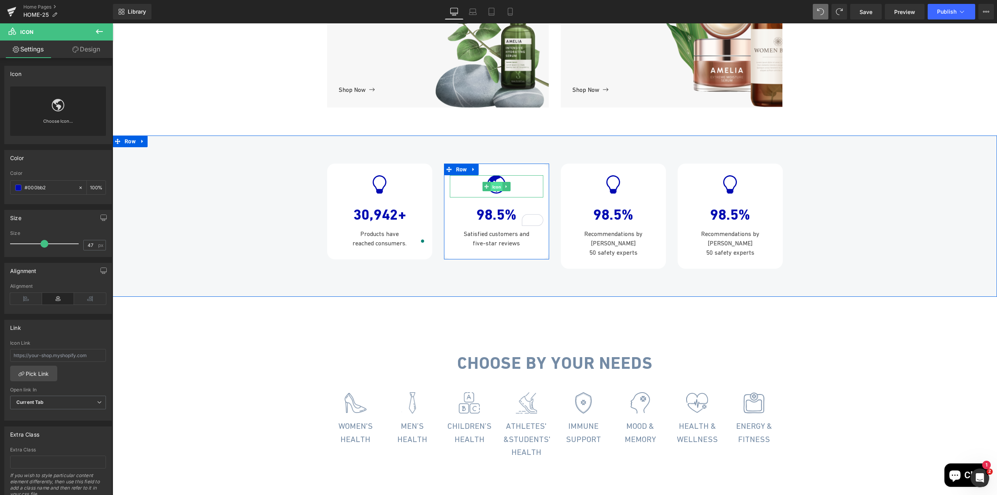
click at [491, 191] on span "Icon" at bounding box center [497, 186] width 12 height 9
click at [596, 191] on link "Icon" at bounding box center [597, 186] width 20 height 9
click at [610, 191] on span "Icon" at bounding box center [613, 186] width 12 height 9
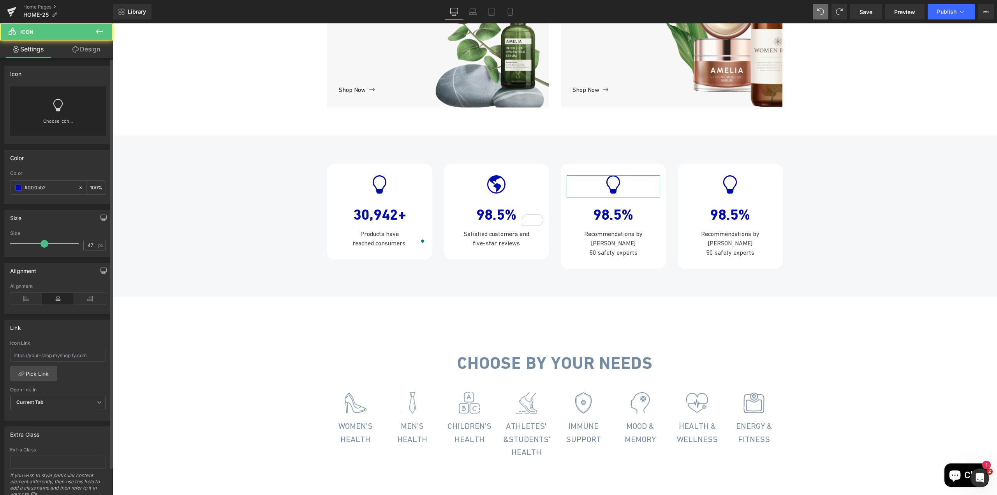
click at [57, 116] on link at bounding box center [58, 101] width 12 height 31
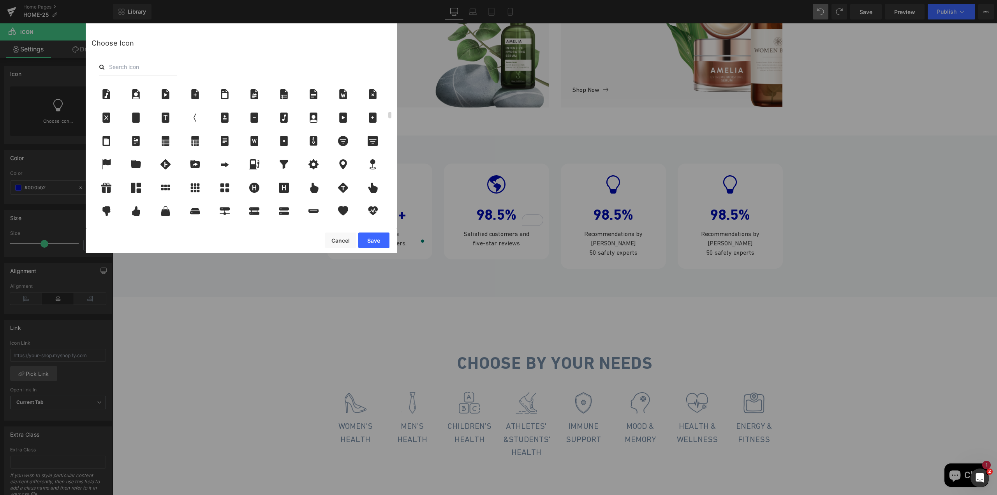
scroll to position [623, 0]
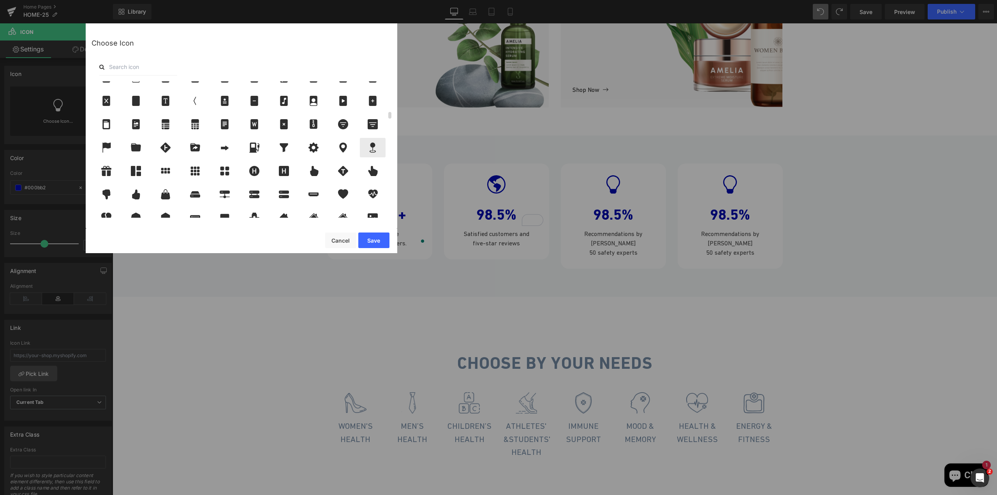
click at [371, 153] on div at bounding box center [373, 147] width 26 height 19
click at [372, 237] on button "Save" at bounding box center [373, 241] width 31 height 16
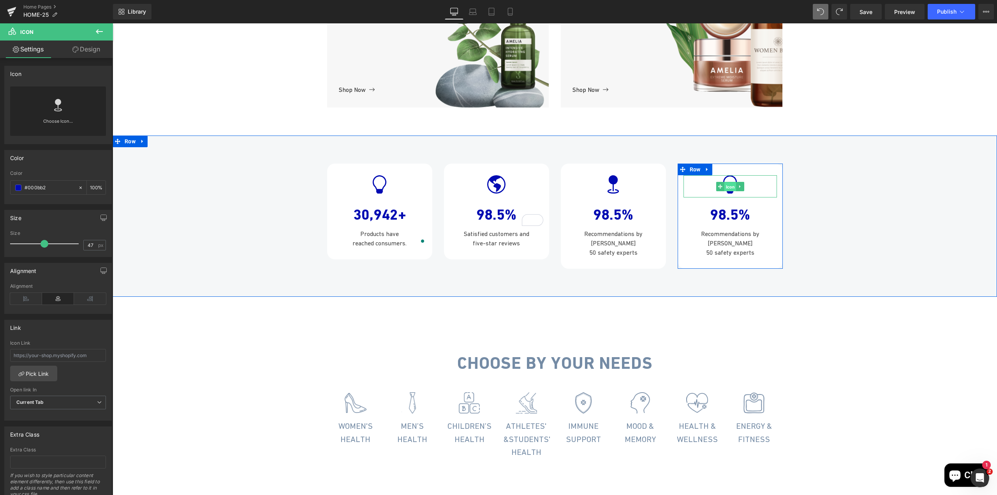
click at [729, 191] on span "Icon" at bounding box center [730, 186] width 12 height 9
click at [57, 112] on link at bounding box center [58, 101] width 12 height 31
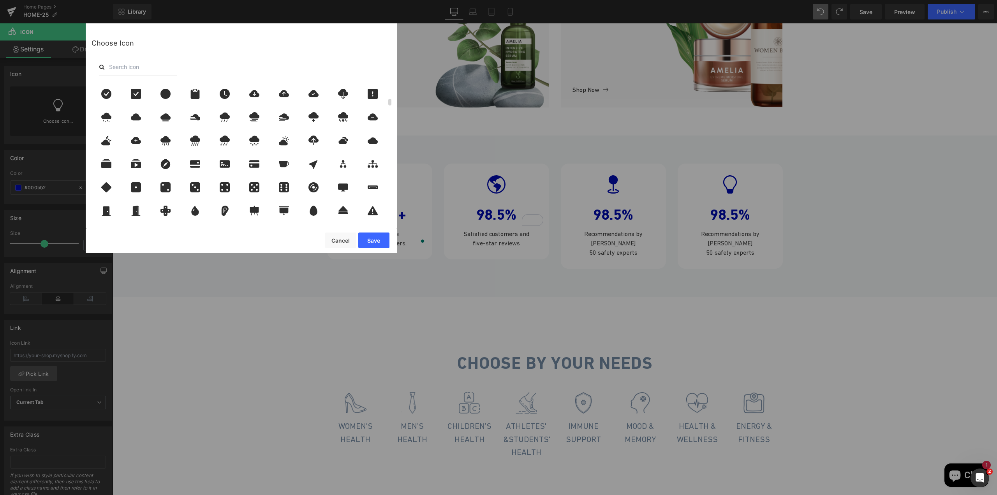
scroll to position [351, 0]
click at [195, 208] on icon at bounding box center [195, 210] width 8 height 10
click at [367, 239] on button "Save" at bounding box center [373, 241] width 31 height 16
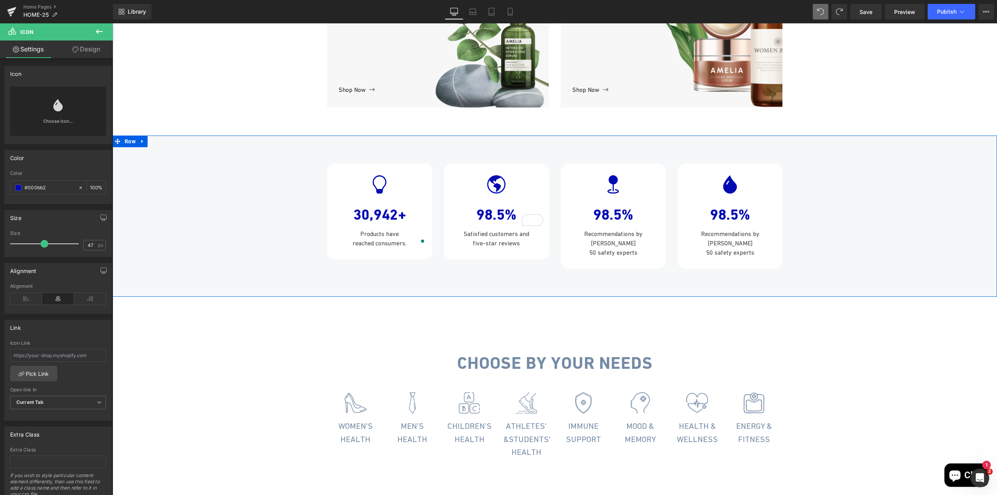
click at [800, 271] on div "Icon 30,942+ Text Block Products have reached consumers. Text Block Row Icon 98…" at bounding box center [555, 212] width 885 height 121
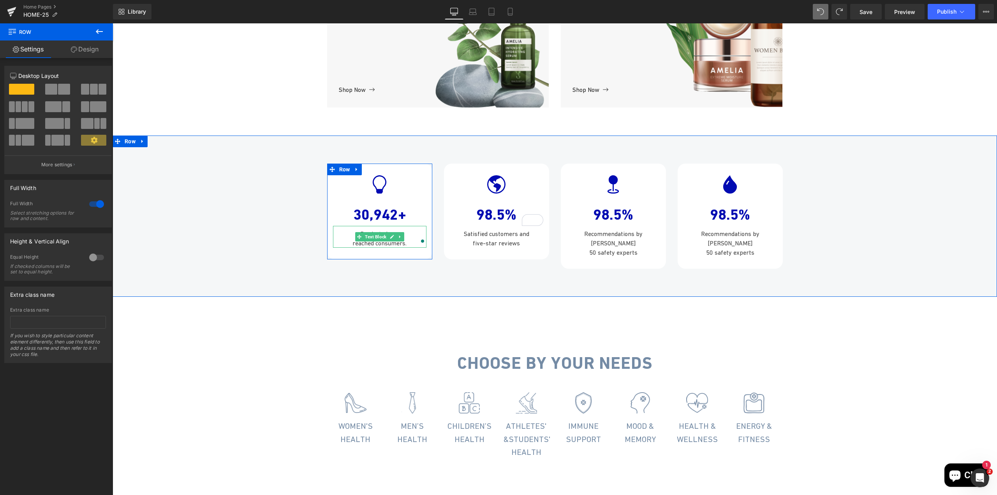
click at [420, 248] on div at bounding box center [423, 241] width 7 height 13
click at [410, 248] on div "reached consumers." at bounding box center [380, 242] width 94 height 9
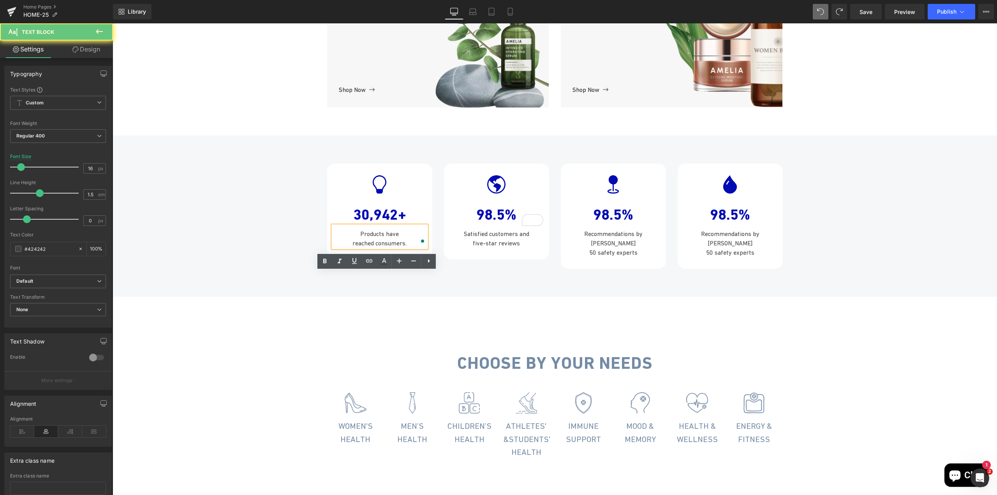
click at [410, 248] on div "reached consumers." at bounding box center [380, 242] width 94 height 9
click at [371, 238] on div "Products have" at bounding box center [380, 233] width 94 height 9
drag, startPoint x: 357, startPoint y: 278, endPoint x: 411, endPoint y: 286, distance: 54.7
click at [411, 248] on div "Products have reached consumers." at bounding box center [380, 237] width 94 height 22
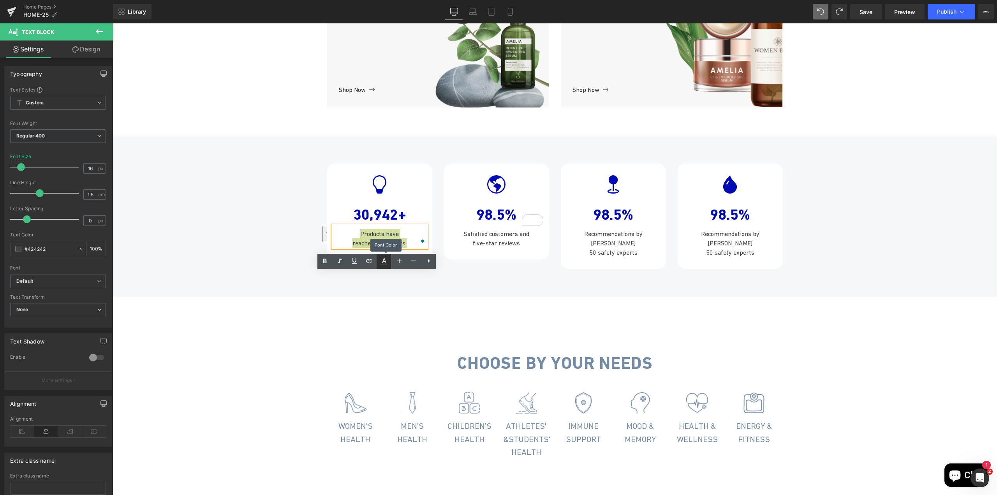
click at [381, 262] on icon at bounding box center [383, 261] width 9 height 9
type input "#424242"
type input "100"
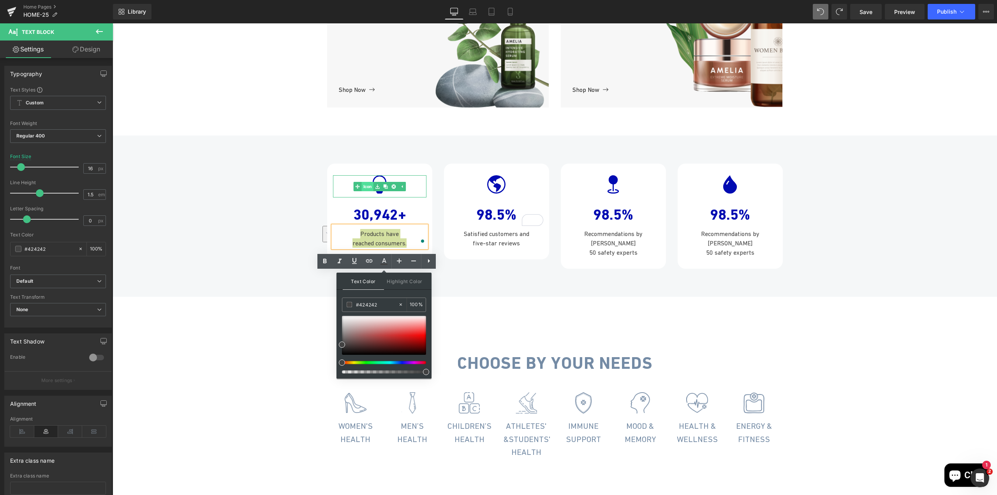
click at [363, 191] on link "Icon" at bounding box center [363, 186] width 20 height 9
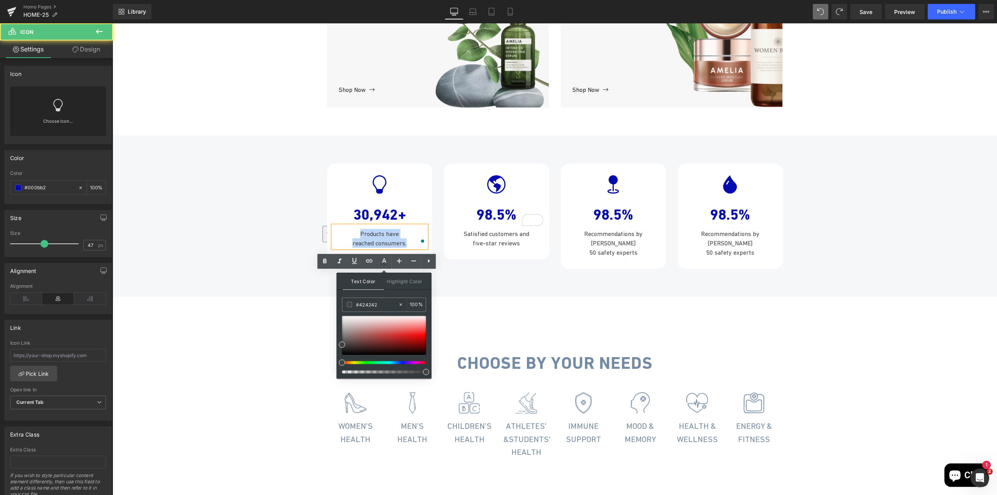
click at [289, 248] on div "Icon 30,942+ Text Block Products have reached consumers. Text Block Row Icon 98…" at bounding box center [555, 212] width 885 height 121
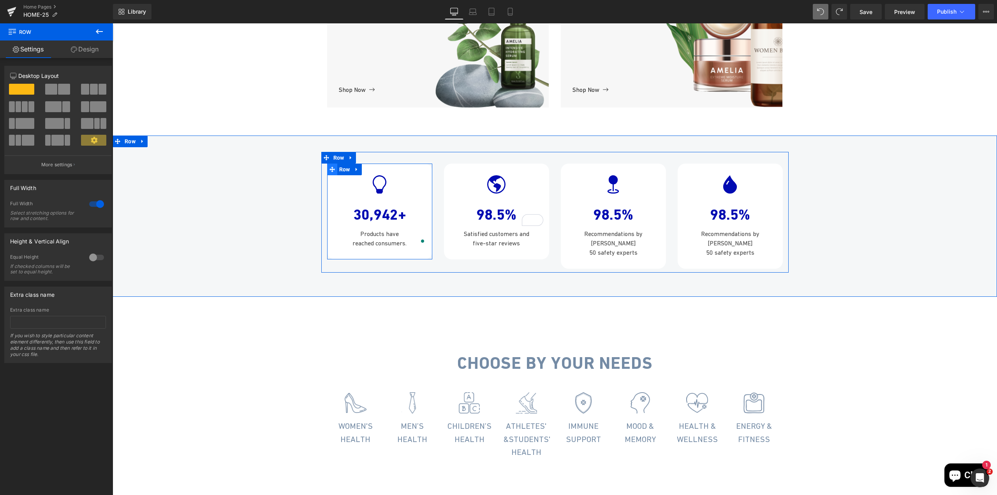
click at [333, 175] on span at bounding box center [332, 170] width 10 height 12
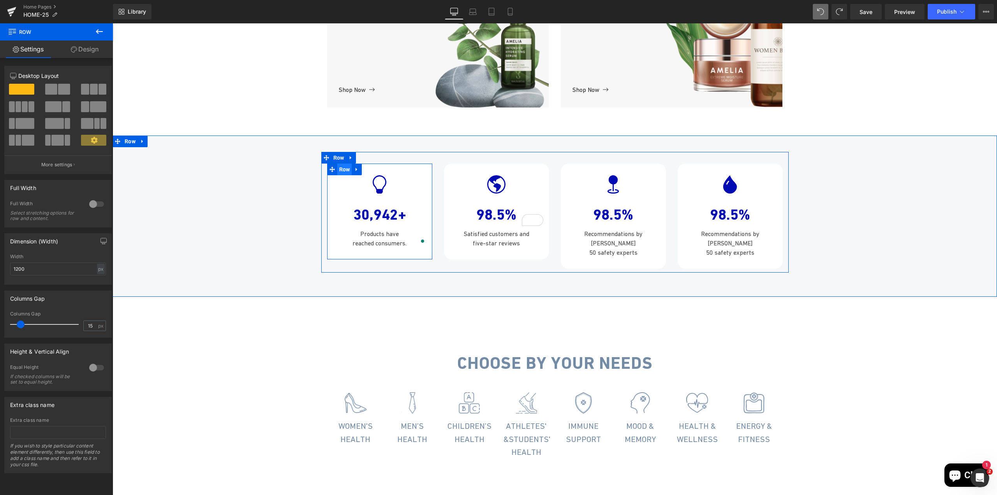
click at [345, 175] on span "Row" at bounding box center [344, 170] width 15 height 12
click at [94, 51] on link "Design" at bounding box center [84, 50] width 56 height 18
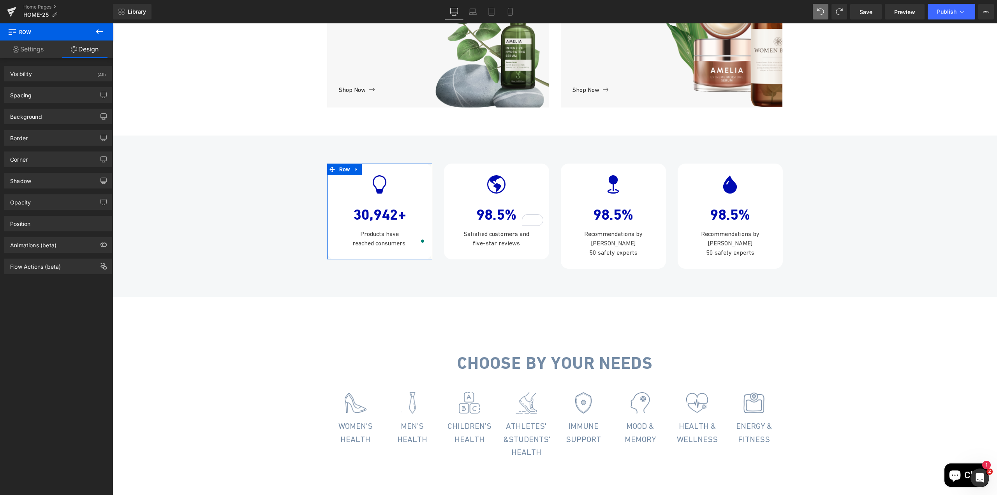
type input "#333333"
type input "100"
click at [41, 183] on div "Shadow" at bounding box center [58, 180] width 107 height 15
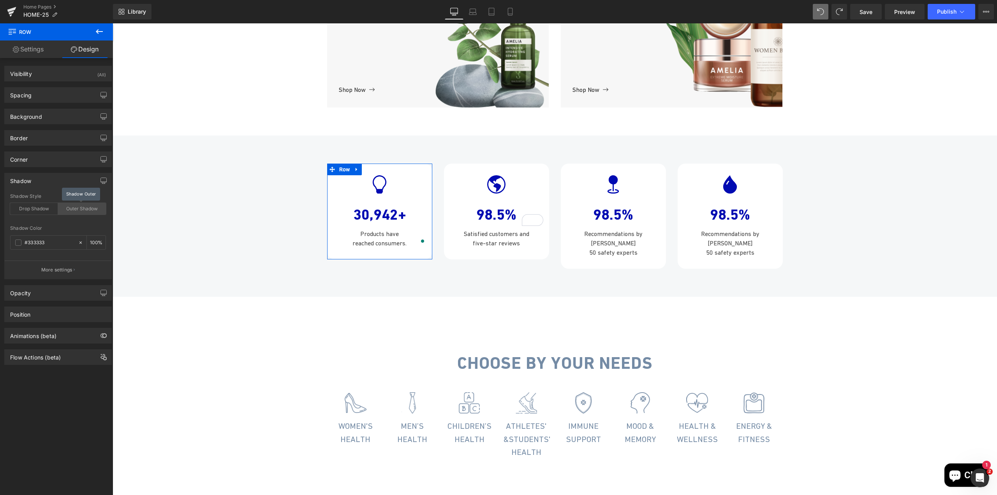
click at [74, 213] on div "Outer Shadow" at bounding box center [82, 209] width 48 height 12
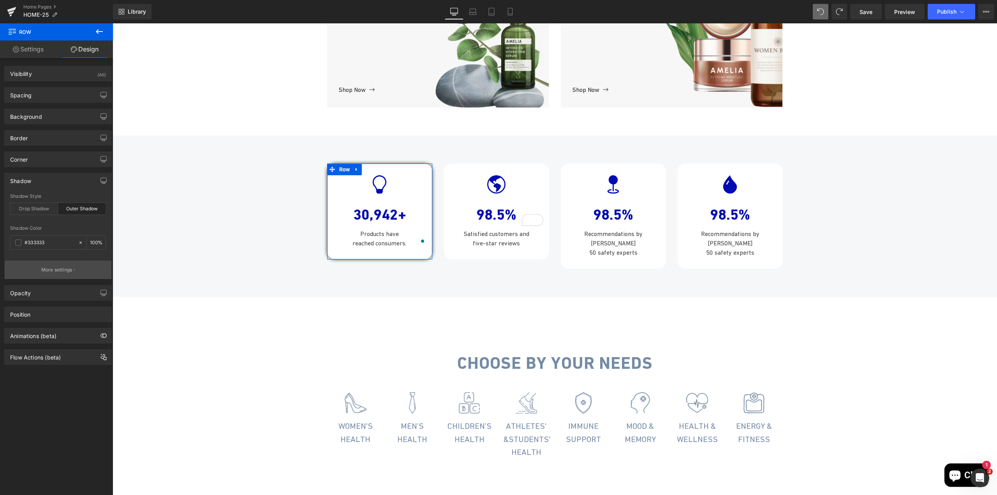
click at [49, 269] on p "More settings" at bounding box center [56, 269] width 31 height 7
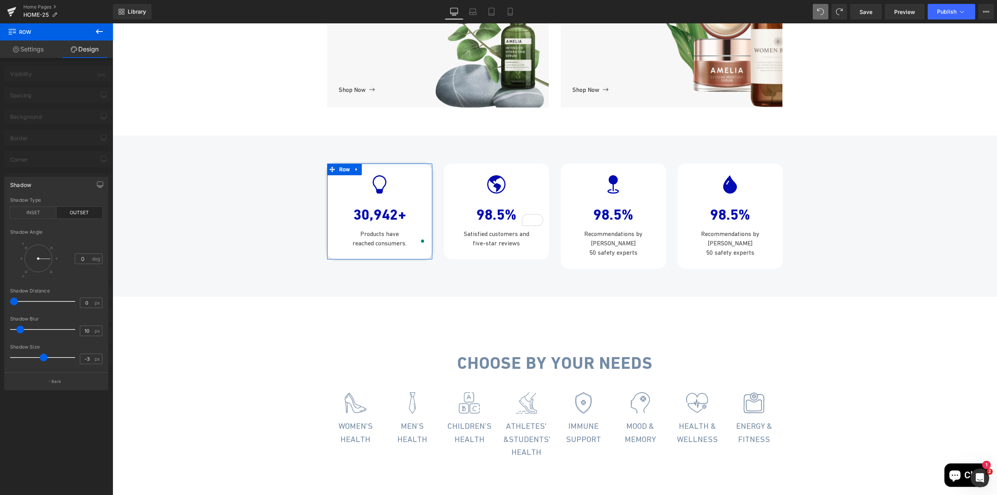
type input "-1"
click at [44, 358] on span at bounding box center [45, 358] width 8 height 8
type input "7"
click at [19, 330] on span at bounding box center [18, 330] width 8 height 8
click at [51, 183] on div "Shadow" at bounding box center [56, 184] width 103 height 15
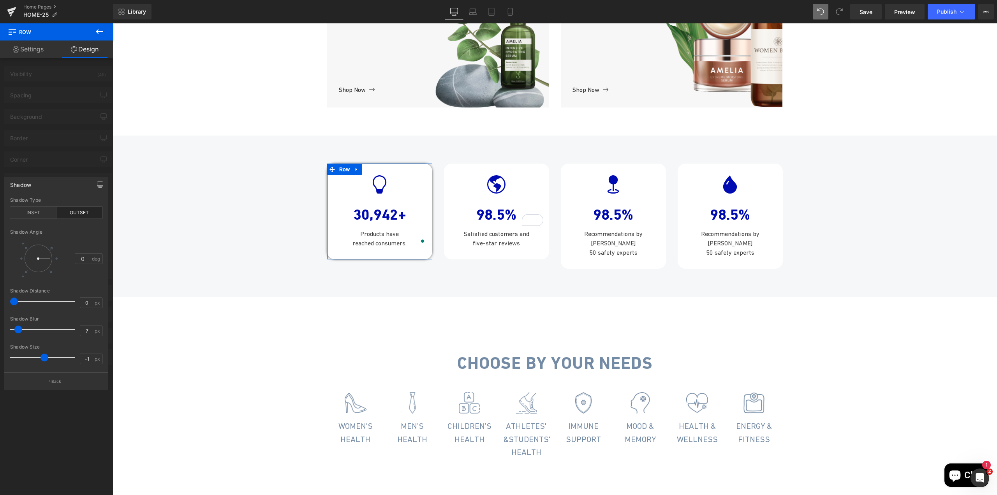
click at [45, 165] on div at bounding box center [56, 261] width 113 height 476
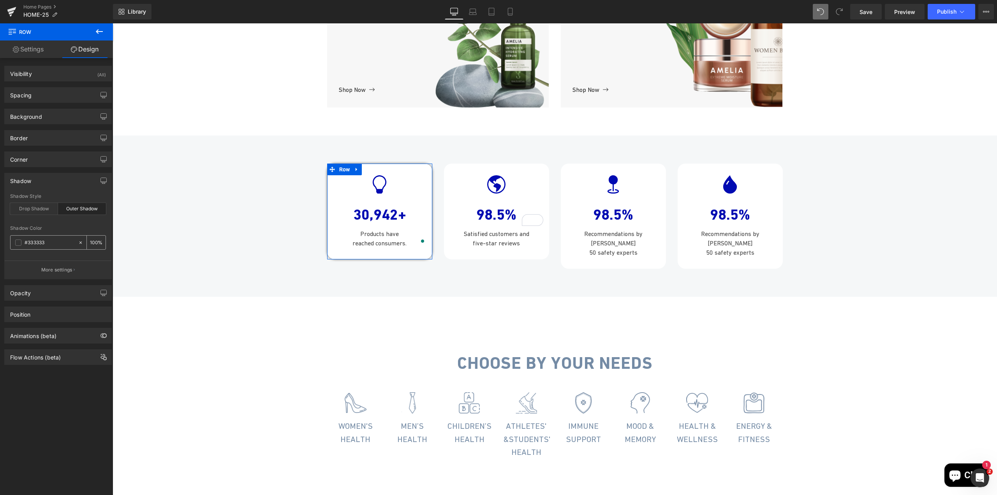
click at [38, 244] on input "#333333" at bounding box center [50, 242] width 50 height 9
click at [95, 242] on div "100 %" at bounding box center [96, 243] width 19 height 14
type input "50"
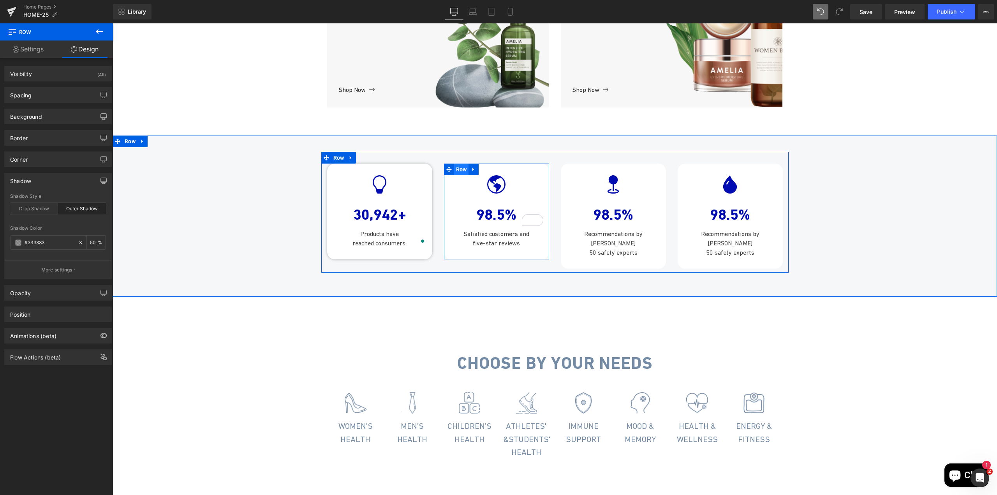
click at [454, 175] on span "Row" at bounding box center [461, 170] width 15 height 12
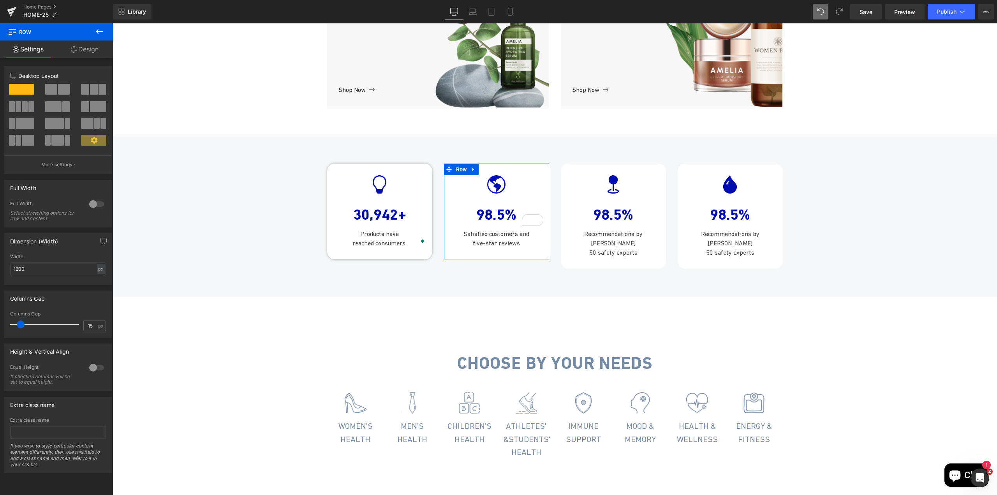
click at [89, 54] on link "Design" at bounding box center [84, 50] width 56 height 18
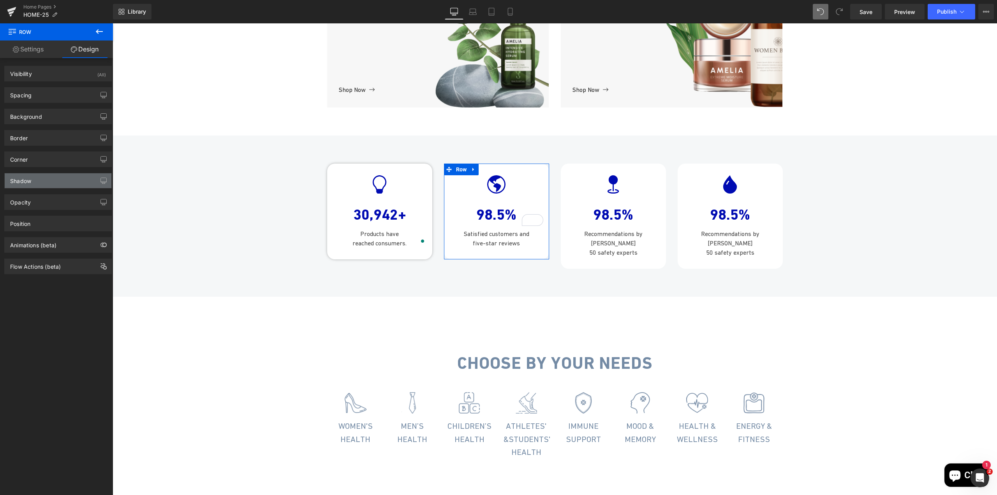
click at [26, 180] on div "Shadow" at bounding box center [20, 178] width 21 height 11
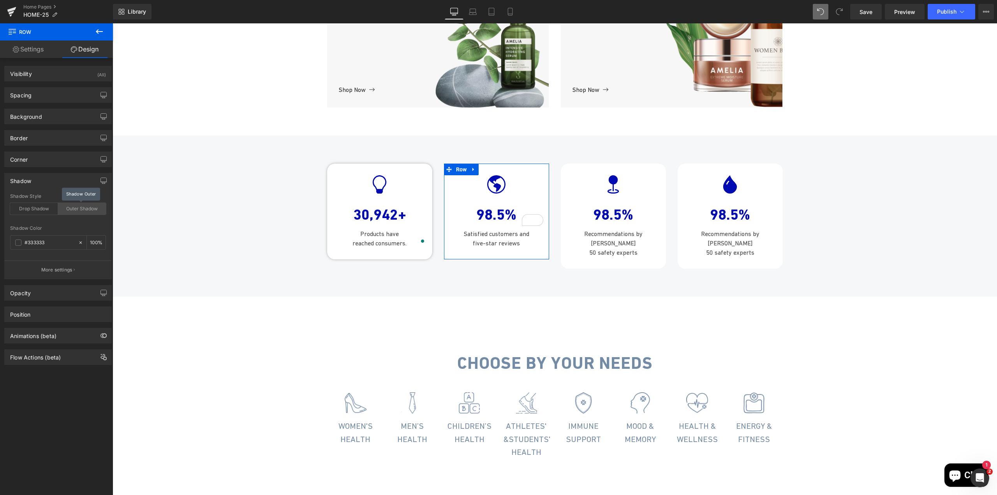
click at [78, 210] on div "Outer Shadow" at bounding box center [82, 209] width 48 height 12
click at [92, 242] on input "100" at bounding box center [94, 242] width 8 height 9
type input "50"
click at [457, 175] on span "Row" at bounding box center [461, 170] width 15 height 12
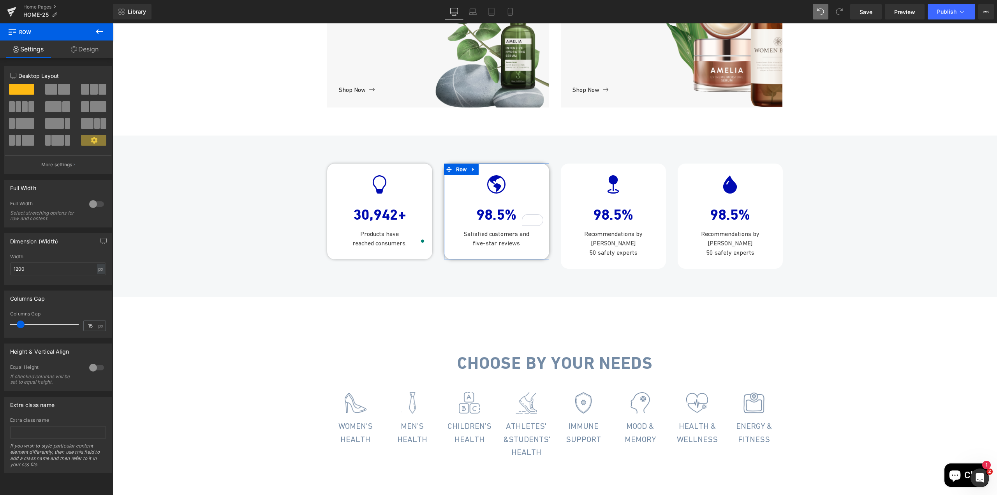
drag, startPoint x: 75, startPoint y: 44, endPoint x: 64, endPoint y: 80, distance: 38.1
click at [75, 44] on link "Design" at bounding box center [84, 50] width 56 height 18
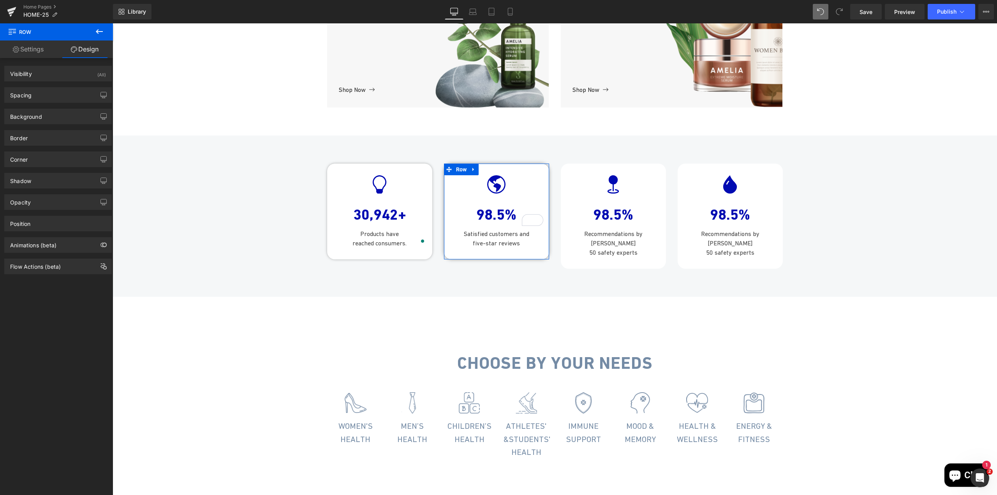
type input "#333333"
type input "50"
click at [35, 182] on div "Shadow" at bounding box center [58, 180] width 107 height 15
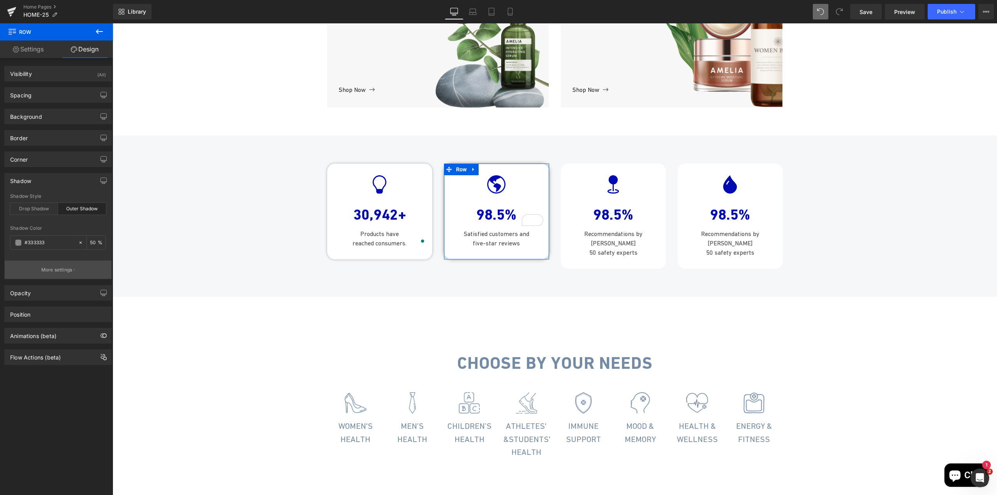
click at [51, 273] on p "More settings" at bounding box center [56, 269] width 31 height 7
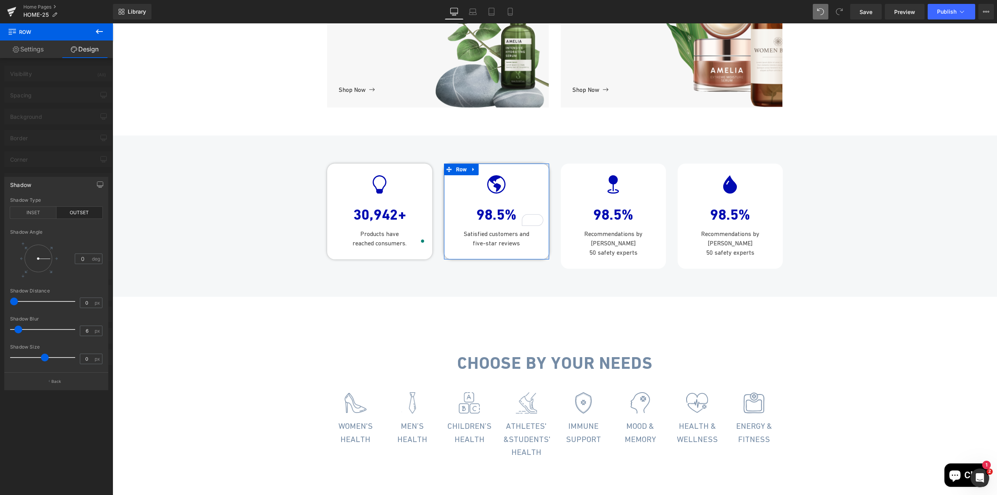
type input "5"
click at [17, 332] on span at bounding box center [17, 330] width 8 height 8
type input "-1"
click at [42, 356] on span at bounding box center [45, 358] width 8 height 8
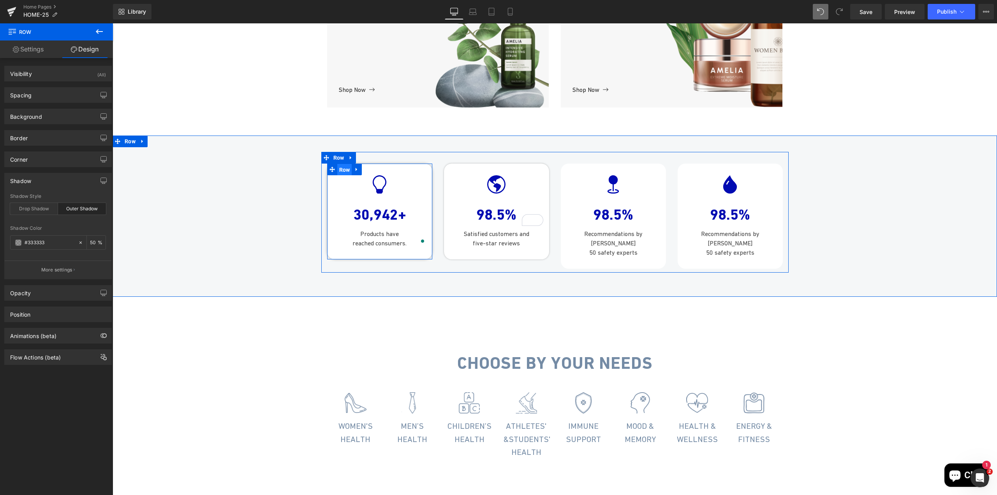
click at [337, 176] on span "Row" at bounding box center [344, 170] width 15 height 12
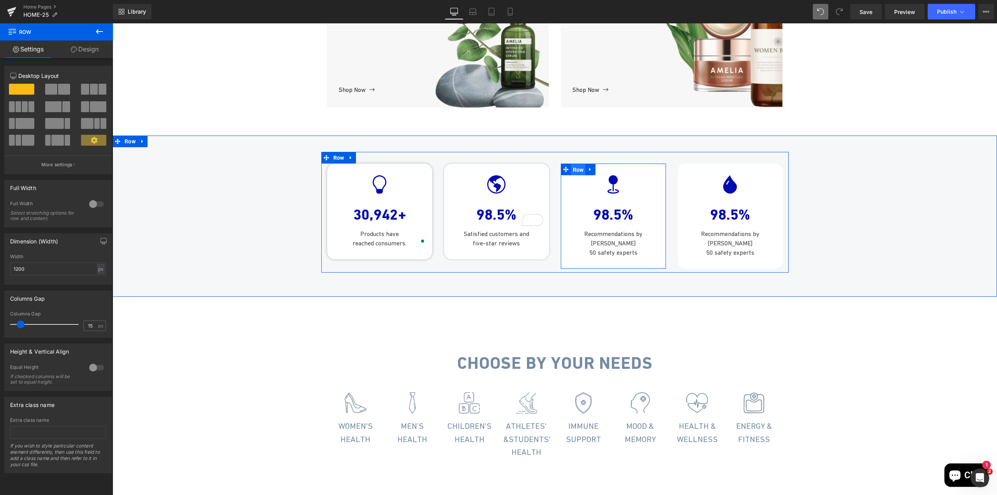
click at [579, 176] on span "Row" at bounding box center [578, 170] width 15 height 12
click at [74, 49] on icon at bounding box center [74, 49] width 6 height 6
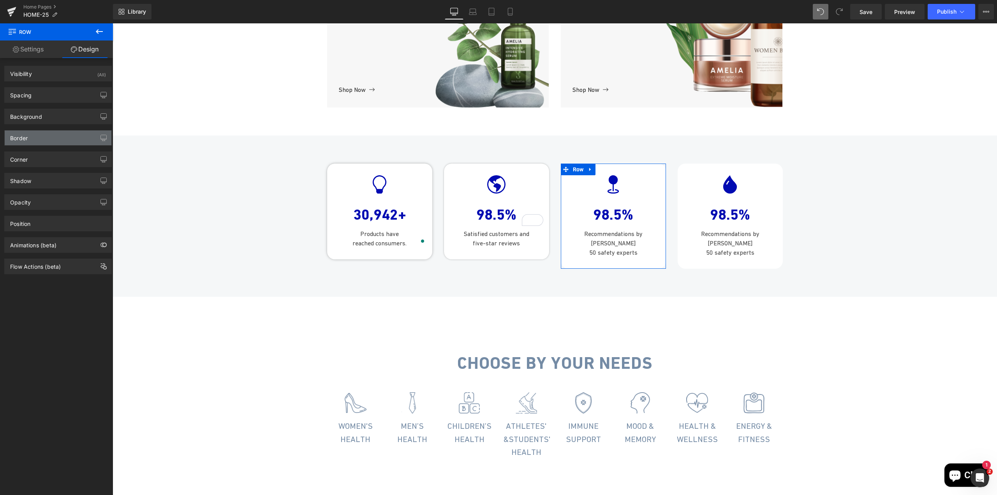
click at [41, 141] on div "Border" at bounding box center [58, 138] width 107 height 15
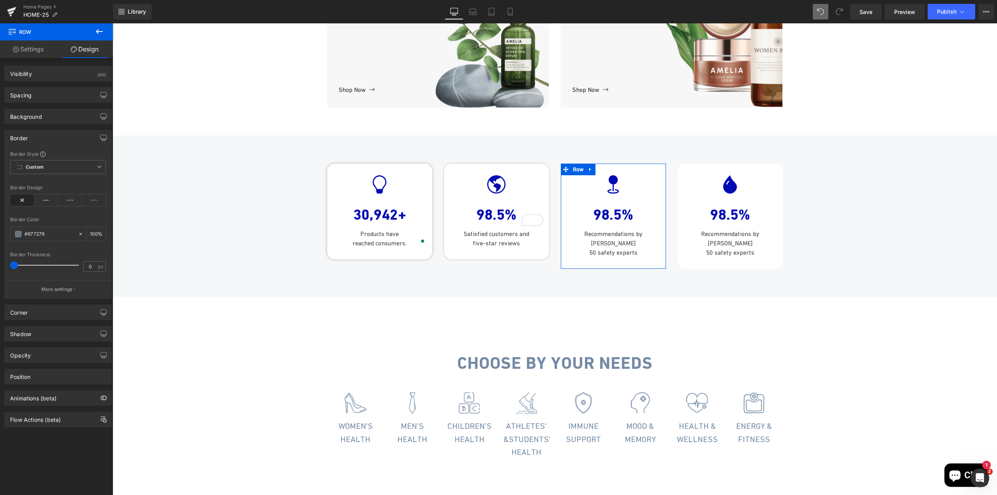
click at [47, 134] on div "Border" at bounding box center [58, 138] width 107 height 15
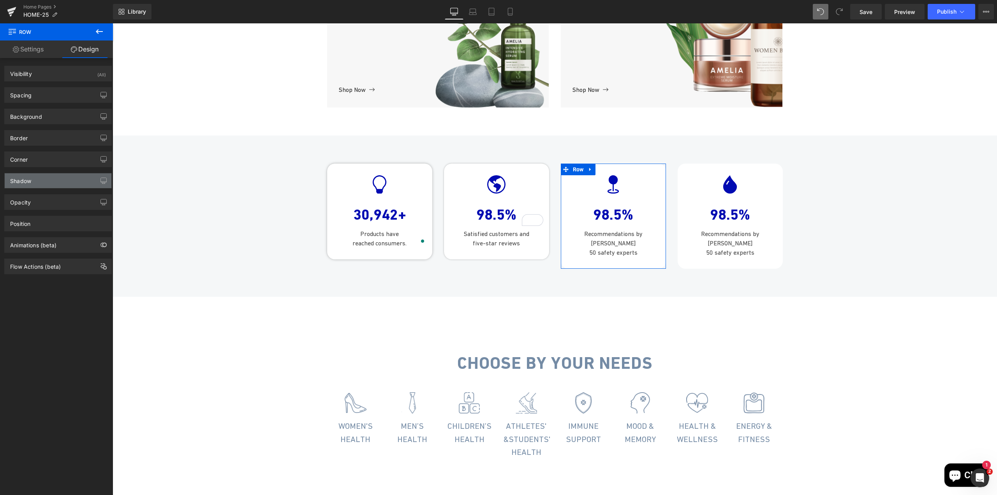
click at [37, 183] on div "Shadow" at bounding box center [58, 180] width 107 height 15
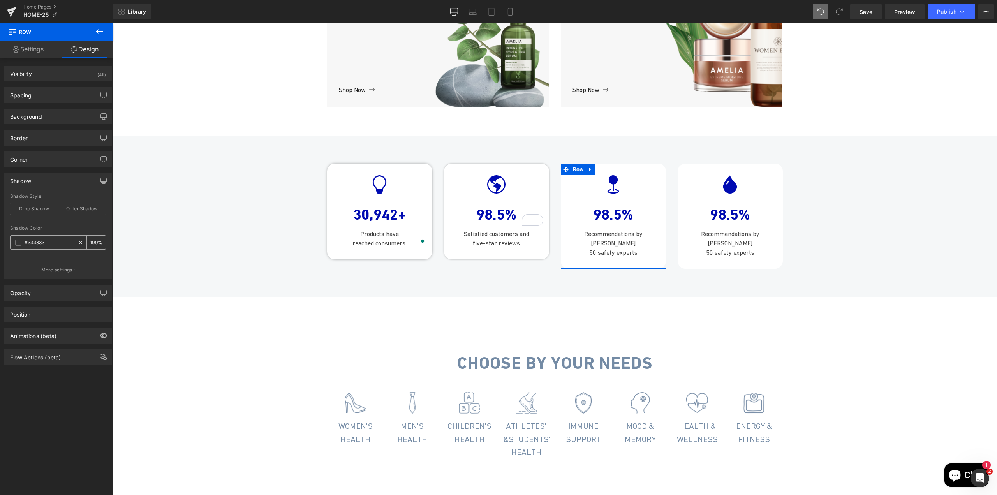
click at [92, 242] on input "100" at bounding box center [94, 242] width 8 height 9
type input "50"
click at [86, 206] on div "Outer Shadow" at bounding box center [82, 209] width 48 height 12
click at [68, 268] on p "More settings" at bounding box center [56, 269] width 31 height 7
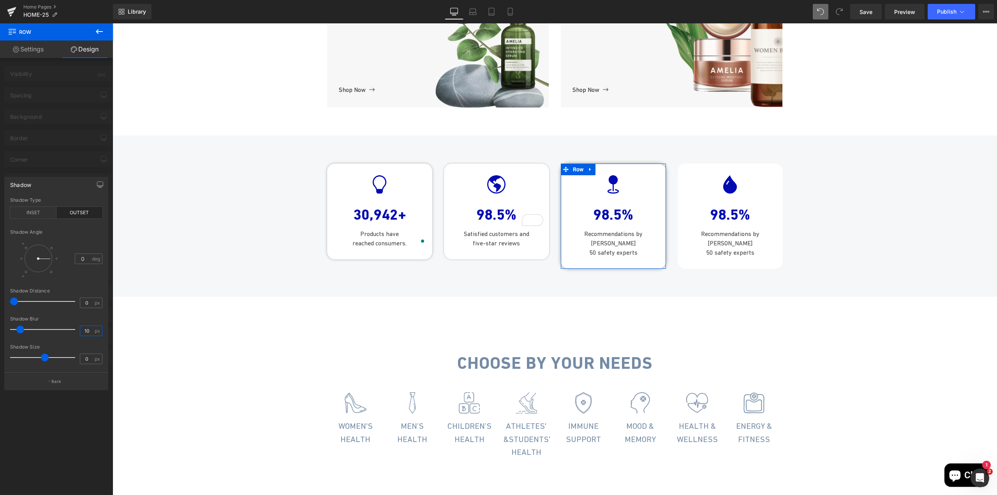
click at [88, 328] on input "10" at bounding box center [87, 331] width 14 height 10
type input "5"
click at [88, 359] on input "0" at bounding box center [87, 359] width 14 height 10
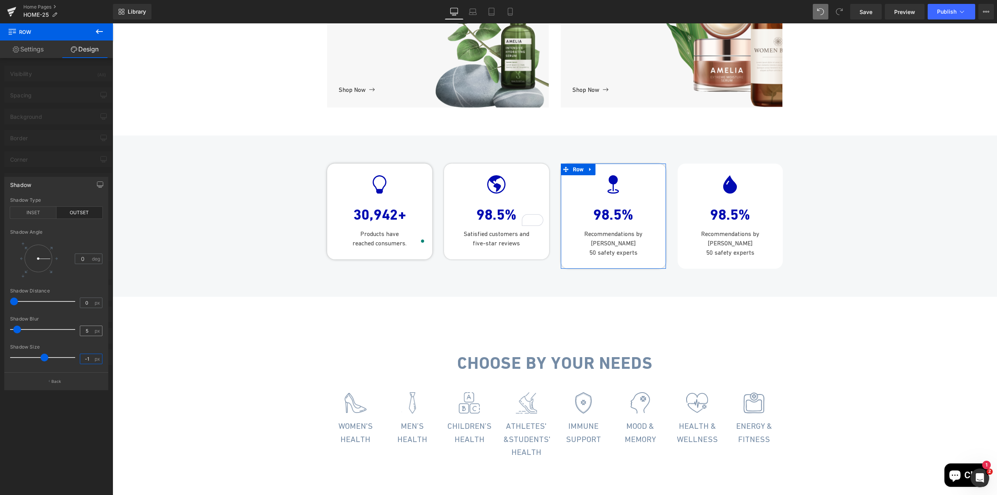
type input "-1"
click at [91, 329] on input "5" at bounding box center [87, 331] width 14 height 10
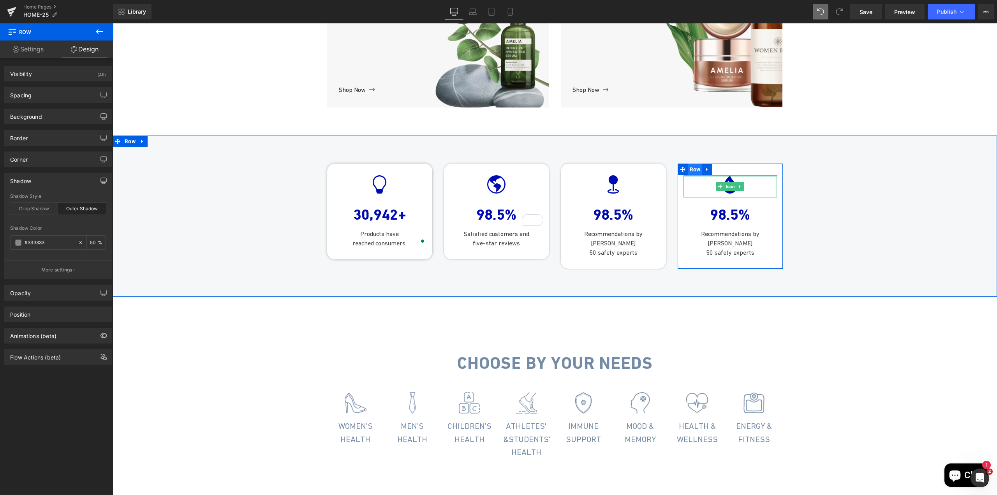
click at [692, 175] on span "Row" at bounding box center [695, 170] width 15 height 12
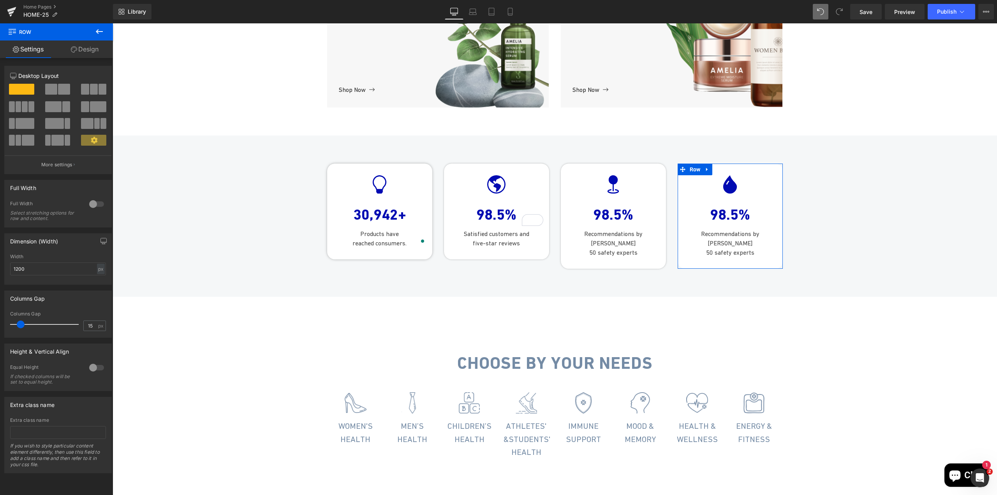
click at [76, 50] on link "Design" at bounding box center [84, 50] width 56 height 18
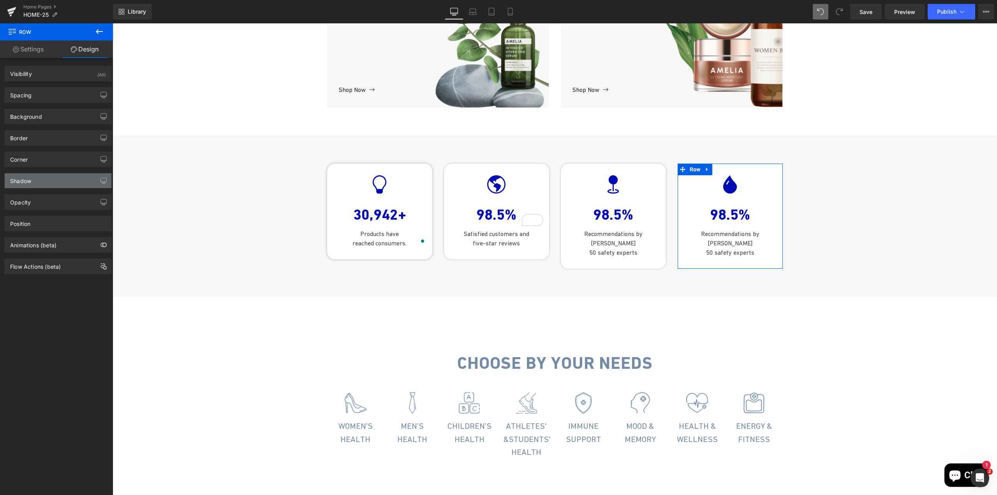
click at [43, 185] on div "Shadow" at bounding box center [58, 180] width 107 height 15
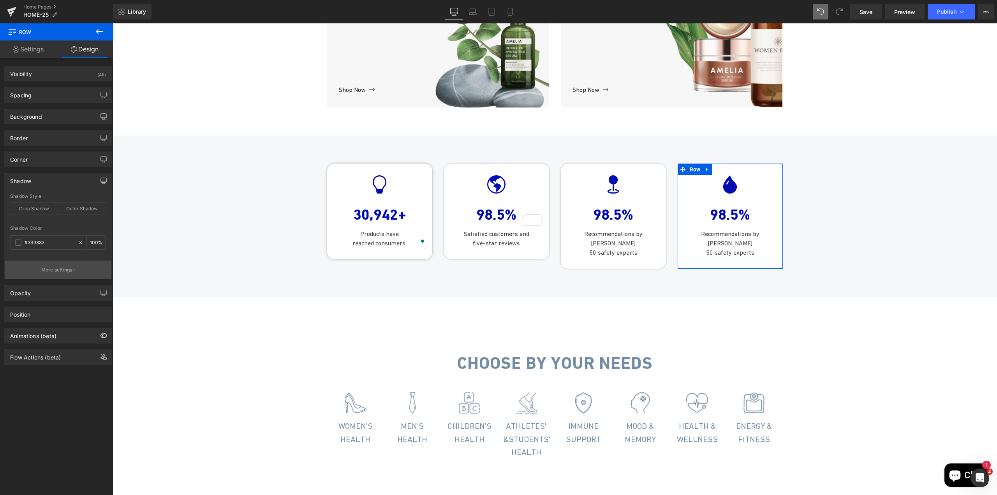
click at [56, 273] on p "More settings" at bounding box center [56, 269] width 31 height 7
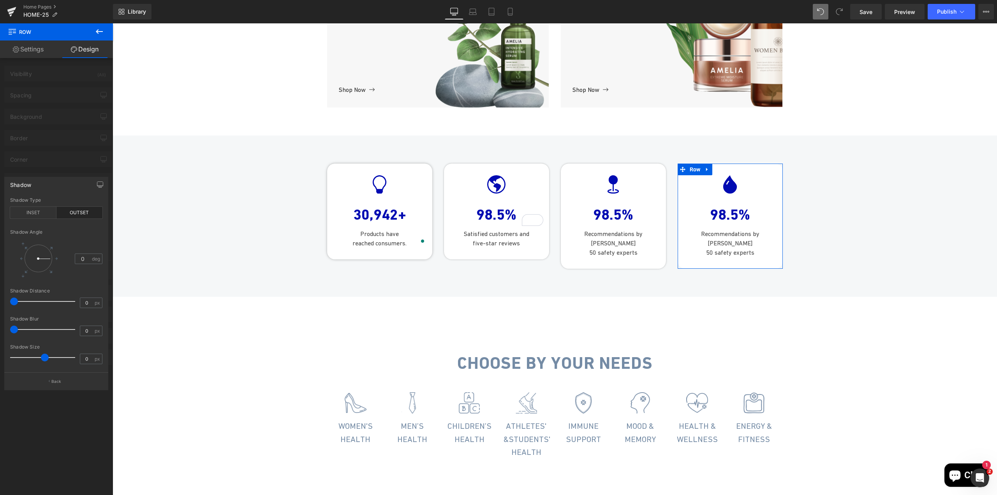
click at [69, 166] on div at bounding box center [56, 261] width 113 height 476
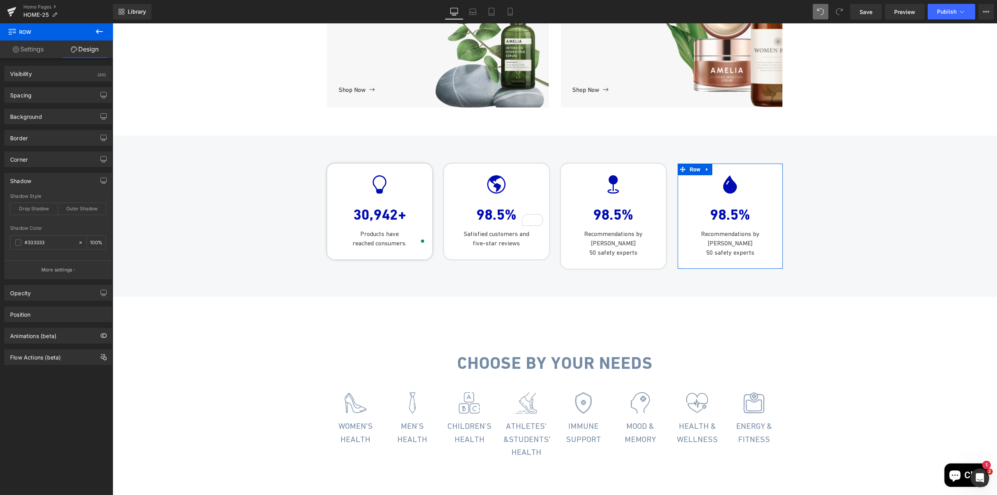
click at [59, 184] on div "Shadow" at bounding box center [58, 180] width 107 height 15
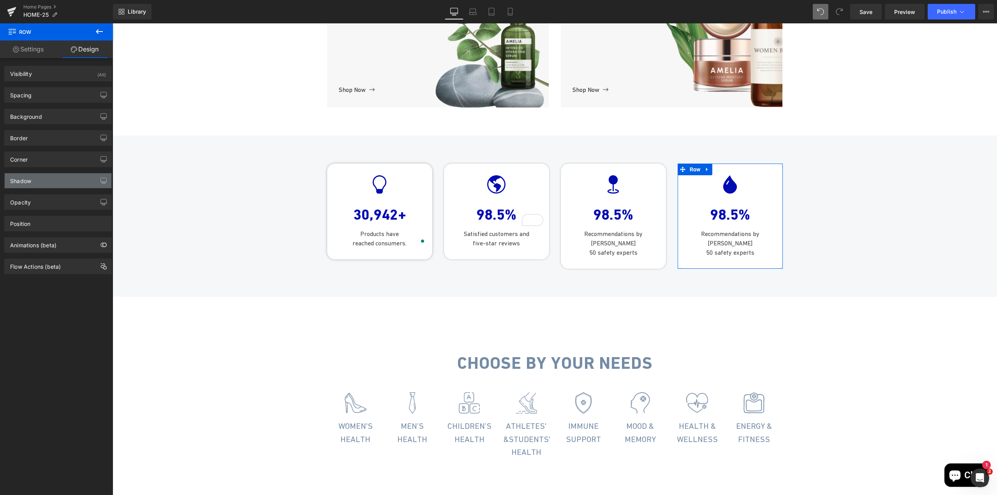
click at [62, 184] on div "Shadow" at bounding box center [58, 180] width 107 height 15
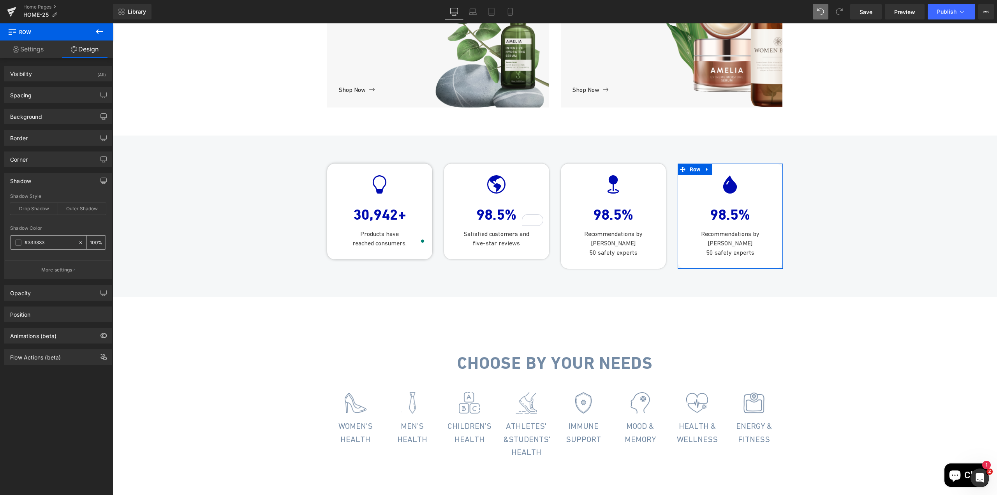
click at [87, 242] on div "100 %" at bounding box center [96, 243] width 19 height 14
click at [90, 244] on input "100" at bounding box center [94, 242] width 8 height 9
type input "50"
click at [86, 211] on div "Outer Shadow" at bounding box center [82, 209] width 48 height 12
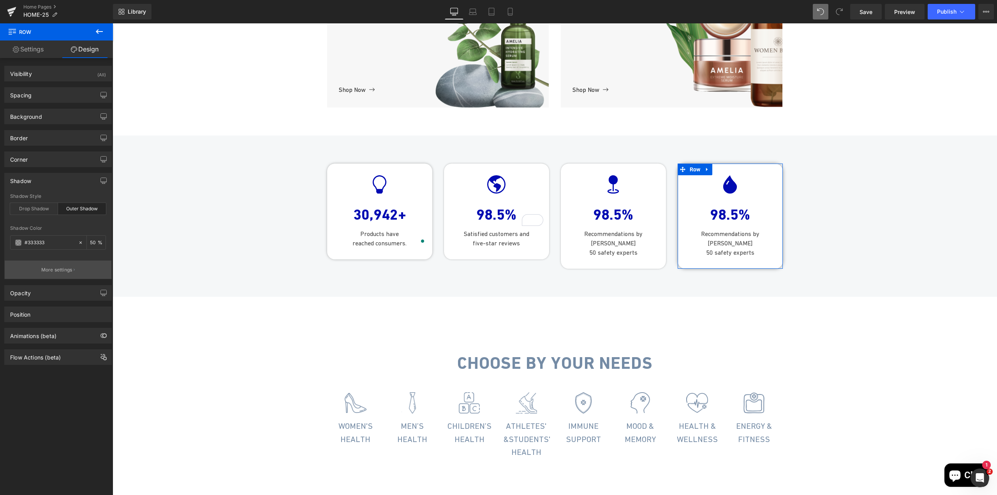
click at [78, 272] on button "More settings" at bounding box center [58, 270] width 107 height 18
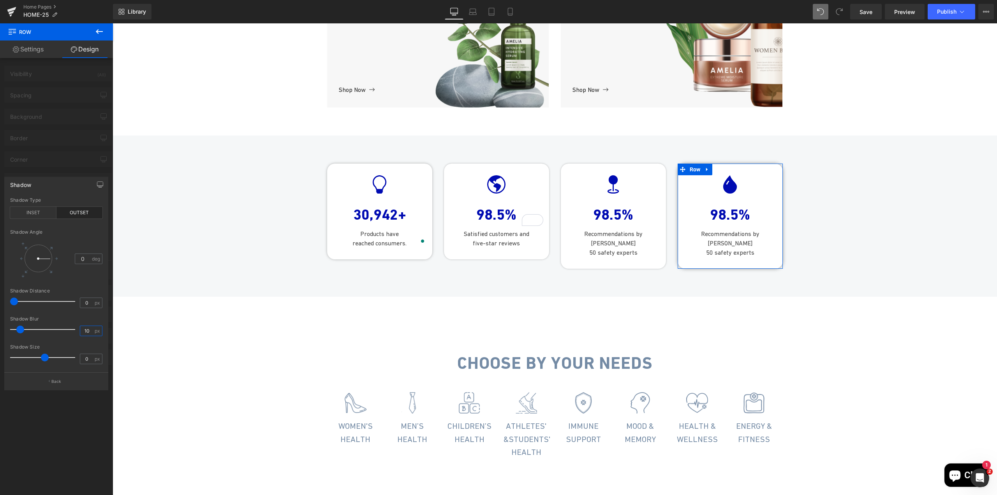
click at [88, 334] on input "10" at bounding box center [87, 331] width 14 height 10
type input "5"
click at [89, 356] on input "0" at bounding box center [87, 359] width 14 height 10
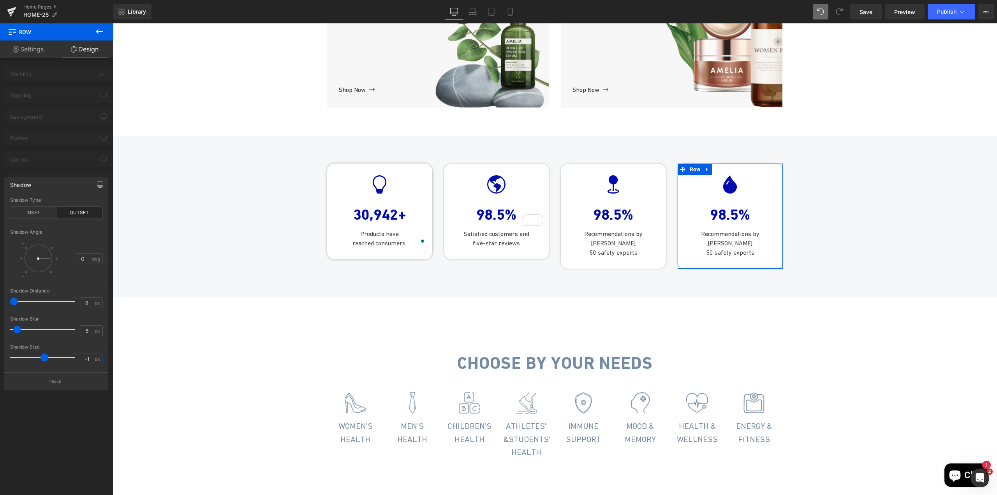
type input "-1"
click at [89, 329] on input "5" at bounding box center [87, 331] width 14 height 10
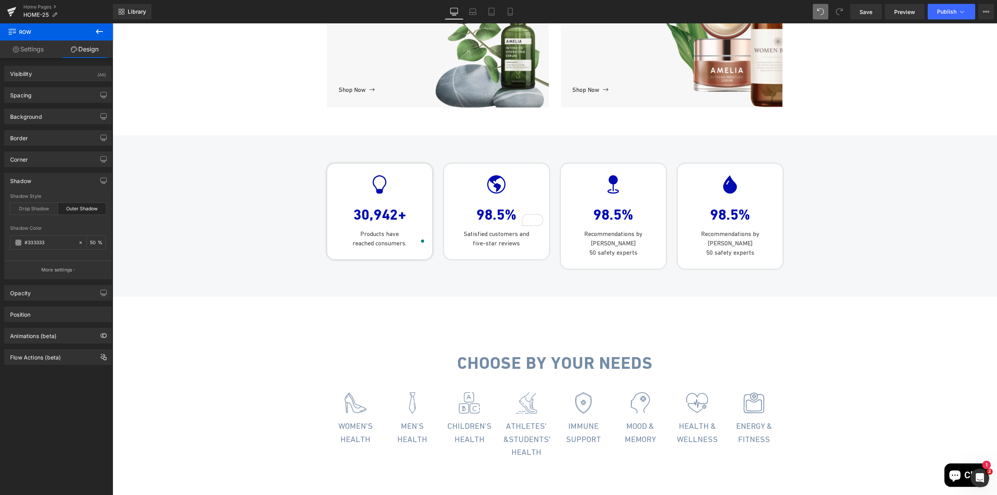
click at [399, 239] on icon at bounding box center [400, 237] width 4 height 5
click at [392, 242] on link at bounding box center [396, 236] width 8 height 9
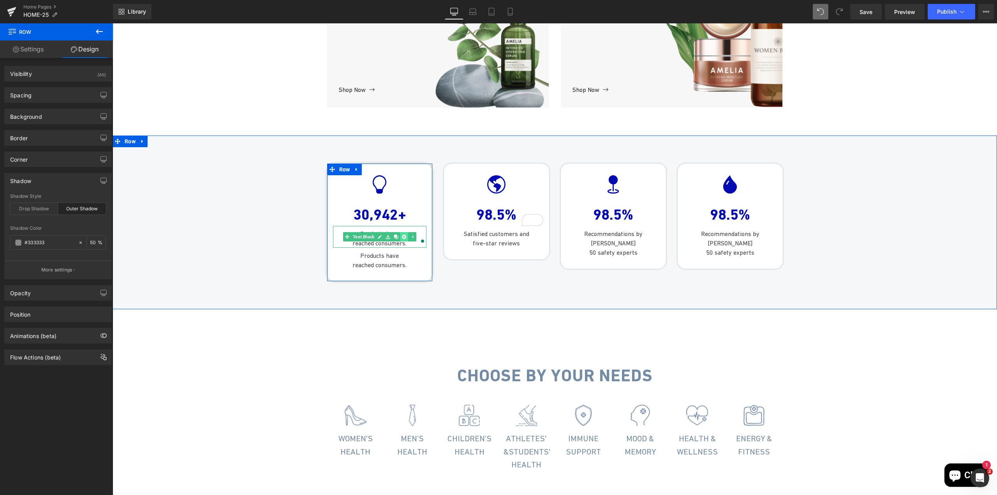
click at [403, 239] on icon at bounding box center [404, 237] width 4 height 4
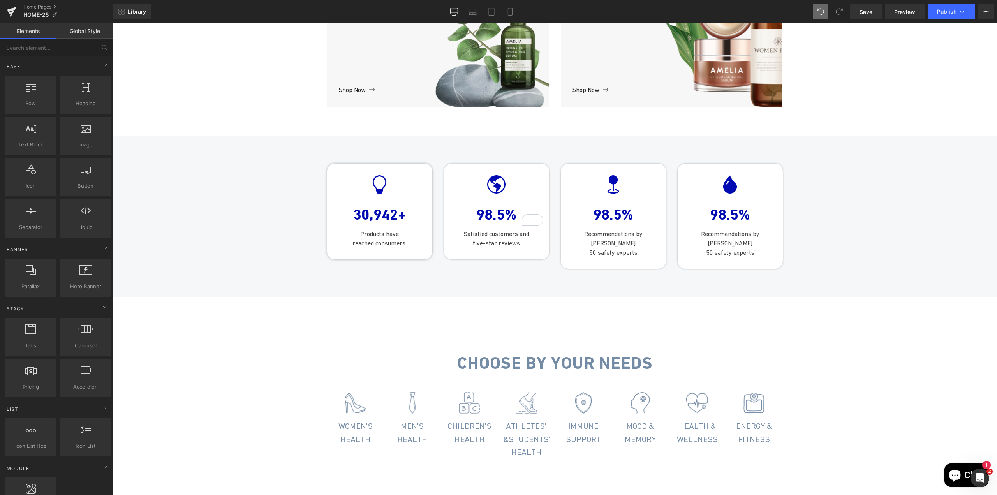
click at [338, 175] on span "Row" at bounding box center [344, 170] width 15 height 12
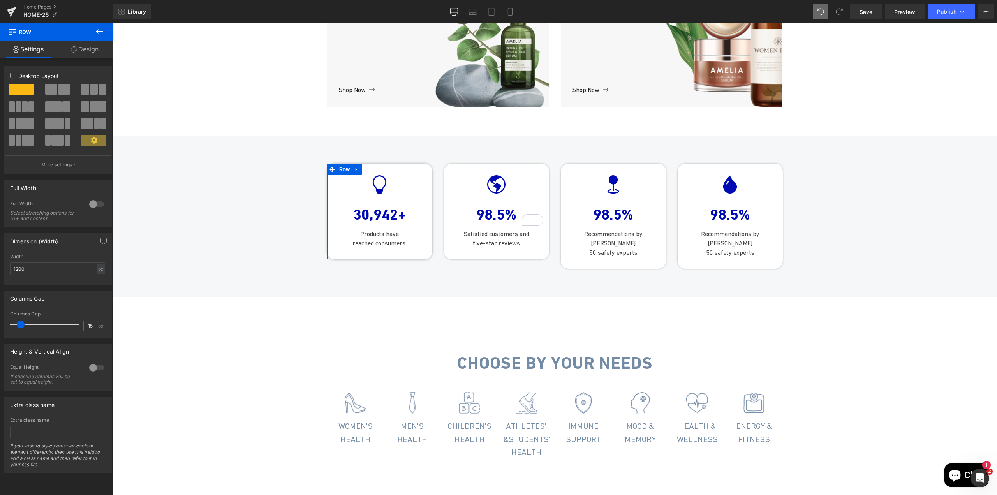
click at [80, 48] on link "Design" at bounding box center [84, 50] width 56 height 18
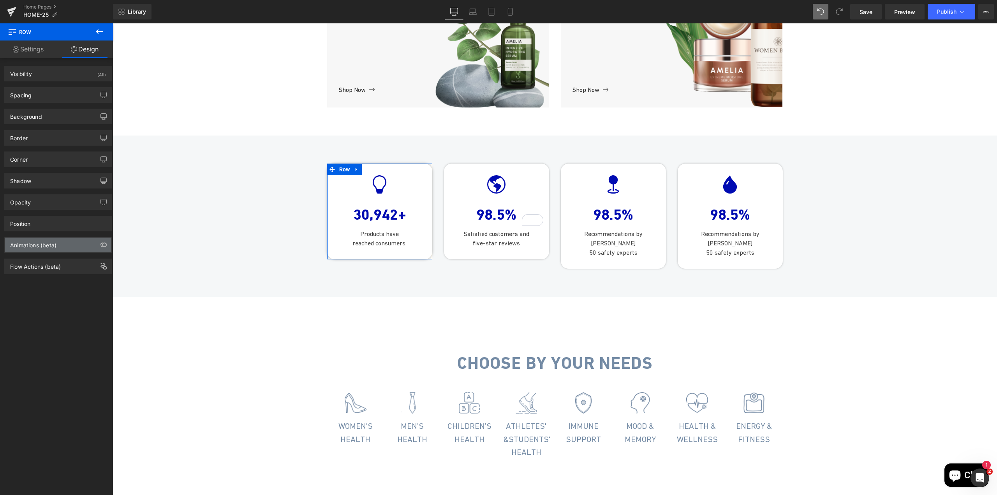
click at [53, 249] on div "Animations (beta)" at bounding box center [58, 245] width 107 height 15
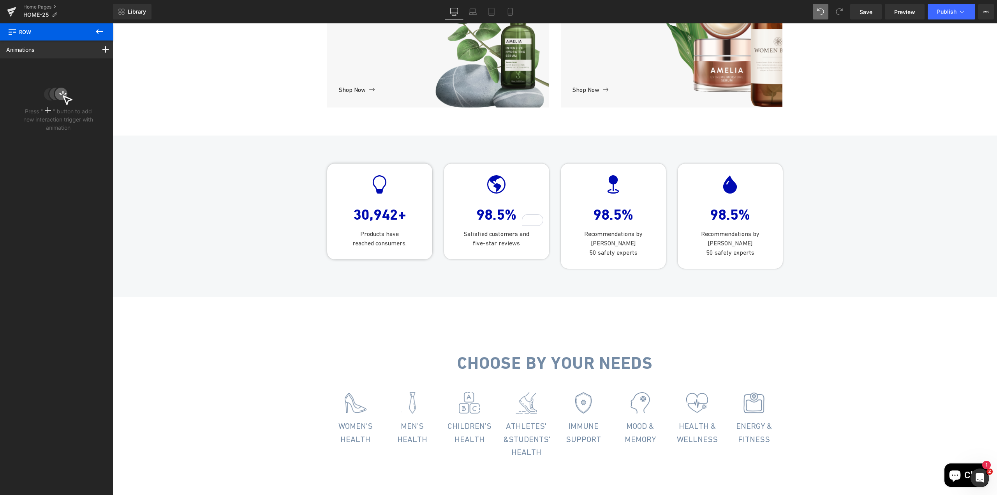
click at [98, 34] on icon at bounding box center [99, 31] width 9 height 9
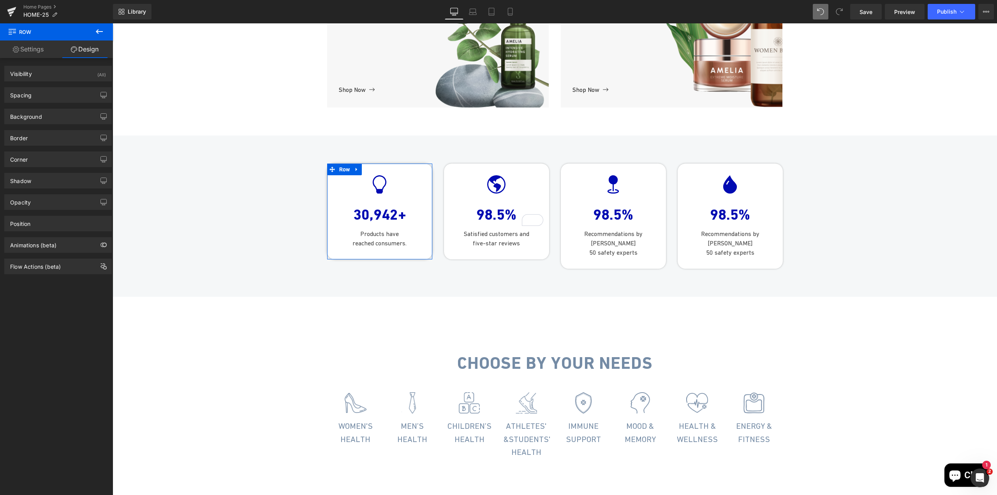
click at [42, 49] on link "Settings" at bounding box center [28, 50] width 56 height 18
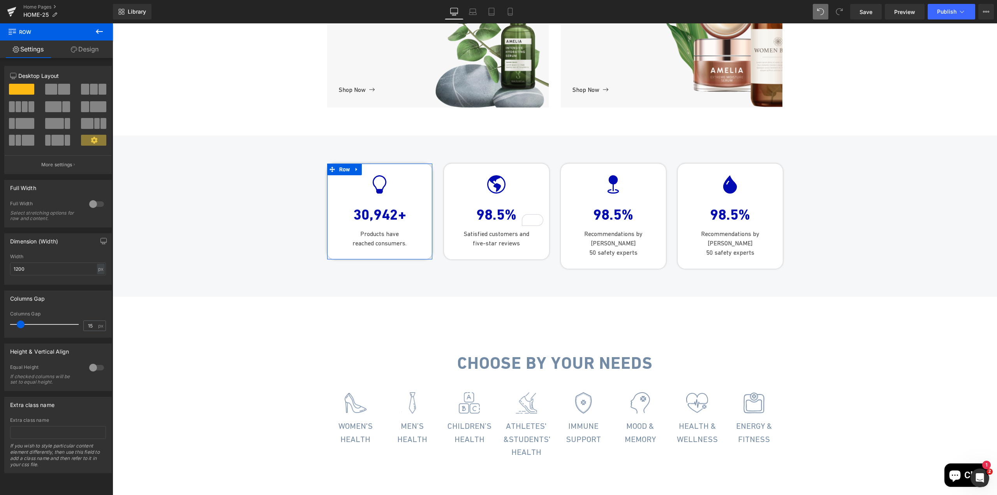
click at [74, 46] on icon at bounding box center [74, 49] width 6 height 6
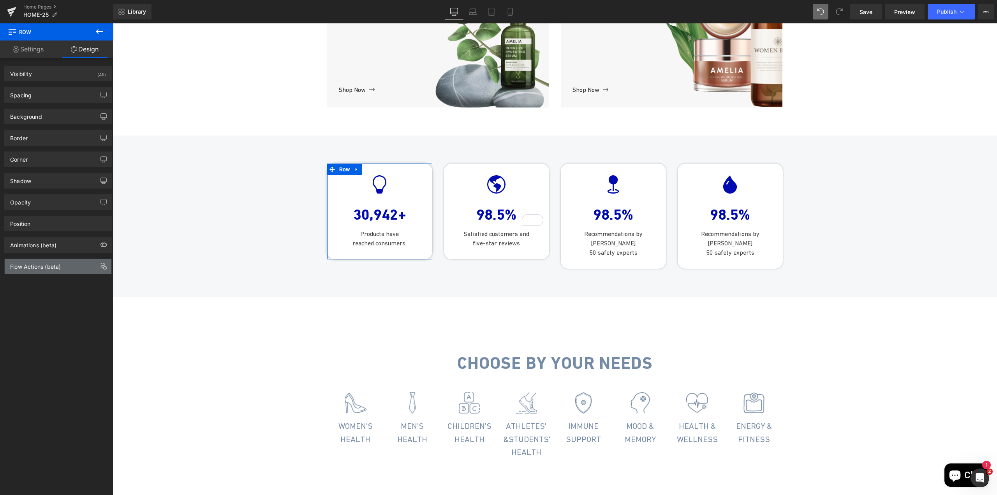
click at [51, 267] on div "Flow Actions (beta)" at bounding box center [35, 264] width 51 height 11
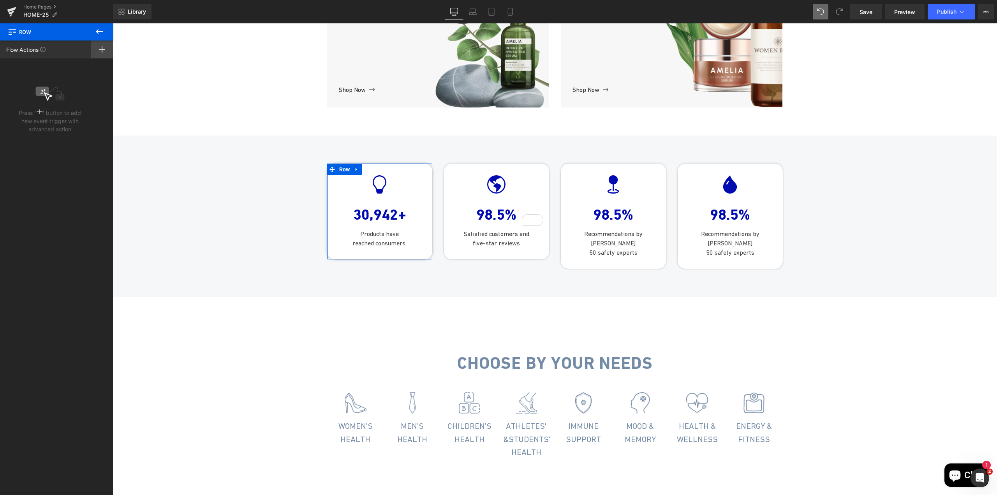
click at [106, 51] on div at bounding box center [102, 50] width 22 height 18
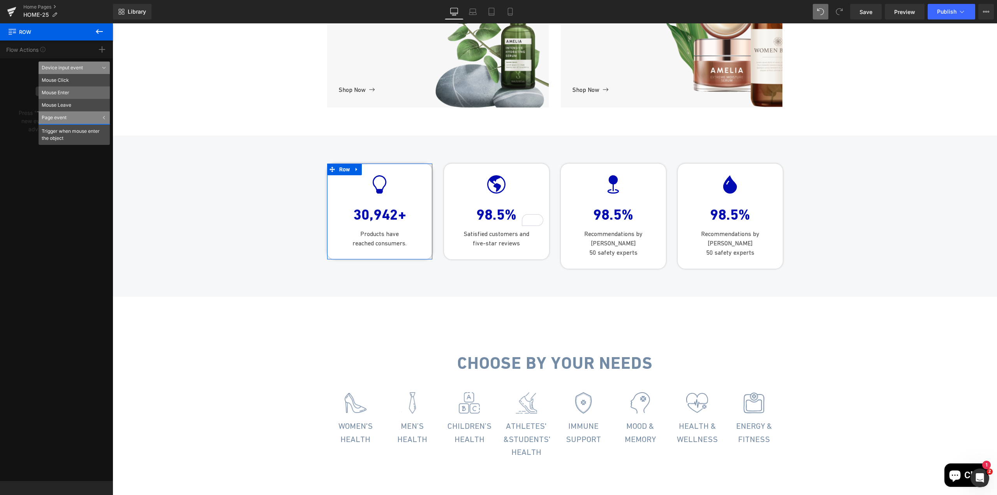
click at [76, 92] on li "Mouse Enter" at bounding box center [74, 92] width 71 height 12
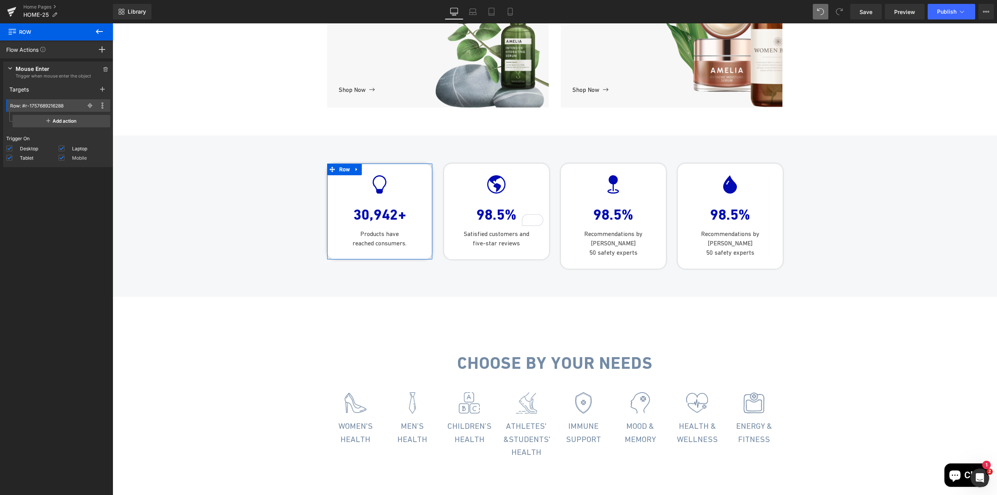
click at [61, 158] on span at bounding box center [61, 158] width 6 height 6
click at [0, 0] on input "Mobile" at bounding box center [0, 0] width 0 height 0
click at [56, 122] on span "Add action" at bounding box center [61, 121] width 98 height 12
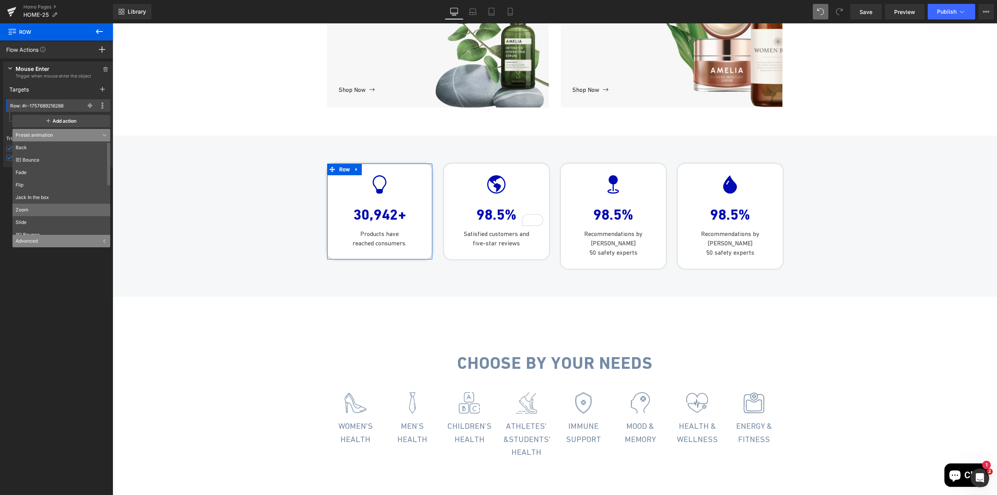
click at [47, 209] on li "Zoom" at bounding box center [62, 210] width 101 height 12
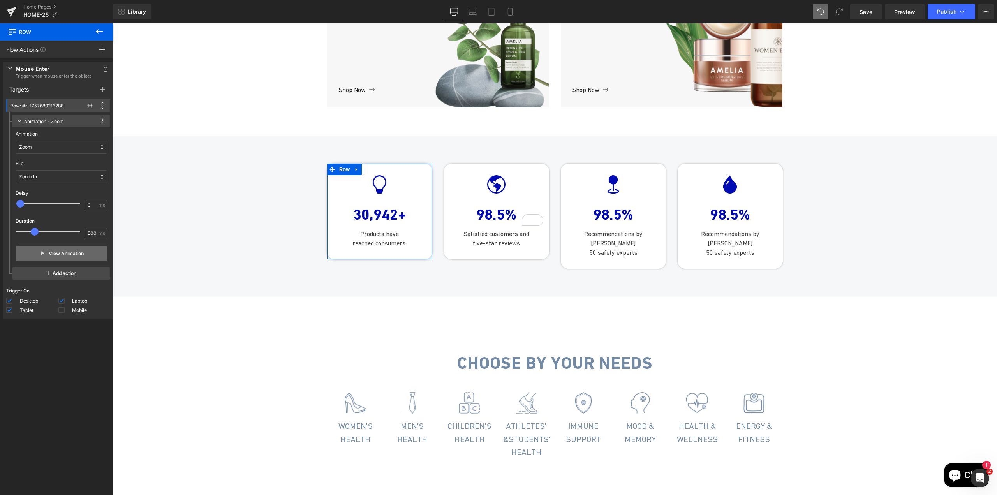
click at [64, 251] on button "View Animation" at bounding box center [62, 253] width 92 height 15
click at [51, 180] on div "Zoom In" at bounding box center [62, 176] width 92 height 13
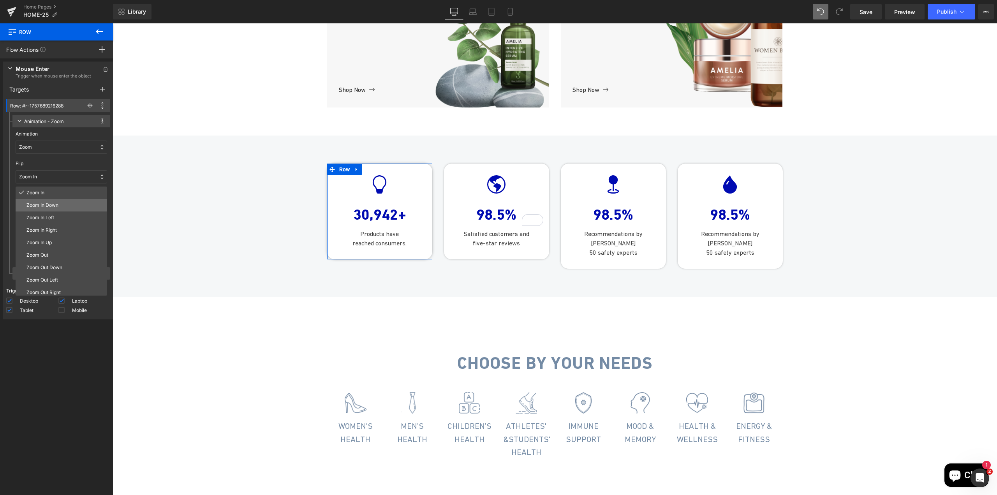
click at [57, 208] on p "Zoom In Down" at bounding box center [65, 205] width 78 height 7
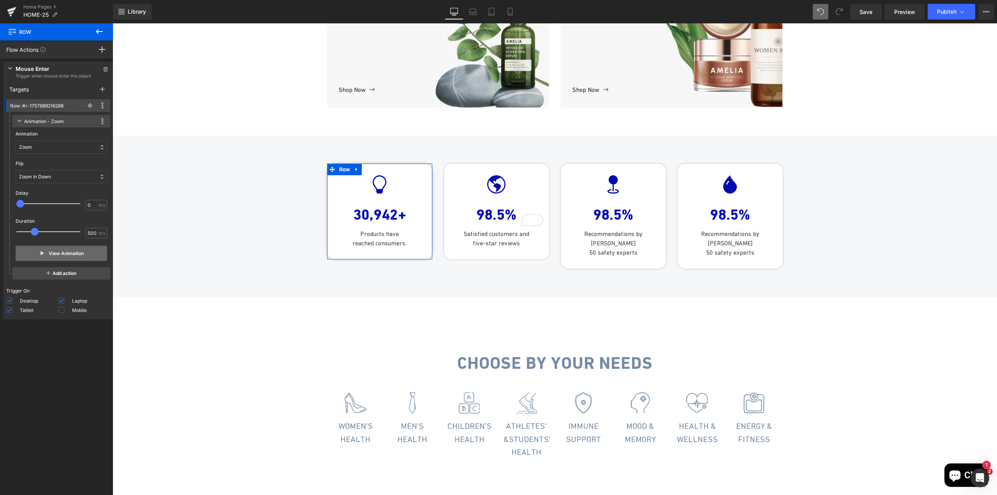
click at [51, 253] on button "View Animation" at bounding box center [62, 253] width 92 height 15
click at [44, 177] on p "Zoom In Down" at bounding box center [35, 176] width 32 height 7
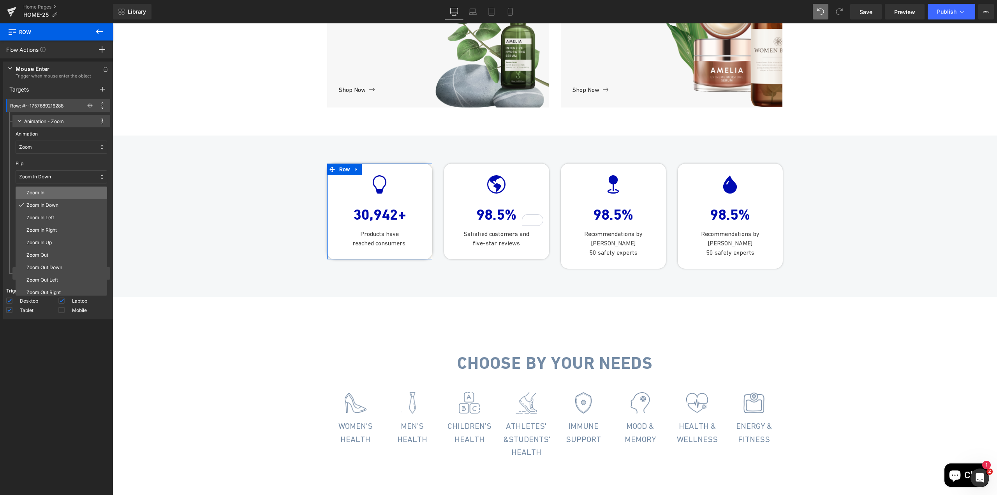
click at [49, 191] on p "Zoom In" at bounding box center [65, 192] width 78 height 7
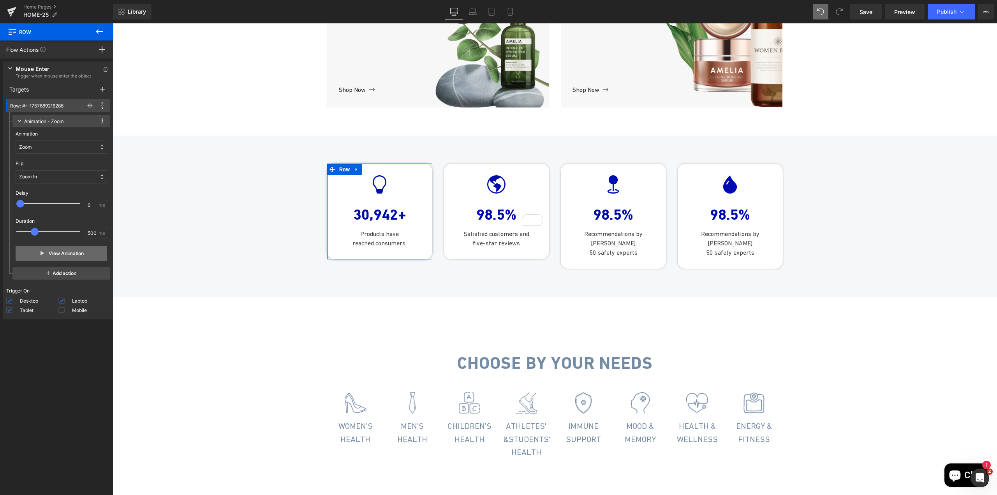
click at [53, 250] on button "View Animation" at bounding box center [62, 253] width 92 height 15
click at [46, 147] on div "Zoom" at bounding box center [62, 147] width 92 height 13
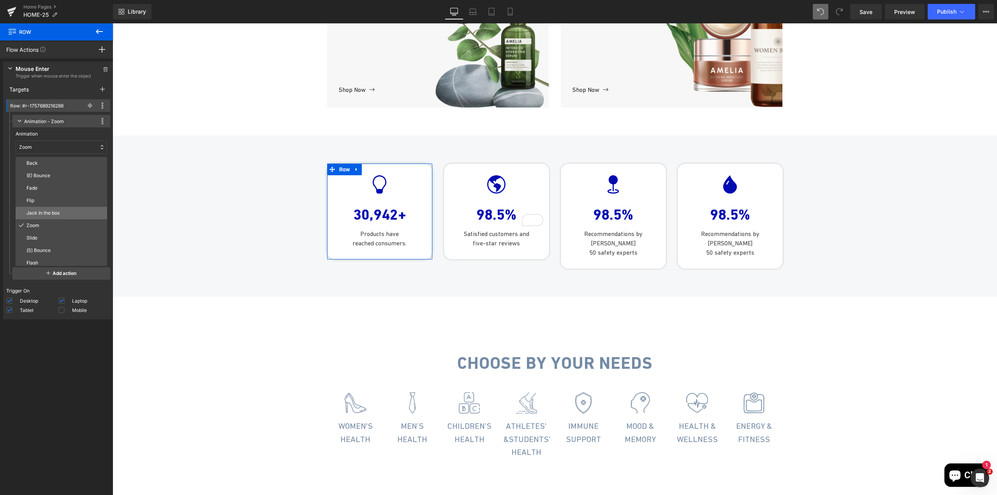
click at [58, 217] on div "Jack In the box" at bounding box center [62, 213] width 92 height 12
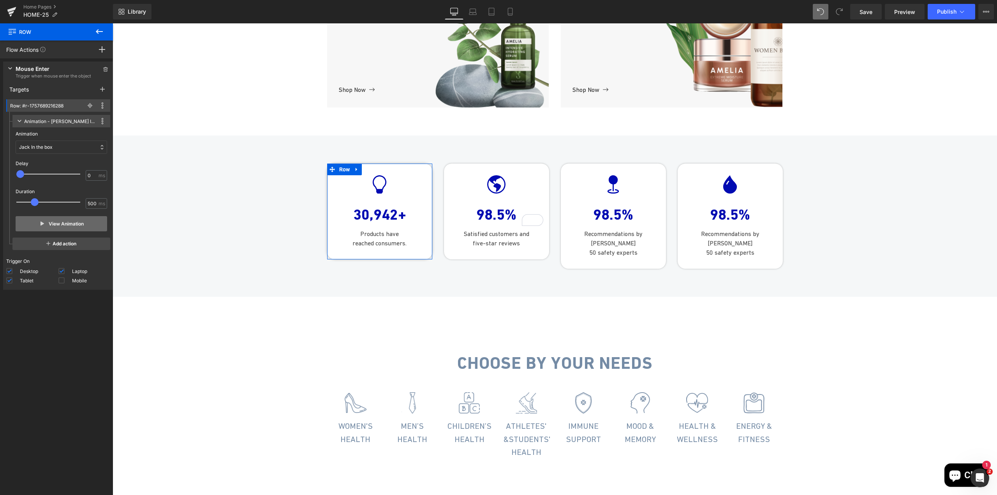
click at [59, 225] on button "View Animation" at bounding box center [62, 223] width 92 height 15
click at [54, 151] on div "Jack In the box" at bounding box center [62, 147] width 92 height 13
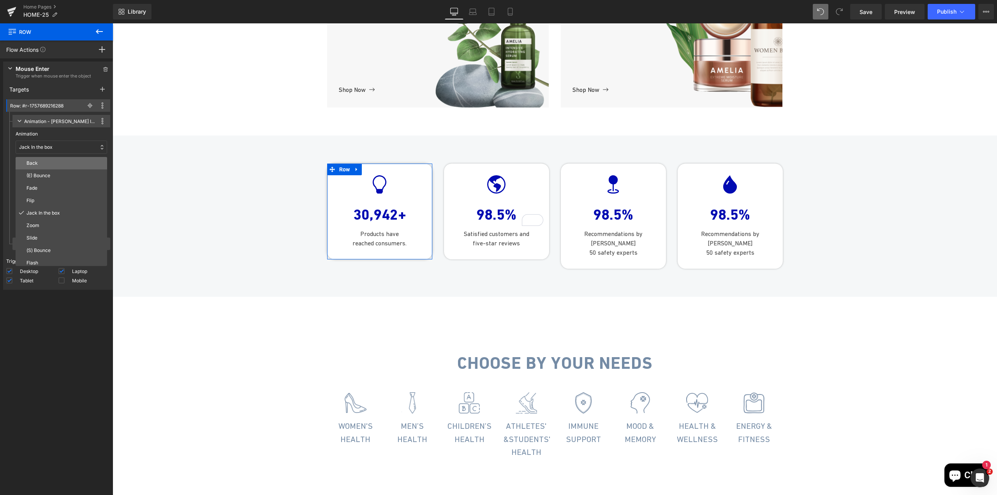
click at [56, 165] on p "Back" at bounding box center [65, 163] width 78 height 7
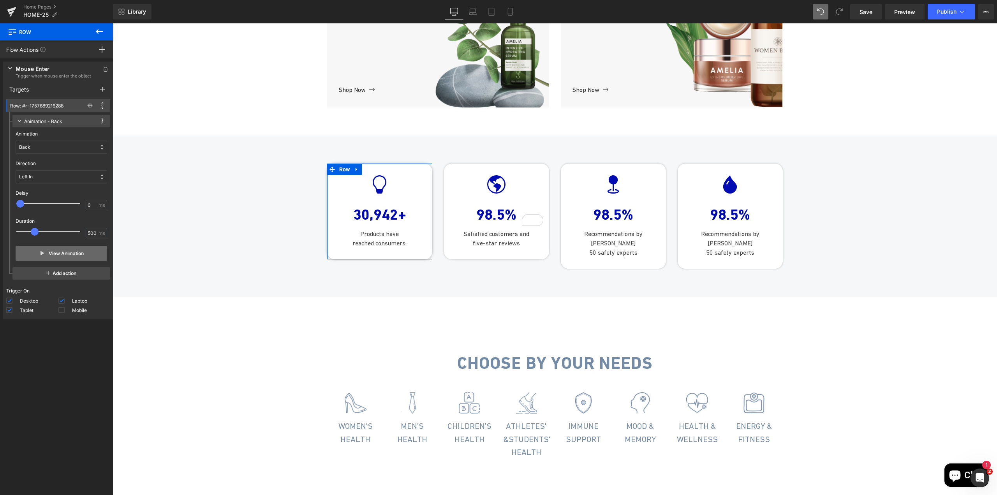
click at [64, 256] on button "View Animation" at bounding box center [62, 253] width 92 height 15
click at [53, 140] on div "Animation Back (E) Bounce Fade Flip Jack In the box Zoom Slide (S) Bounce Flash…" at bounding box center [62, 142] width 92 height 30
click at [56, 147] on div "Back" at bounding box center [62, 147] width 92 height 13
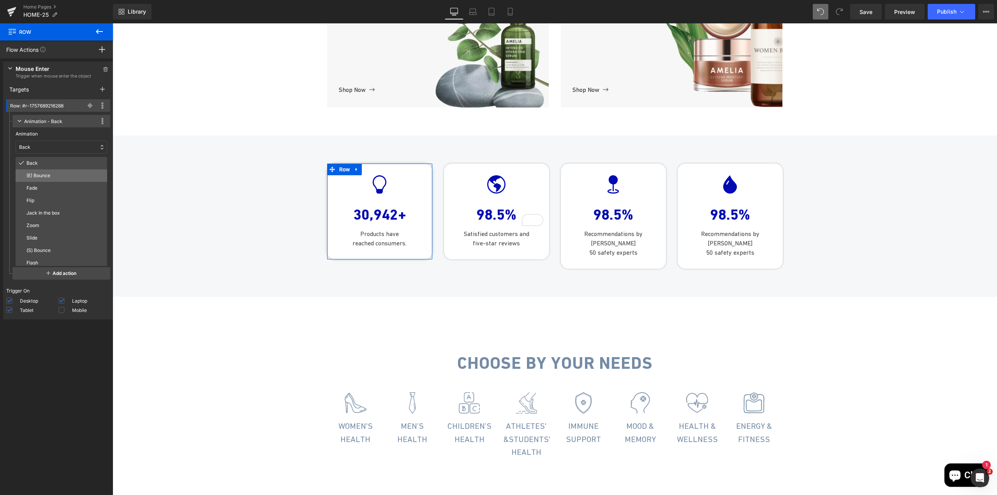
click at [55, 177] on p "(E) Bounce" at bounding box center [65, 175] width 78 height 7
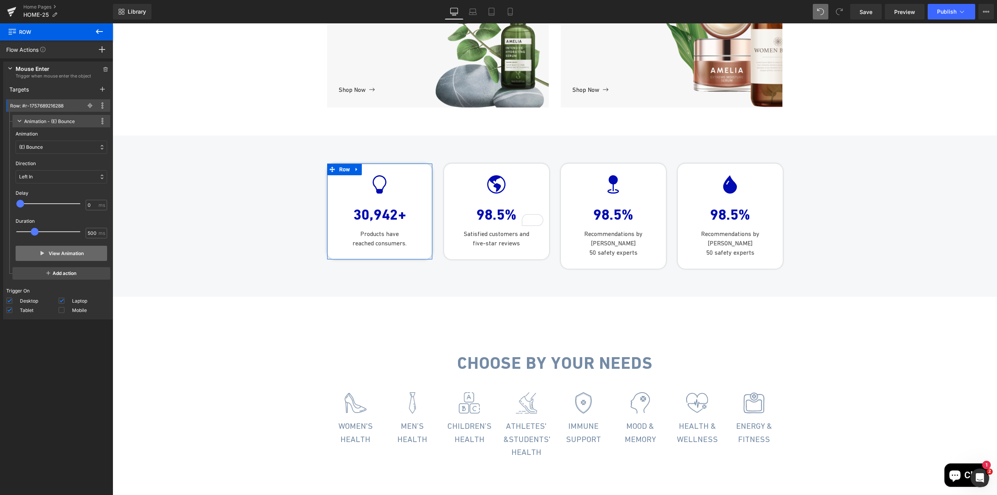
click at [63, 252] on button "View Animation" at bounding box center [62, 253] width 92 height 15
click at [55, 150] on div "(E) Bounce" at bounding box center [62, 147] width 92 height 13
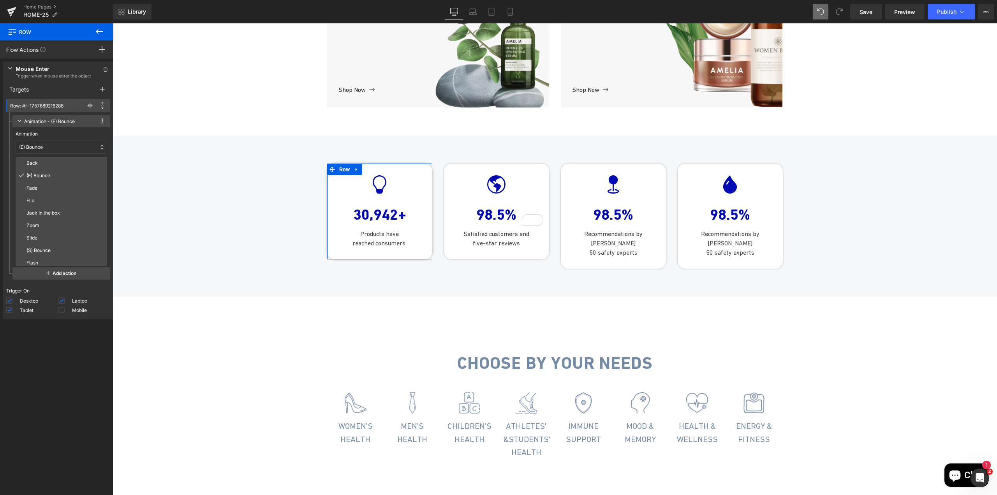
click at [55, 150] on div "(E) Bounce" at bounding box center [62, 147] width 92 height 13
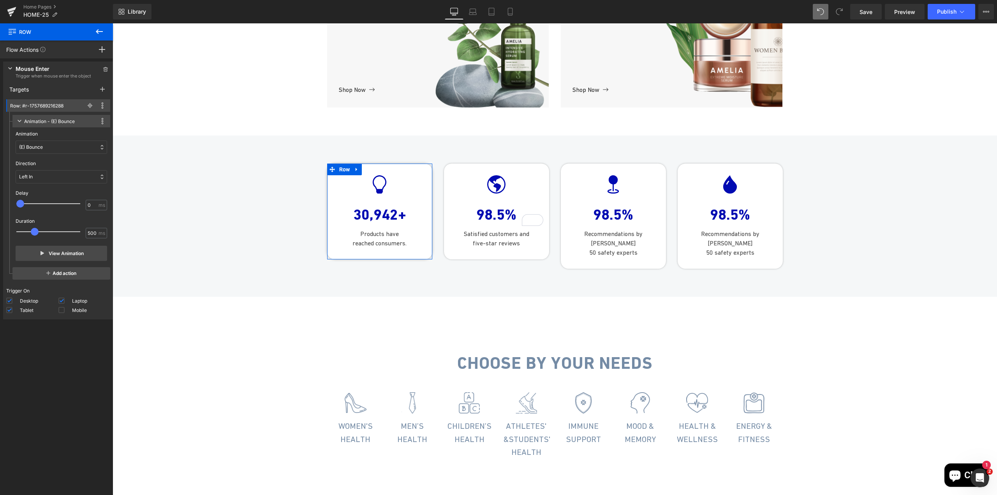
click at [53, 175] on div "Left In" at bounding box center [62, 176] width 92 height 13
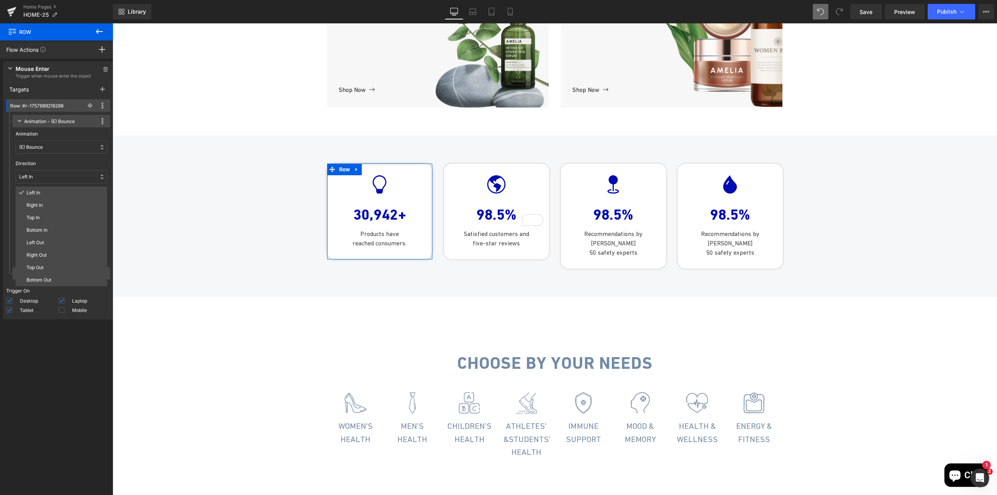
click at [53, 148] on div "(E) Bounce" at bounding box center [62, 147] width 92 height 13
click at [57, 254] on p "(S) Bounce" at bounding box center [65, 250] width 78 height 7
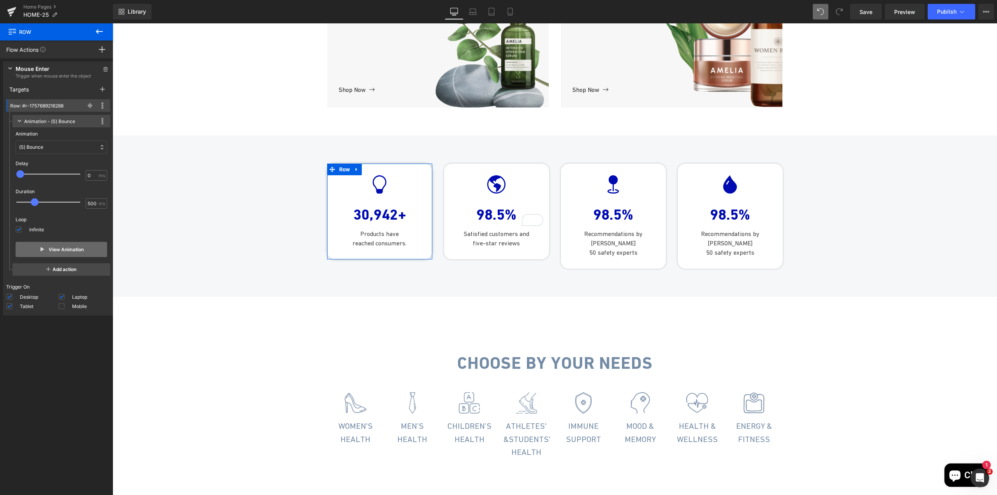
click at [57, 251] on button "View Animation" at bounding box center [62, 249] width 92 height 15
click at [47, 140] on div "Animation Back (E) Bounce Fade Flip Jack In the box Zoom Slide (S) Bounce Flash…" at bounding box center [62, 142] width 92 height 30
click at [51, 150] on div "(S) Bounce" at bounding box center [62, 147] width 92 height 13
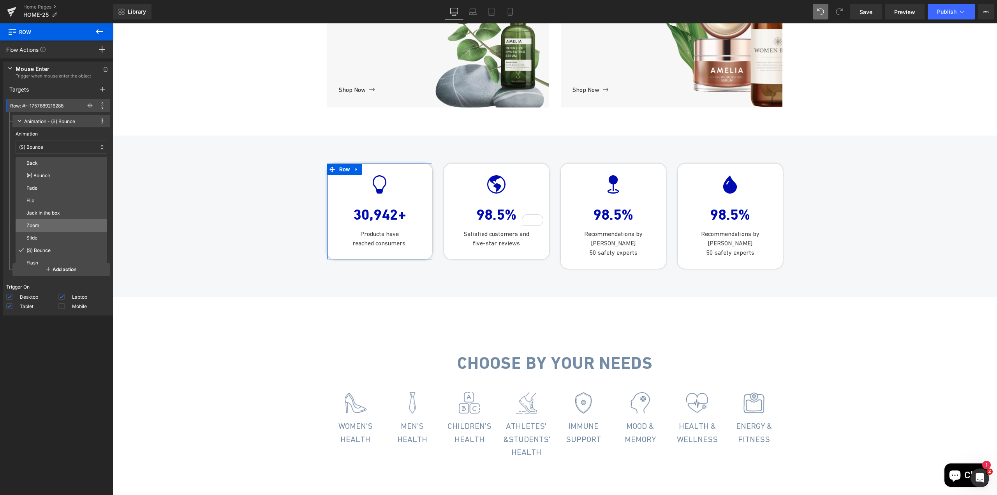
click at [57, 224] on p "Zoom" at bounding box center [65, 225] width 78 height 7
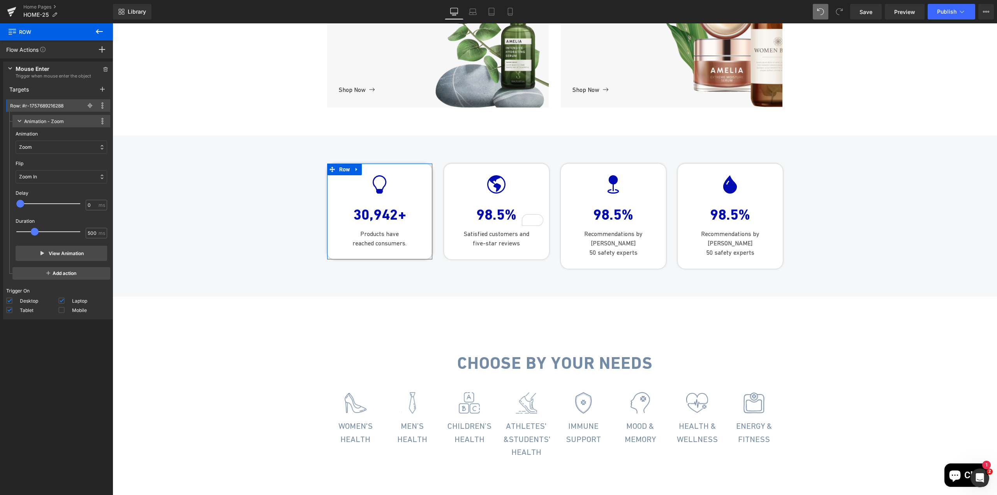
click at [48, 169] on div "Flip Zoom In Zoom In Down Zoom In Left Zoom In Right Zoom In Up Zoom Out Zoom O…" at bounding box center [62, 172] width 92 height 30
click at [51, 183] on div "Zoom In" at bounding box center [62, 176] width 92 height 13
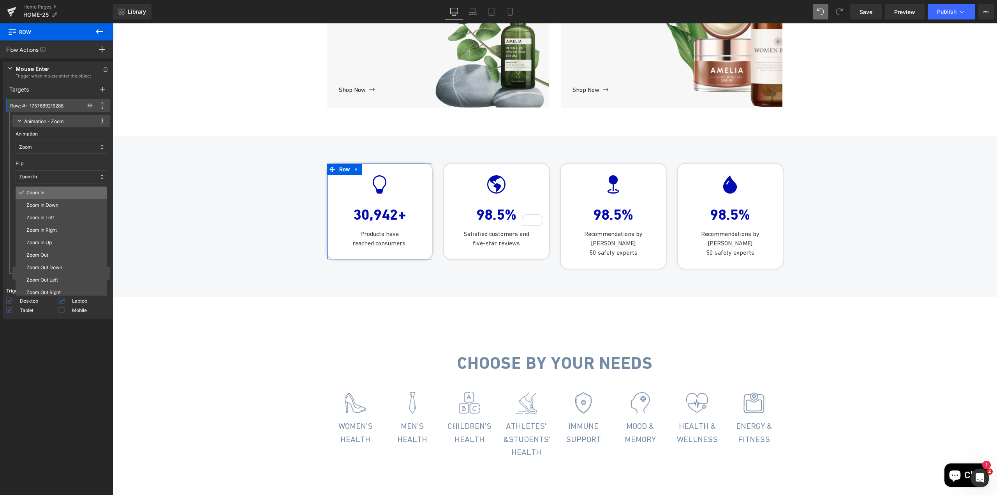
click at [53, 190] on p "Zoom In" at bounding box center [65, 192] width 78 height 7
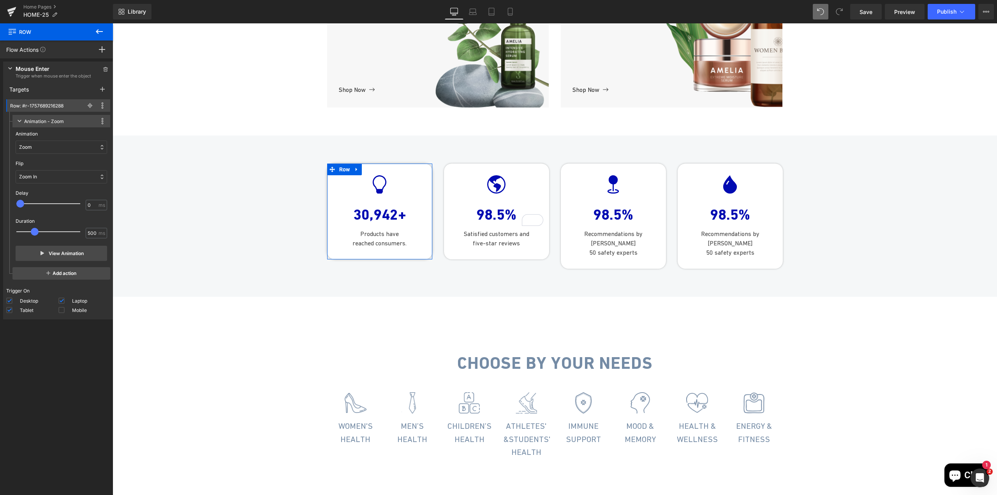
click at [53, 178] on div "Zoom In" at bounding box center [62, 176] width 92 height 13
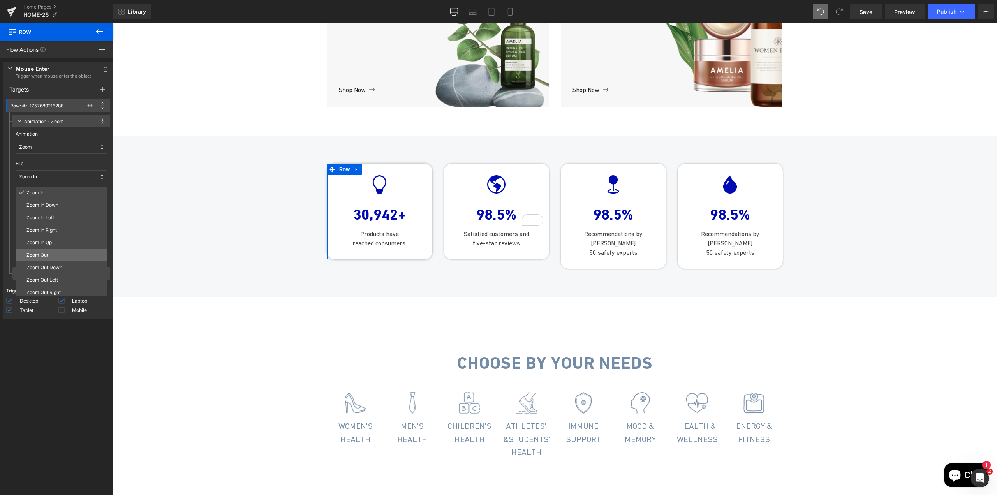
click at [65, 251] on div "Zoom Out" at bounding box center [62, 255] width 92 height 12
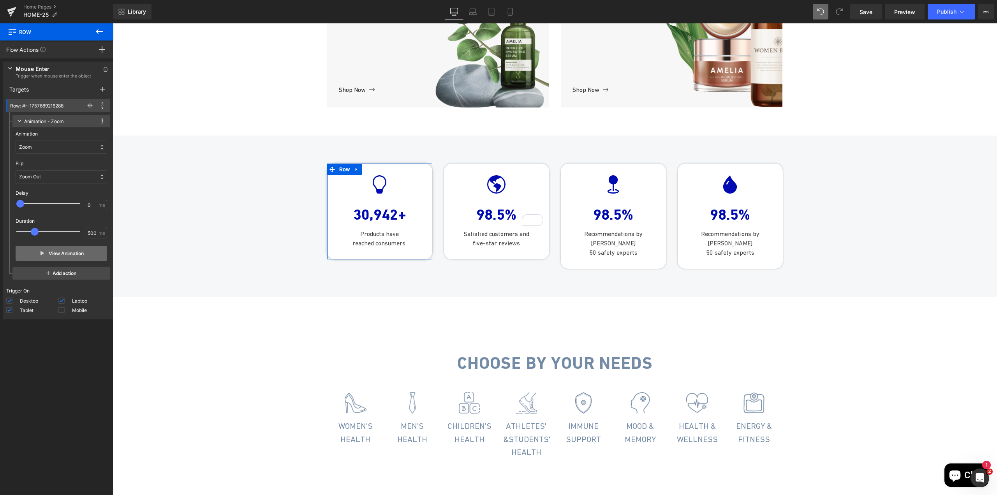
click at [54, 253] on button "View Animation" at bounding box center [62, 253] width 92 height 15
click at [50, 175] on div "Zoom Out" at bounding box center [62, 176] width 92 height 13
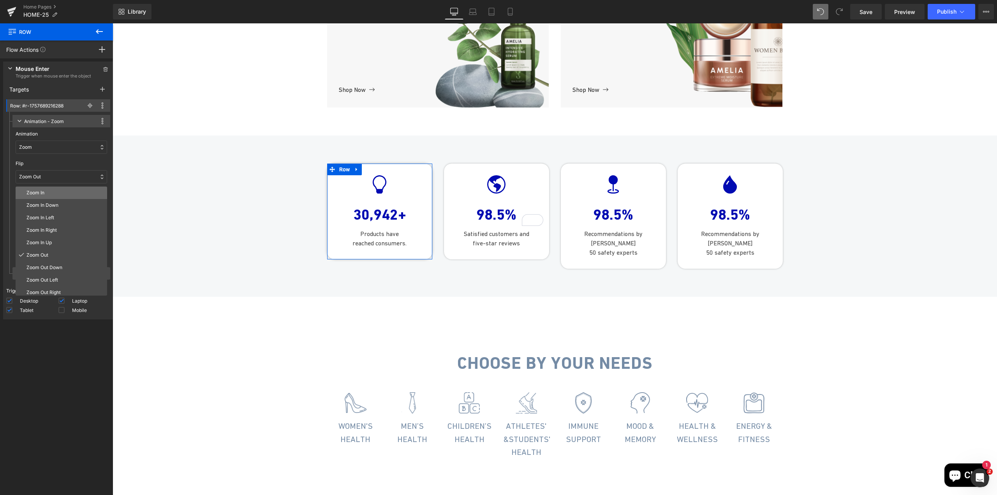
click at [49, 192] on p "Zoom In" at bounding box center [65, 192] width 78 height 7
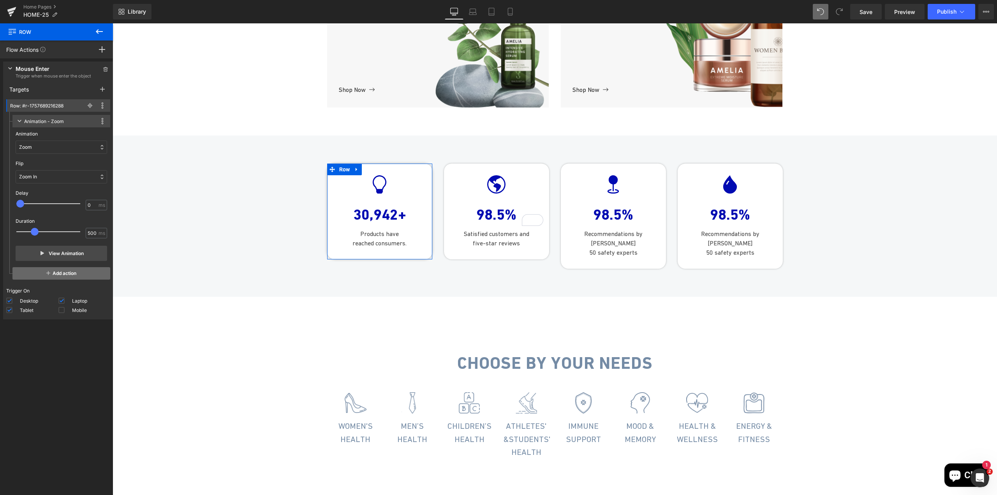
click at [50, 275] on span "Add action" at bounding box center [61, 273] width 98 height 12
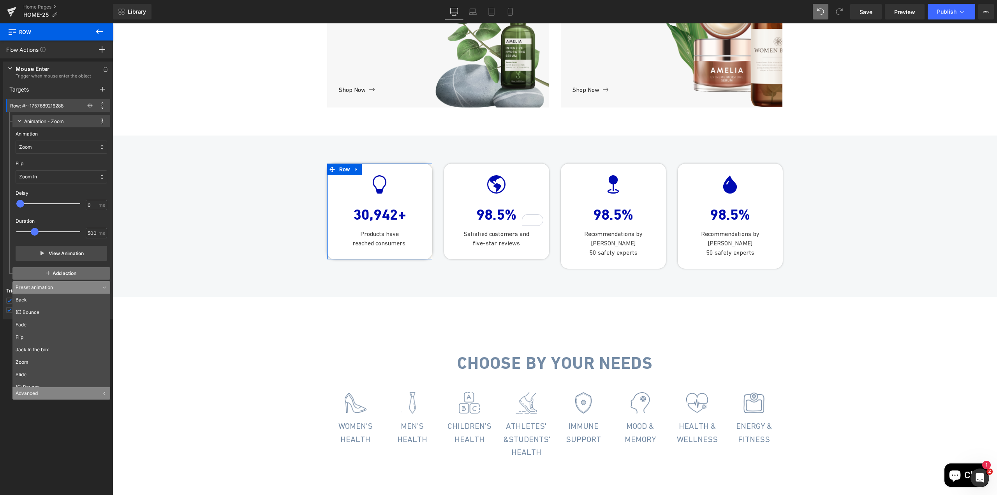
click at [50, 275] on span "Add action" at bounding box center [61, 273] width 98 height 12
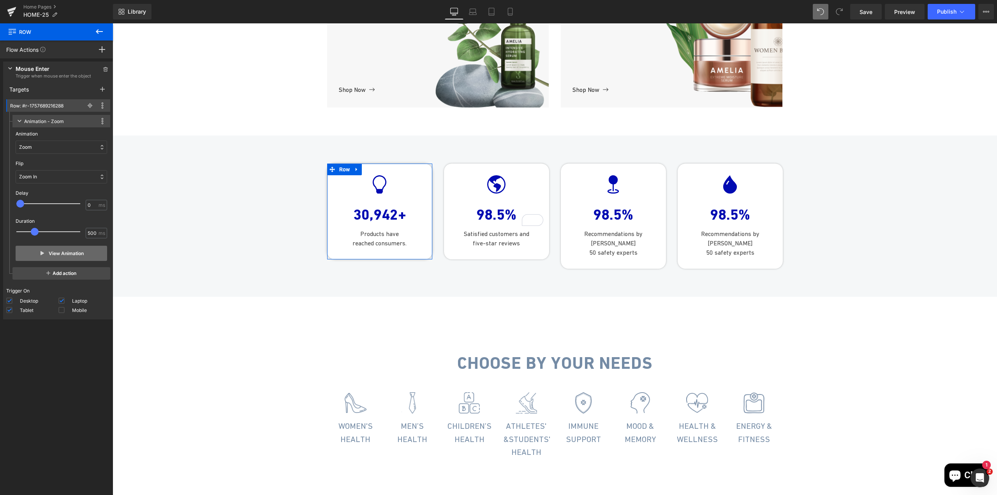
click at [52, 247] on button "View Animation" at bounding box center [62, 253] width 92 height 15
drag, startPoint x: 35, startPoint y: 229, endPoint x: 59, endPoint y: 230, distance: 24.6
click at [59, 230] on span at bounding box center [59, 232] width 8 height 8
click at [54, 253] on button "View Animation" at bounding box center [62, 253] width 92 height 15
type input "300"
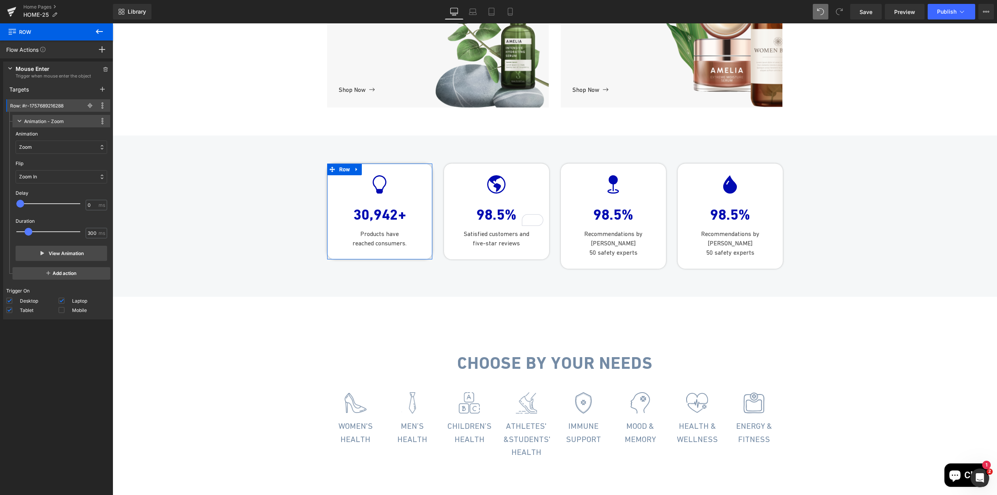
drag, startPoint x: 55, startPoint y: 230, endPoint x: 27, endPoint y: 229, distance: 27.7
click at [27, 229] on span at bounding box center [29, 232] width 8 height 8
click at [49, 252] on button "View Animation" at bounding box center [62, 253] width 92 height 15
click at [101, 70] on span at bounding box center [105, 69] width 9 height 9
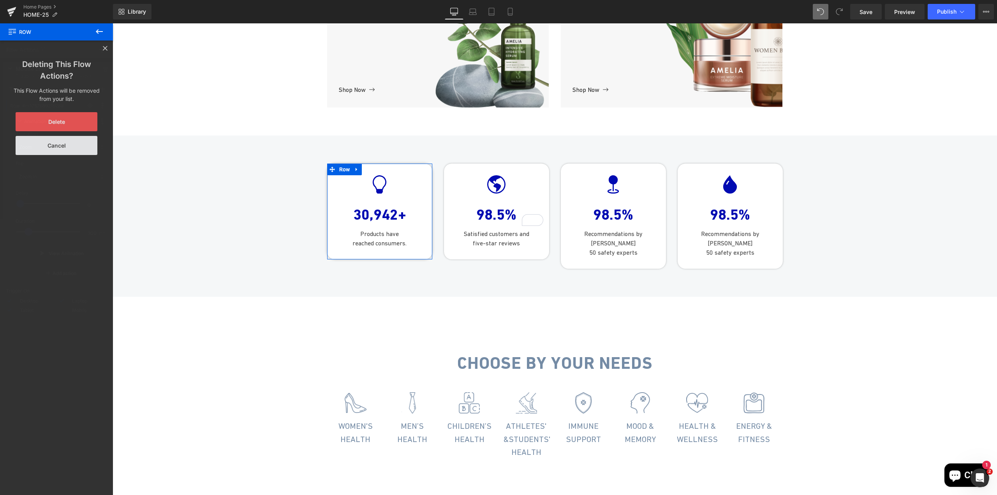
click at [71, 125] on button "Delete" at bounding box center [57, 121] width 82 height 19
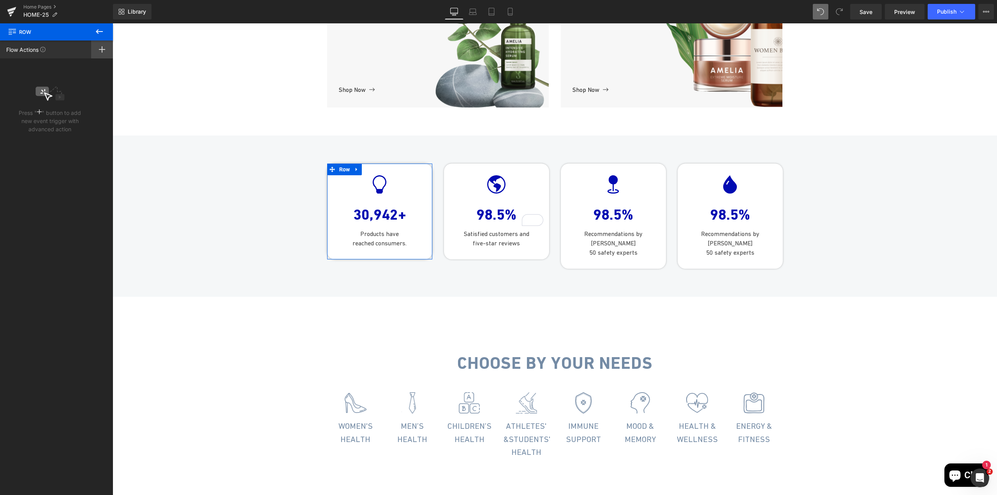
click at [105, 51] on icon at bounding box center [102, 49] width 6 height 6
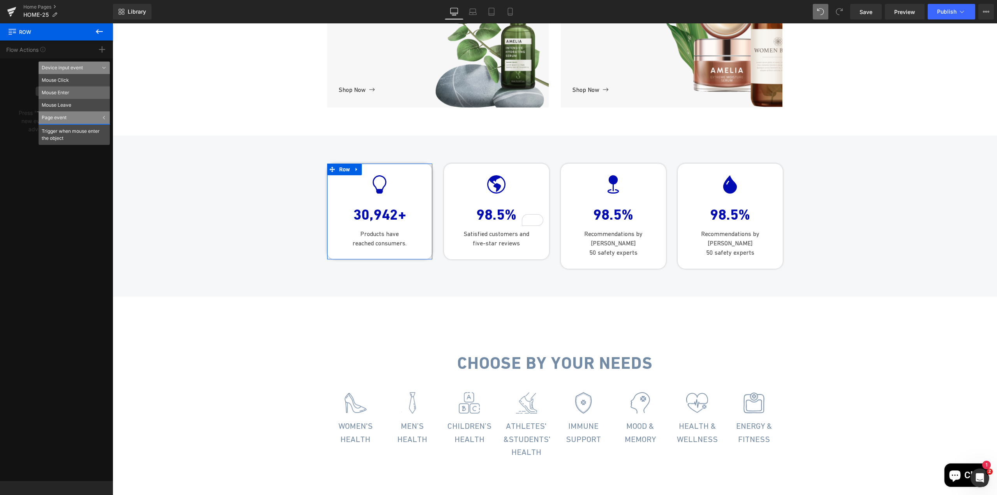
click at [76, 92] on li "Mouse Enter" at bounding box center [74, 92] width 71 height 12
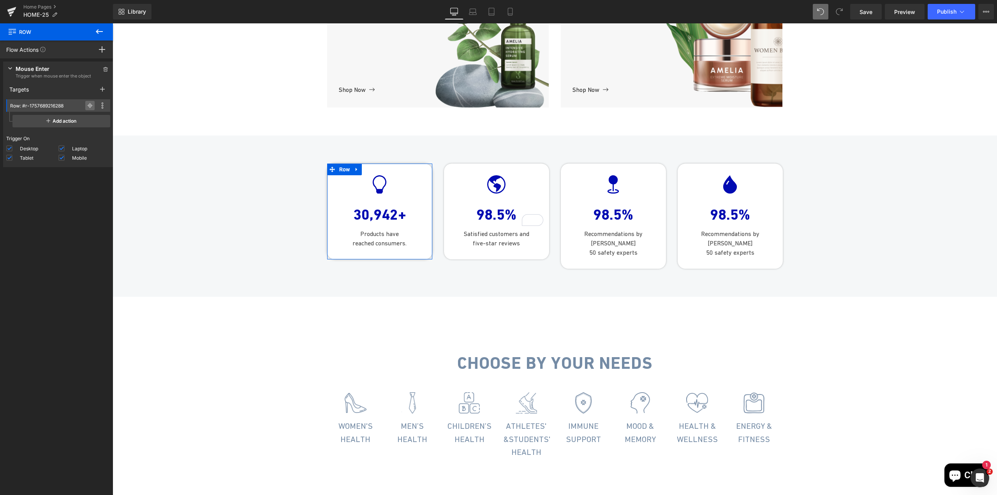
click at [89, 106] on icon at bounding box center [89, 105] width 5 height 5
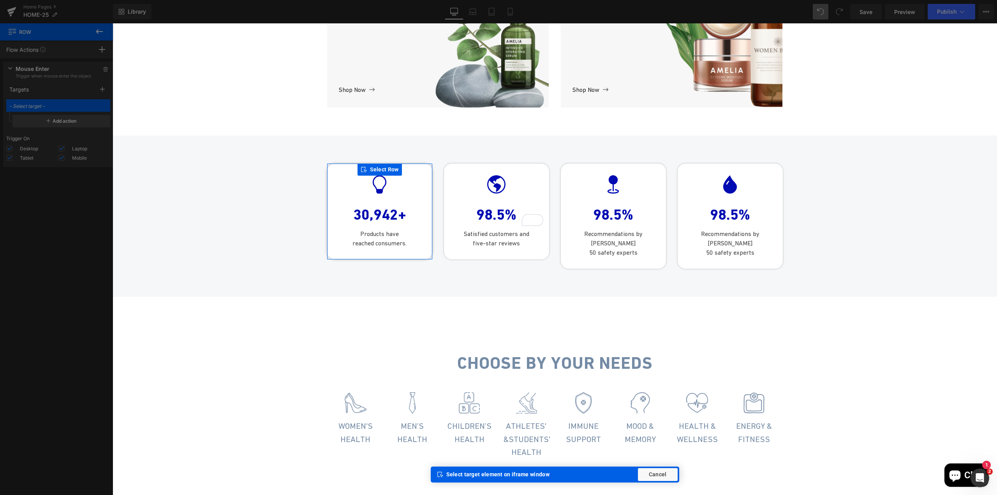
click at [375, 176] on div "Select Row" at bounding box center [380, 170] width 44 height 12
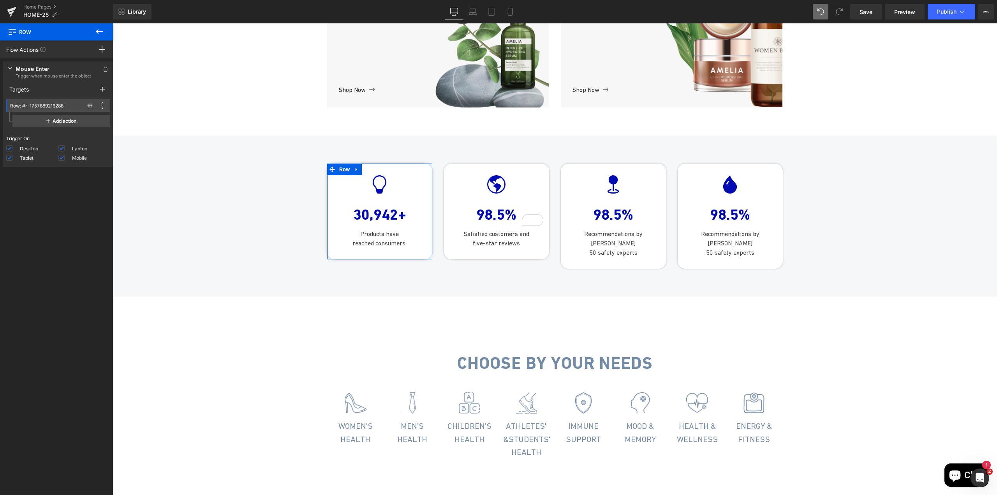
click at [60, 158] on span at bounding box center [61, 158] width 6 height 6
click at [0, 0] on input "Mobile" at bounding box center [0, 0] width 0 height 0
click at [55, 125] on span "Add action" at bounding box center [61, 121] width 98 height 12
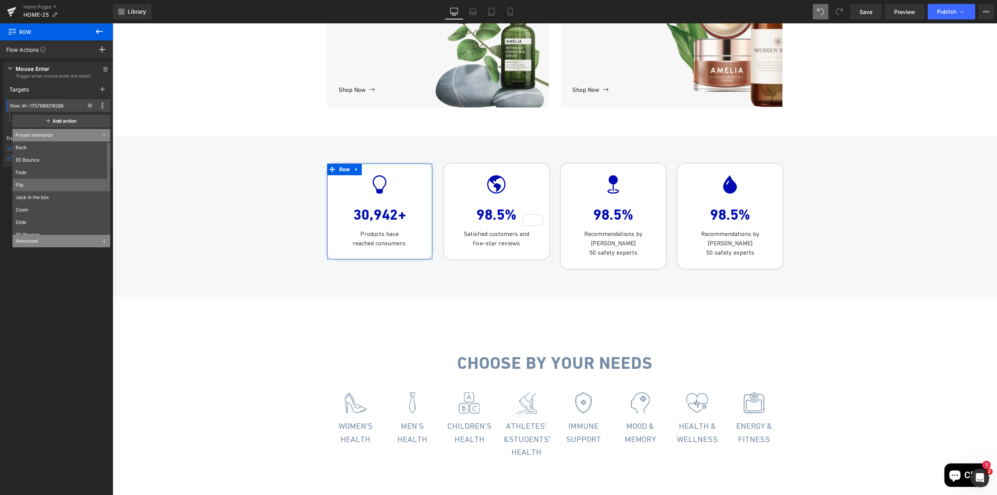
click at [39, 180] on li "Flip" at bounding box center [62, 185] width 101 height 12
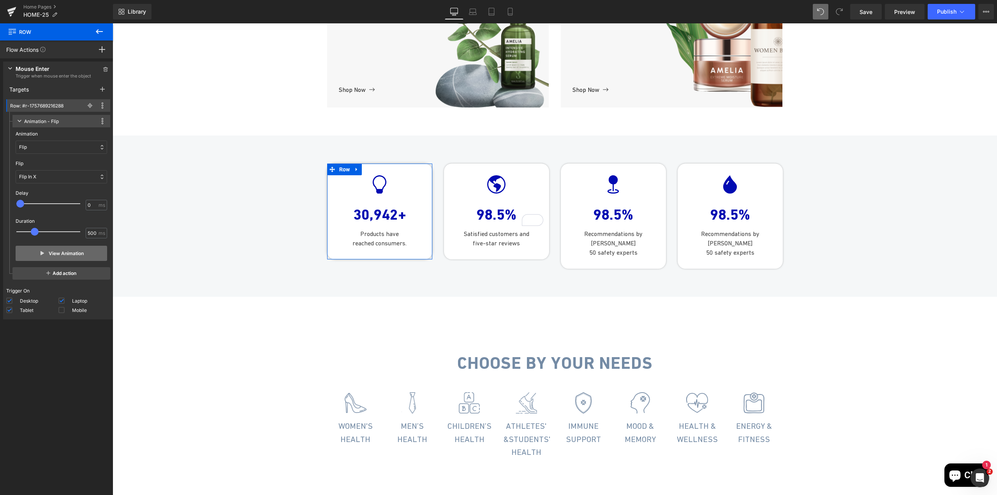
click at [53, 246] on button "View Animation" at bounding box center [62, 253] width 92 height 15
click at [49, 170] on div "Flip None Flip In X Flip In Y Flip Out X Flip Out Y Flip In X None Flip In X Fl…" at bounding box center [62, 172] width 92 height 30
click at [55, 179] on div "Flip In X" at bounding box center [62, 176] width 92 height 13
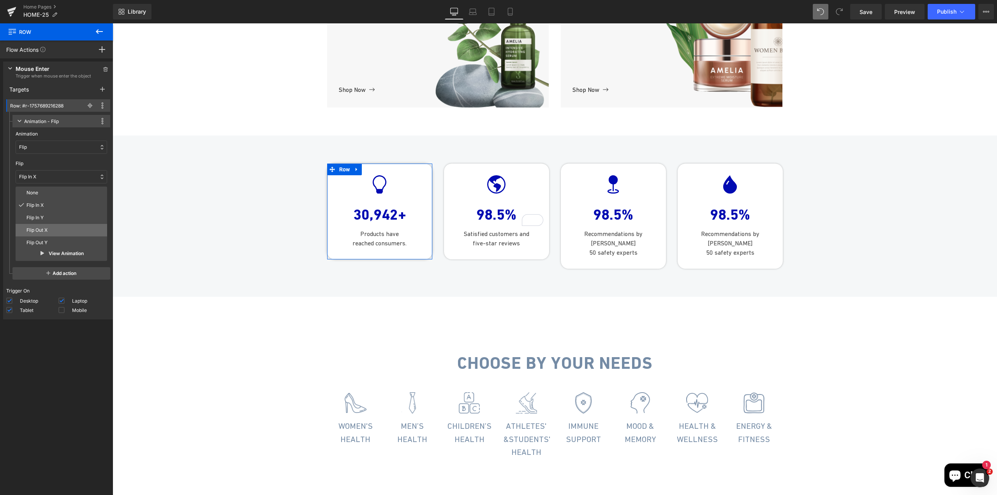
click at [54, 230] on p "Flip Out X" at bounding box center [65, 230] width 78 height 7
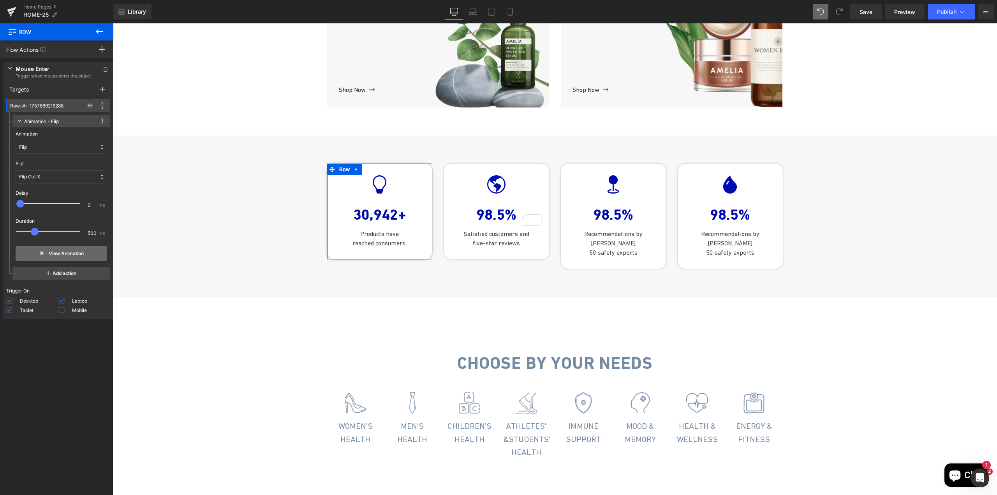
click at [58, 253] on button "View Animation" at bounding box center [62, 253] width 92 height 15
click at [53, 178] on div "Flip Out X" at bounding box center [62, 176] width 92 height 13
click at [58, 208] on p "Flip In X" at bounding box center [65, 205] width 78 height 7
click at [62, 252] on button "View Animation" at bounding box center [62, 253] width 92 height 15
click at [47, 173] on div "Flip In X" at bounding box center [62, 176] width 92 height 13
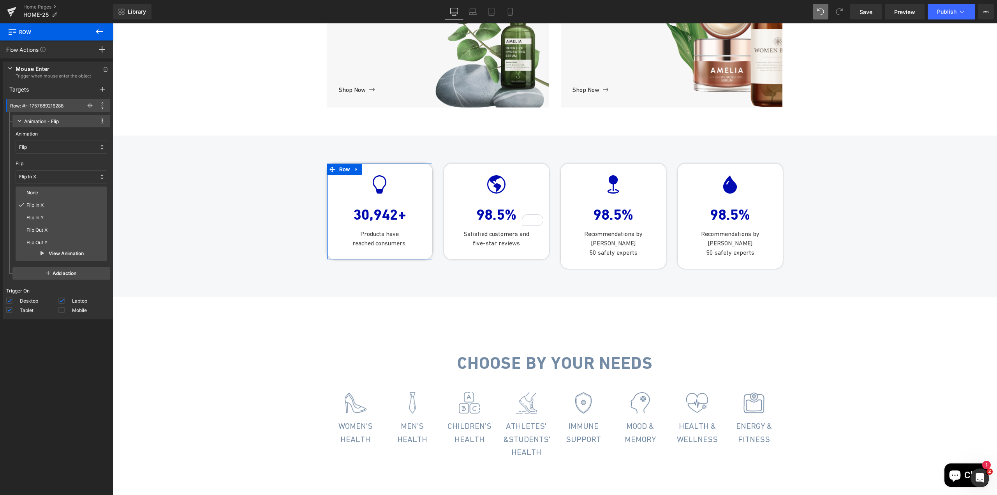
click at [42, 148] on div "Flip" at bounding box center [62, 147] width 92 height 13
click at [45, 175] on div "Flip In X" at bounding box center [62, 176] width 92 height 13
click at [49, 194] on p "None" at bounding box center [65, 192] width 78 height 7
click at [56, 251] on button "View Animation" at bounding box center [62, 253] width 92 height 15
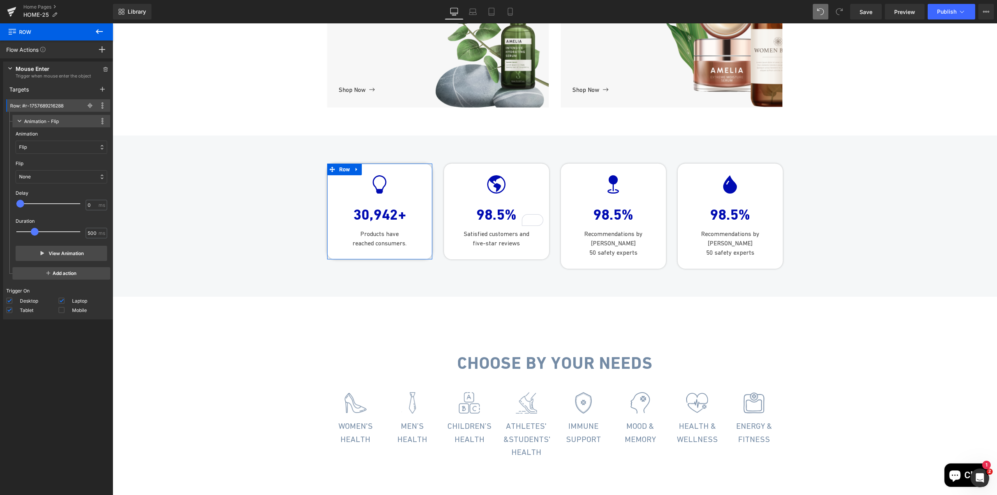
click at [46, 148] on div "Flip" at bounding box center [62, 147] width 92 height 13
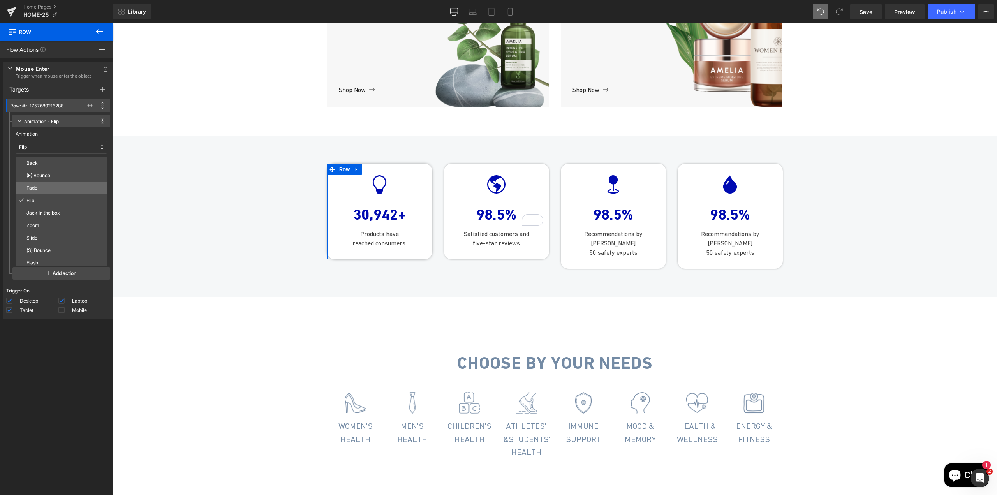
click at [45, 189] on p "Fade" at bounding box center [65, 188] width 78 height 7
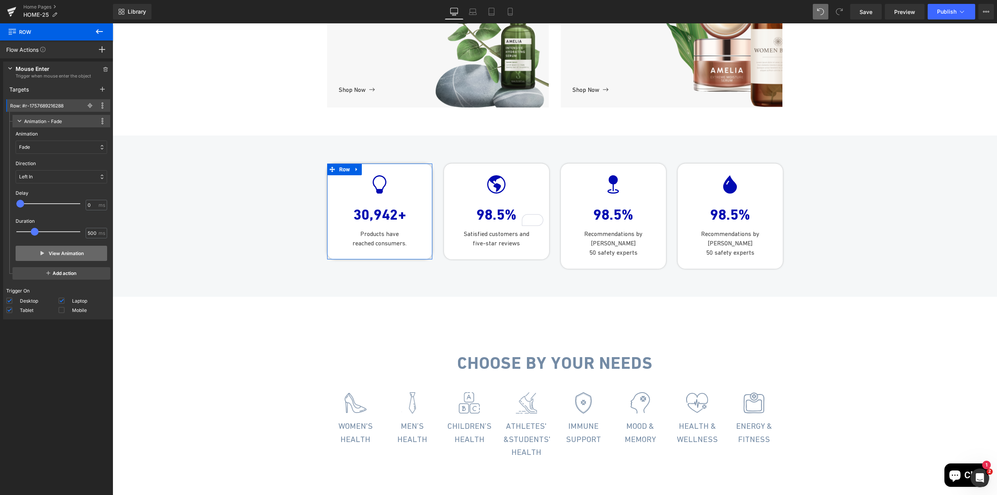
click at [61, 253] on button "View Animation" at bounding box center [62, 253] width 92 height 15
click at [45, 178] on div "Left In" at bounding box center [62, 176] width 92 height 13
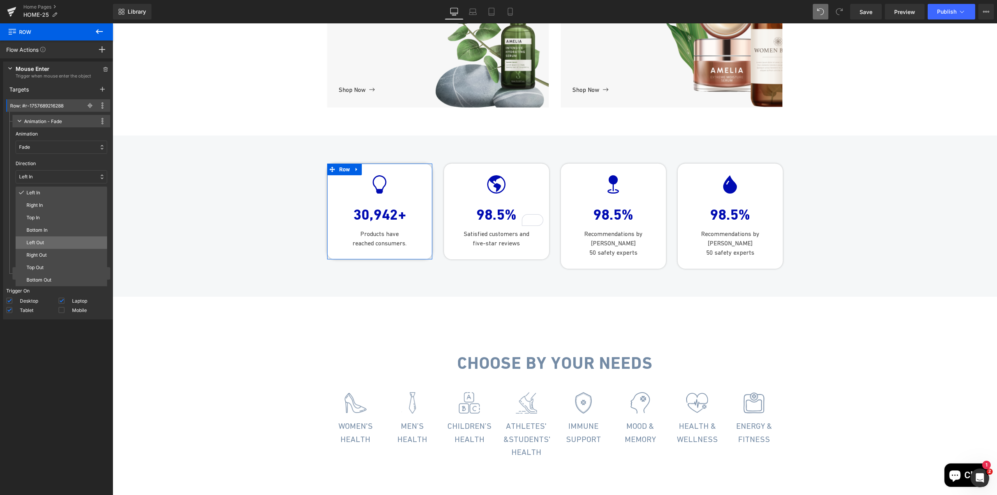
click at [51, 242] on p "Left Out" at bounding box center [65, 242] width 78 height 7
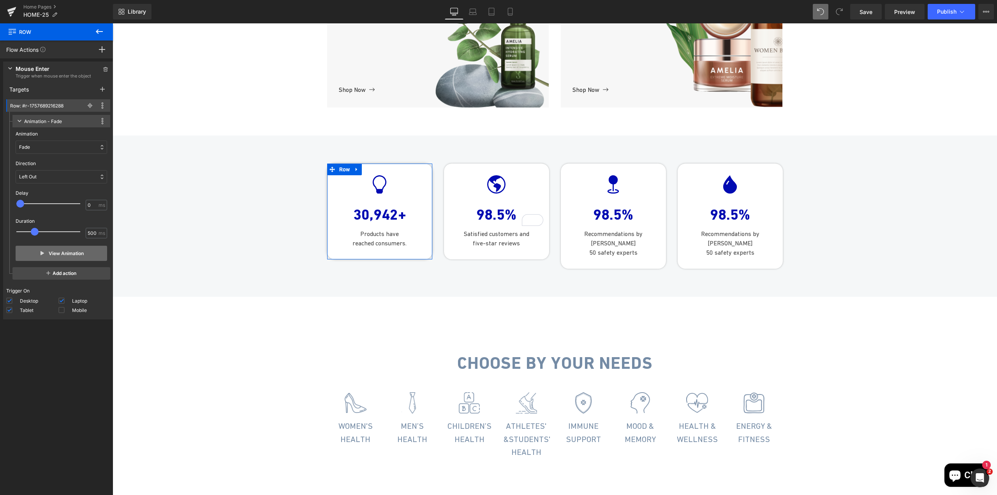
click at [55, 253] on button "View Animation" at bounding box center [62, 253] width 92 height 15
click at [46, 180] on div "Left Out" at bounding box center [62, 176] width 92 height 13
click at [53, 191] on p "Left In" at bounding box center [65, 192] width 78 height 7
click at [42, 145] on div "Fade" at bounding box center [62, 147] width 92 height 13
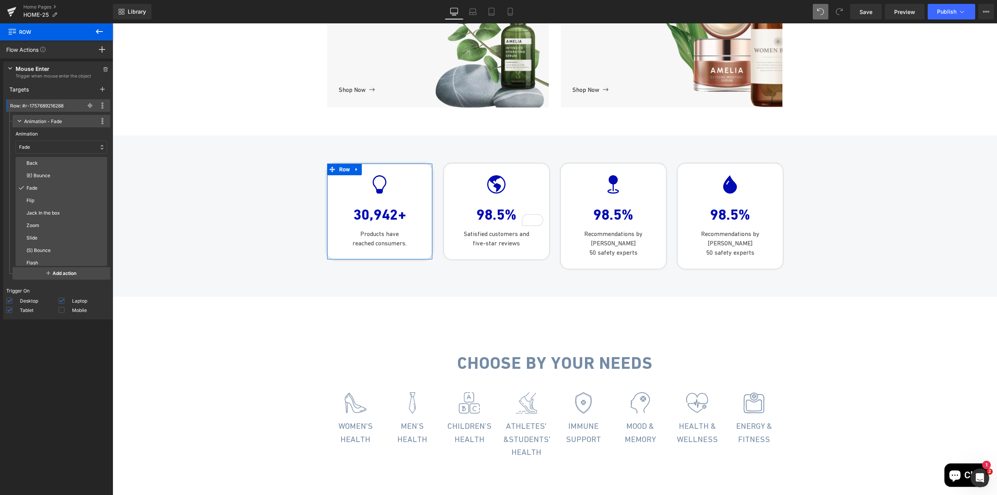
click at [47, 150] on div "Fade" at bounding box center [62, 147] width 92 height 13
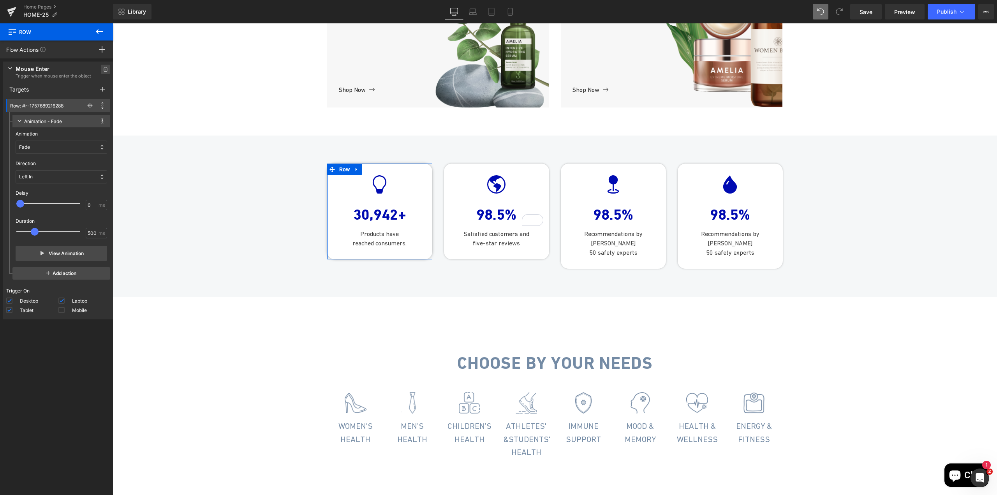
click at [103, 70] on icon at bounding box center [105, 69] width 5 height 5
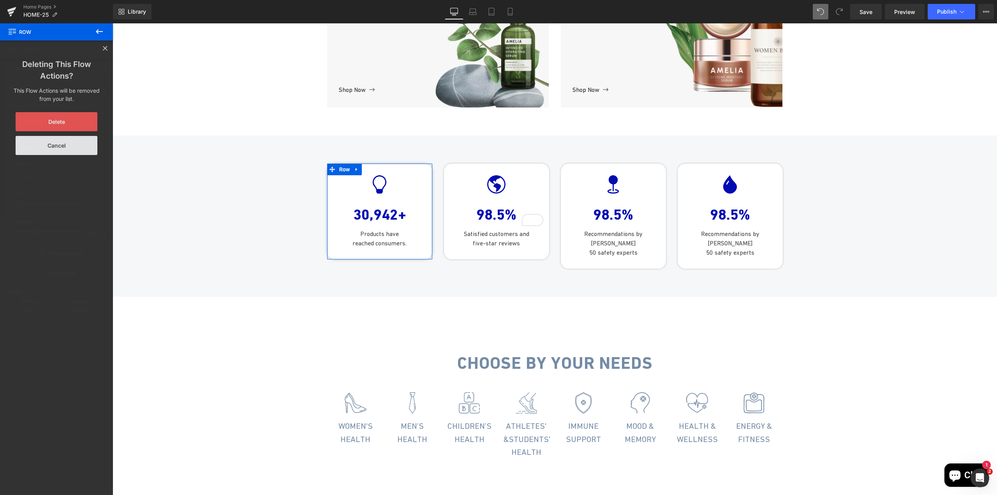
click at [71, 119] on button "Delete" at bounding box center [57, 121] width 82 height 19
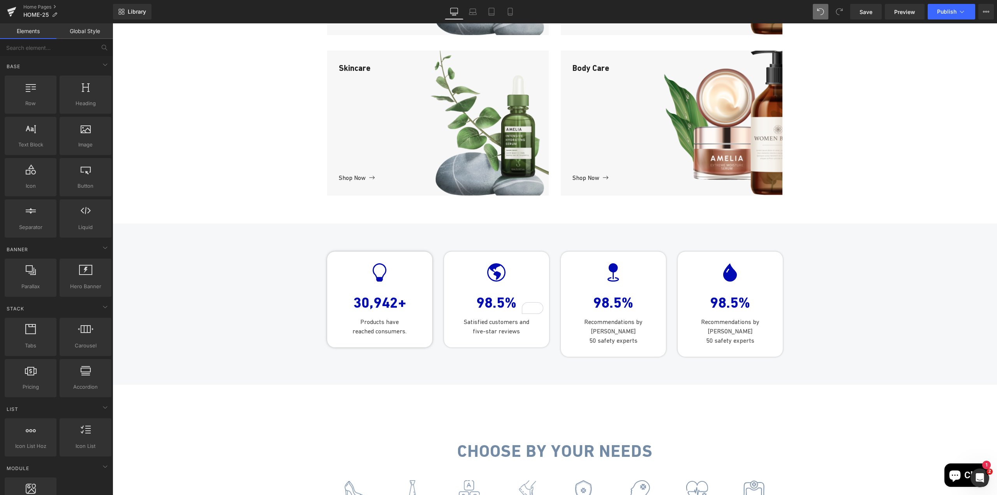
scroll to position [545, 0]
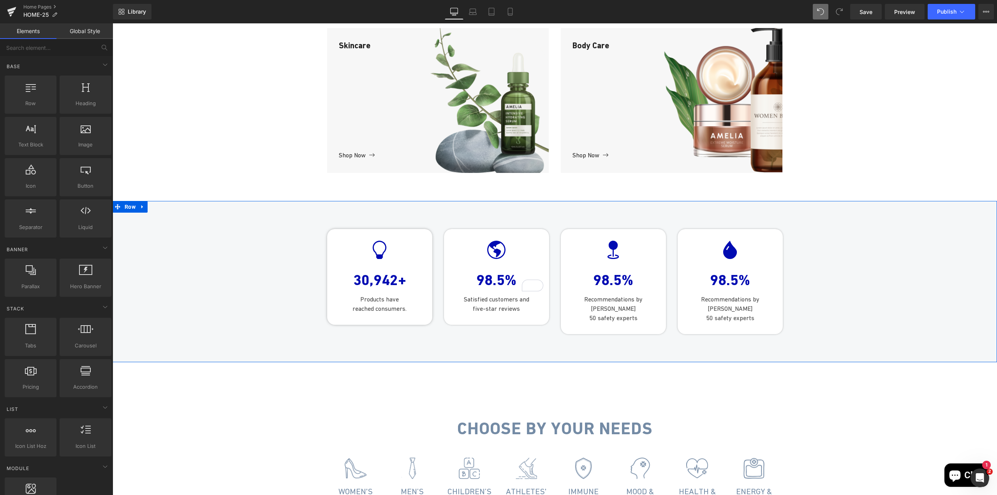
click at [903, 308] on div "Icon 30,942+ Text Block Products have reached consumers. Text Block Row Icon 98…" at bounding box center [555, 277] width 885 height 121
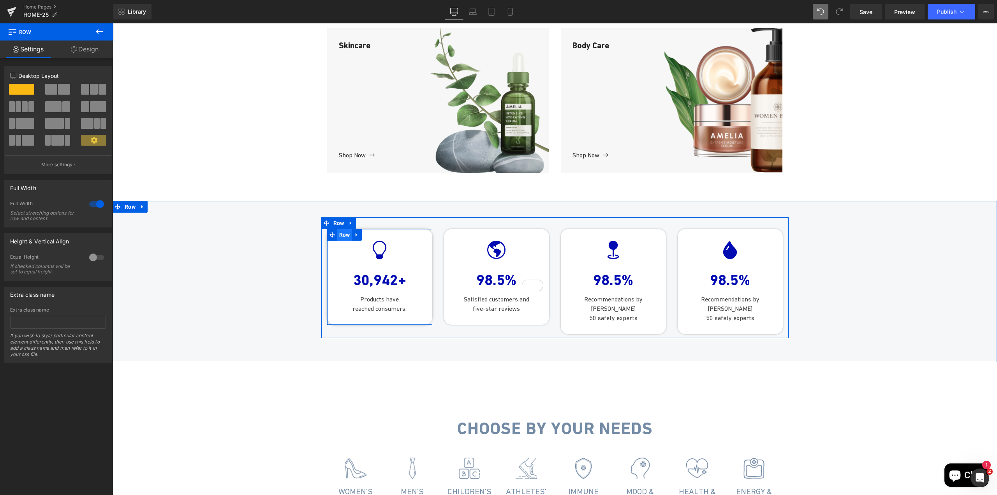
click at [341, 241] on span "Row" at bounding box center [344, 235] width 15 height 12
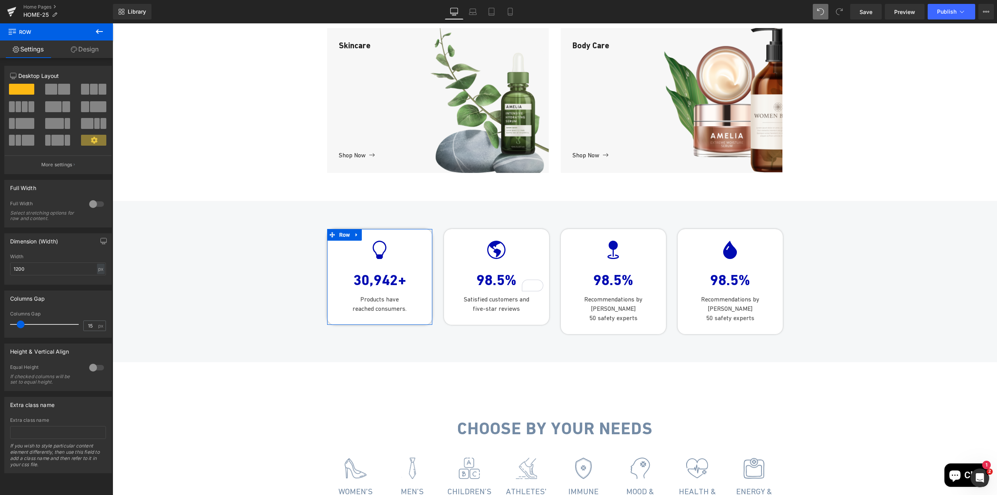
click at [90, 51] on link "Design" at bounding box center [84, 50] width 56 height 18
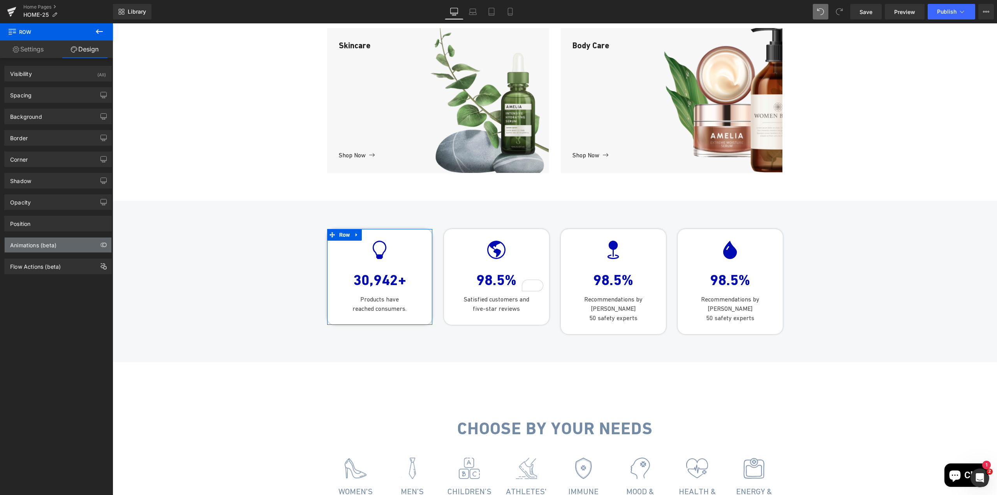
click at [37, 247] on div "Animations (beta)" at bounding box center [33, 243] width 46 height 11
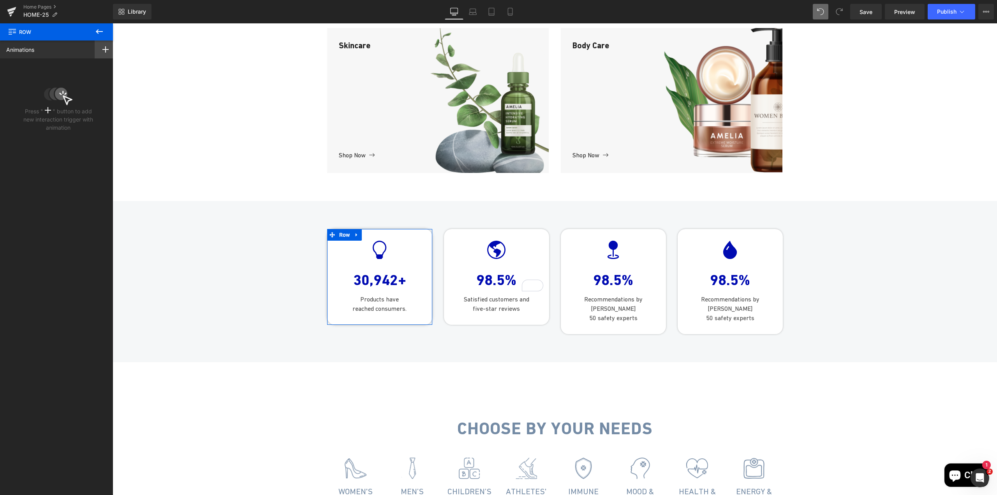
click at [105, 50] on rect at bounding box center [105, 49] width 6 height 1
click at [99, 33] on icon at bounding box center [99, 31] width 9 height 9
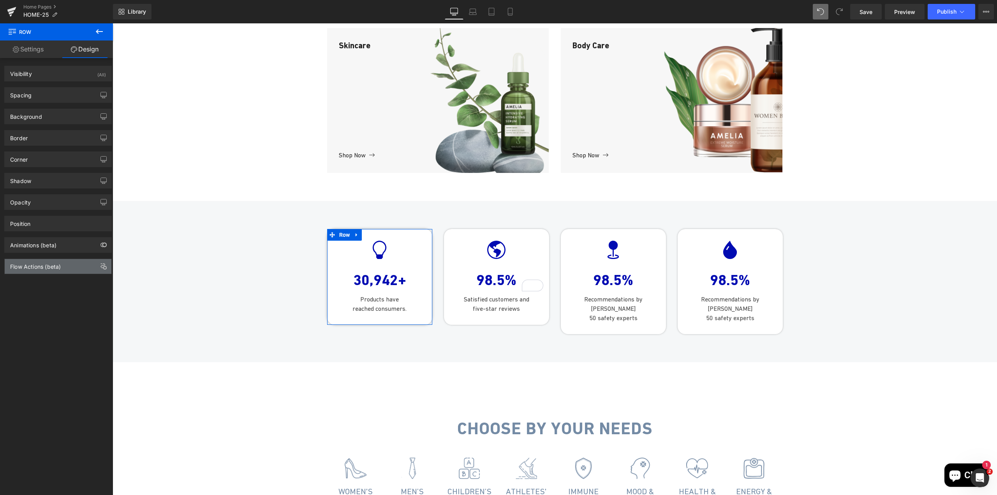
click at [32, 270] on div "Flow Actions (beta)" at bounding box center [35, 264] width 51 height 11
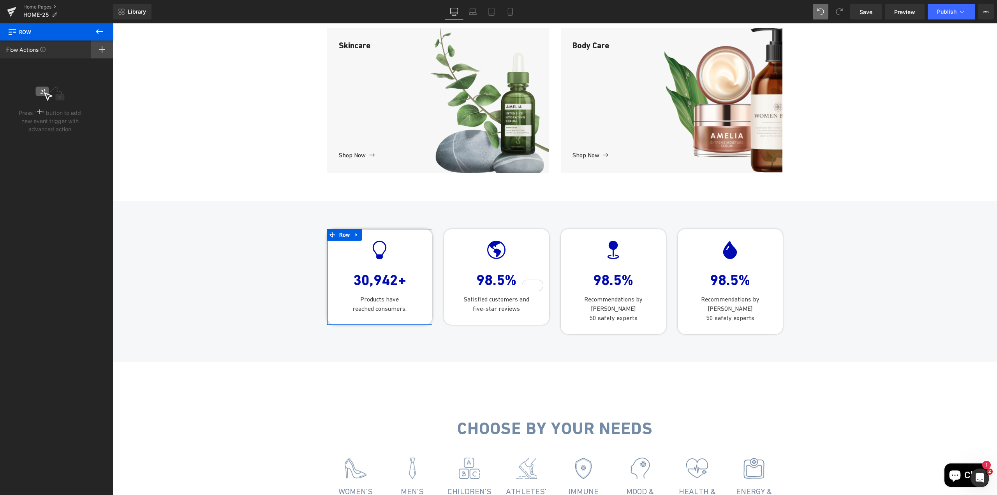
click at [104, 48] on icon at bounding box center [102, 49] width 6 height 6
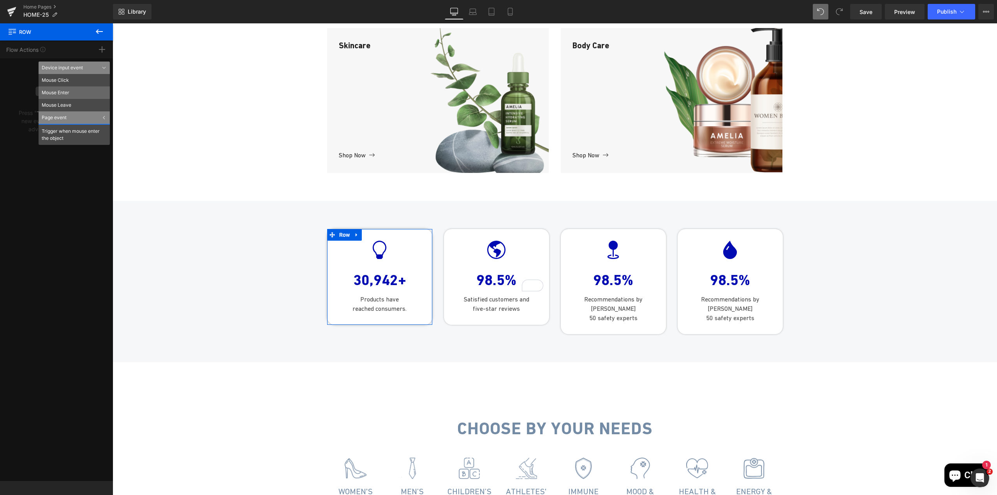
click at [76, 94] on li "Mouse Enter" at bounding box center [74, 92] width 71 height 12
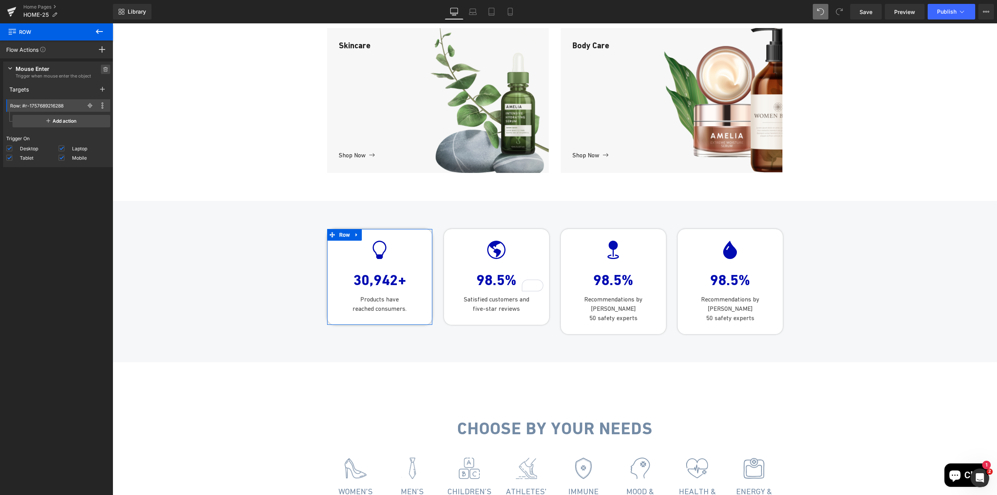
click at [103, 69] on icon at bounding box center [105, 69] width 5 height 5
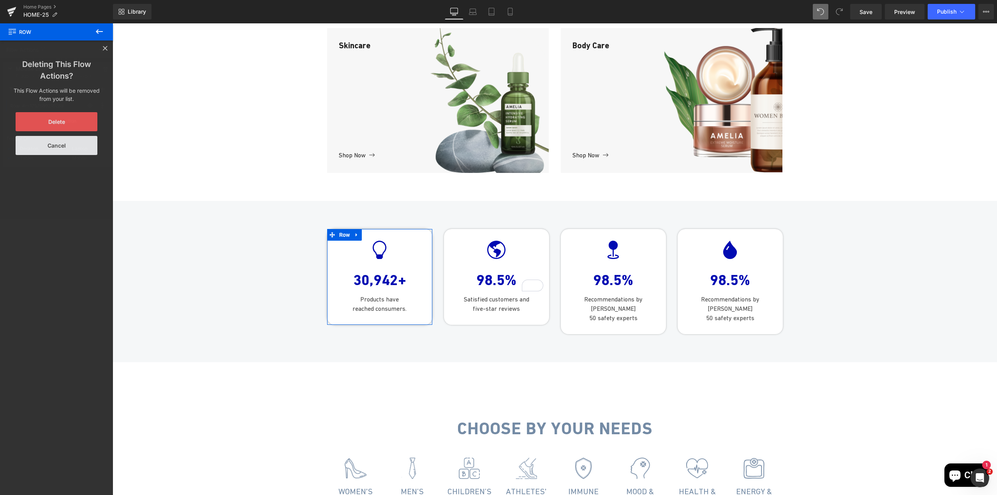
click at [67, 125] on button "Delete" at bounding box center [57, 121] width 82 height 19
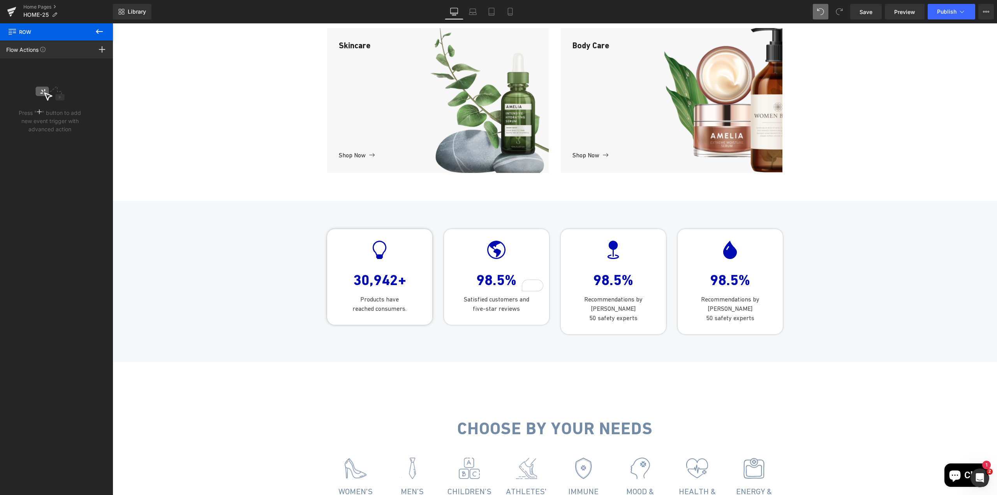
click at [100, 34] on icon at bounding box center [99, 31] width 9 height 9
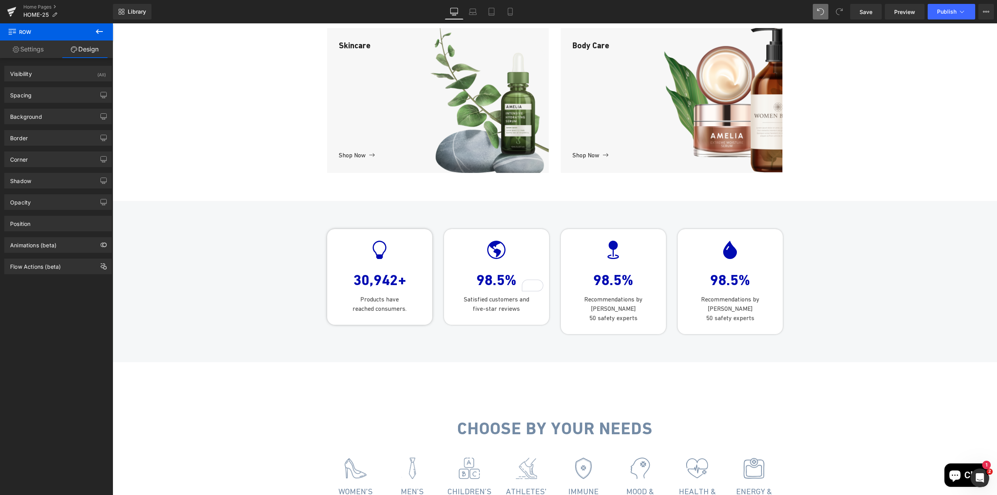
click at [100, 34] on icon at bounding box center [99, 31] width 9 height 9
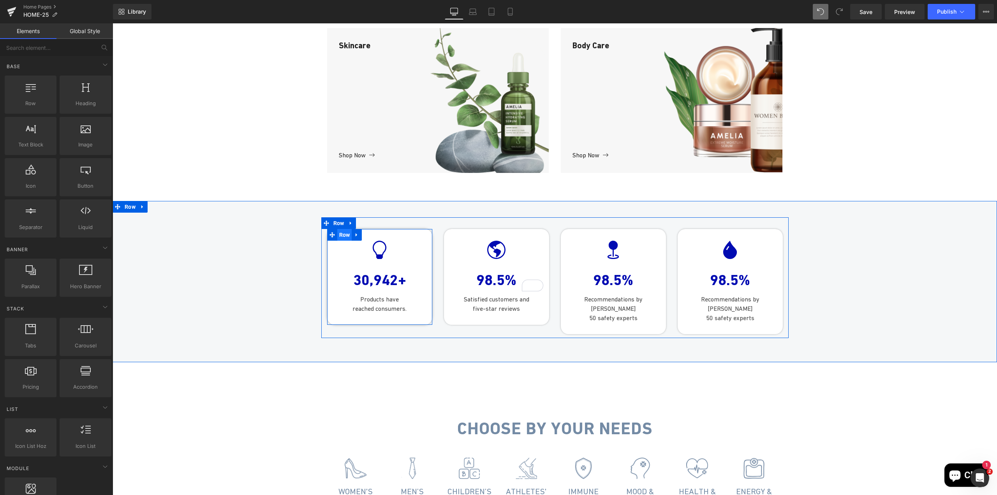
click at [339, 241] on span "Row" at bounding box center [344, 235] width 15 height 12
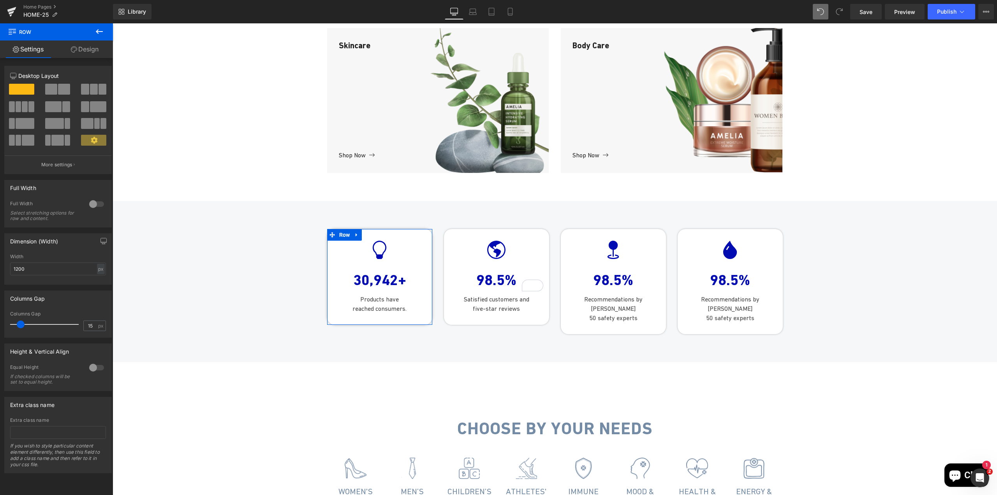
click at [84, 54] on link "Design" at bounding box center [84, 50] width 56 height 18
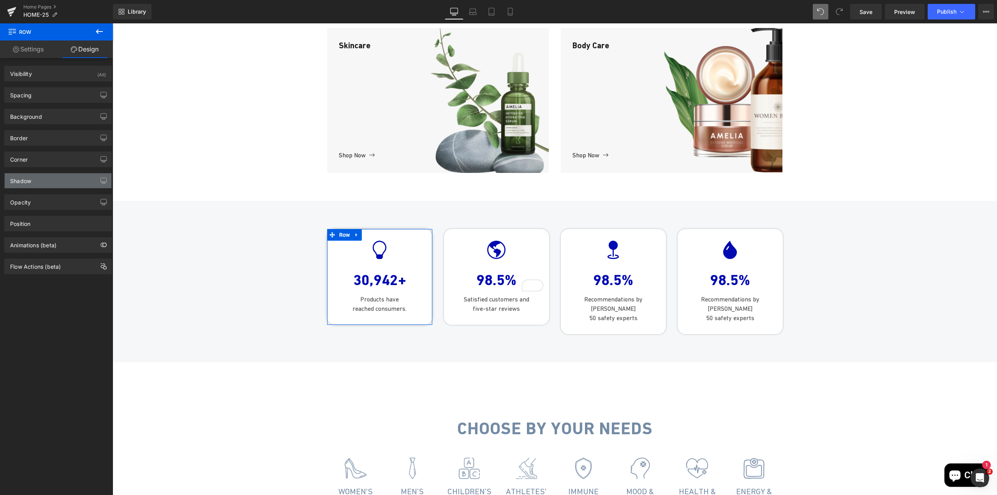
click at [44, 175] on div "Shadow" at bounding box center [58, 180] width 107 height 15
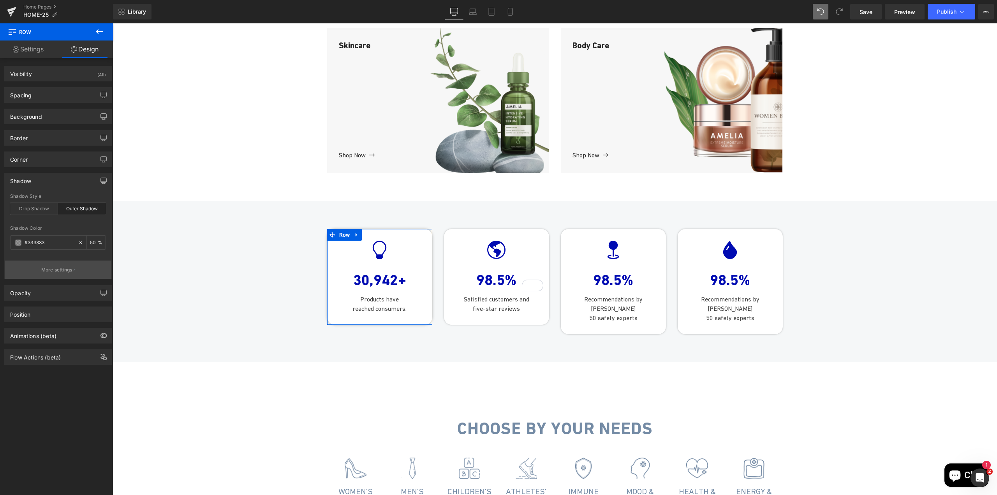
click at [71, 274] on button "More settings" at bounding box center [58, 270] width 107 height 18
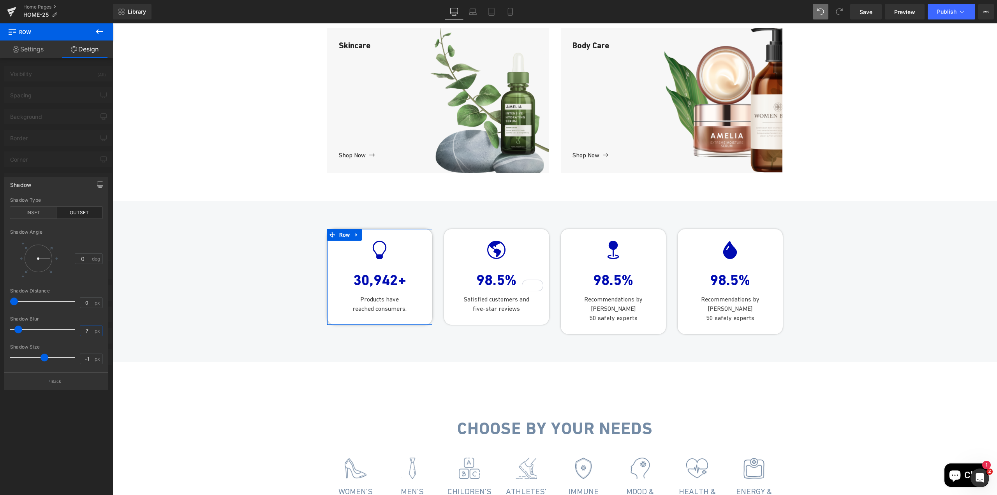
click at [87, 330] on input "7" at bounding box center [87, 331] width 14 height 10
type input "5"
click at [84, 306] on input "0" at bounding box center [87, 303] width 14 height 10
click at [99, 32] on icon at bounding box center [99, 31] width 7 height 5
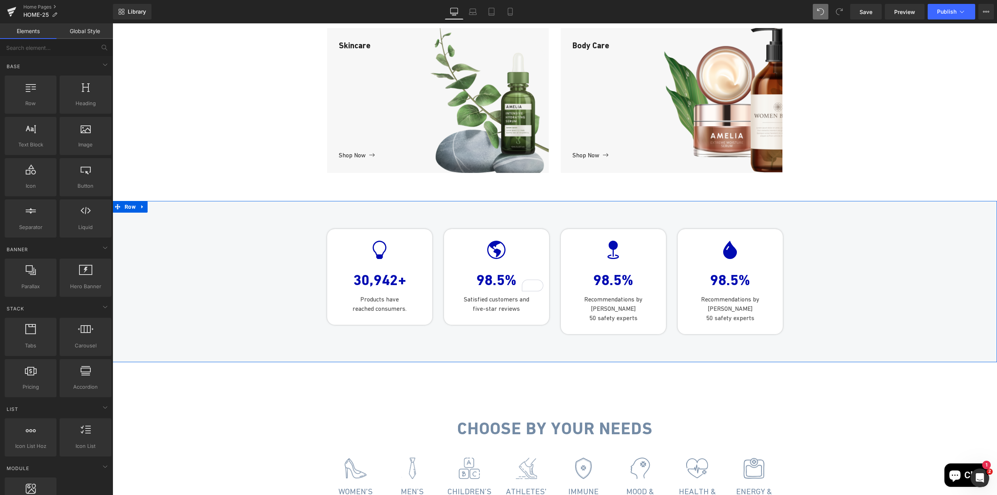
click at [260, 300] on div "Icon 30,942+ Text Block Products have reached consumers. Text Block Row Icon 98…" at bounding box center [555, 277] width 885 height 121
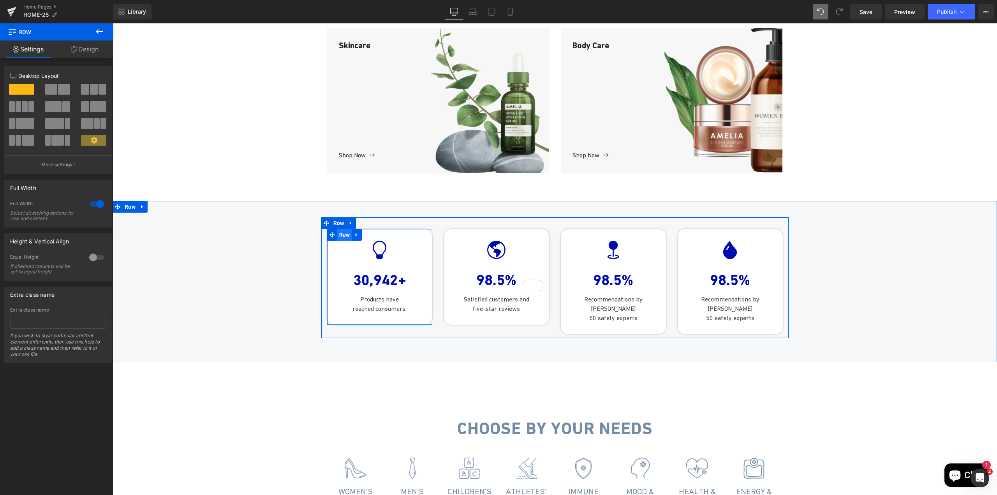
click at [341, 241] on span "Row" at bounding box center [344, 235] width 15 height 12
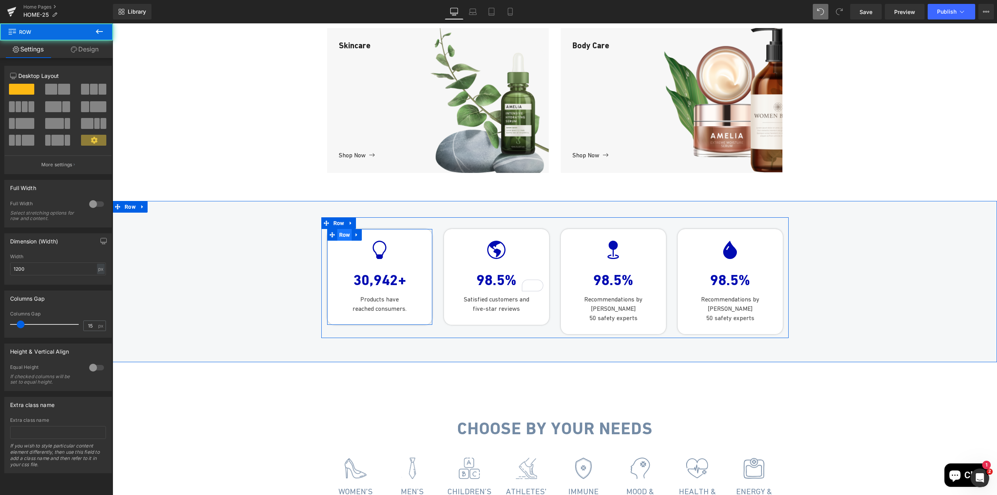
click at [338, 241] on span "Row" at bounding box center [344, 235] width 15 height 12
click at [82, 51] on link "Design" at bounding box center [84, 50] width 56 height 18
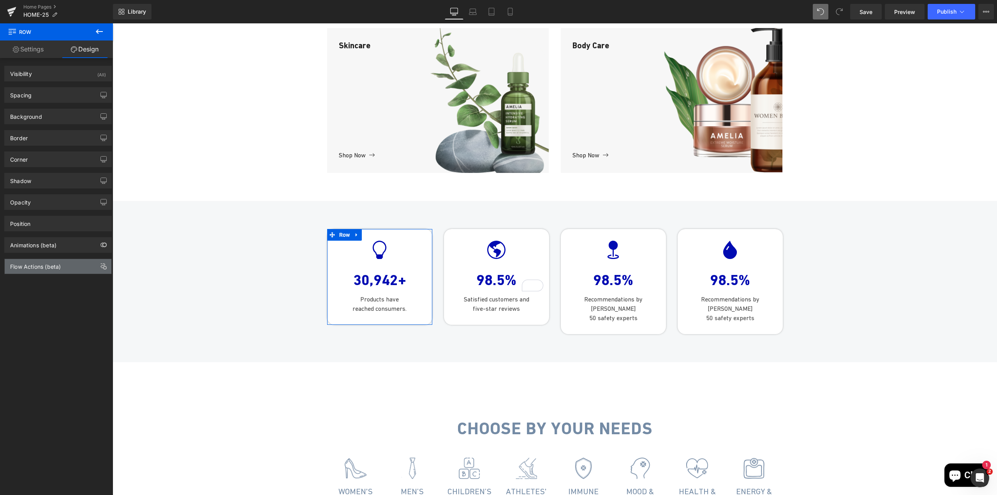
click at [32, 268] on div "Flow Actions (beta)" at bounding box center [35, 264] width 51 height 11
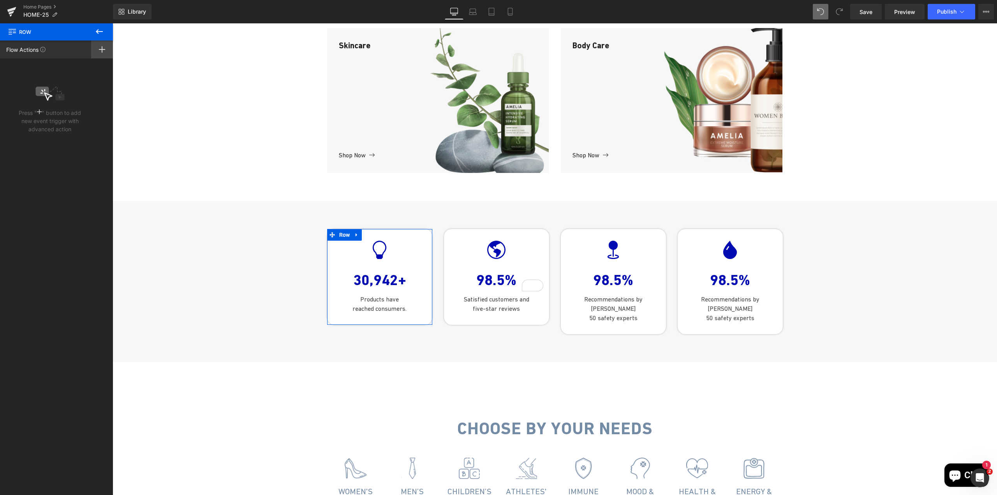
click at [105, 50] on div at bounding box center [102, 50] width 22 height 18
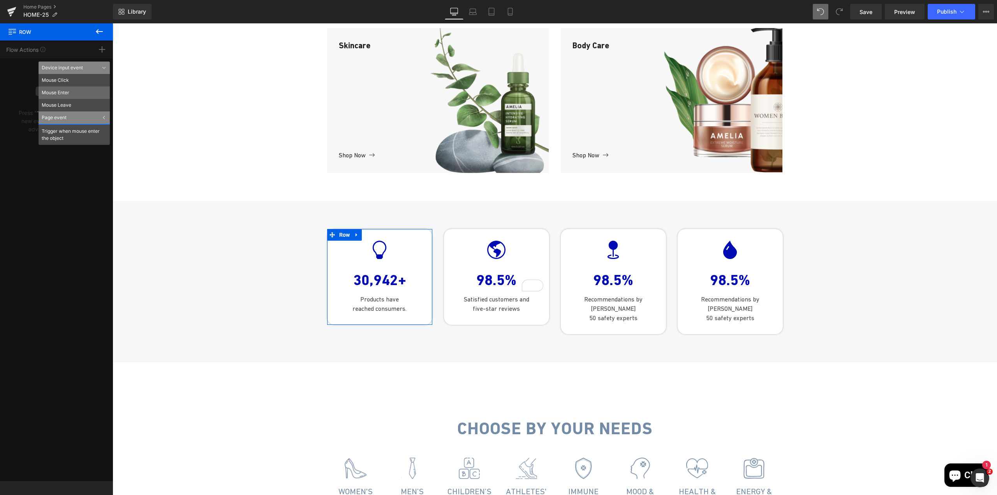
click at [75, 94] on li "Mouse Enter" at bounding box center [74, 92] width 71 height 12
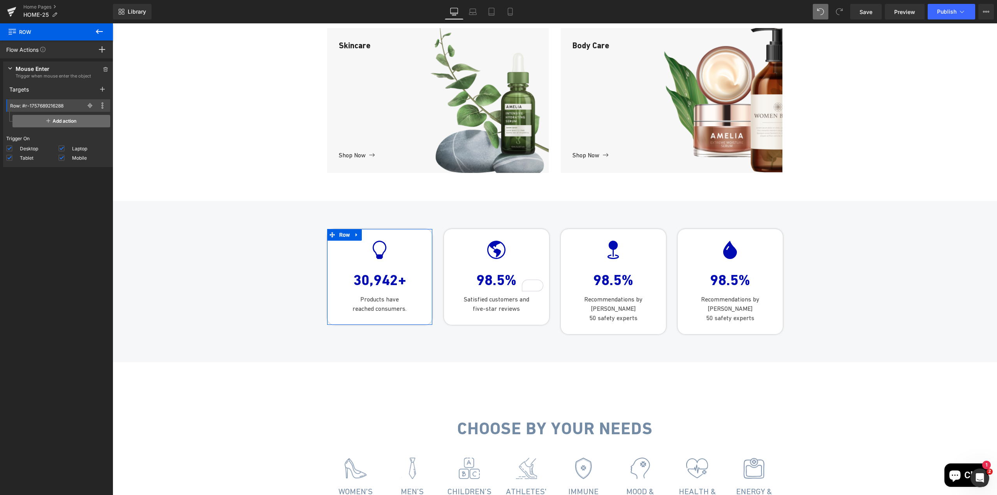
click at [51, 122] on span "Add action" at bounding box center [61, 121] width 98 height 12
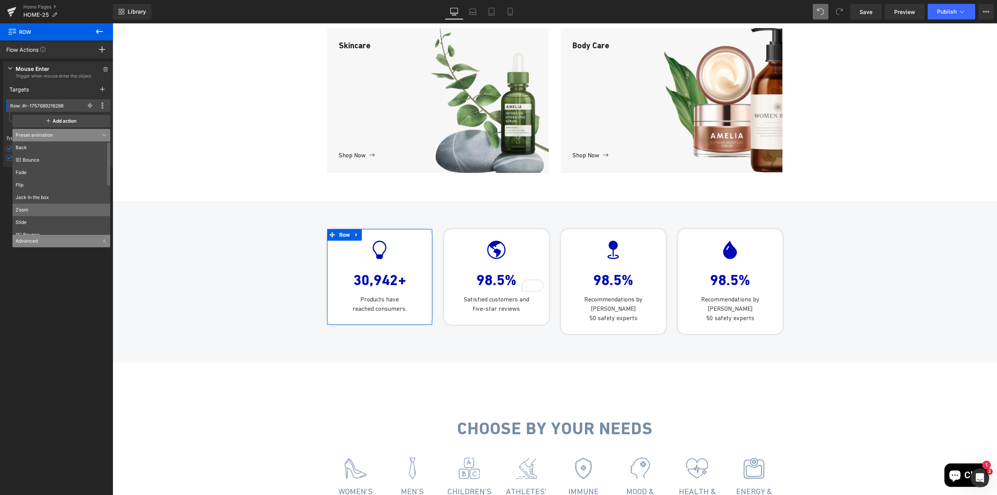
click at [38, 208] on li "Zoom" at bounding box center [62, 210] width 101 height 12
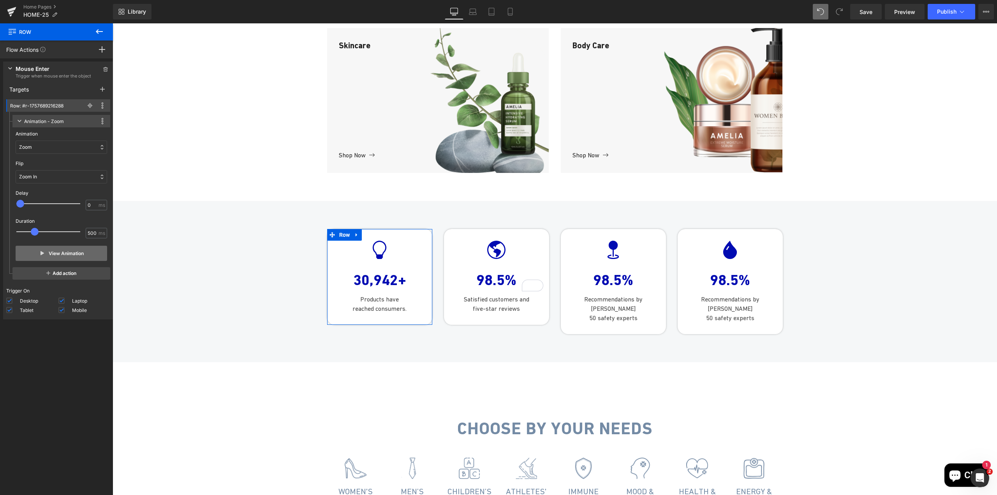
click at [63, 255] on button "View Animation" at bounding box center [62, 253] width 92 height 15
click at [65, 252] on button "View Animation" at bounding box center [62, 253] width 92 height 15
click at [862, 18] on link "Save" at bounding box center [867, 12] width 32 height 16
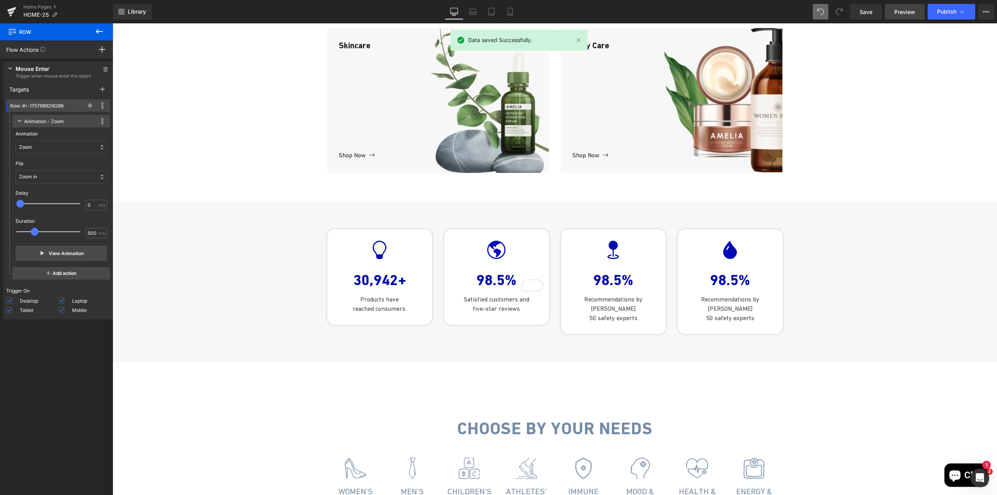
click at [896, 12] on span "Preview" at bounding box center [905, 12] width 21 height 8
click at [12, 69] on icon at bounding box center [10, 68] width 4 height 3
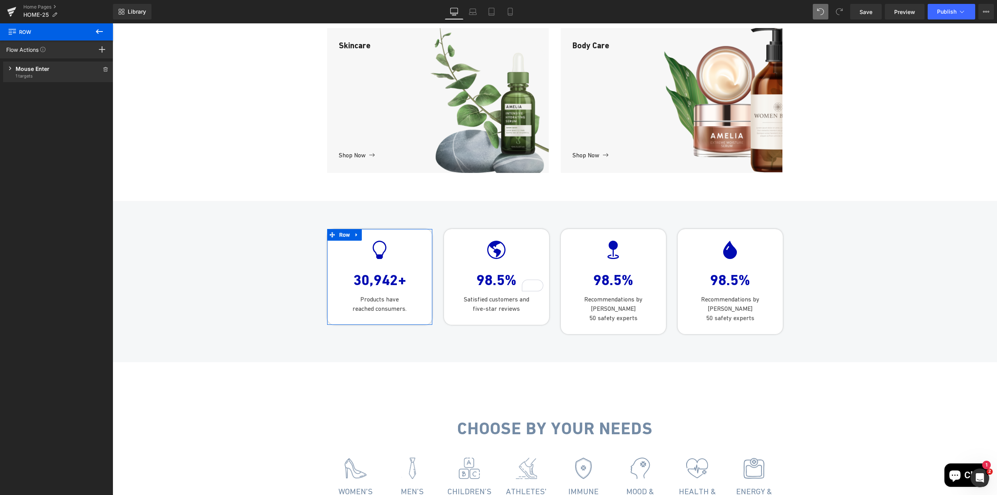
click at [12, 69] on div "Mouse Enter Trigger when mouse enter the object 1 targets" at bounding box center [58, 72] width 110 height 21
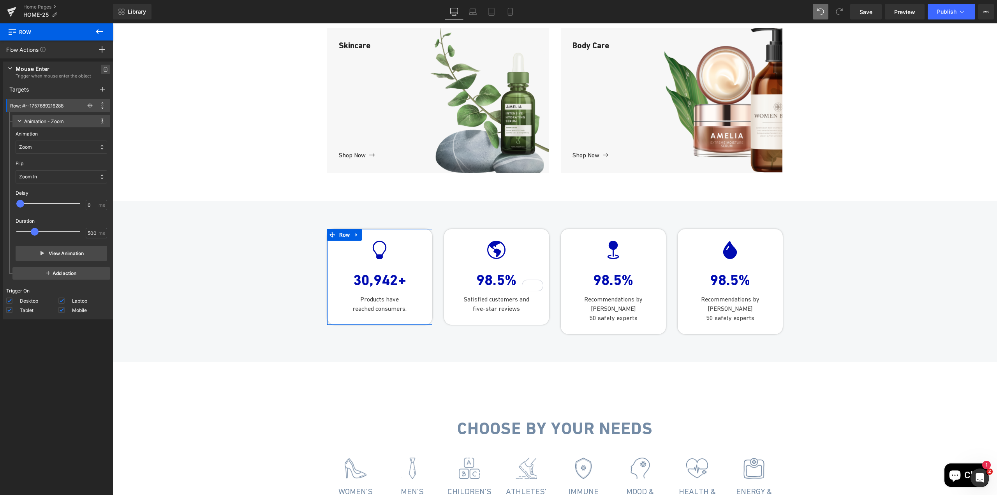
click at [103, 70] on icon at bounding box center [105, 69] width 5 height 5
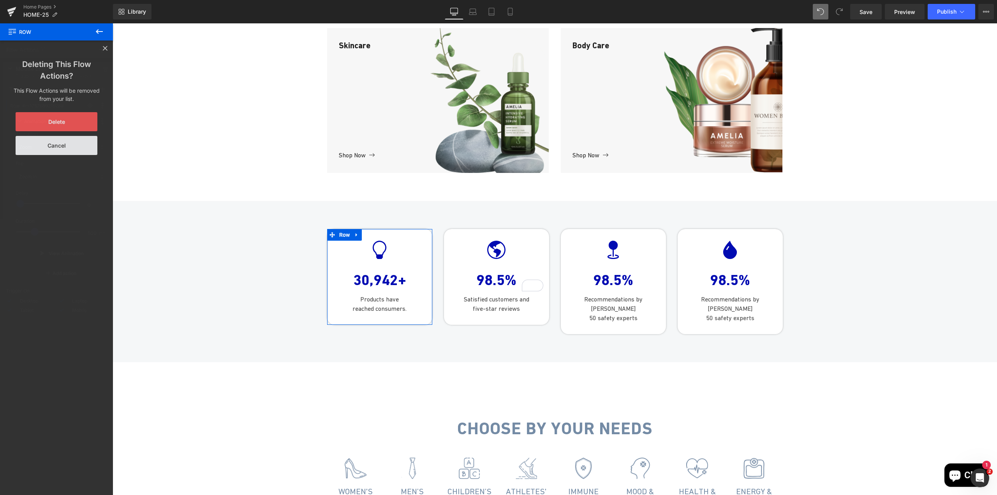
click at [67, 121] on button "Delete" at bounding box center [57, 121] width 82 height 19
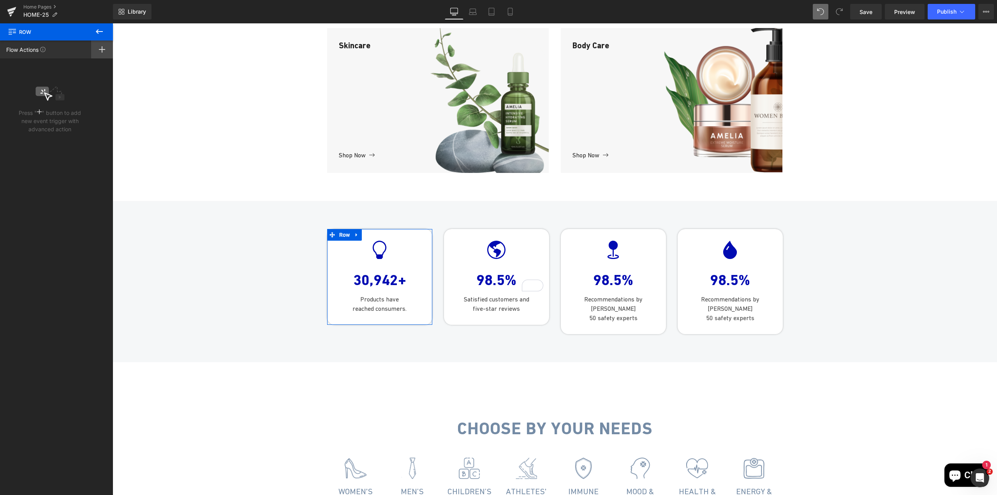
click at [101, 46] on icon at bounding box center [102, 49] width 6 height 6
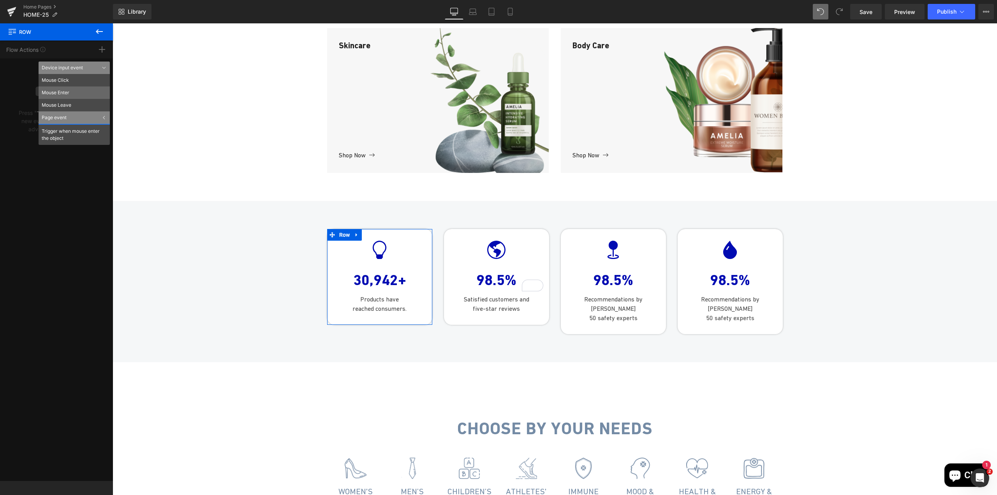
click at [75, 95] on li "Mouse Enter" at bounding box center [74, 92] width 71 height 12
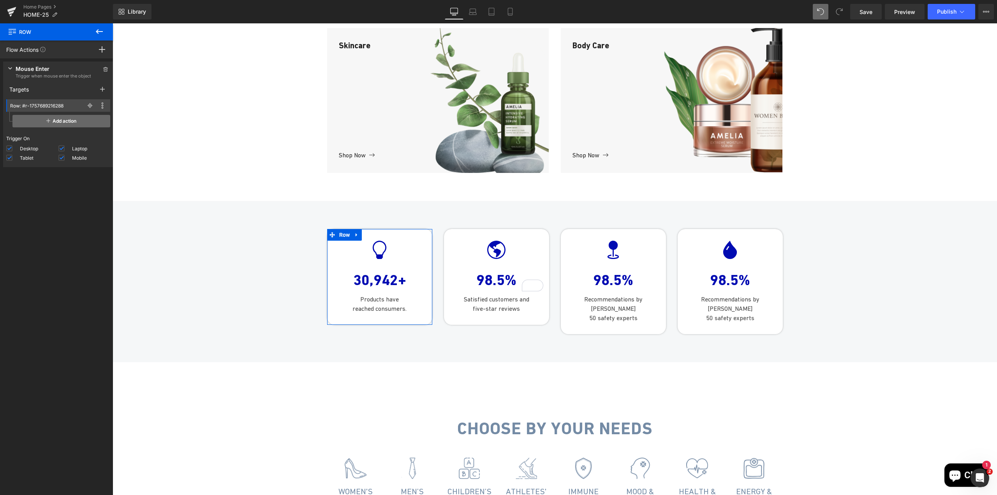
click at [60, 119] on span "Add action" at bounding box center [61, 121] width 98 height 12
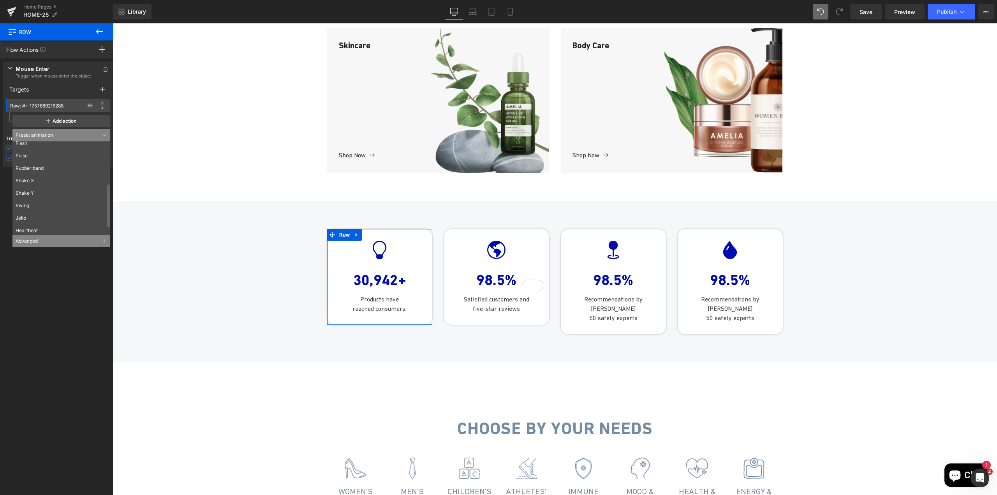
scroll to position [106, 0]
click at [43, 245] on div "Advanced" at bounding box center [61, 241] width 98 height 12
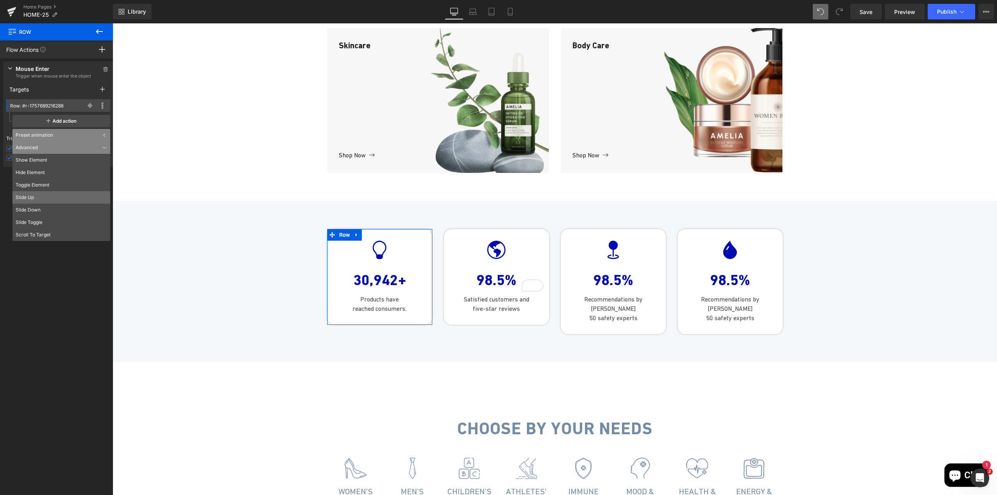
click at [64, 201] on li "Slide Up" at bounding box center [61, 197] width 98 height 12
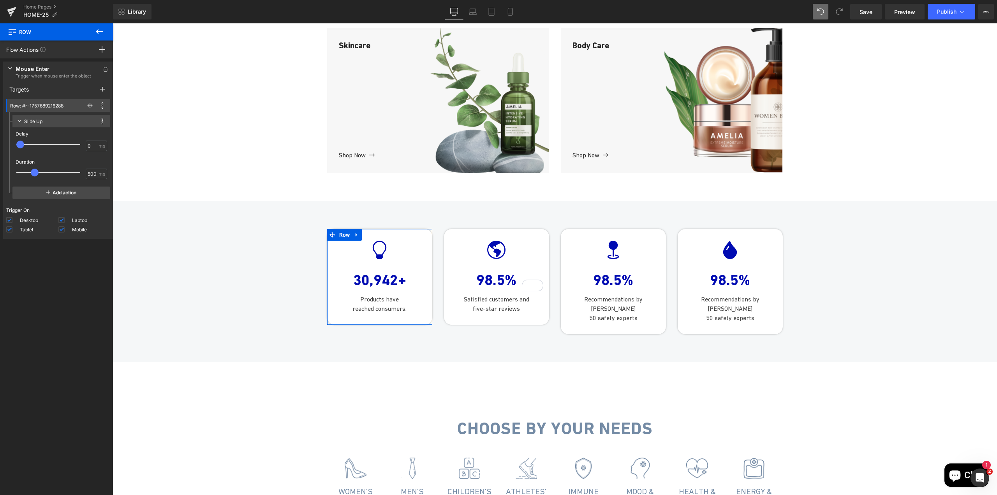
click at [21, 120] on icon at bounding box center [20, 121] width 4 height 3
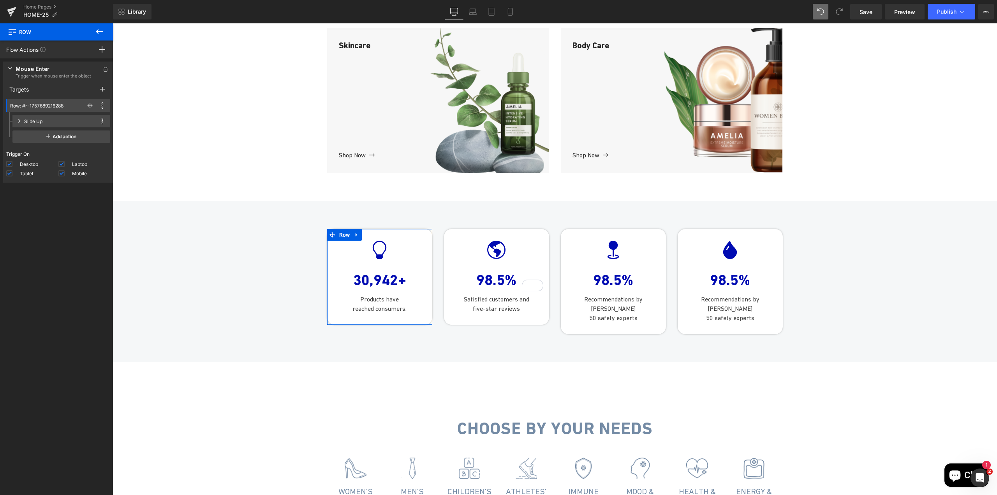
click at [21, 120] on icon at bounding box center [19, 121] width 3 height 4
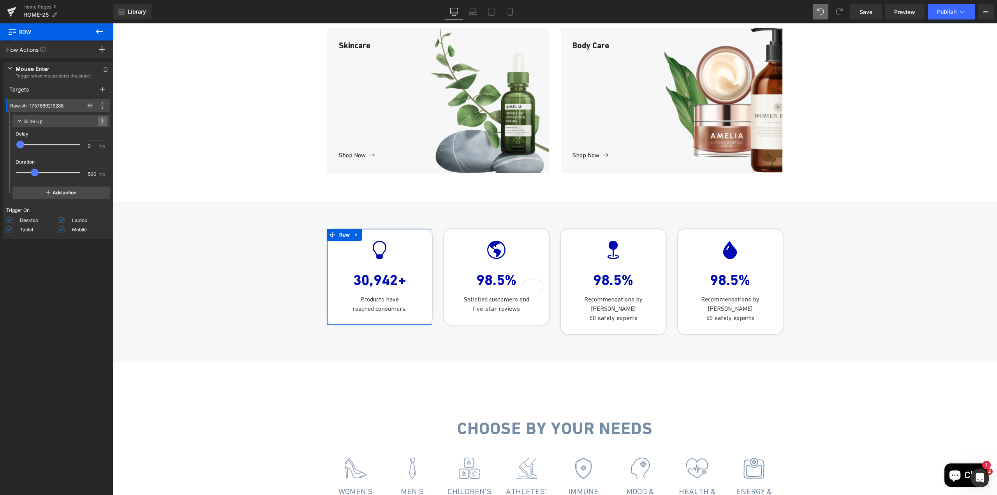
click at [101, 122] on span at bounding box center [102, 120] width 9 height 9
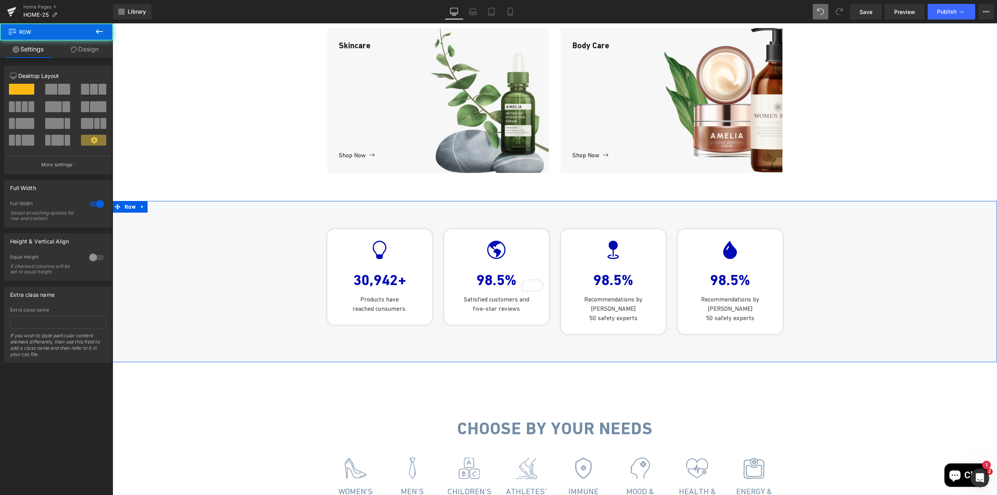
click at [162, 287] on div "Icon 30,942+ Text Block Products have reached consumers. Text Block Row Icon 98…" at bounding box center [555, 277] width 885 height 121
click at [869, 12] on span "Save" at bounding box center [866, 12] width 13 height 8
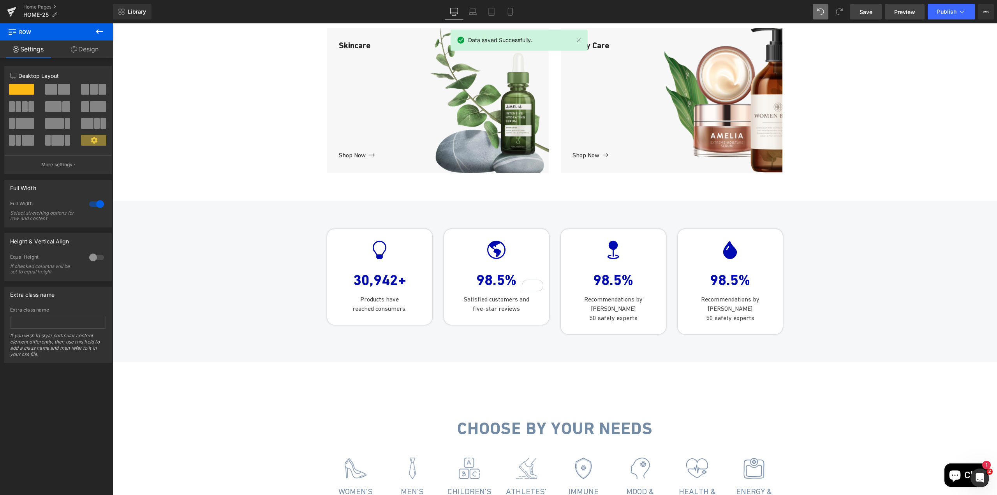
click at [895, 14] on link "Preview" at bounding box center [905, 12] width 40 height 16
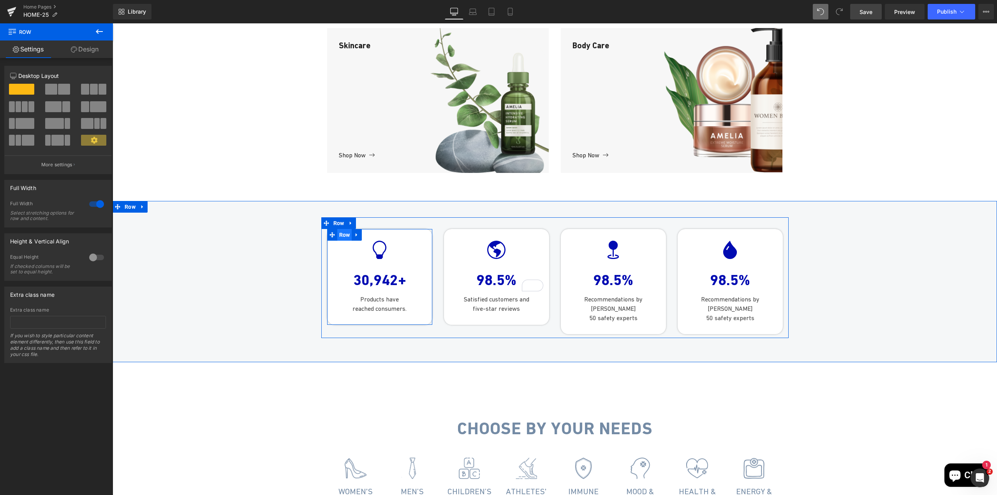
click at [341, 241] on span "Row" at bounding box center [344, 235] width 15 height 12
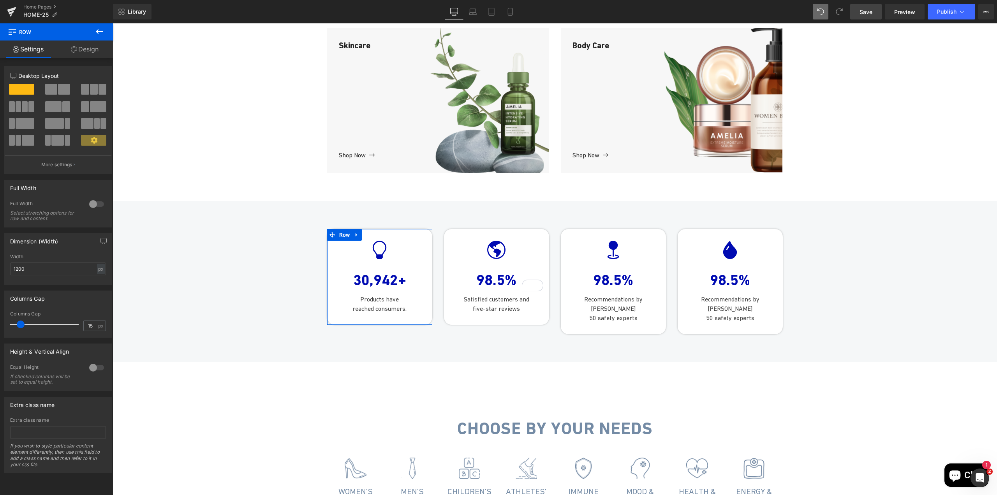
click at [75, 48] on icon at bounding box center [74, 49] width 6 height 6
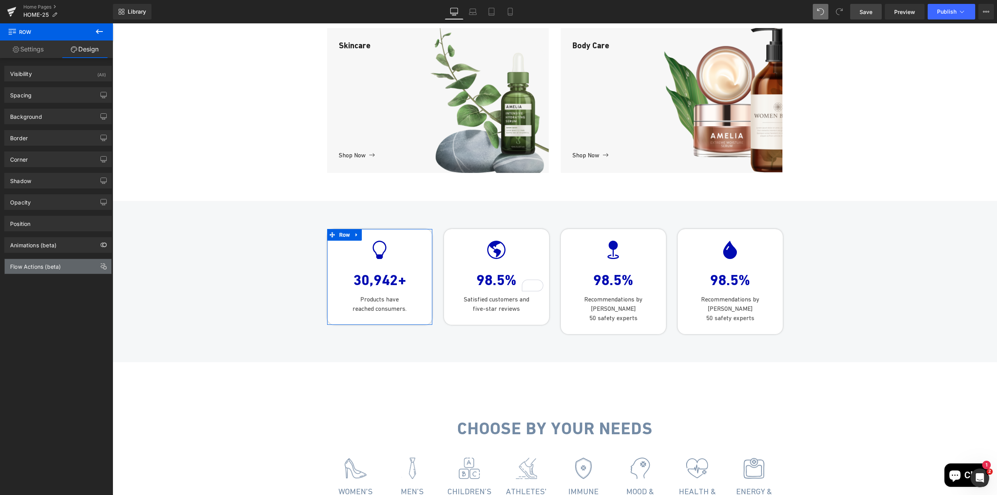
click at [43, 270] on div "Flow Actions (beta)" at bounding box center [35, 264] width 51 height 11
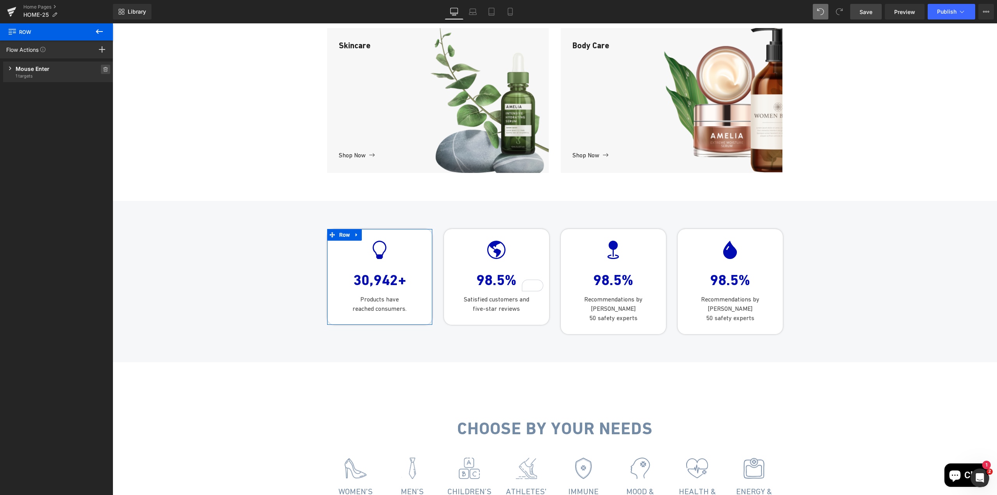
click at [103, 70] on icon at bounding box center [105, 69] width 5 height 5
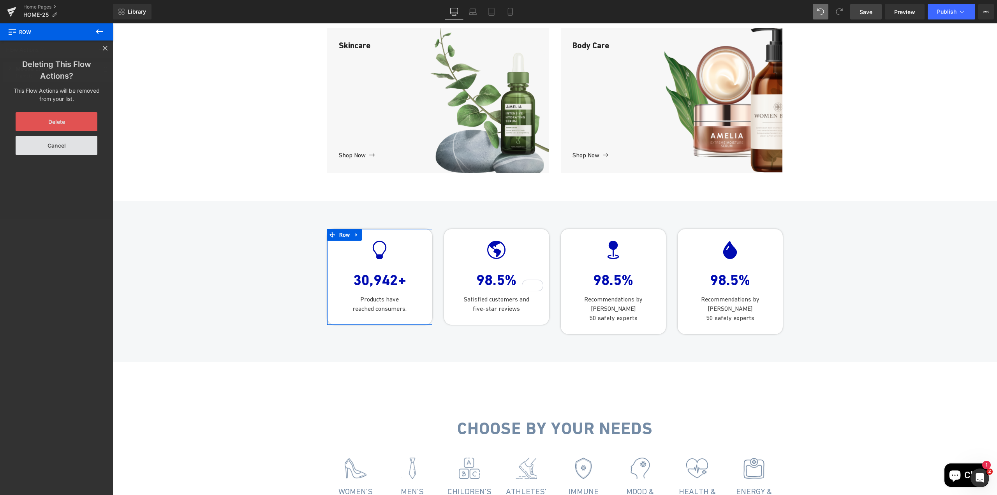
click at [50, 121] on button "Delete" at bounding box center [57, 121] width 82 height 19
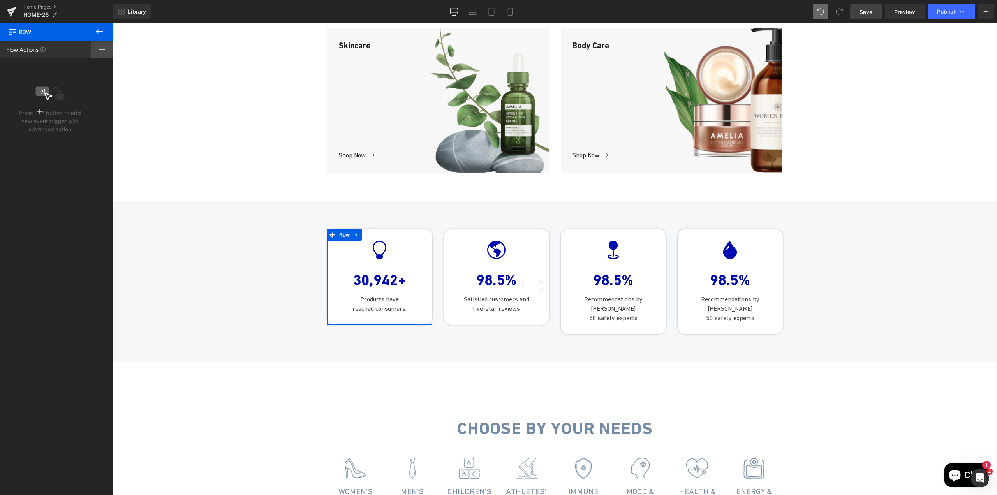
click at [96, 48] on div at bounding box center [102, 50] width 22 height 18
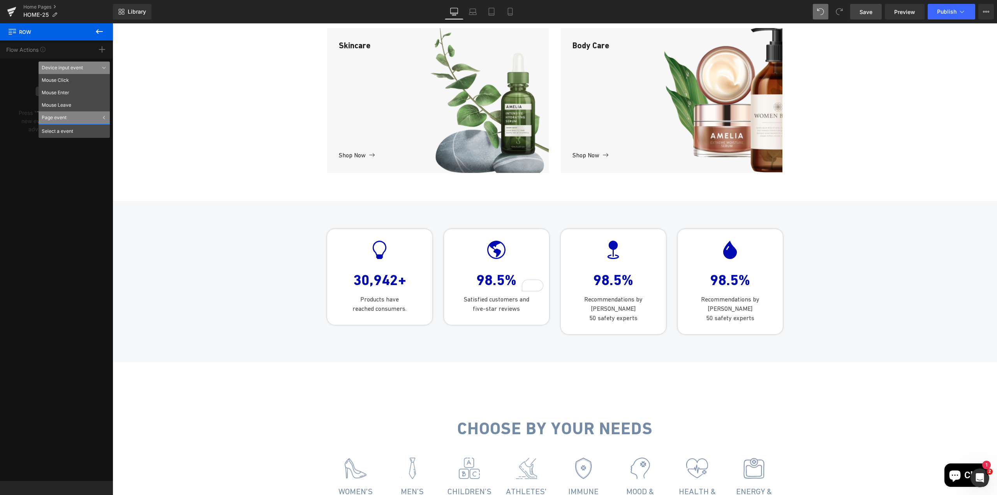
click at [98, 33] on icon at bounding box center [99, 31] width 7 height 5
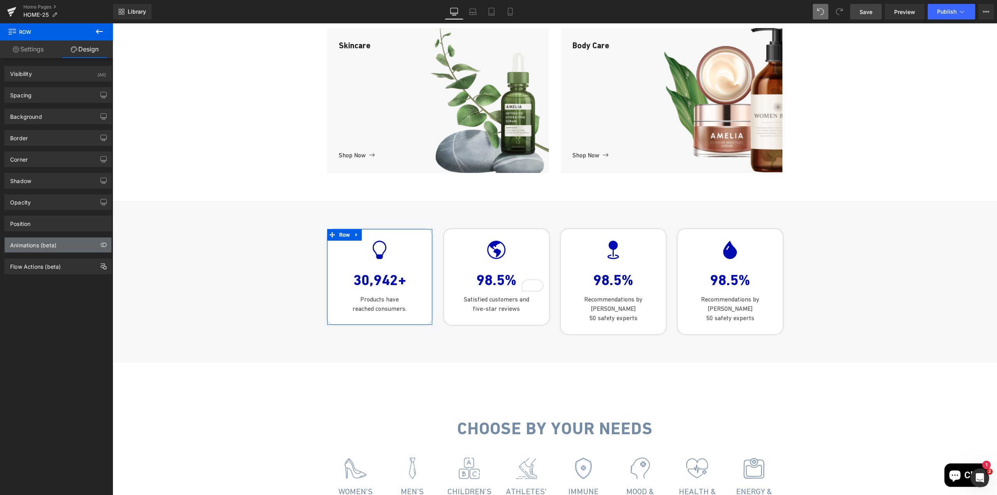
click at [55, 247] on div "Animations (beta)" at bounding box center [33, 243] width 46 height 11
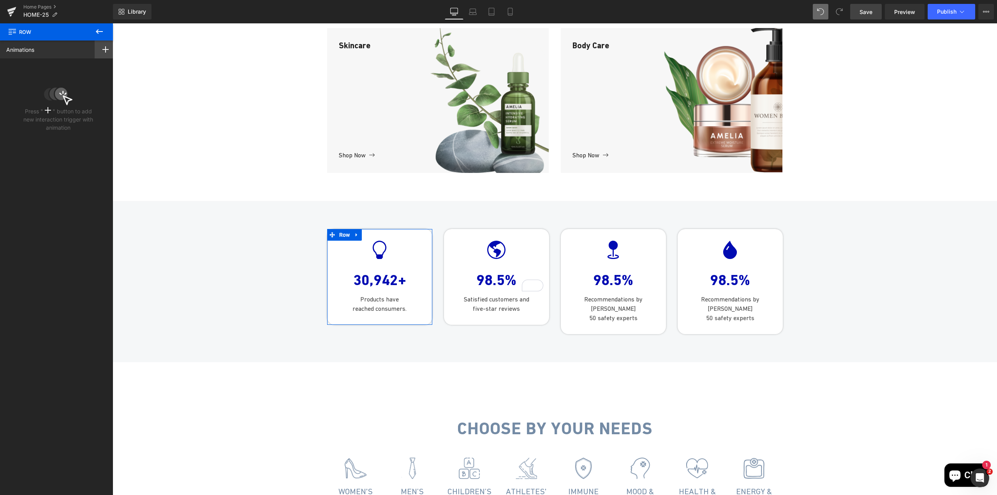
click at [102, 49] on rect at bounding box center [105, 49] width 6 height 1
click at [102, 34] on icon at bounding box center [99, 31] width 9 height 9
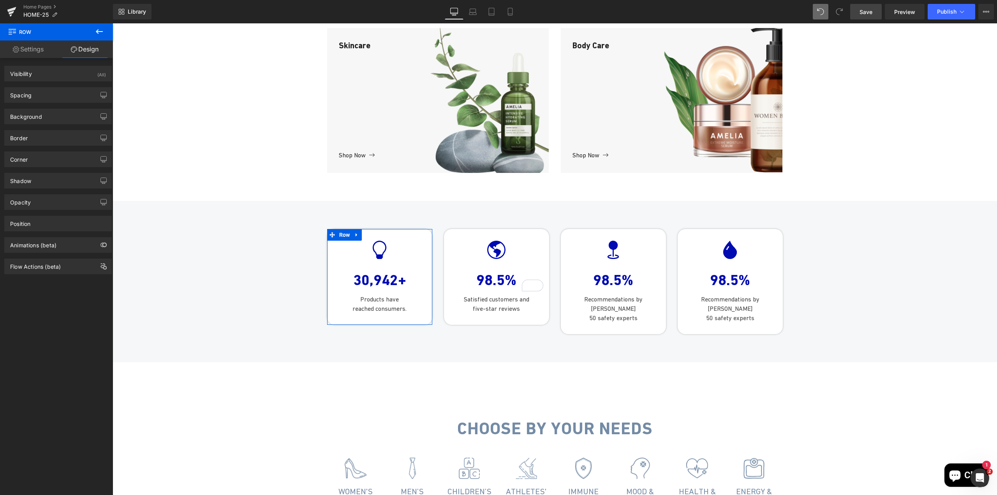
click at [42, 268] on div "Flow Actions (beta)" at bounding box center [35, 264] width 51 height 11
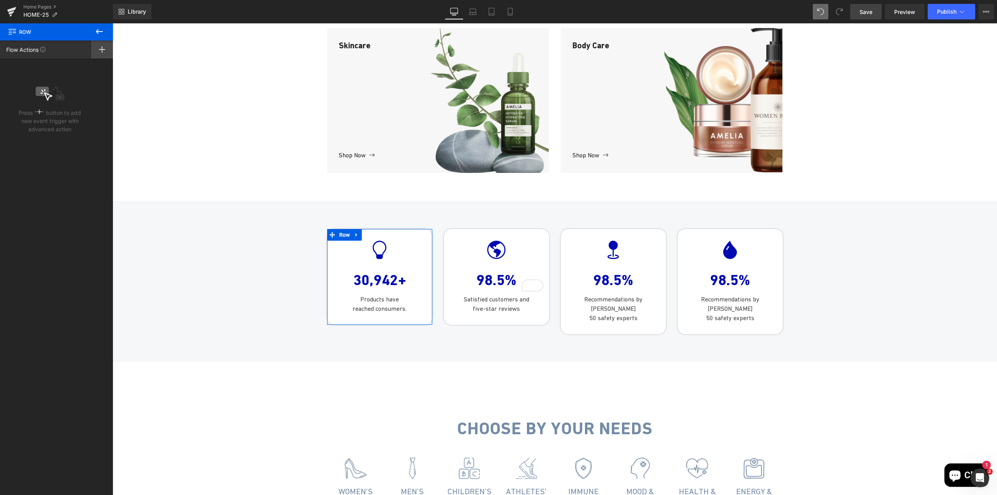
click at [99, 49] on icon at bounding box center [102, 49] width 6 height 6
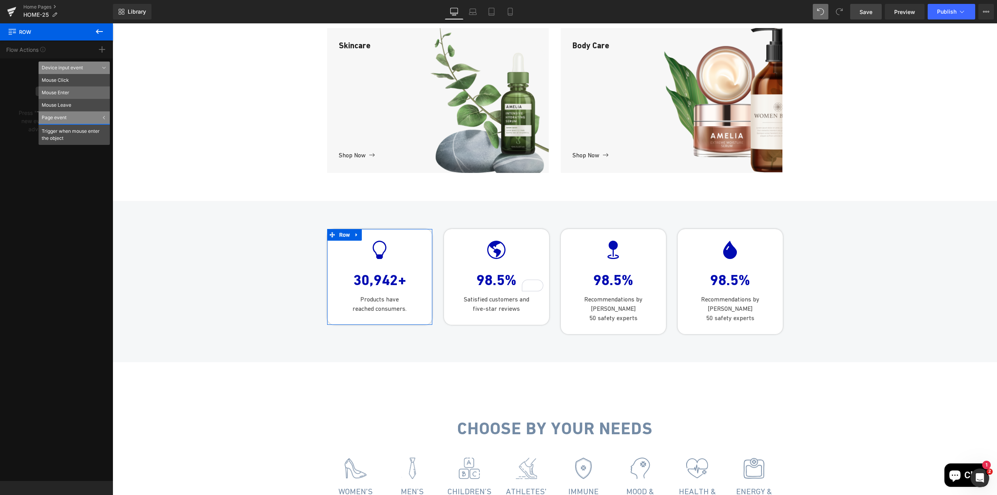
click at [72, 89] on li "Mouse Enter" at bounding box center [74, 92] width 71 height 12
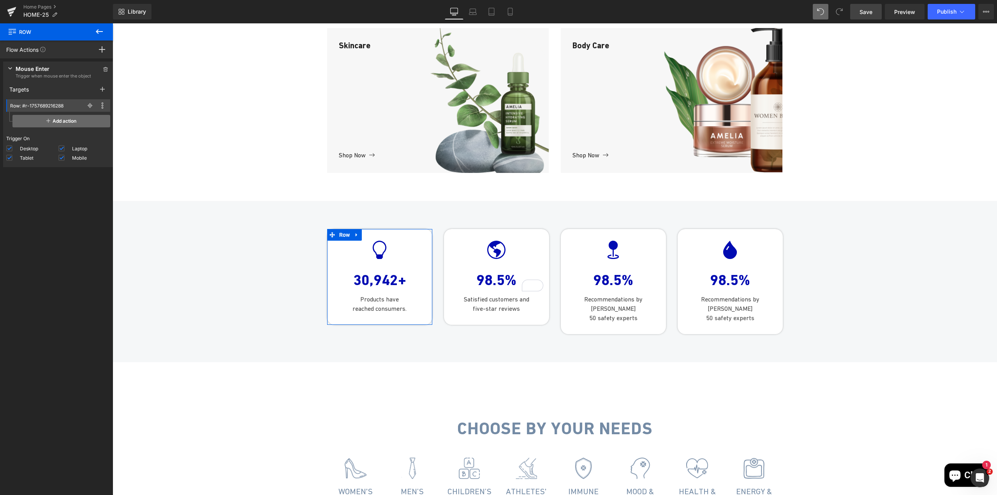
click at [55, 120] on span "Add action" at bounding box center [61, 121] width 98 height 12
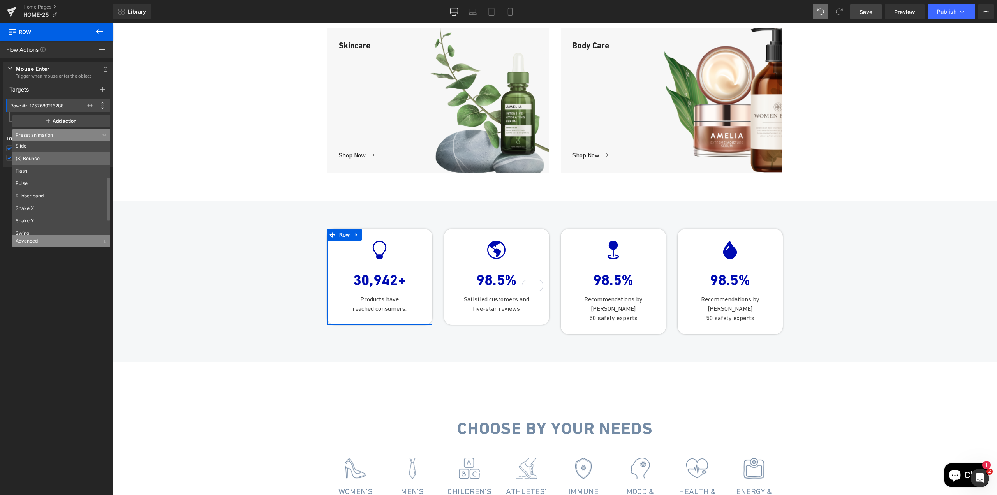
scroll to position [78, 0]
click at [45, 207] on li "Shake X" at bounding box center [62, 207] width 101 height 12
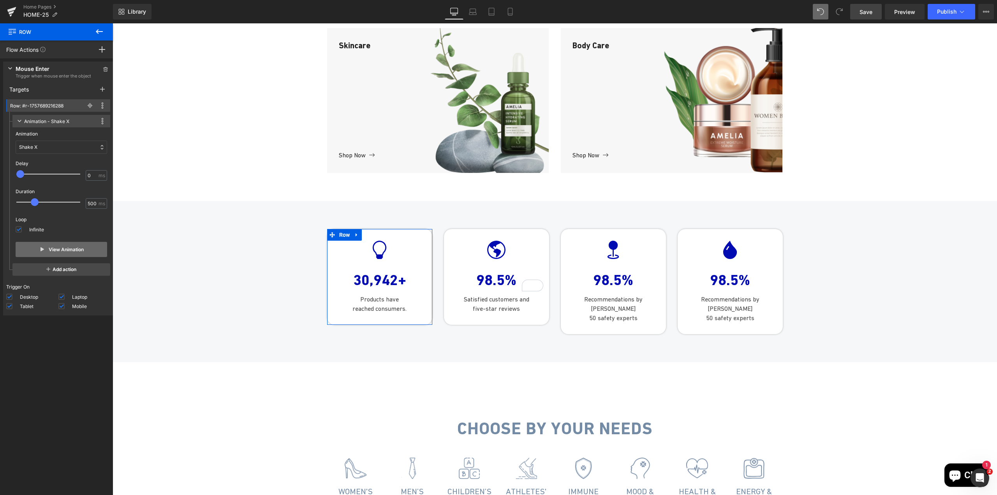
click at [60, 248] on button "View Animation" at bounding box center [62, 249] width 92 height 15
click at [37, 149] on div "Shake X" at bounding box center [62, 147] width 92 height 13
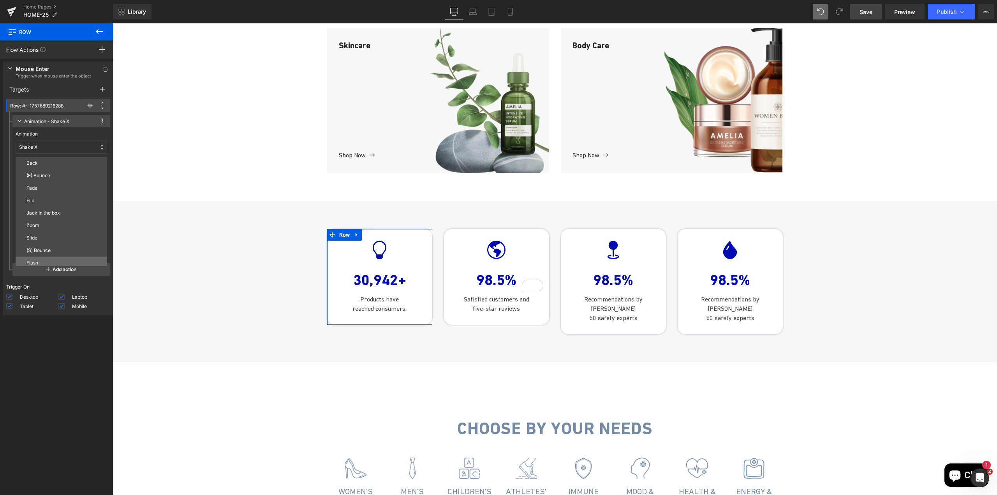
click at [53, 263] on p "Flash" at bounding box center [65, 262] width 78 height 7
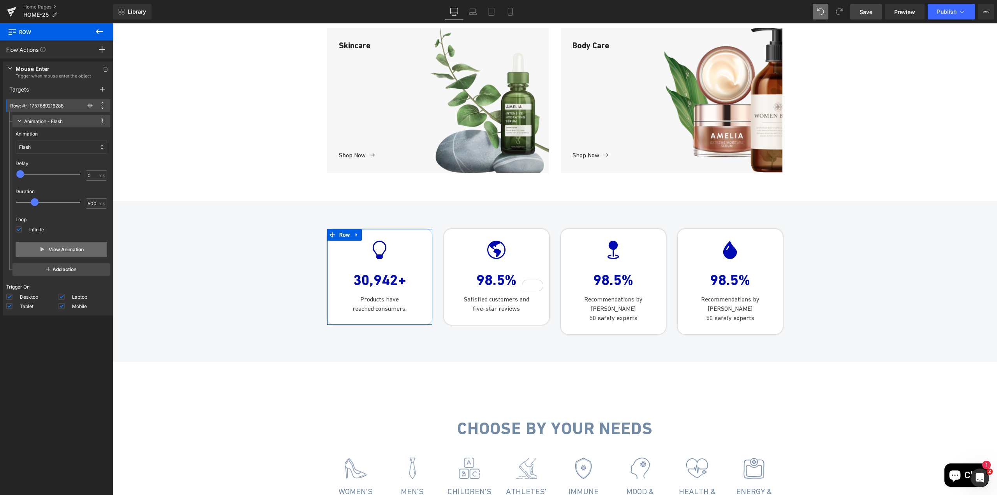
click at [50, 250] on button "View Animation" at bounding box center [62, 249] width 92 height 15
click at [44, 145] on div "Flash" at bounding box center [62, 147] width 92 height 13
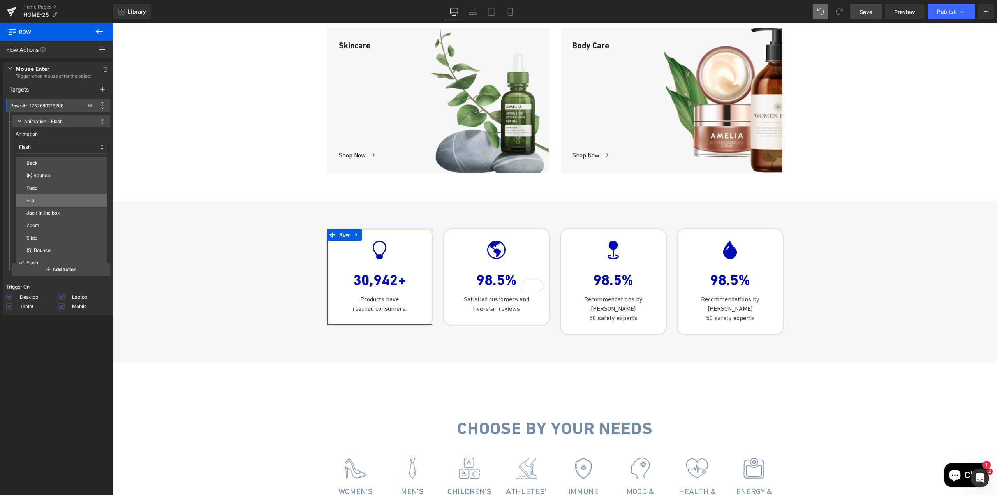
click at [52, 206] on div "Flip" at bounding box center [62, 200] width 92 height 12
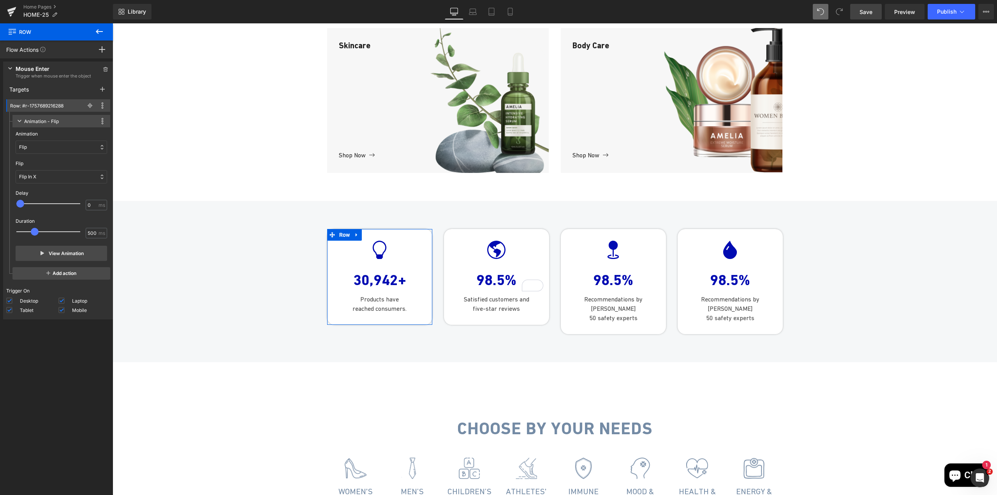
click at [43, 144] on div "Flip" at bounding box center [62, 147] width 92 height 13
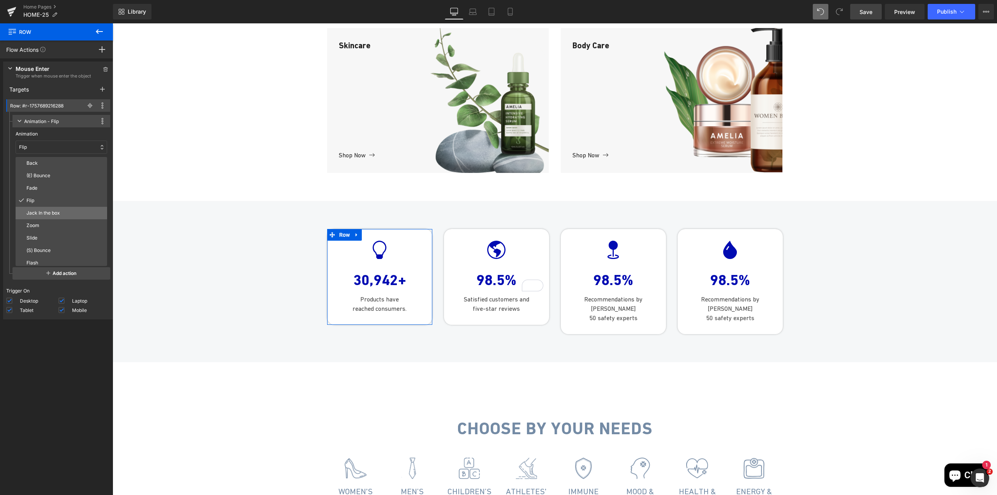
click at [55, 214] on p "Jack In the box" at bounding box center [65, 213] width 78 height 7
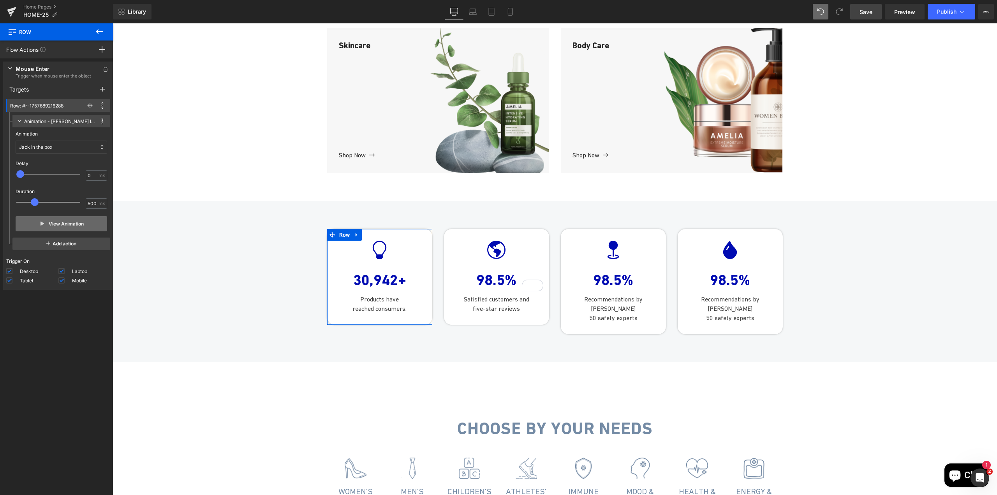
click at [58, 226] on button "View Animation" at bounding box center [62, 223] width 92 height 15
click at [42, 143] on div "Jack In the box" at bounding box center [62, 147] width 92 height 13
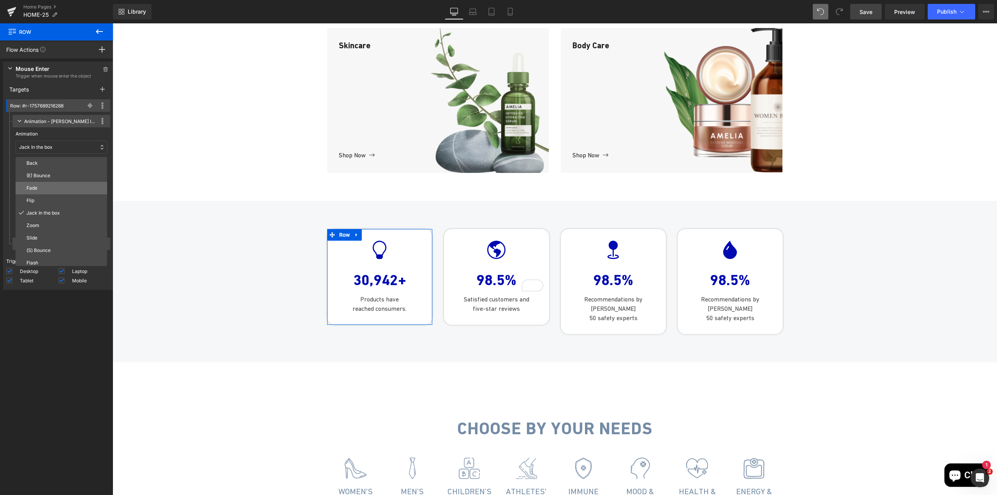
click at [42, 189] on p "Fade" at bounding box center [65, 188] width 78 height 7
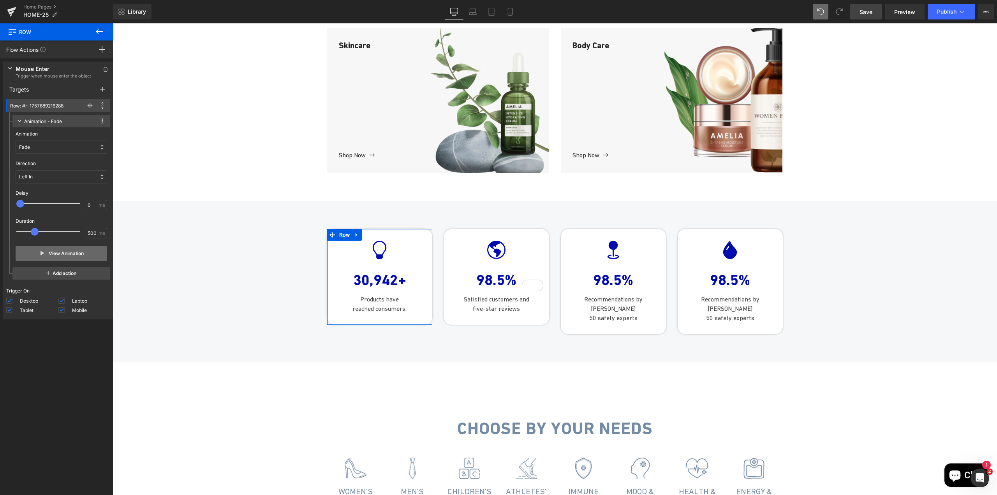
click at [58, 256] on button "View Animation" at bounding box center [62, 253] width 92 height 15
click at [53, 149] on div "Fade" at bounding box center [62, 147] width 92 height 13
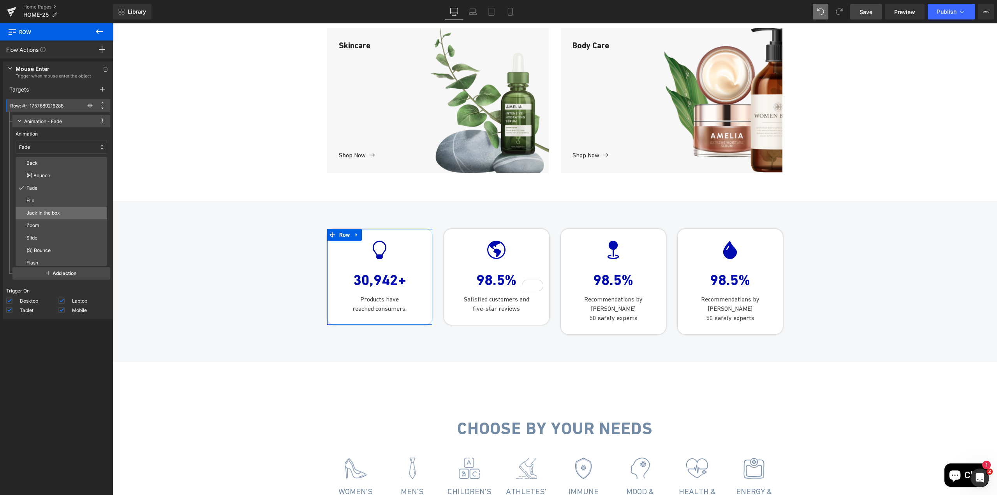
click at [51, 219] on div "Jack In the box" at bounding box center [62, 213] width 92 height 12
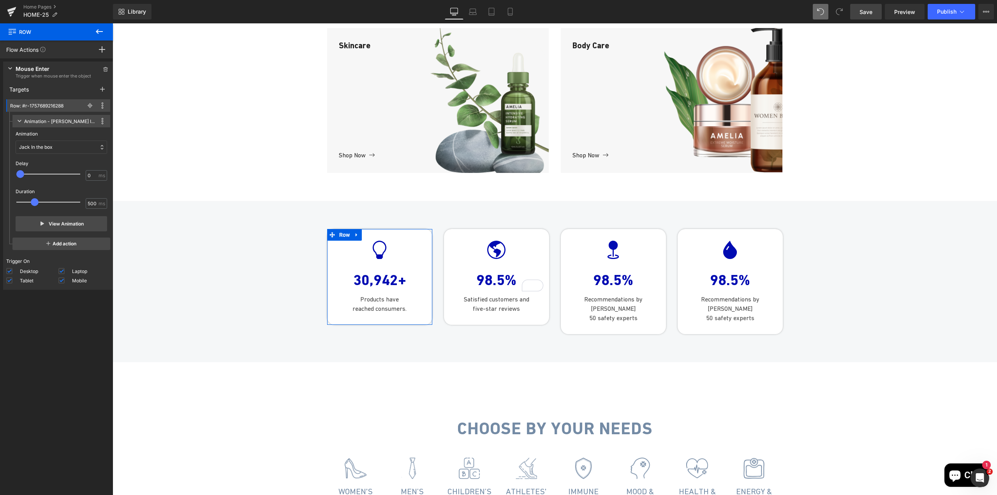
click at [39, 145] on p "Jack In the box" at bounding box center [36, 147] width 34 height 7
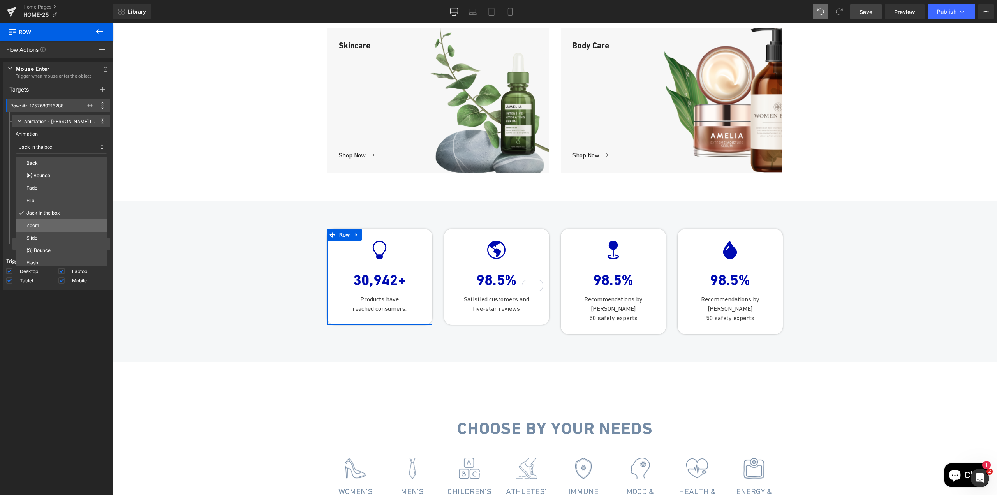
click at [52, 226] on p "Zoom" at bounding box center [65, 225] width 78 height 7
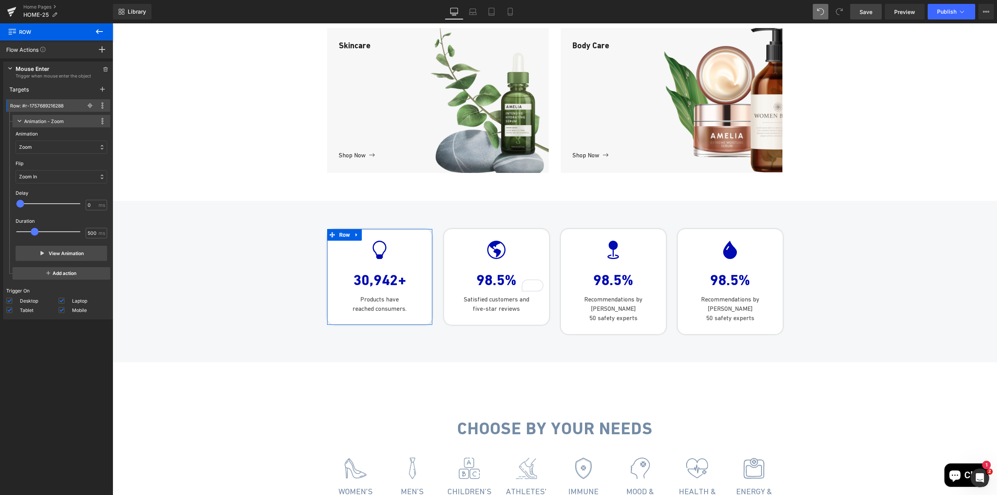
click at [42, 178] on div "Zoom In" at bounding box center [62, 176] width 92 height 13
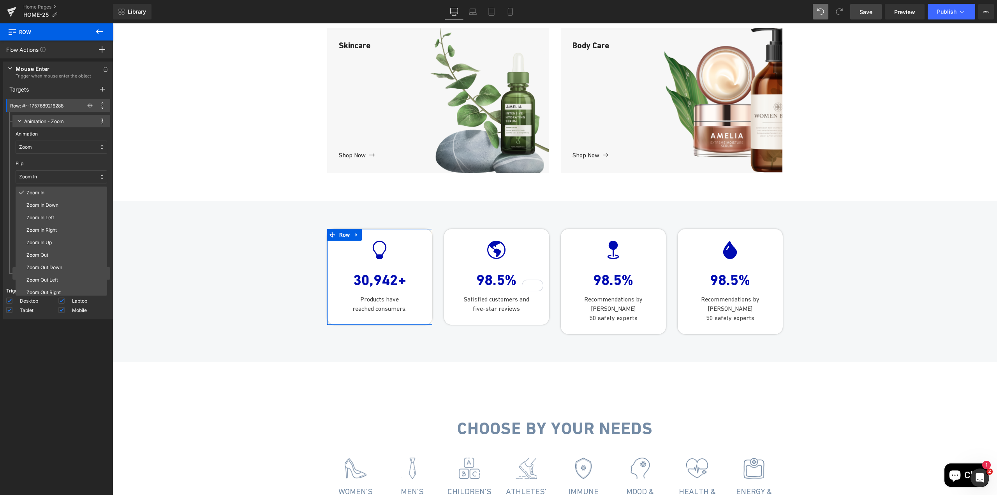
click at [44, 182] on div "Zoom In" at bounding box center [62, 176] width 92 height 13
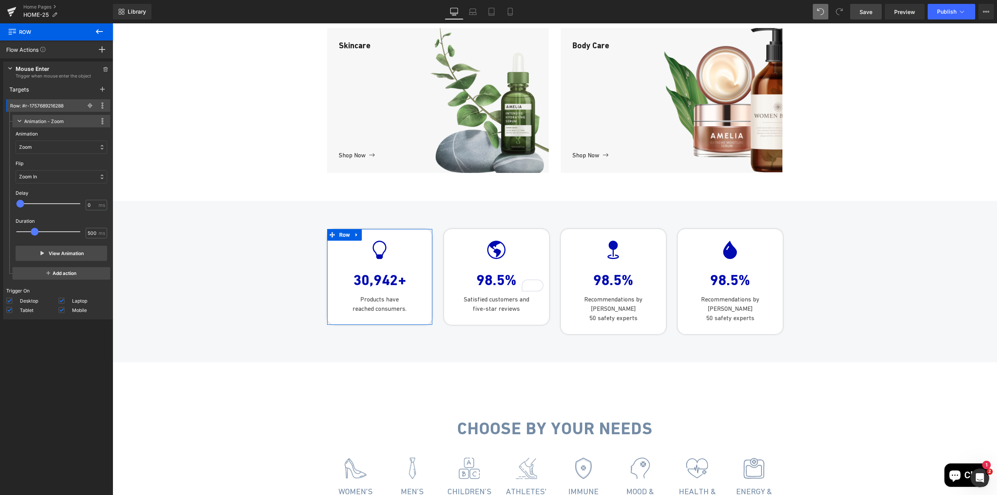
click at [44, 182] on div "Zoom In" at bounding box center [62, 176] width 92 height 13
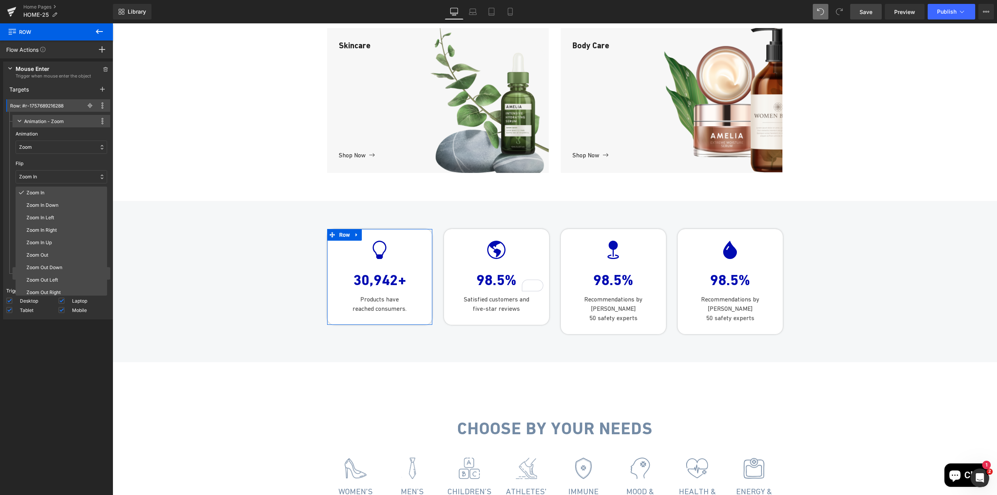
click at [49, 155] on div "Animation Back (E) Bounce Fade Flip Jack In the box Zoom Slide (S) Bounce Flash…" at bounding box center [62, 142] width 92 height 30
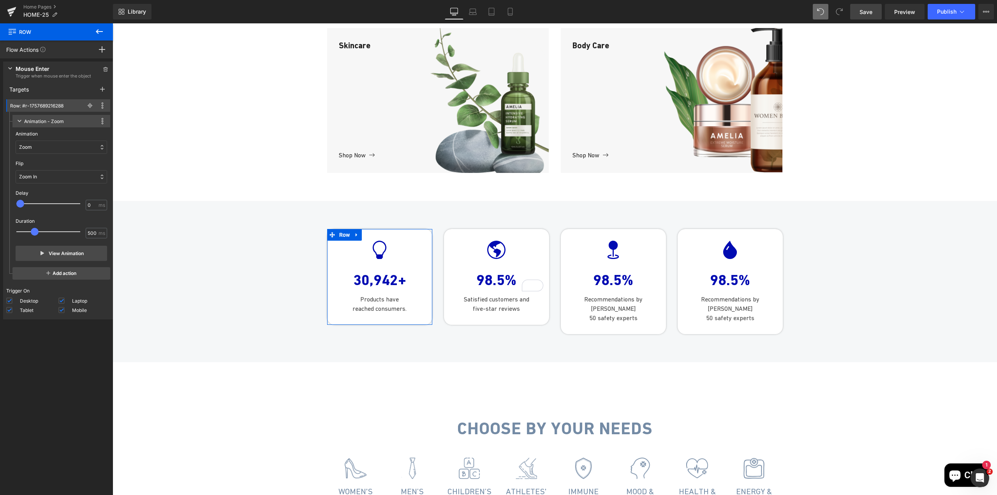
click at [50, 150] on div "Zoom" at bounding box center [62, 147] width 92 height 13
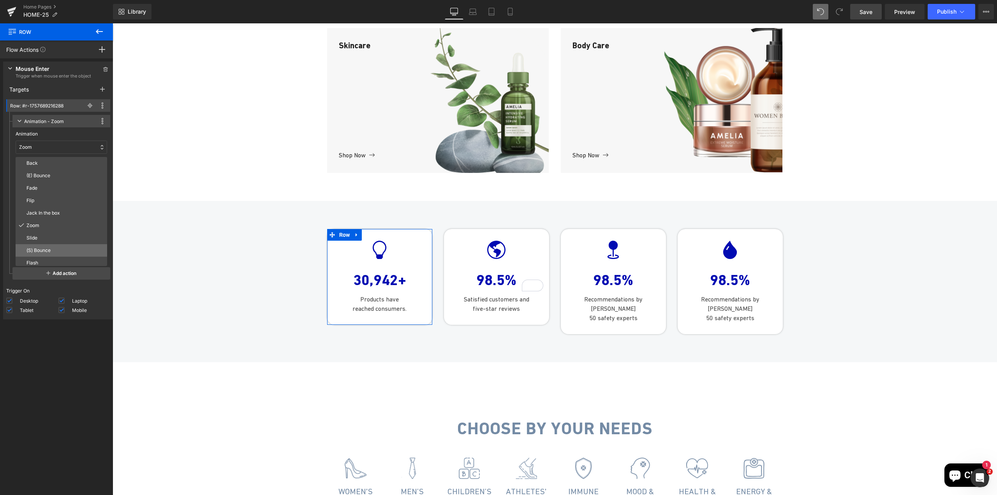
click at [62, 254] on p "(S) Bounce" at bounding box center [65, 250] width 78 height 7
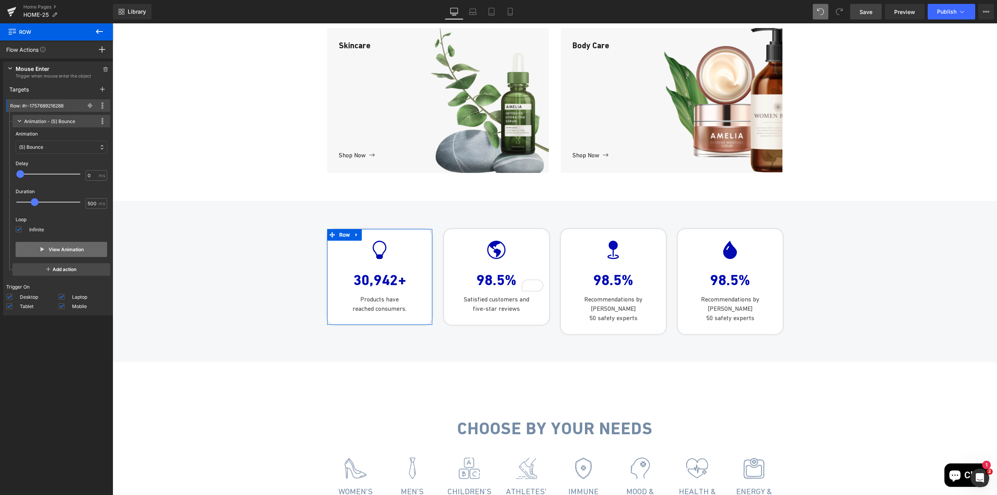
click at [43, 246] on button "View Animation" at bounding box center [62, 249] width 92 height 15
click at [57, 148] on div "(S) Bounce" at bounding box center [62, 147] width 92 height 13
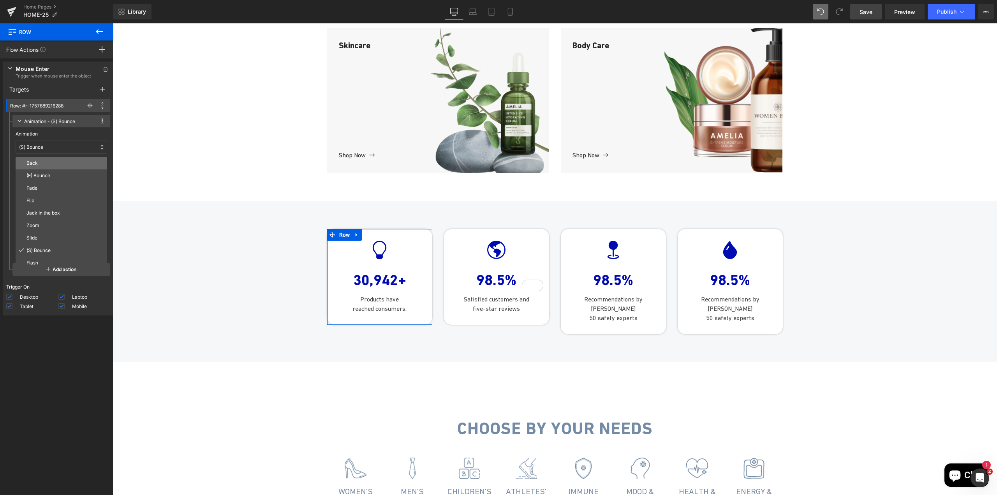
click at [42, 162] on p "Back" at bounding box center [65, 163] width 78 height 7
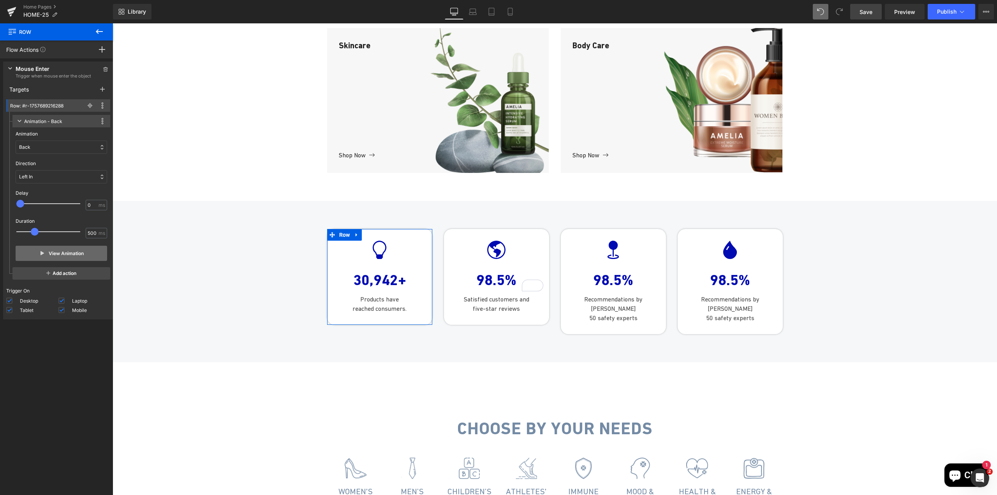
click at [64, 254] on button "View Animation" at bounding box center [62, 253] width 92 height 15
click at [44, 144] on div "Back" at bounding box center [62, 147] width 92 height 13
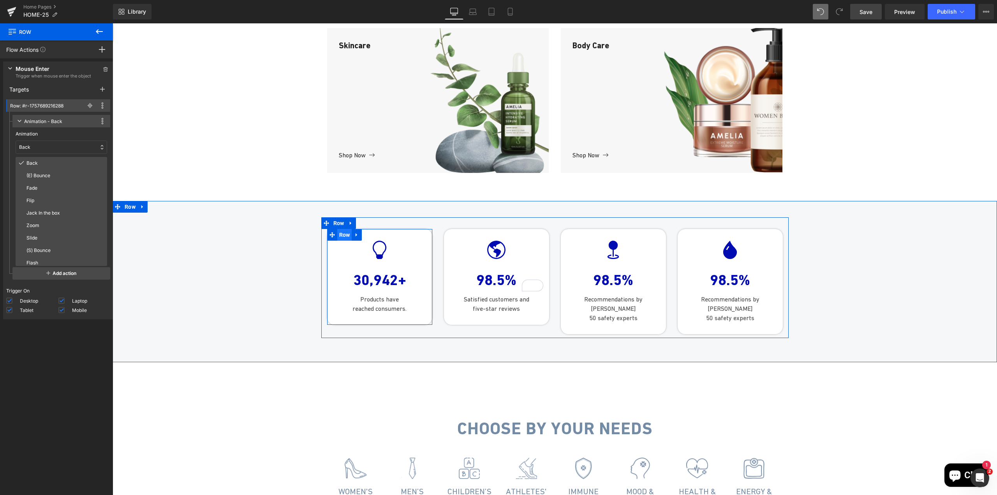
click at [338, 241] on span "Row" at bounding box center [344, 235] width 15 height 12
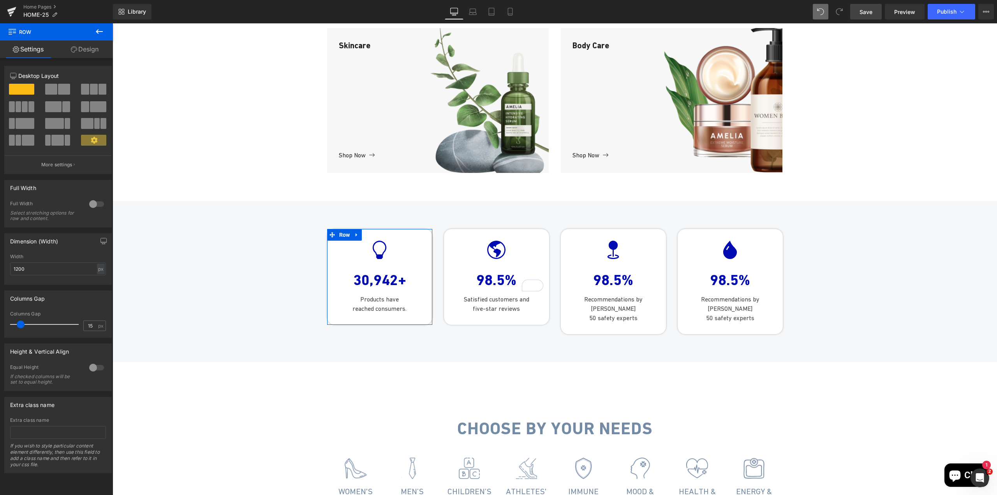
click at [85, 49] on link "Design" at bounding box center [84, 50] width 56 height 18
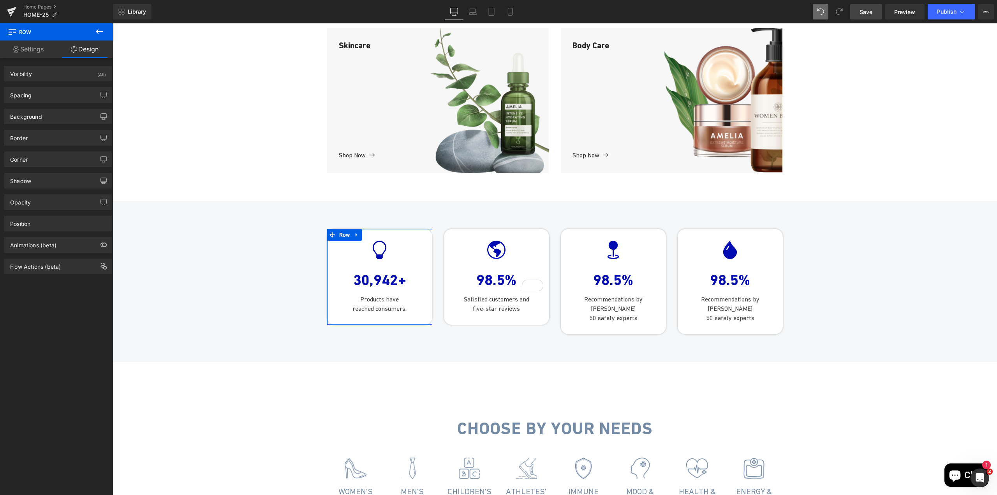
click at [44, 47] on link "Settings" at bounding box center [28, 50] width 56 height 18
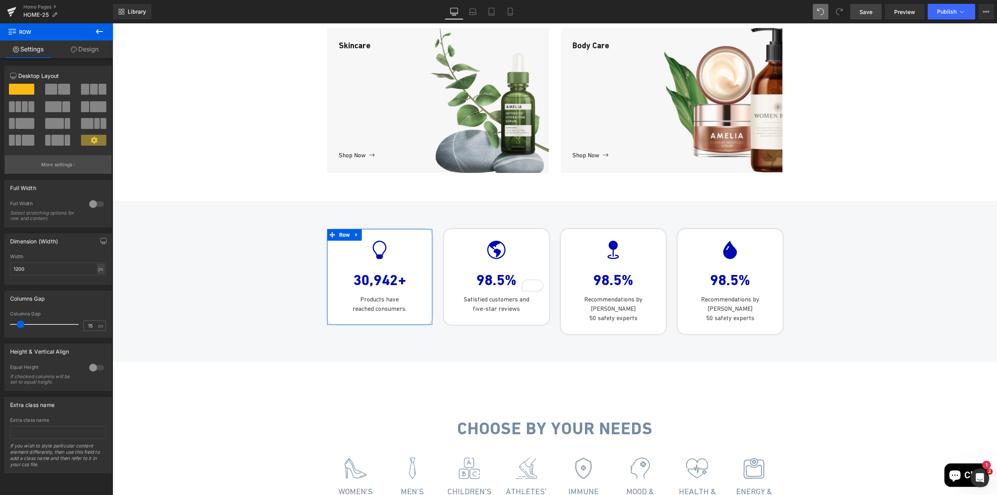
click at [74, 170] on button "More settings" at bounding box center [58, 164] width 107 height 18
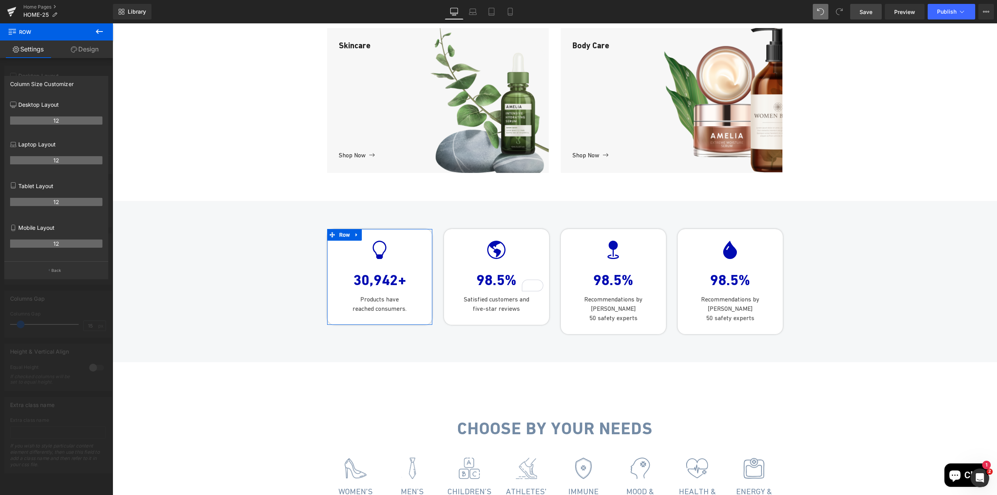
click at [71, 72] on div at bounding box center [56, 261] width 113 height 476
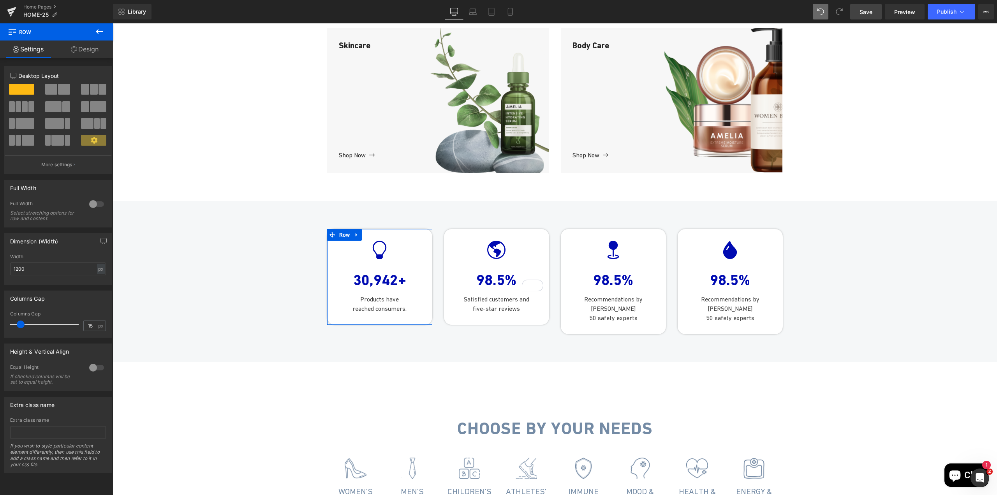
click at [86, 49] on link "Design" at bounding box center [84, 50] width 56 height 18
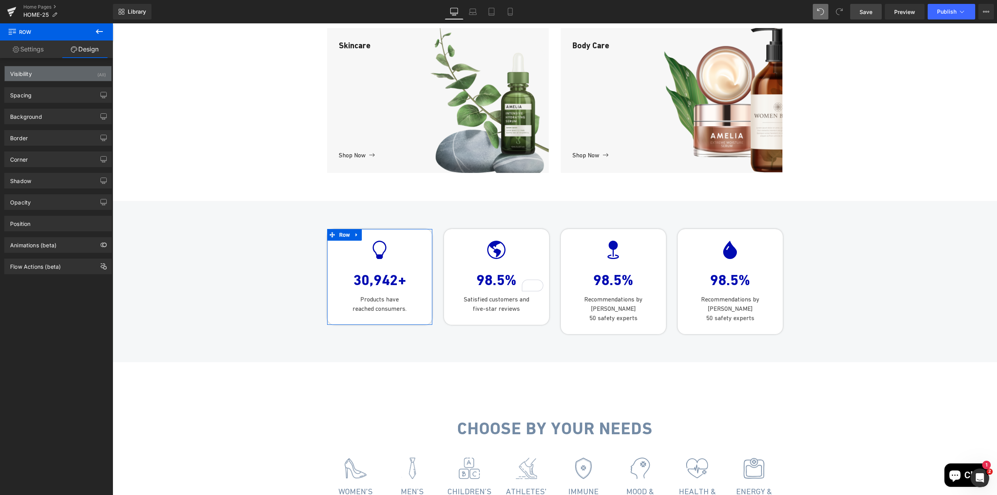
click at [47, 78] on div "Visibility (All)" at bounding box center [58, 73] width 107 height 15
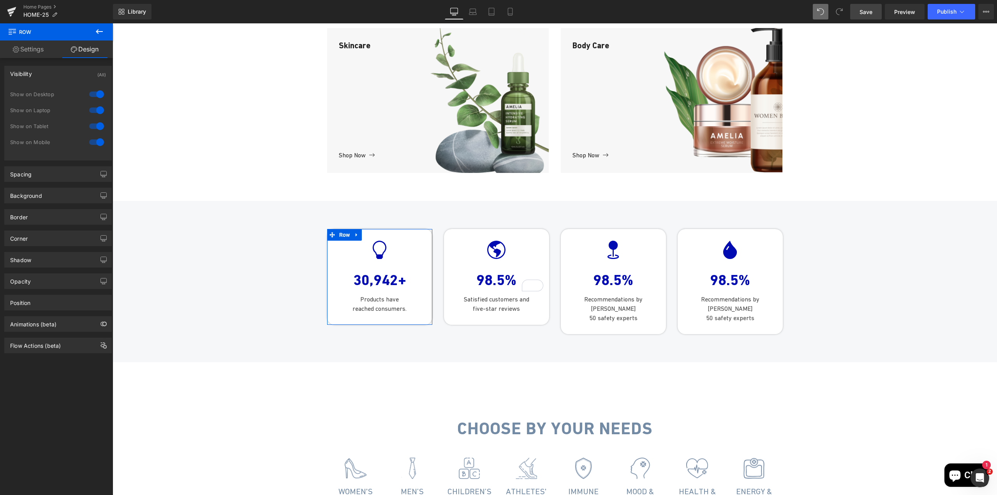
click at [47, 78] on div "Visibility (All)" at bounding box center [58, 73] width 107 height 15
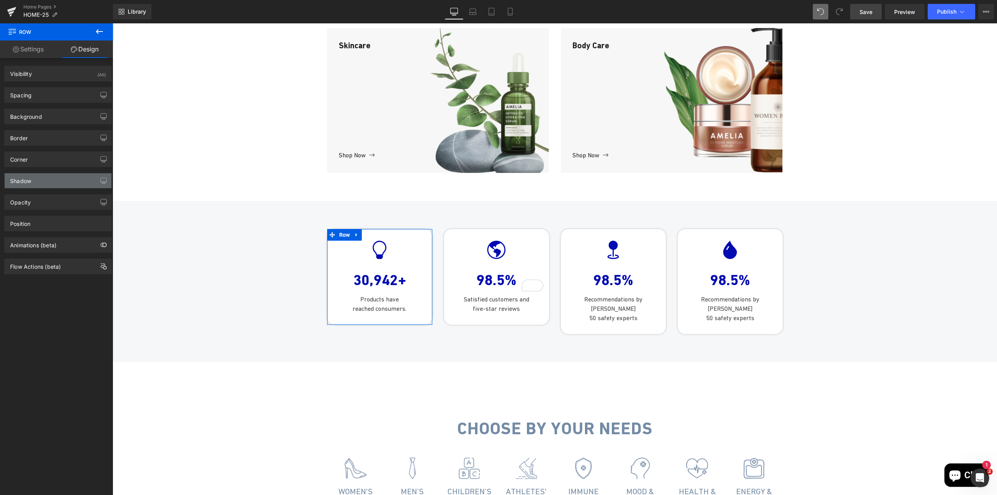
click at [62, 178] on div "Shadow" at bounding box center [58, 180] width 107 height 15
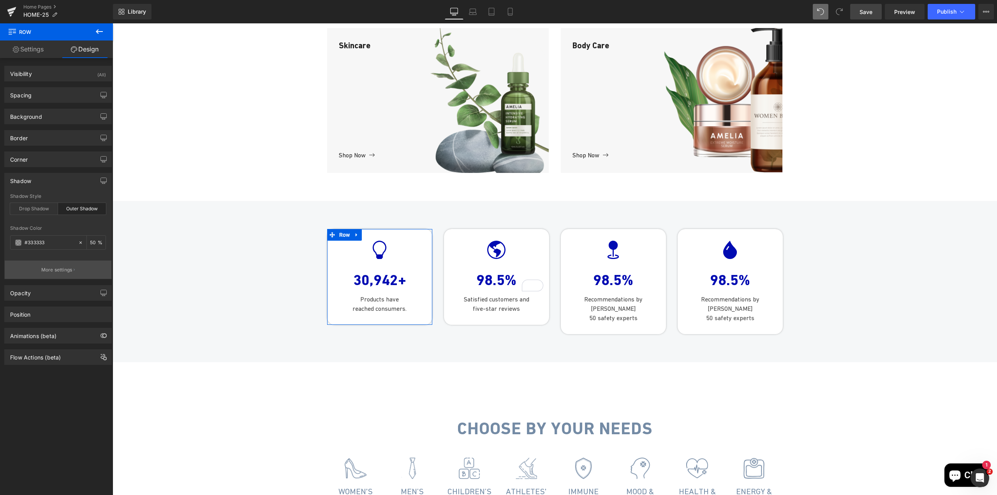
click at [78, 270] on button "More settings" at bounding box center [58, 270] width 107 height 18
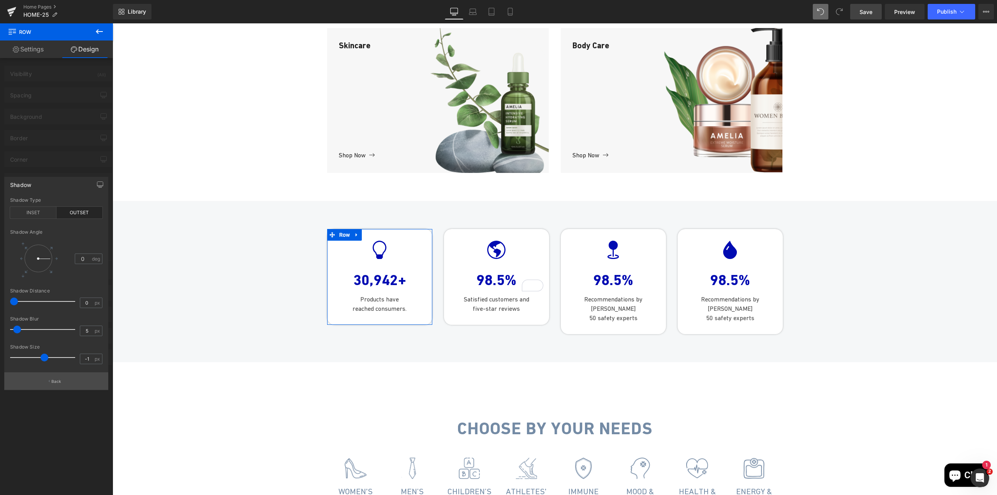
click at [52, 382] on p "Back" at bounding box center [56, 382] width 10 height 6
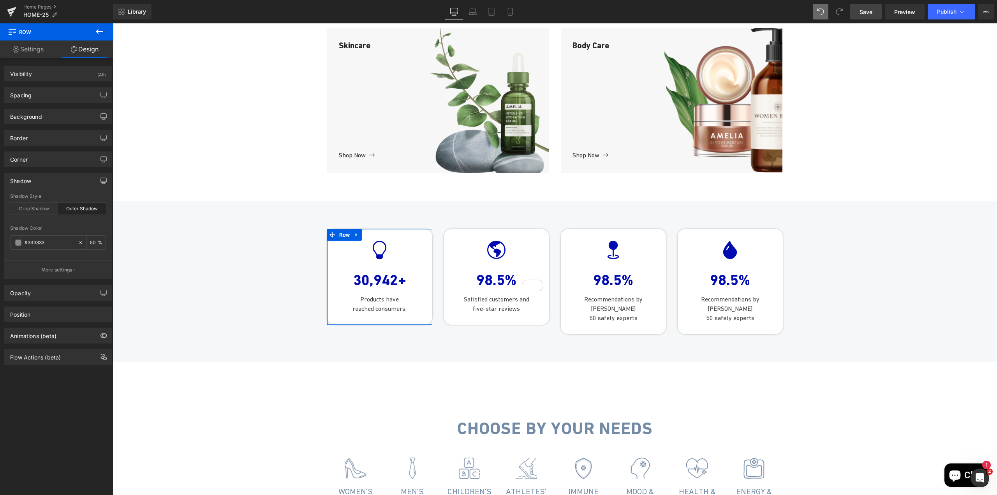
click at [52, 382] on div "Visibility (All) 0|0|0|0 1 Show on Desktop 1 Show on Laptop 1 Show on Tablet 1 …" at bounding box center [58, 278] width 116 height 441
click at [63, 273] on p "More settings" at bounding box center [56, 269] width 31 height 7
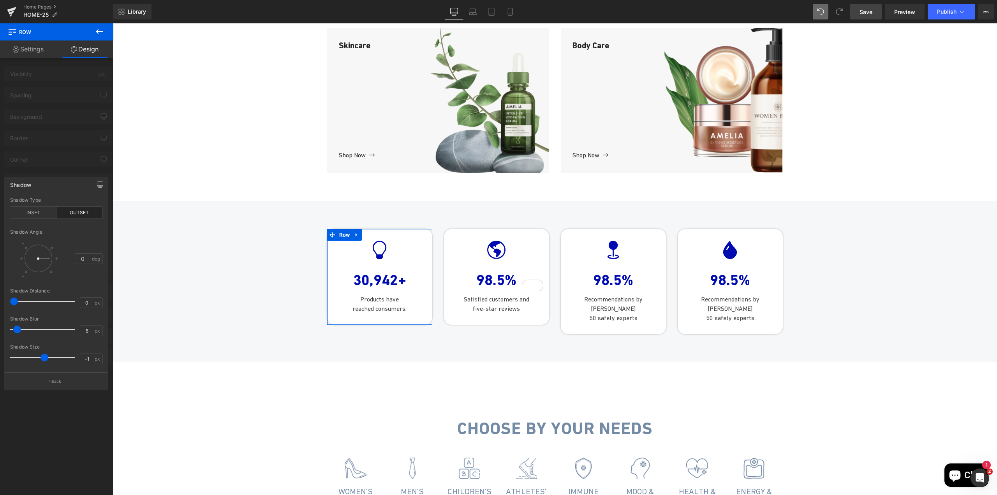
click at [71, 180] on div "Shadow" at bounding box center [56, 184] width 103 height 15
click at [64, 171] on div at bounding box center [56, 261] width 113 height 476
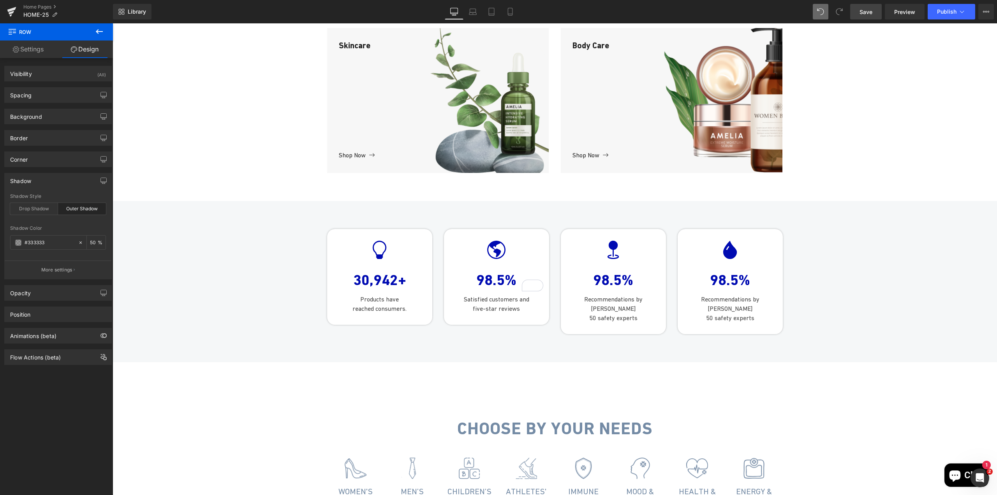
click at [101, 30] on icon at bounding box center [99, 31] width 9 height 9
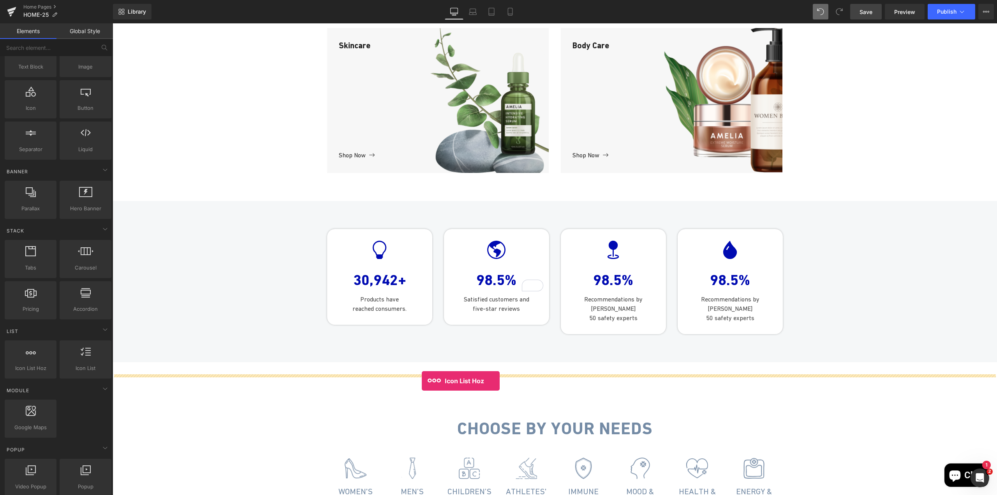
drag, startPoint x: 140, startPoint y: 381, endPoint x: 422, endPoint y: 381, distance: 281.7
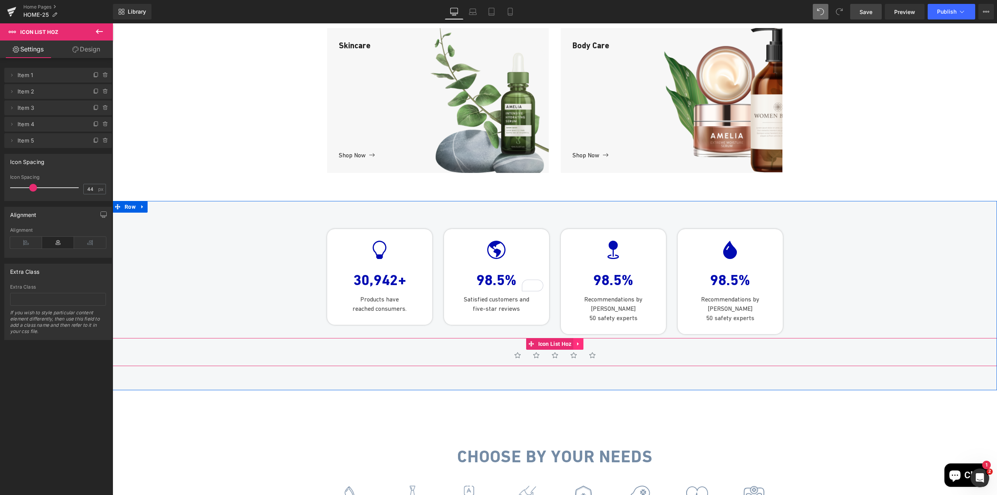
click at [577, 347] on icon at bounding box center [578, 344] width 5 height 6
click at [579, 350] on link at bounding box center [584, 344] width 10 height 12
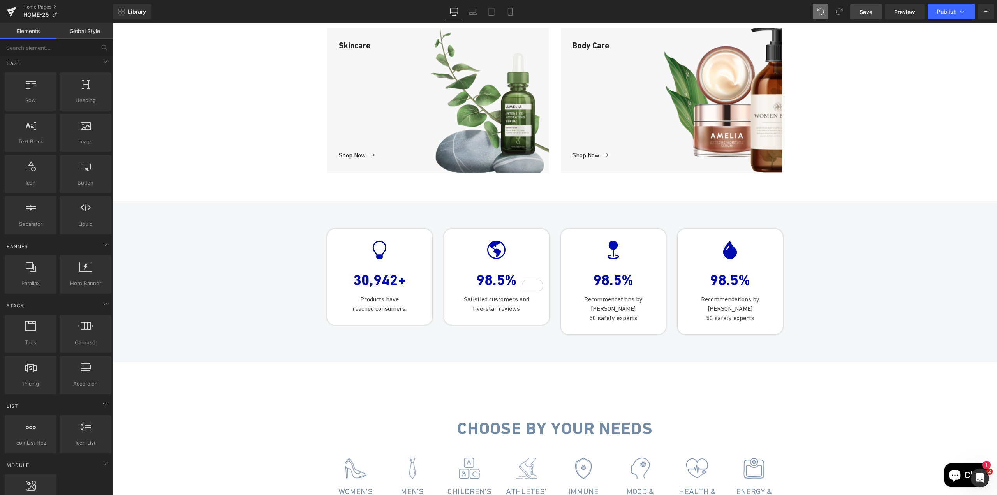
scroll to position [0, 0]
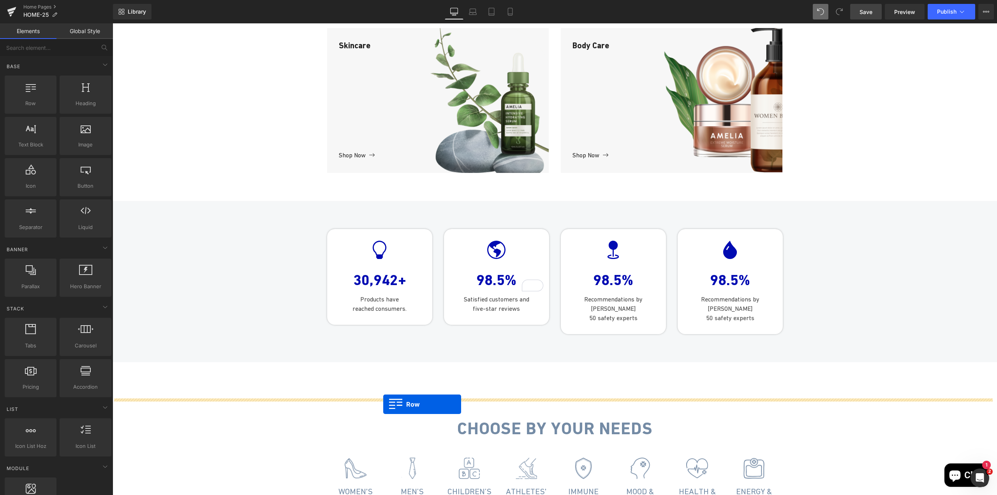
drag, startPoint x: 145, startPoint y: 121, endPoint x: 383, endPoint y: 404, distance: 370.3
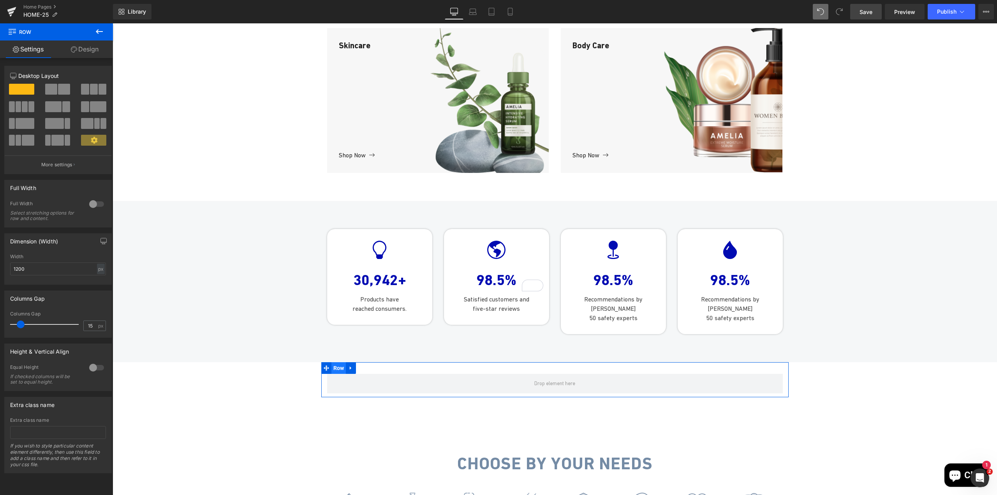
click at [336, 374] on span "Row" at bounding box center [339, 368] width 15 height 12
click at [28, 107] on span at bounding box center [31, 106] width 6 height 11
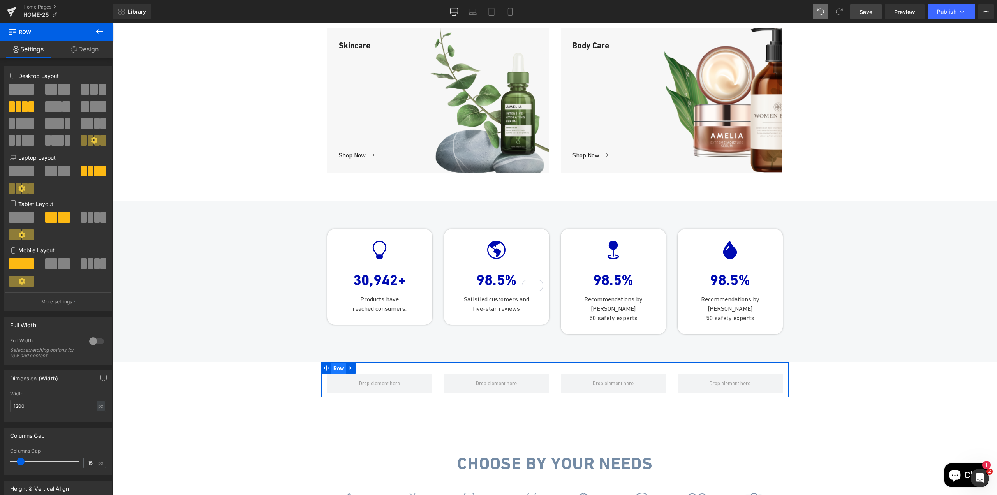
click at [337, 374] on span "Row" at bounding box center [339, 369] width 15 height 12
click at [102, 34] on icon at bounding box center [99, 31] width 9 height 9
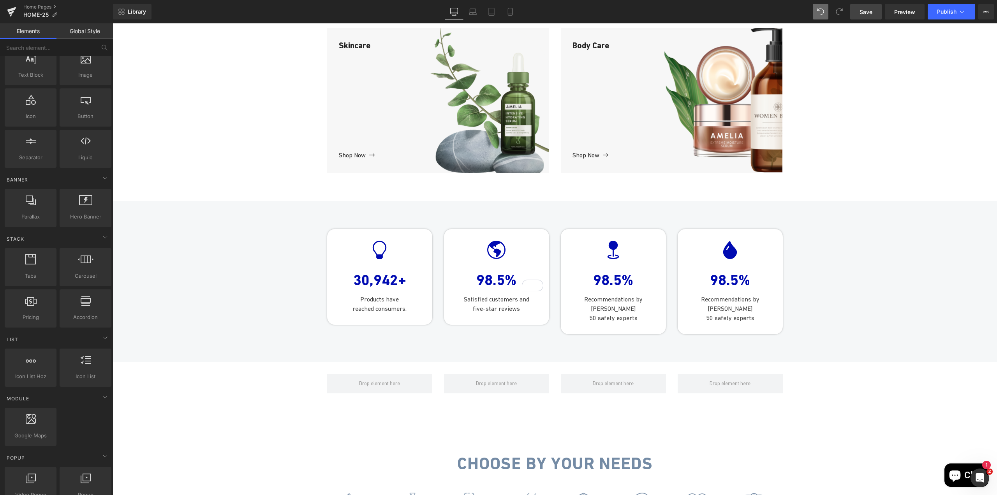
scroll to position [117, 0]
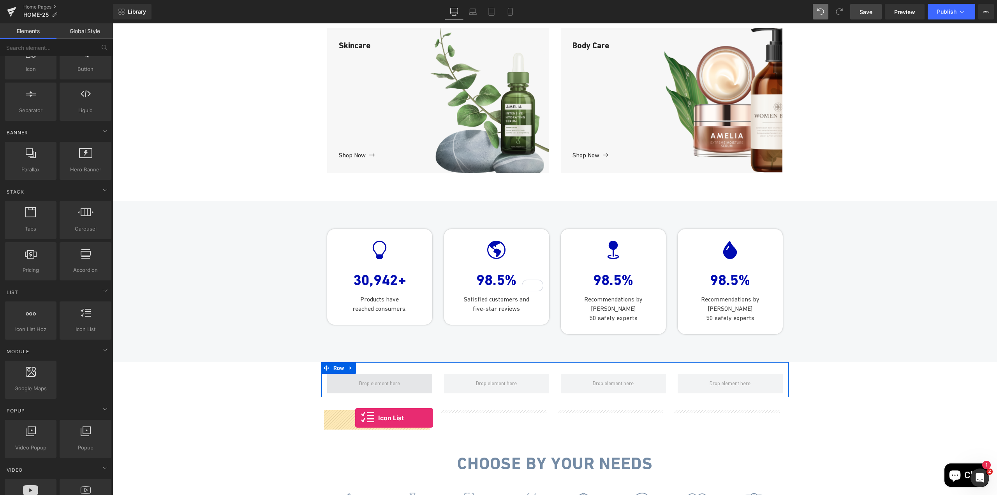
drag, startPoint x: 196, startPoint y: 340, endPoint x: 355, endPoint y: 418, distance: 177.5
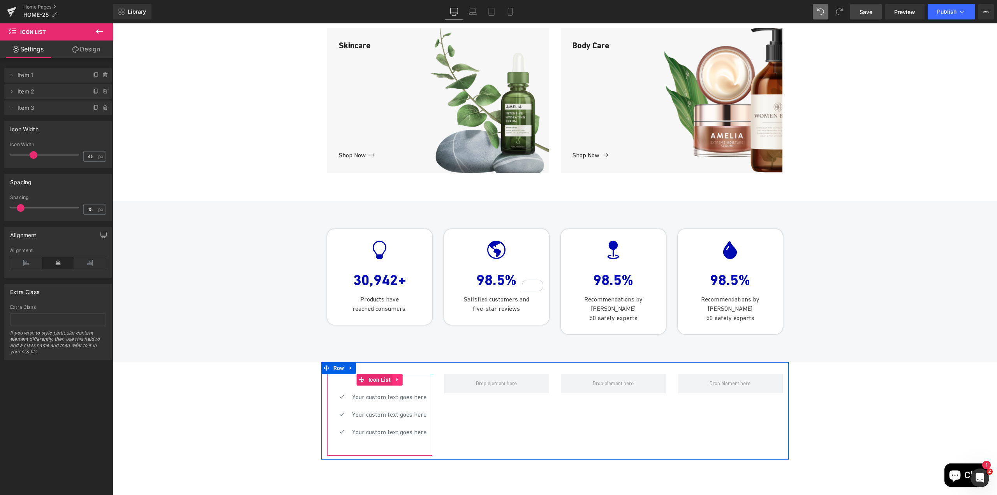
click at [395, 383] on icon at bounding box center [397, 380] width 5 height 6
click at [400, 383] on icon at bounding box center [402, 379] width 5 height 5
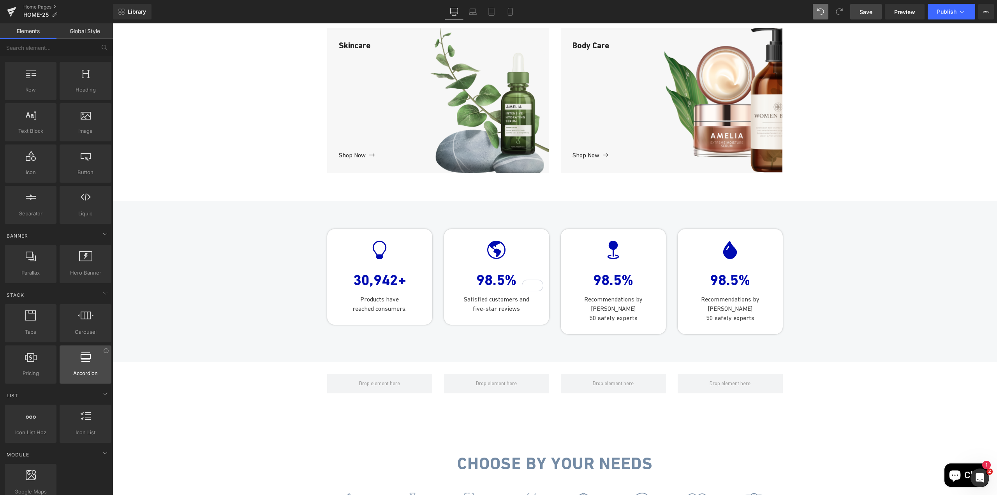
scroll to position [0, 0]
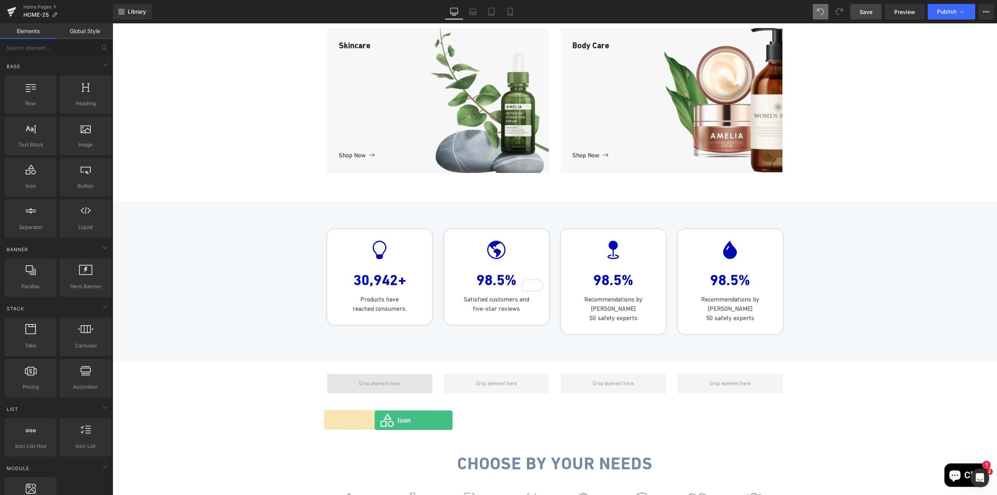
drag, startPoint x: 211, startPoint y: 259, endPoint x: 375, endPoint y: 420, distance: 230.3
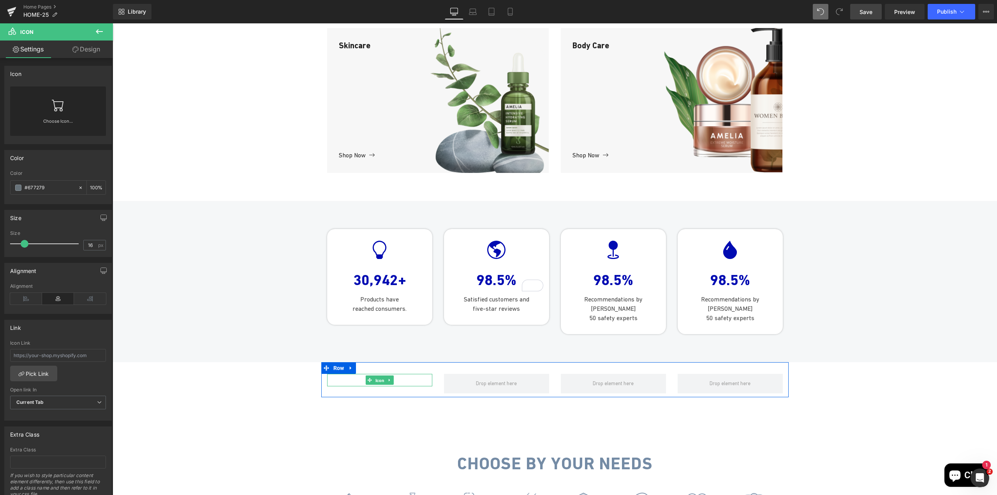
click at [376, 385] on span "Icon" at bounding box center [380, 380] width 12 height 9
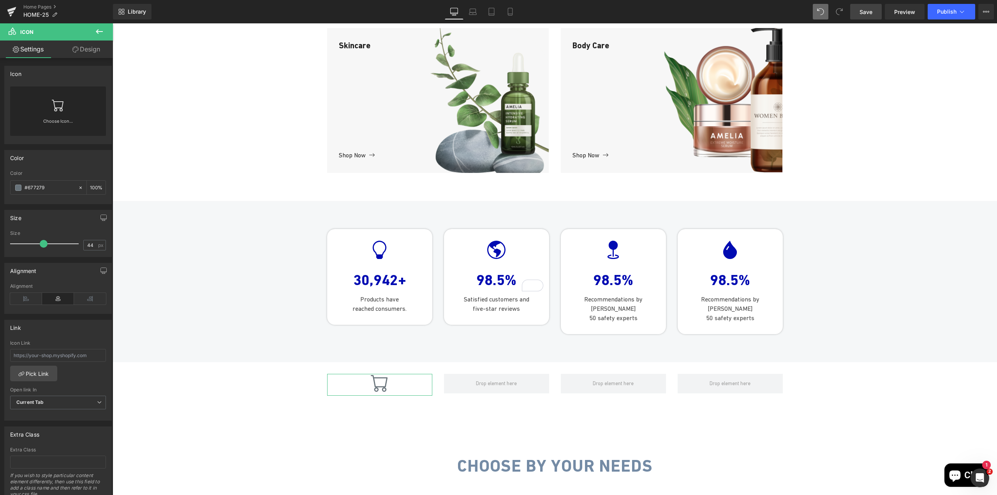
type input "43"
drag, startPoint x: 24, startPoint y: 245, endPoint x: 40, endPoint y: 245, distance: 16.4
click at [40, 245] on span at bounding box center [42, 244] width 8 height 8
click at [72, 52] on icon at bounding box center [75, 49] width 6 height 6
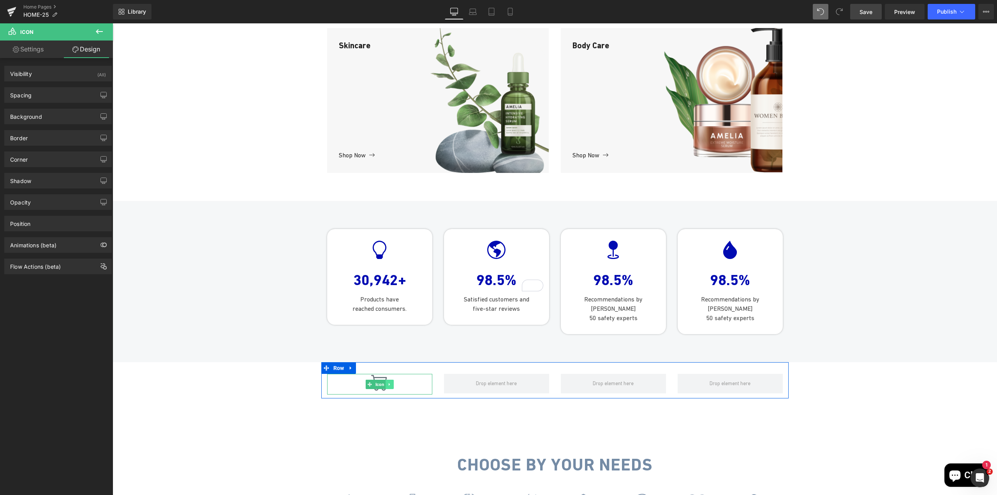
click at [387, 389] on link at bounding box center [390, 384] width 8 height 9
click at [392, 386] on icon at bounding box center [394, 384] width 4 height 4
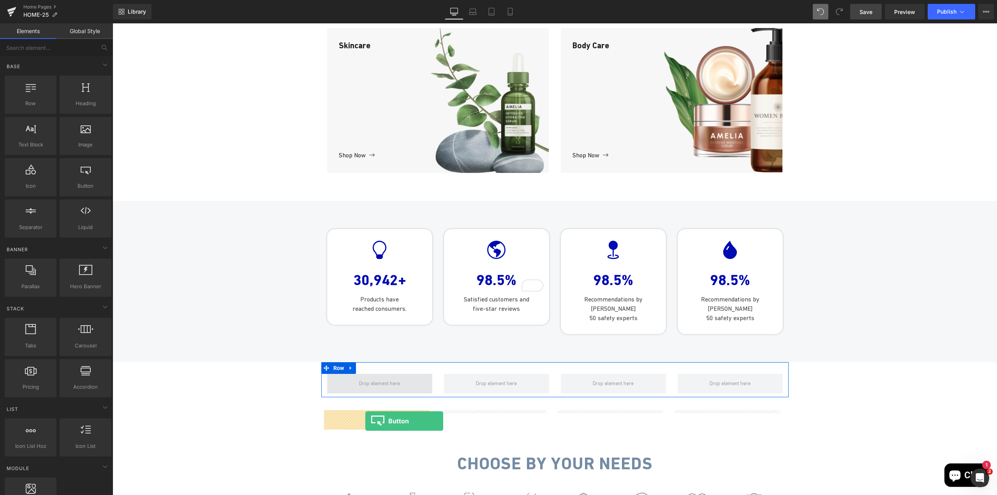
drag, startPoint x: 197, startPoint y: 209, endPoint x: 365, endPoint y: 421, distance: 270.6
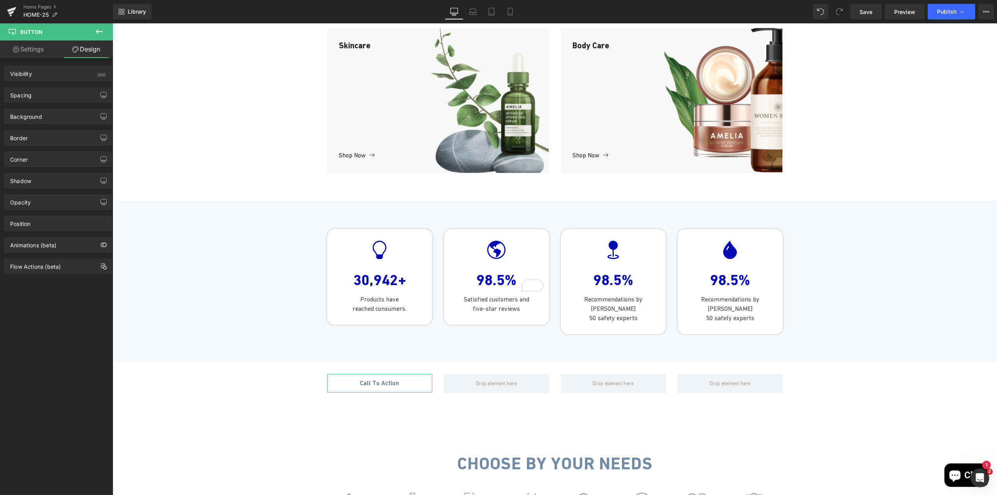
click at [39, 51] on link "Settings" at bounding box center [28, 50] width 56 height 18
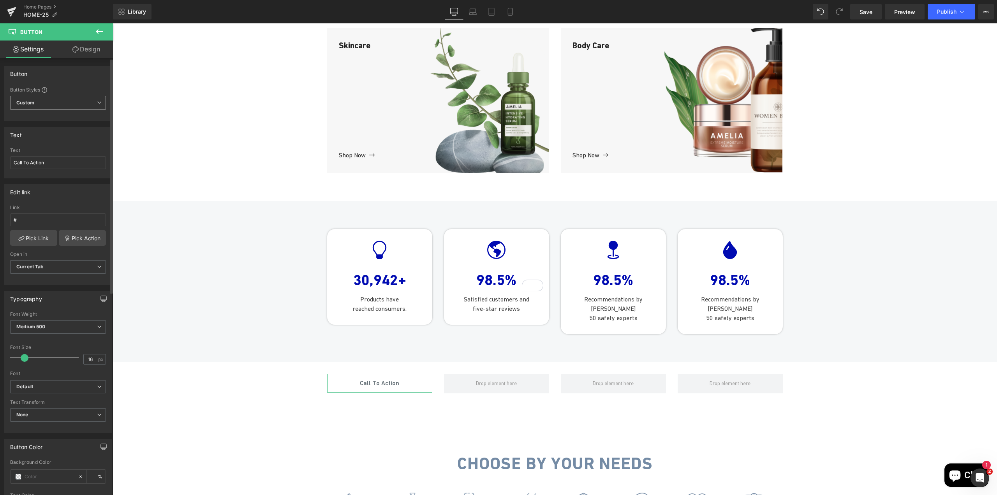
click at [28, 102] on b "Custom" at bounding box center [25, 103] width 18 height 7
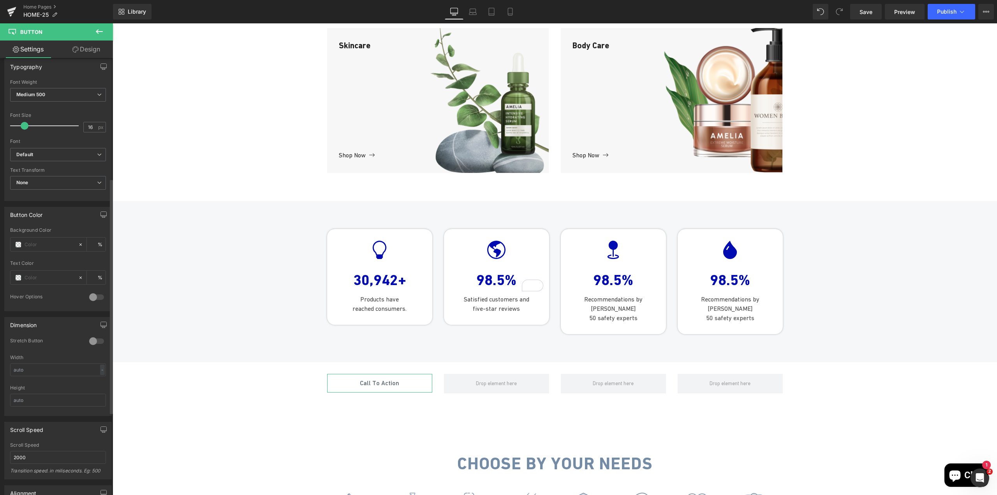
scroll to position [234, 0]
click at [91, 297] on div at bounding box center [96, 295] width 19 height 12
click at [95, 297] on div at bounding box center [96, 295] width 19 height 12
click at [365, 386] on icon at bounding box center [367, 383] width 4 height 4
click at [91, 49] on link "Design" at bounding box center [86, 50] width 56 height 18
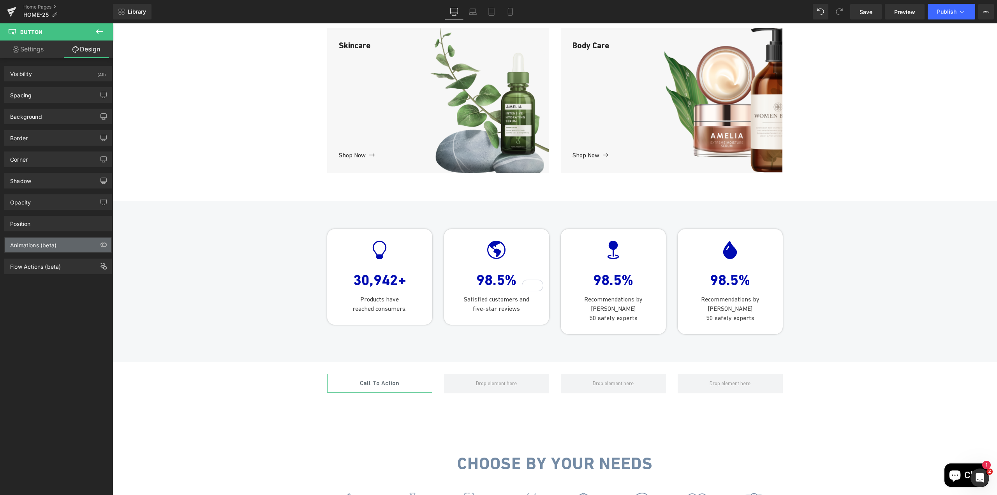
click at [37, 242] on div "Animations (beta)" at bounding box center [33, 243] width 46 height 11
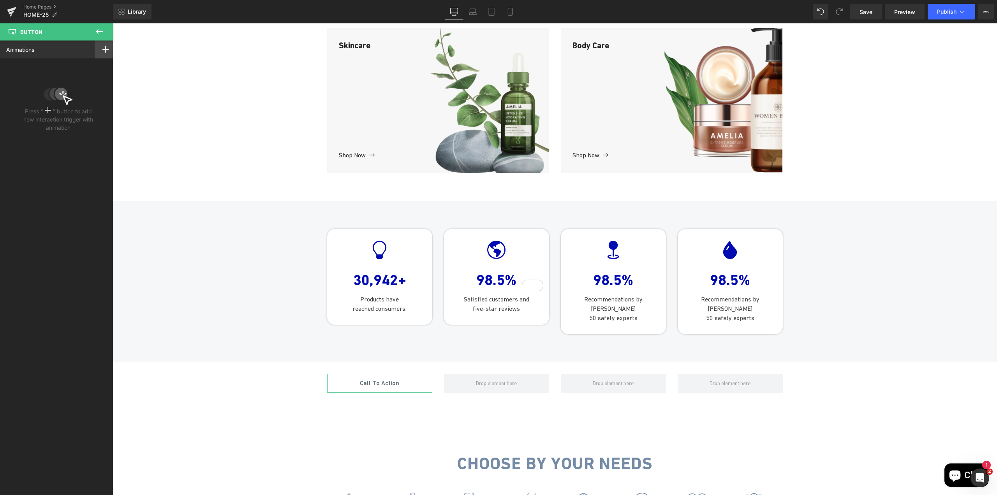
click at [102, 48] on icon at bounding box center [105, 49] width 6 height 6
click at [78, 69] on p "Mouse Click" at bounding box center [77, 67] width 65 height 7
click at [51, 107] on div "None" at bounding box center [58, 105] width 104 height 13
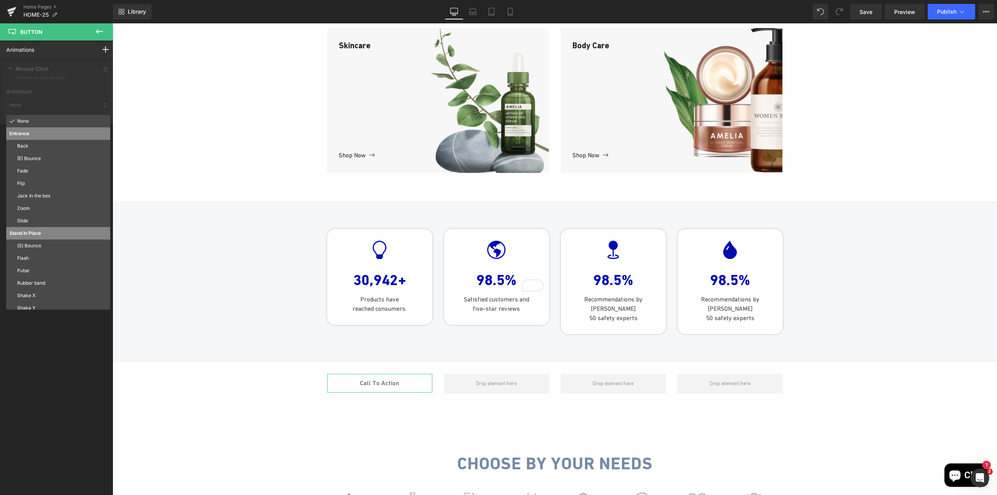
click at [51, 107] on div at bounding box center [58, 91] width 116 height 66
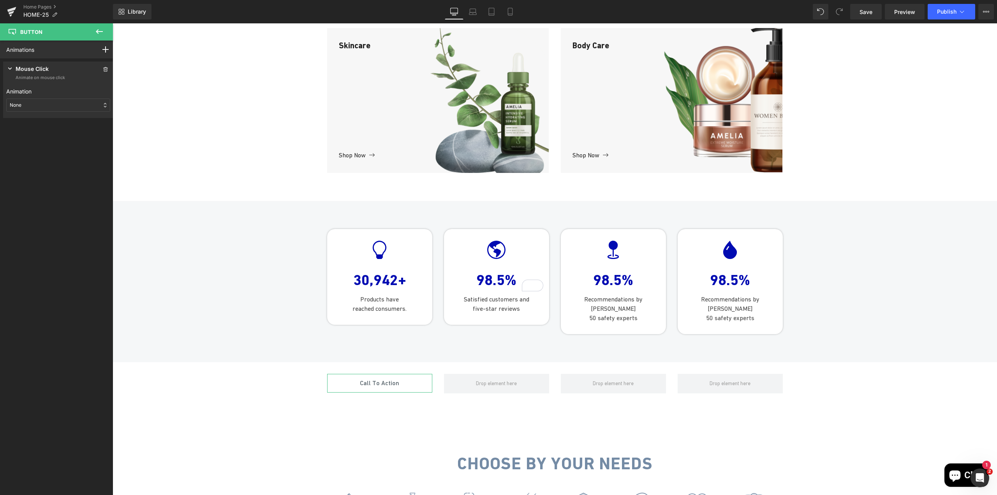
click at [8, 69] on icon at bounding box center [10, 69] width 8 height 8
click at [101, 68] on span at bounding box center [105, 69] width 9 height 9
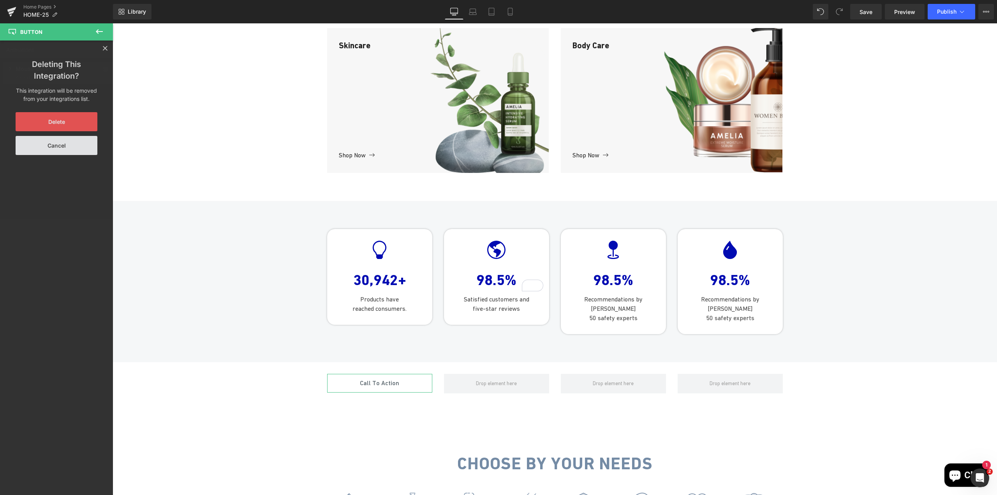
click at [75, 121] on button "Delete" at bounding box center [57, 121] width 82 height 19
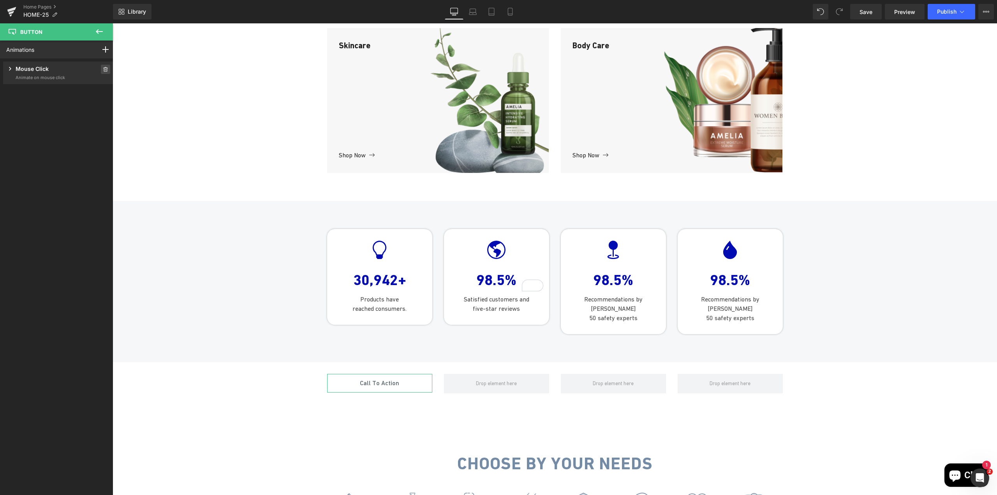
click at [103, 70] on icon at bounding box center [105, 69] width 5 height 5
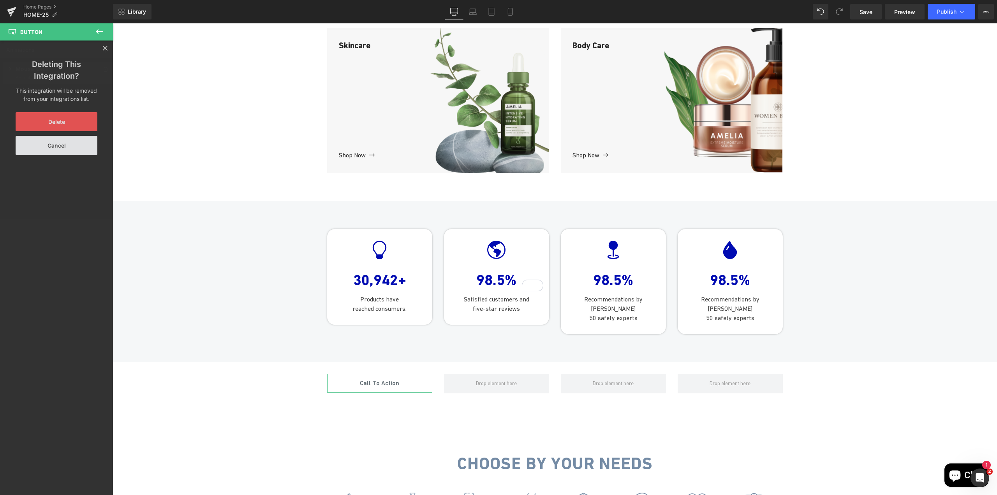
click at [74, 124] on button "Delete" at bounding box center [57, 121] width 82 height 19
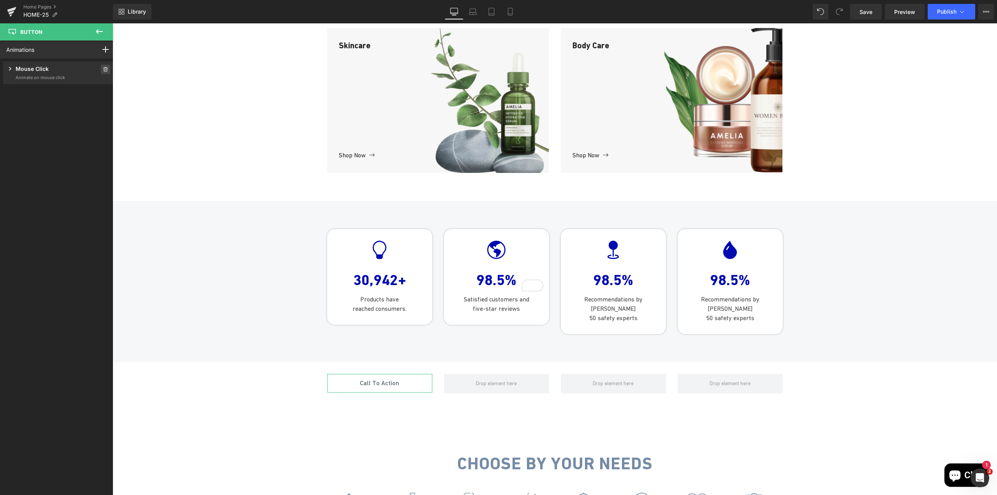
click at [103, 71] on icon at bounding box center [105, 69] width 5 height 5
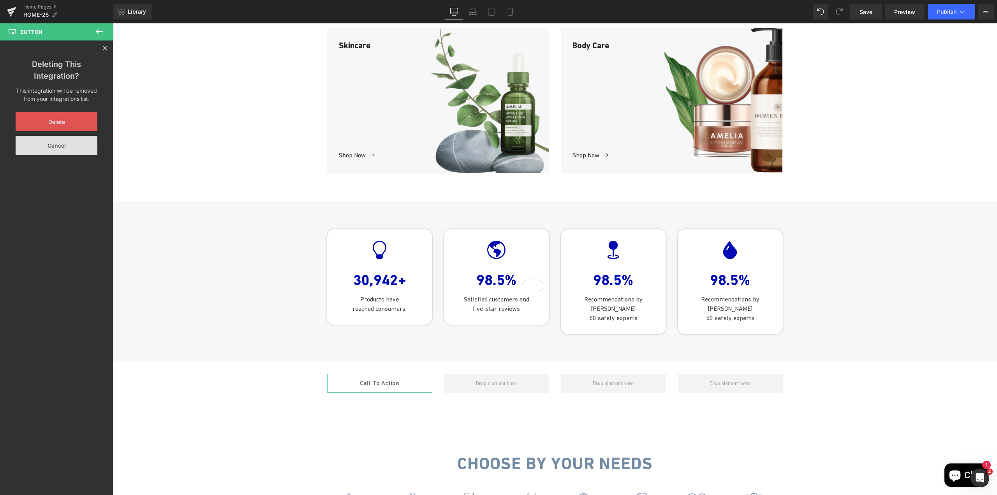
click at [68, 120] on button "Delete" at bounding box center [57, 121] width 82 height 19
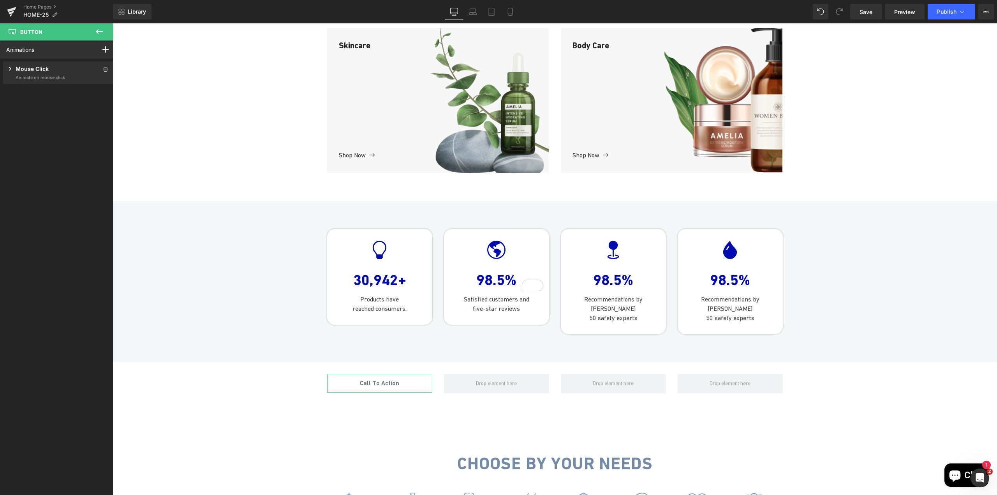
click at [11, 65] on icon at bounding box center [10, 69] width 8 height 8
click at [104, 69] on icon at bounding box center [105, 69] width 5 height 5
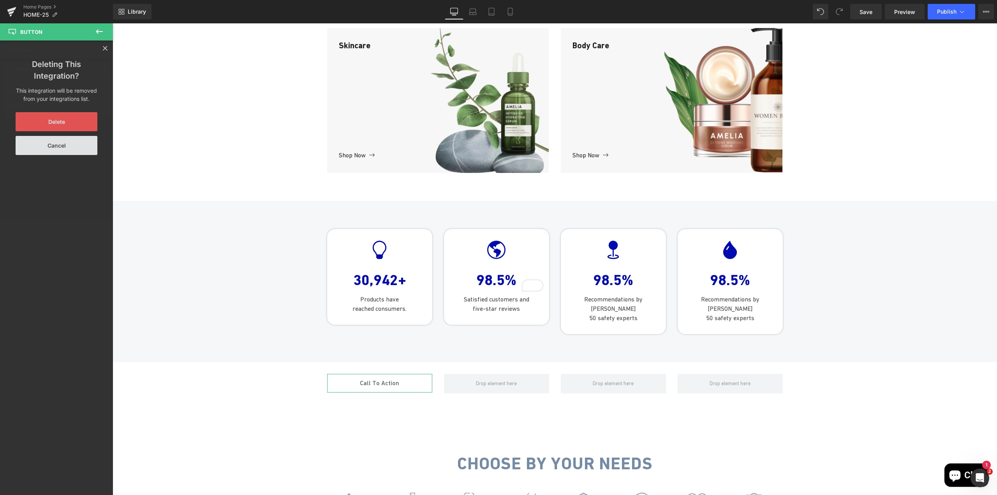
click at [52, 122] on button "Delete" at bounding box center [57, 121] width 82 height 19
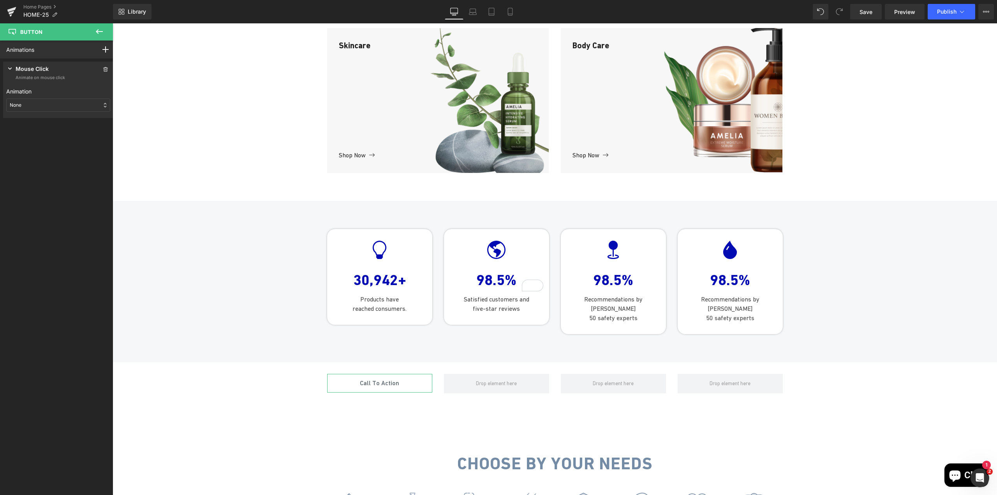
click at [31, 104] on div "None" at bounding box center [58, 105] width 104 height 13
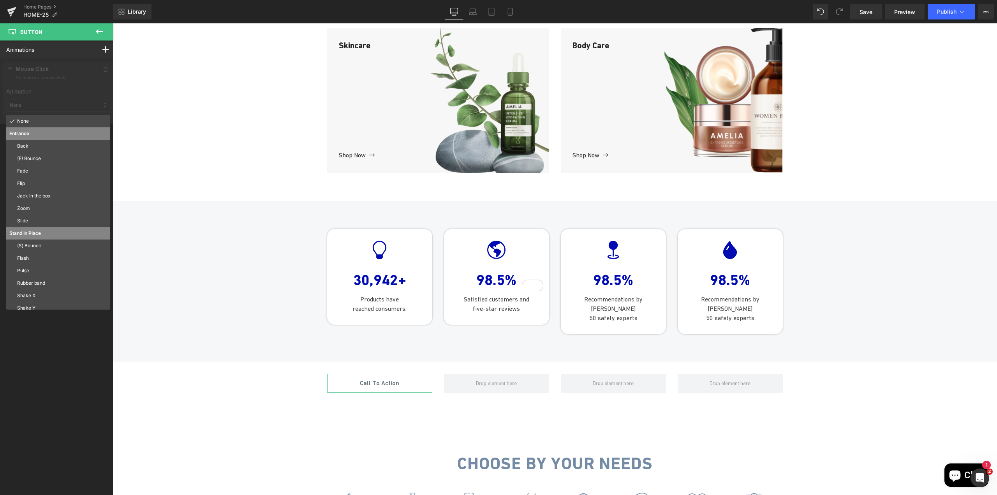
click at [92, 65] on div at bounding box center [58, 91] width 116 height 66
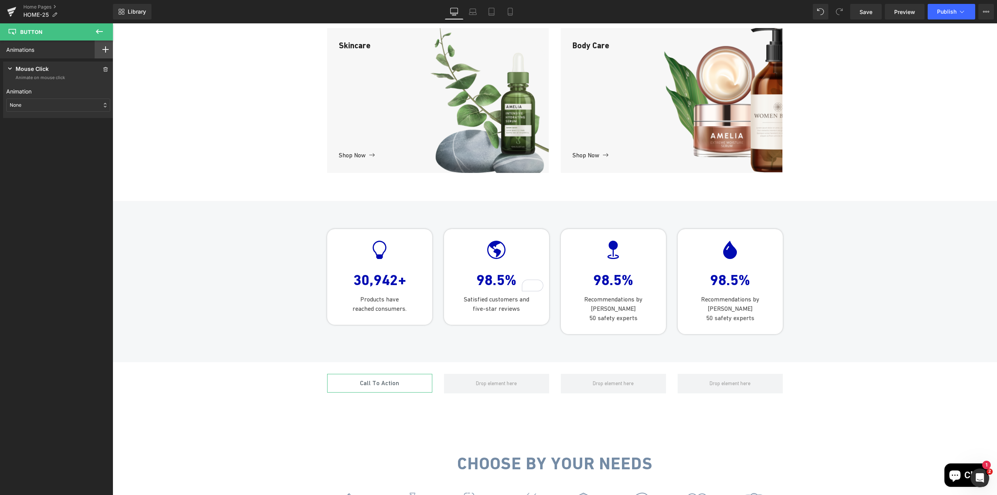
click at [106, 49] on div at bounding box center [106, 50] width 22 height 18
click at [73, 84] on div "Mouse Hover" at bounding box center [77, 80] width 71 height 12
click at [104, 71] on icon at bounding box center [105, 69] width 5 height 5
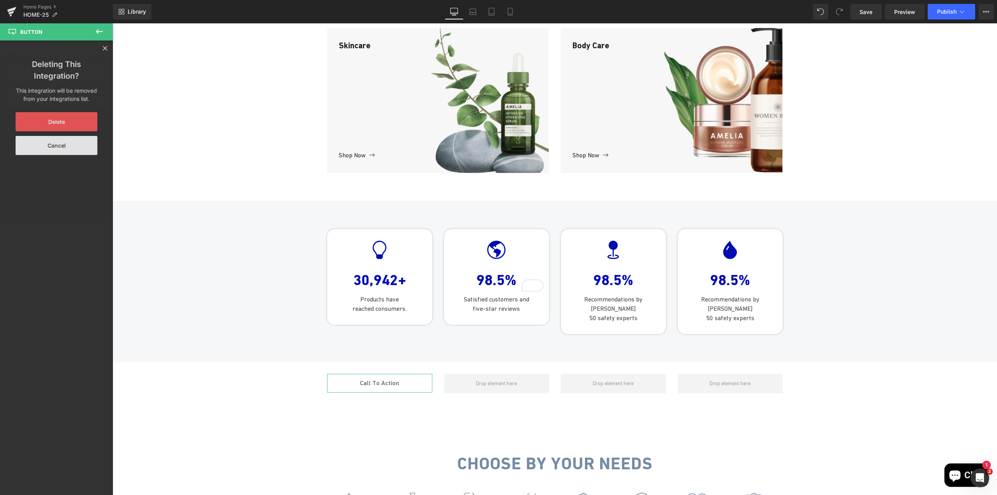
click at [73, 115] on button "Delete" at bounding box center [57, 121] width 82 height 19
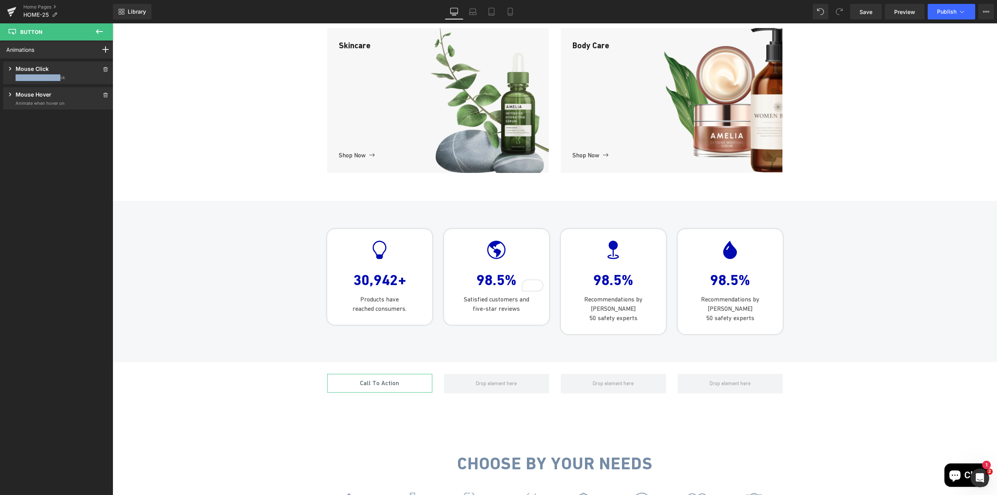
click at [58, 76] on div "Mouse Click Animate on mouse click" at bounding box center [35, 73] width 59 height 16
click at [58, 76] on p "Animate on mouse click" at bounding box center [40, 77] width 49 height 7
click at [25, 95] on p "Mouse Hover" at bounding box center [34, 95] width 36 height 10
click at [103, 95] on icon at bounding box center [105, 95] width 5 height 5
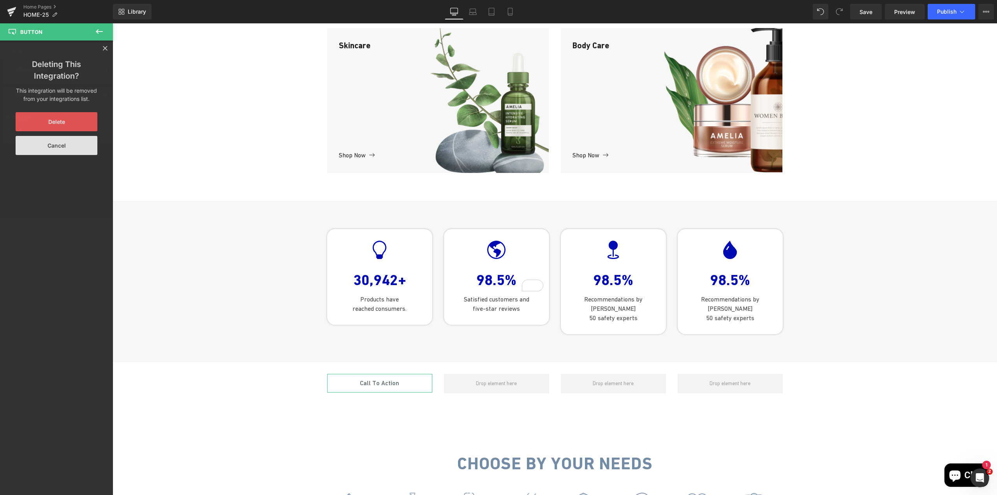
click at [69, 123] on button "Delete" at bounding box center [57, 121] width 82 height 19
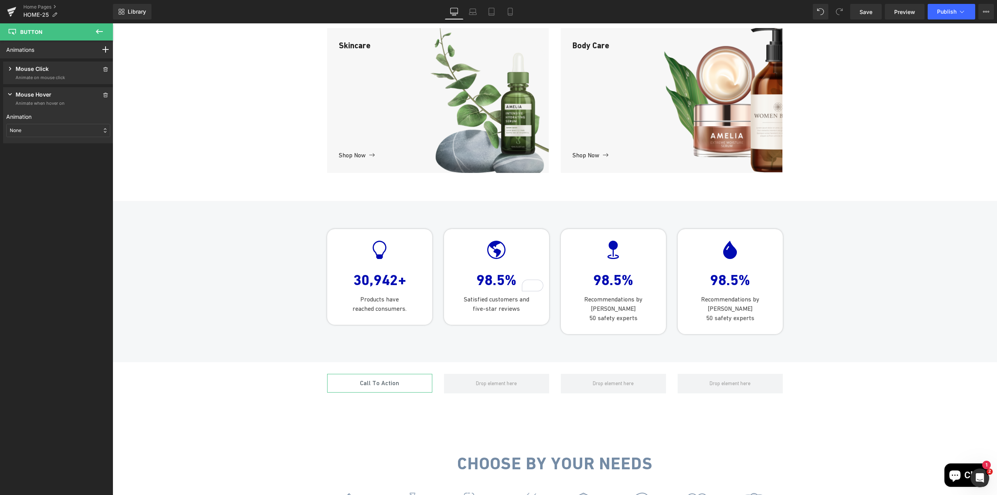
click at [32, 130] on div "None" at bounding box center [58, 130] width 104 height 13
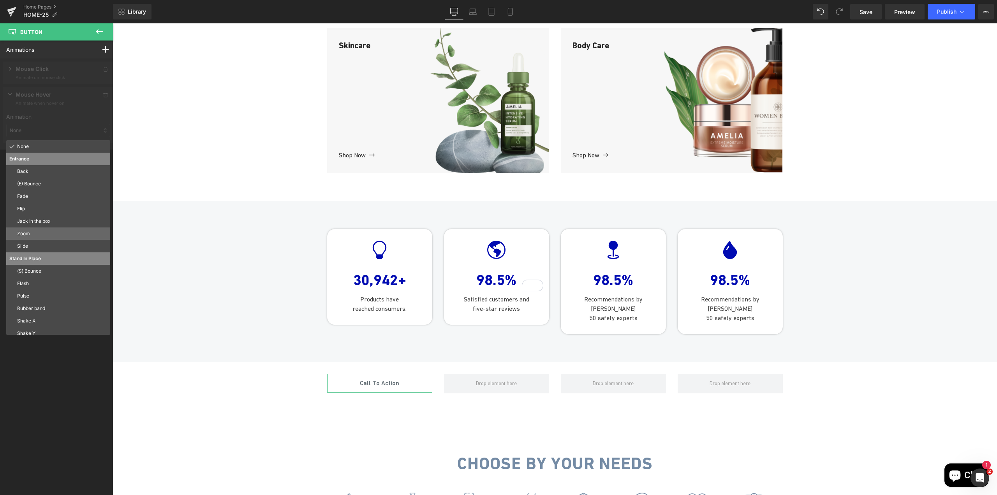
click at [53, 228] on div "Zoom" at bounding box center [58, 234] width 104 height 12
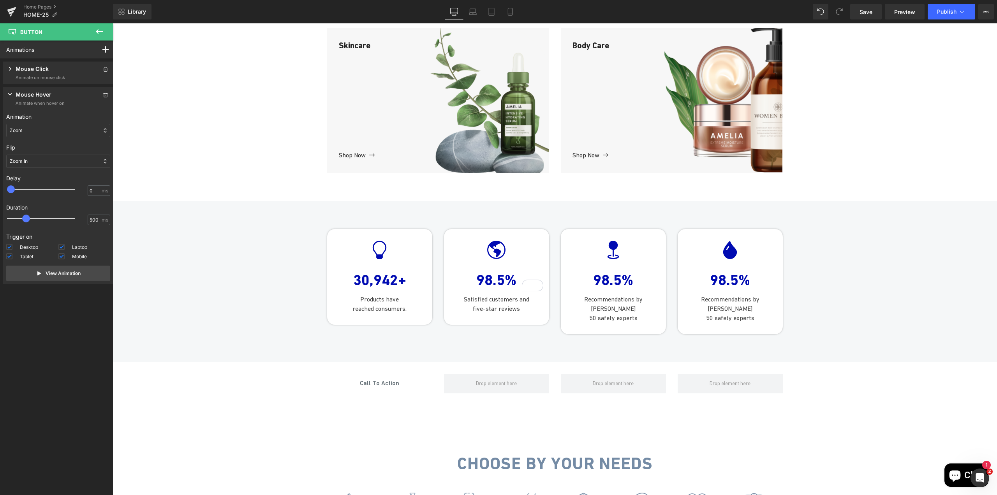
click at [99, 30] on icon at bounding box center [99, 31] width 9 height 9
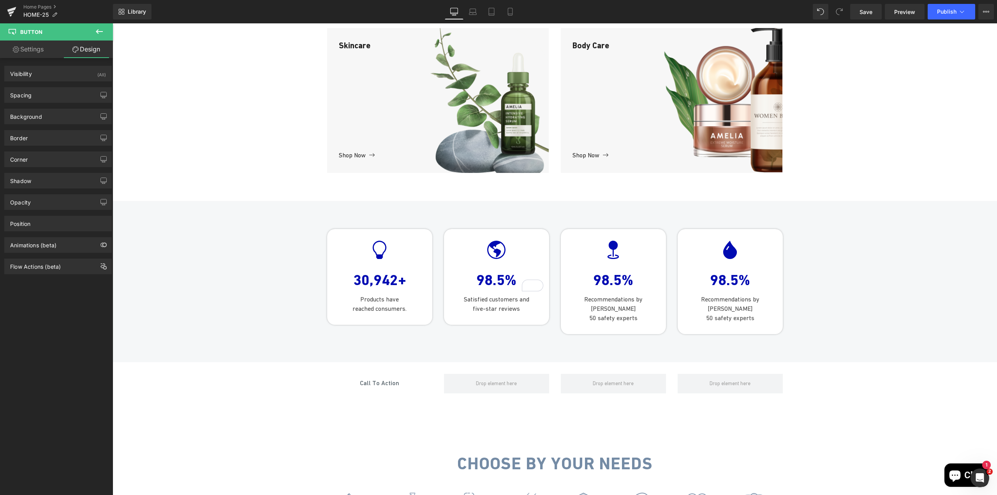
click at [99, 30] on icon at bounding box center [99, 31] width 9 height 9
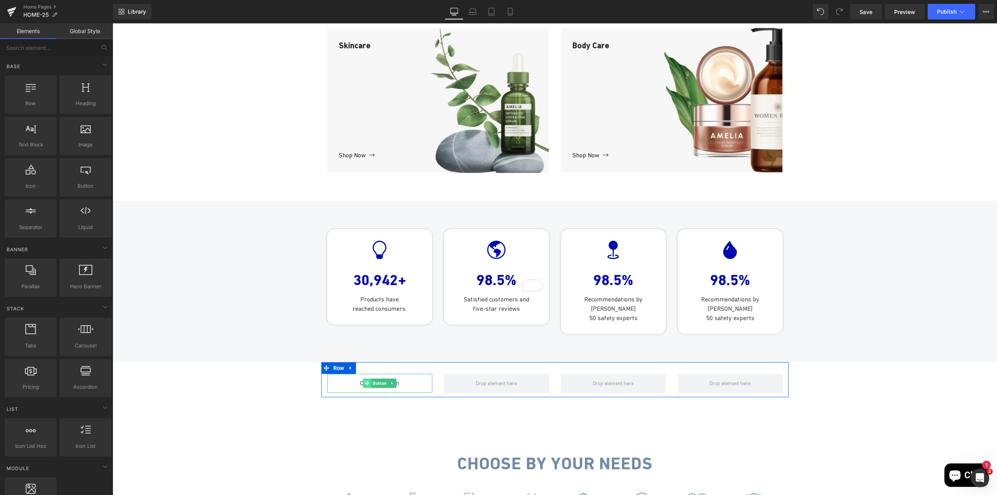
click at [365, 386] on icon at bounding box center [367, 383] width 4 height 5
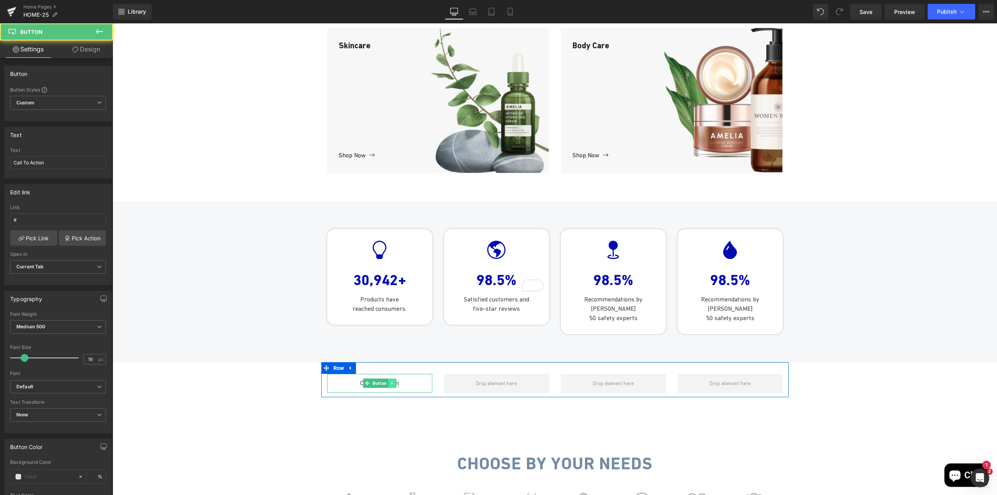
click at [390, 386] on icon at bounding box center [392, 383] width 4 height 5
click at [394, 386] on icon at bounding box center [396, 383] width 4 height 4
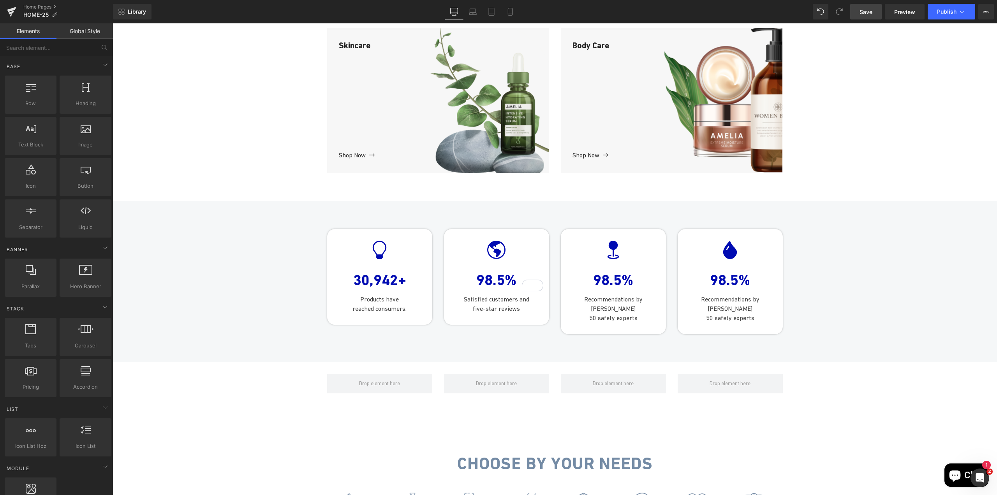
click at [868, 17] on link "Save" at bounding box center [867, 12] width 32 height 16
click at [43, 7] on link "Home Pages" at bounding box center [68, 7] width 90 height 6
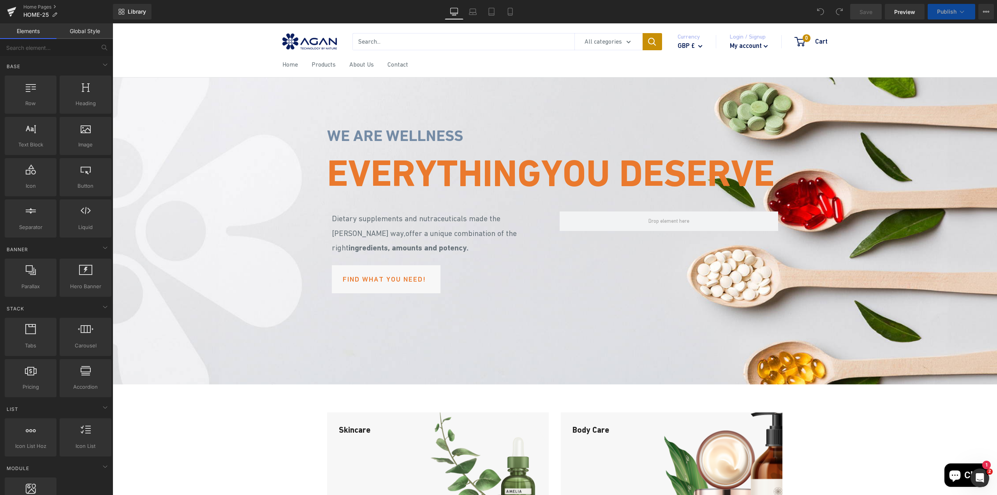
click at [78, 33] on link "Global Style" at bounding box center [84, 31] width 56 height 16
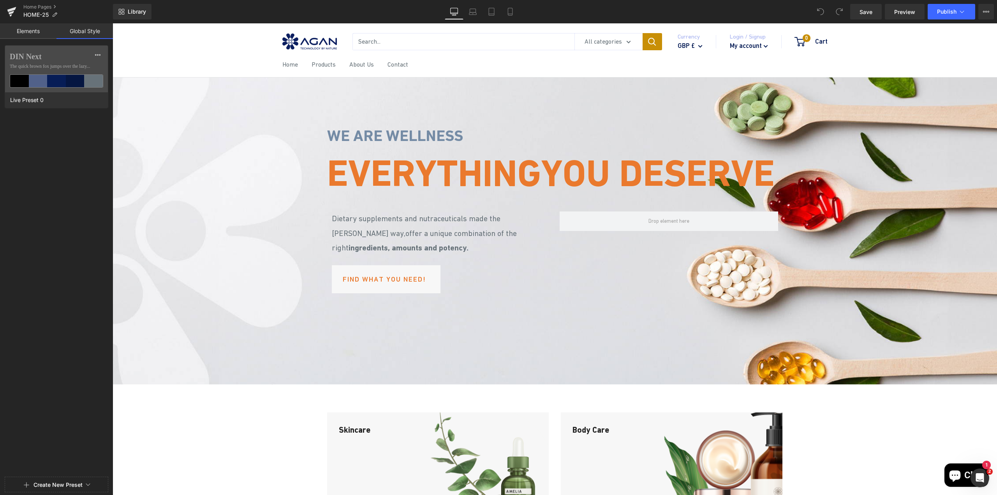
click at [44, 31] on link "Elements" at bounding box center [28, 31] width 56 height 16
